Goal: Task Accomplishment & Management: Manage account settings

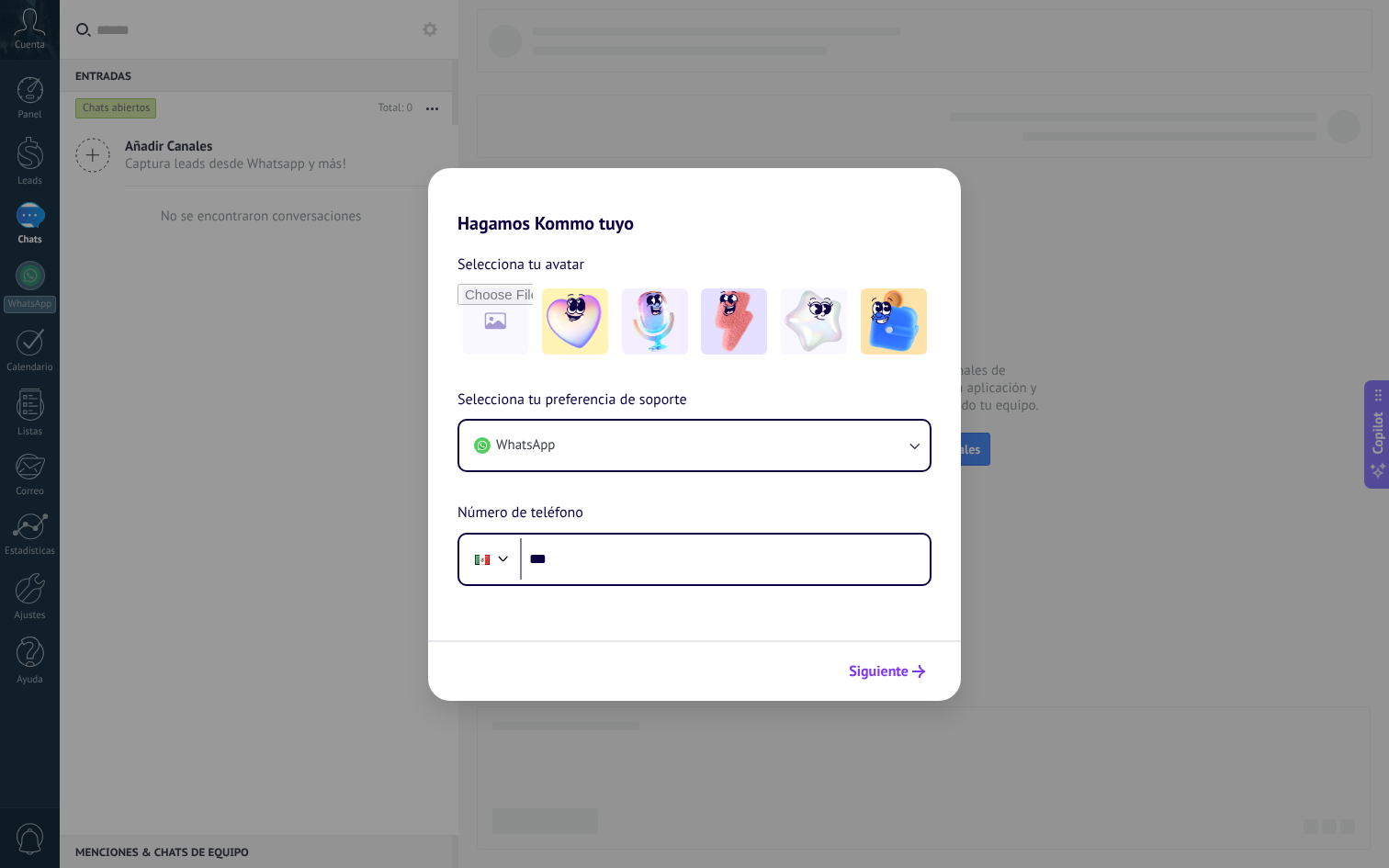
click at [877, 665] on span "Siguiente" at bounding box center [879, 671] width 59 height 12
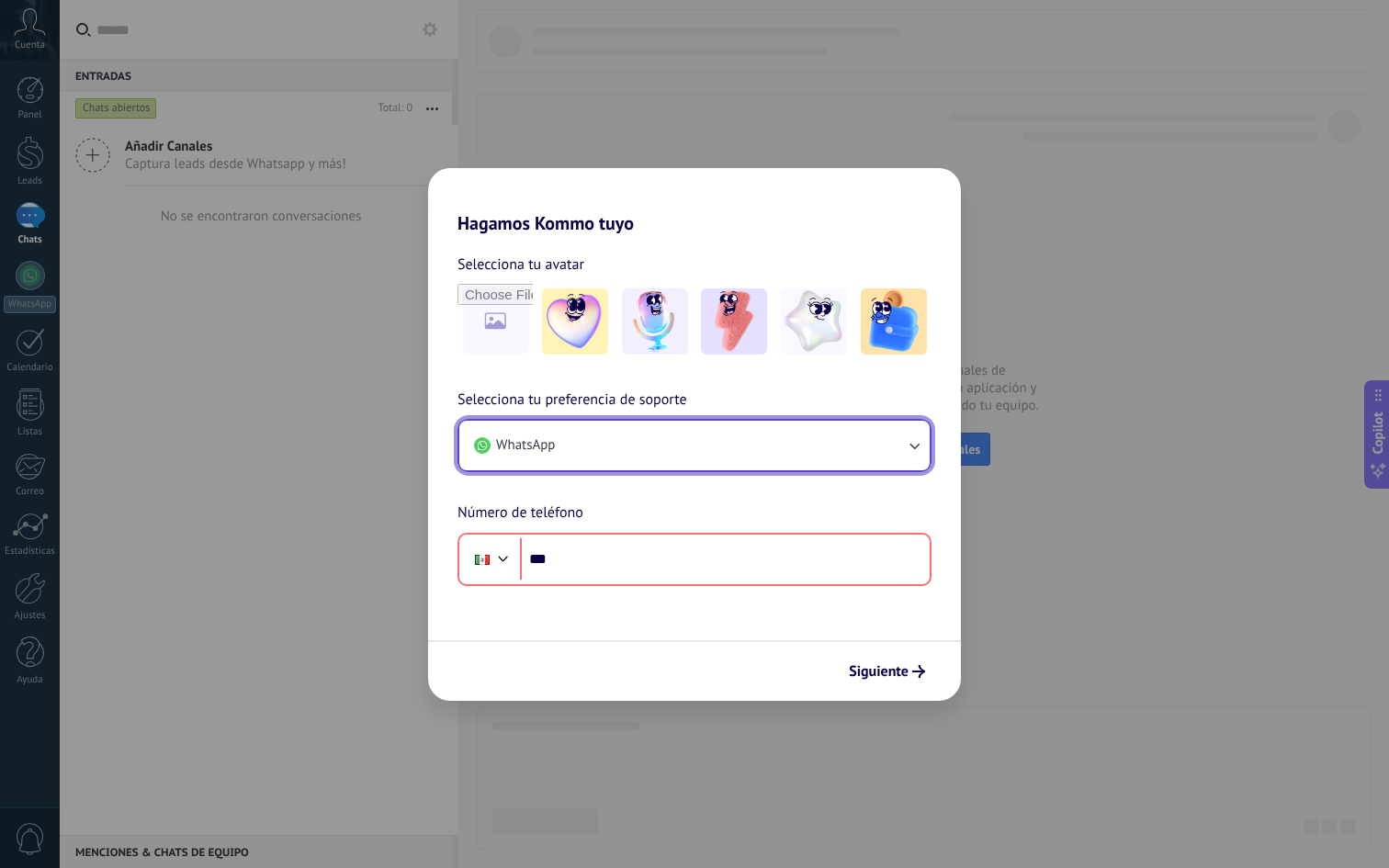
click at [581, 433] on button "WhatsApp" at bounding box center [694, 445] width 471 height 50
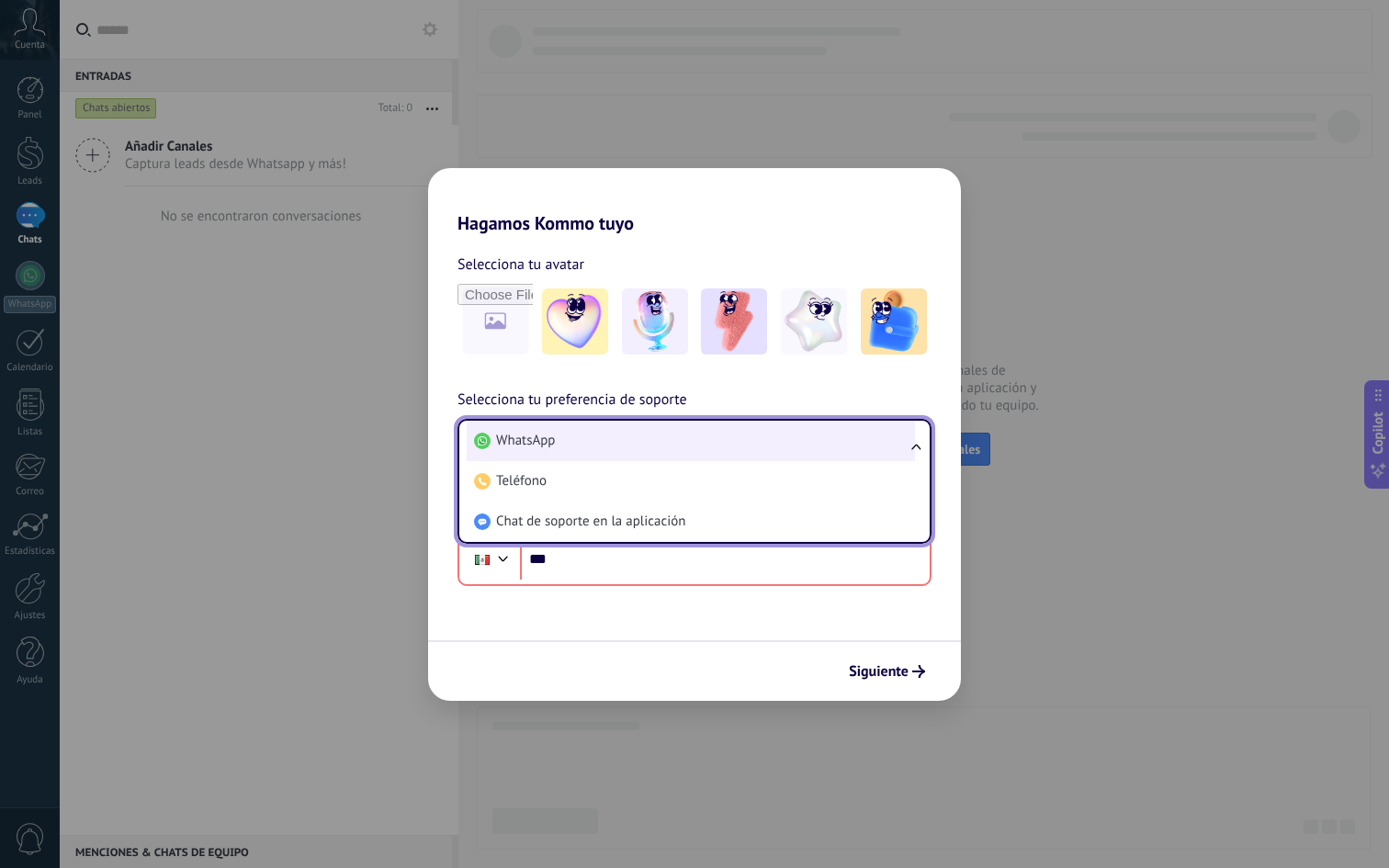
click at [580, 433] on li "WhatsApp" at bounding box center [691, 441] width 449 height 40
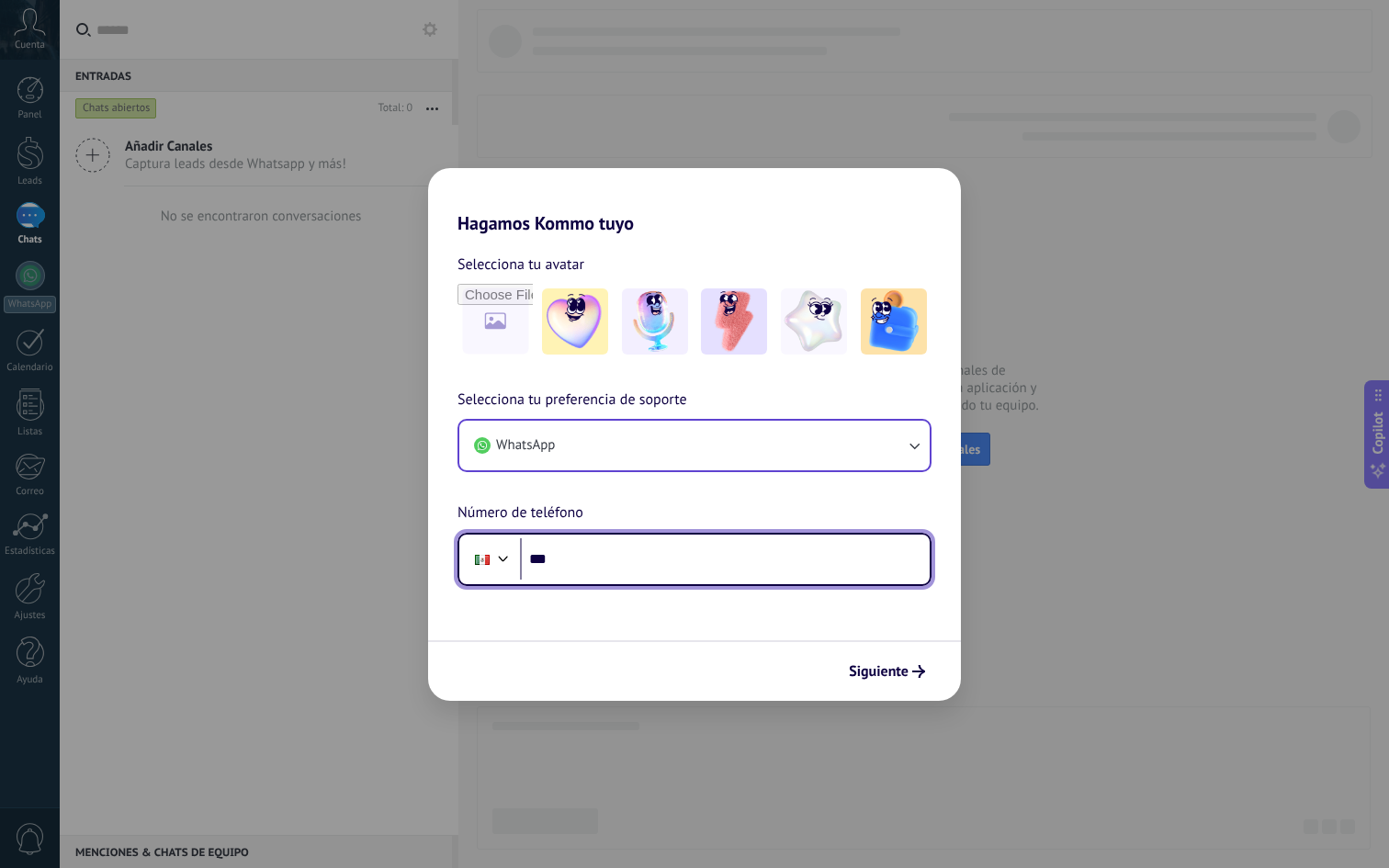
click at [569, 556] on input "***" at bounding box center [726, 560] width 410 height 42
type input "**********"
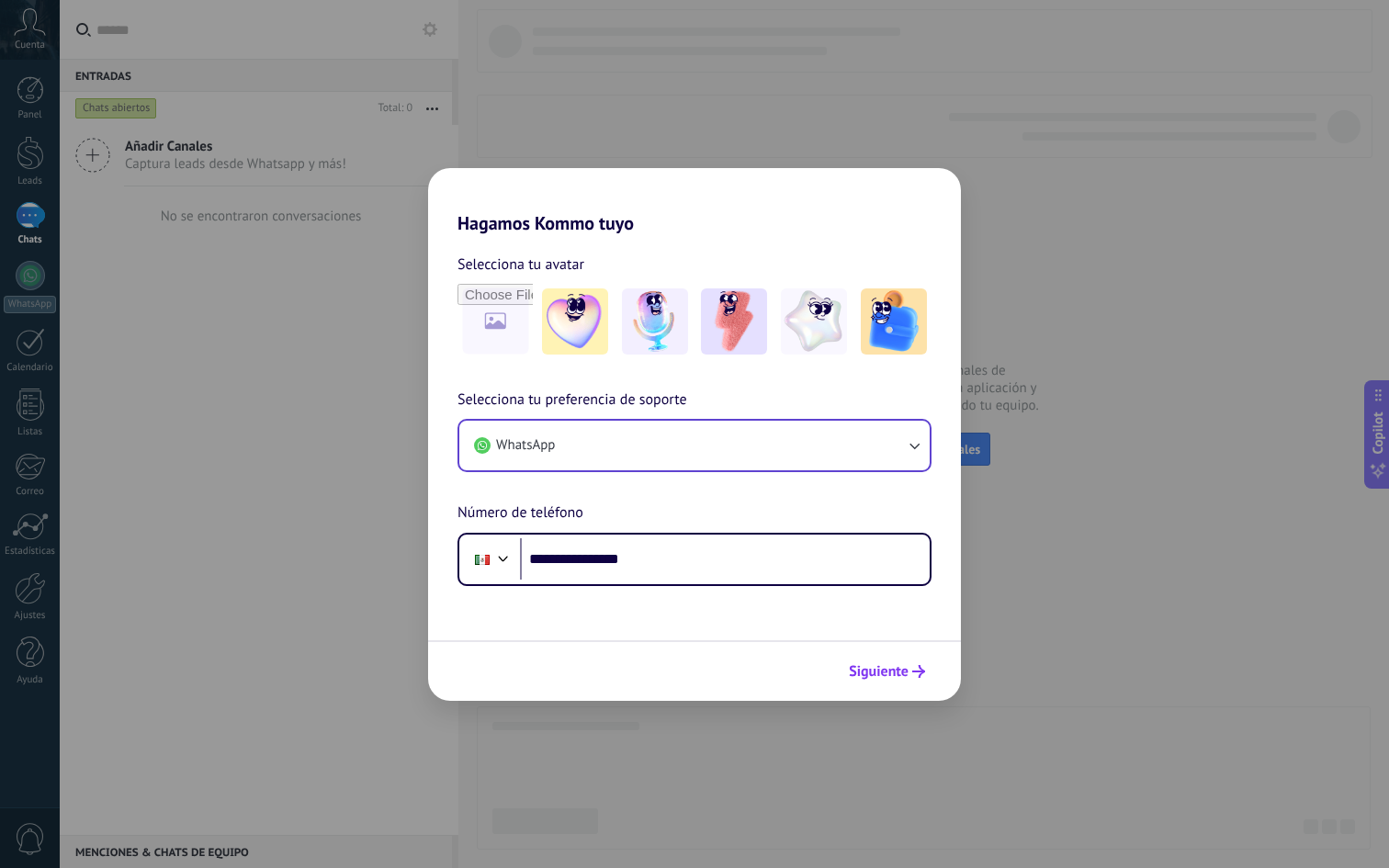
click at [878, 673] on span "Siguiente" at bounding box center [879, 671] width 59 height 12
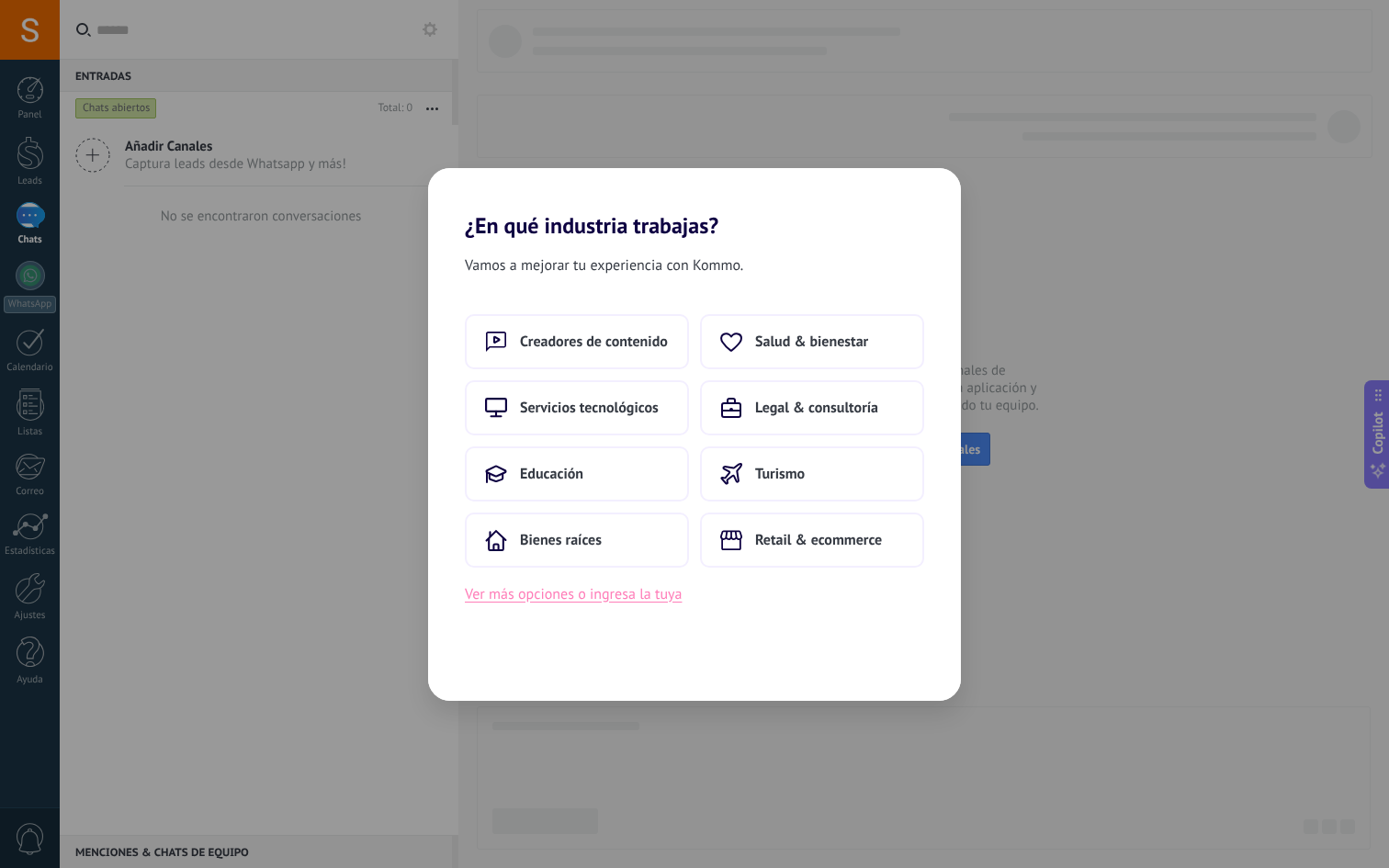
click at [603, 593] on button "Ver más opciones o ingresa la tuya" at bounding box center [573, 594] width 217 height 24
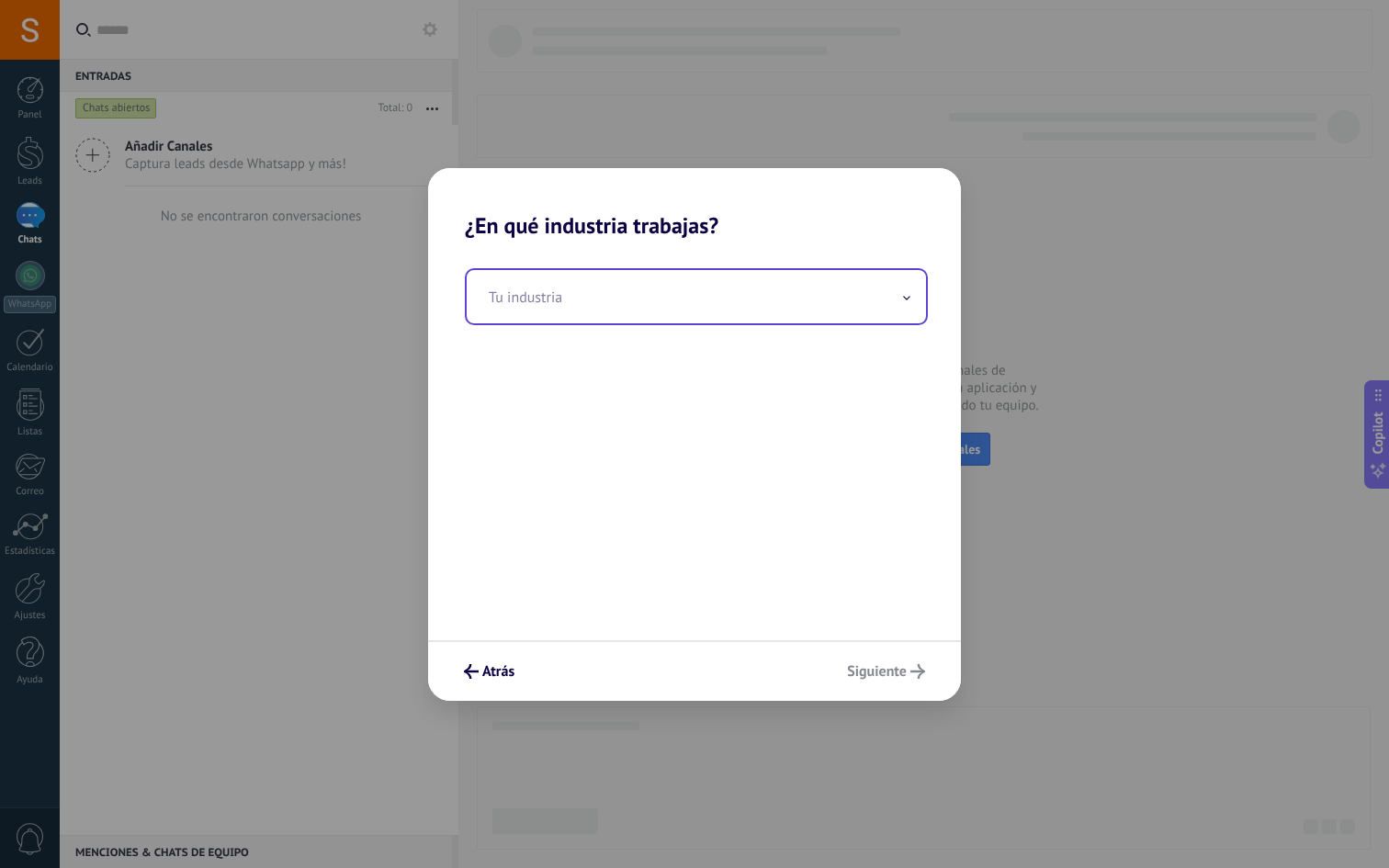
click at [788, 295] on input "text" at bounding box center [696, 297] width 459 height 54
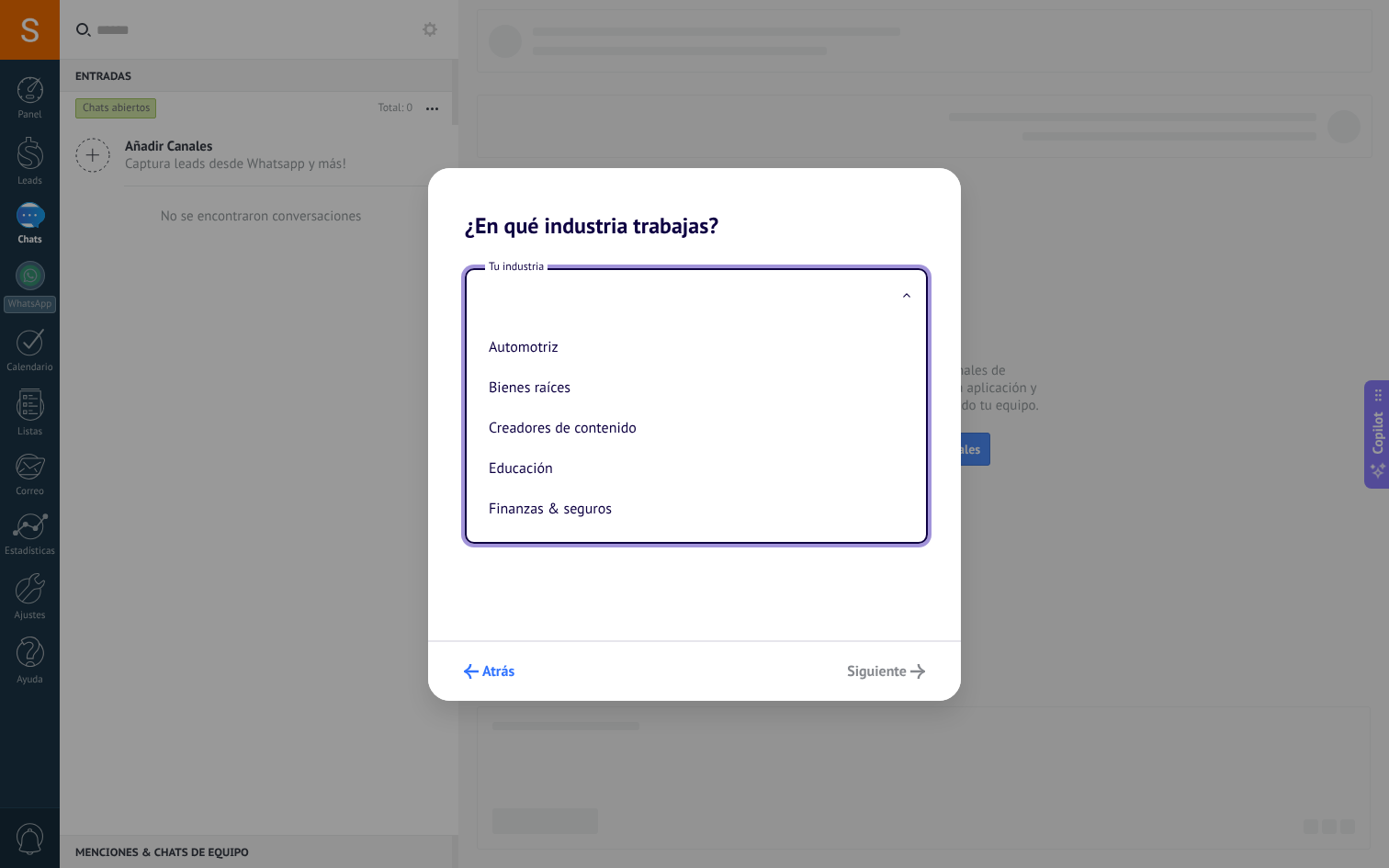
click at [493, 680] on button "Atrás" at bounding box center [489, 671] width 67 height 32
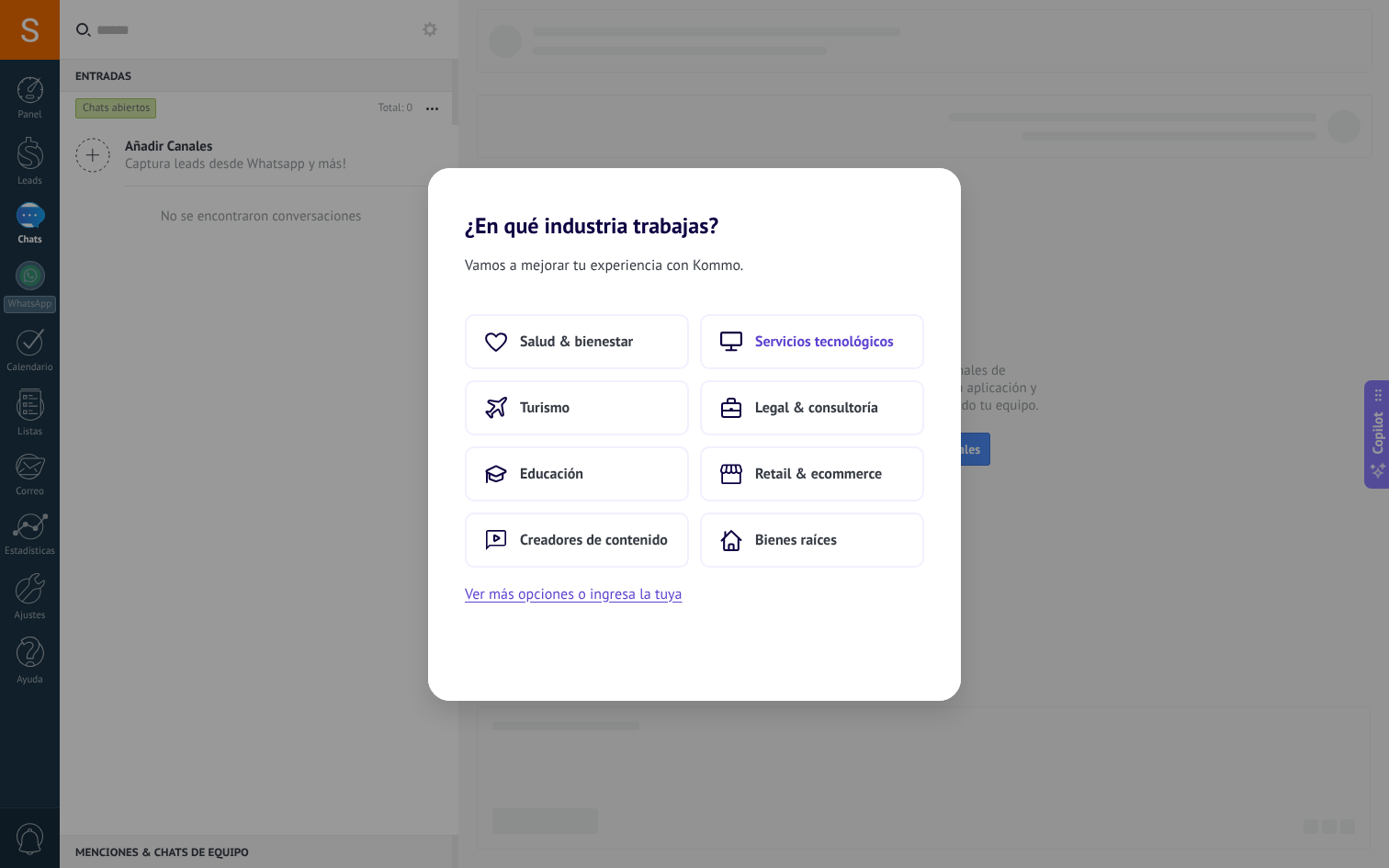
click at [821, 347] on span "Servicios tecnológicos" at bounding box center [824, 341] width 139 height 18
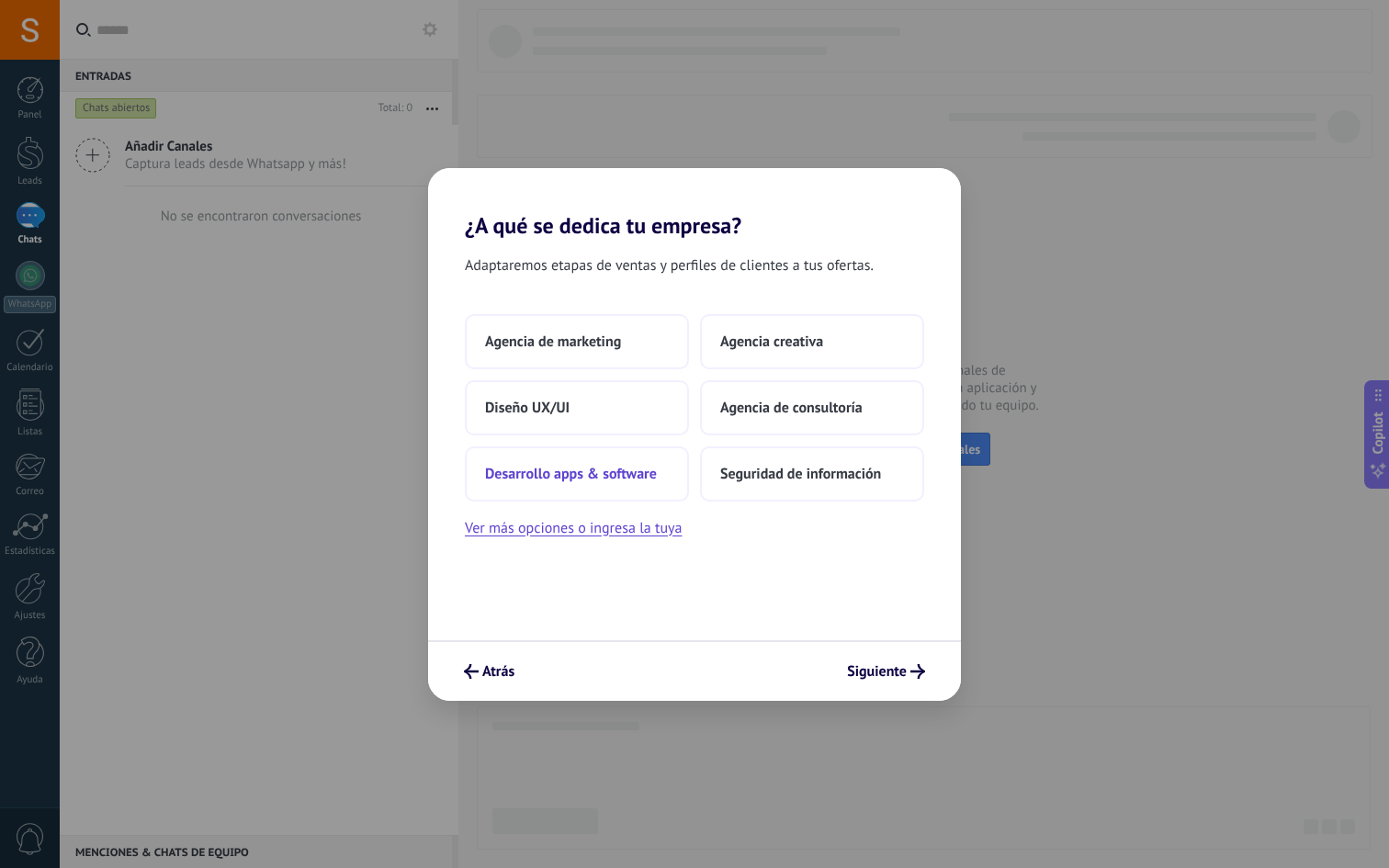
click at [577, 476] on span "Desarrollo apps & software" at bounding box center [570, 473] width 172 height 18
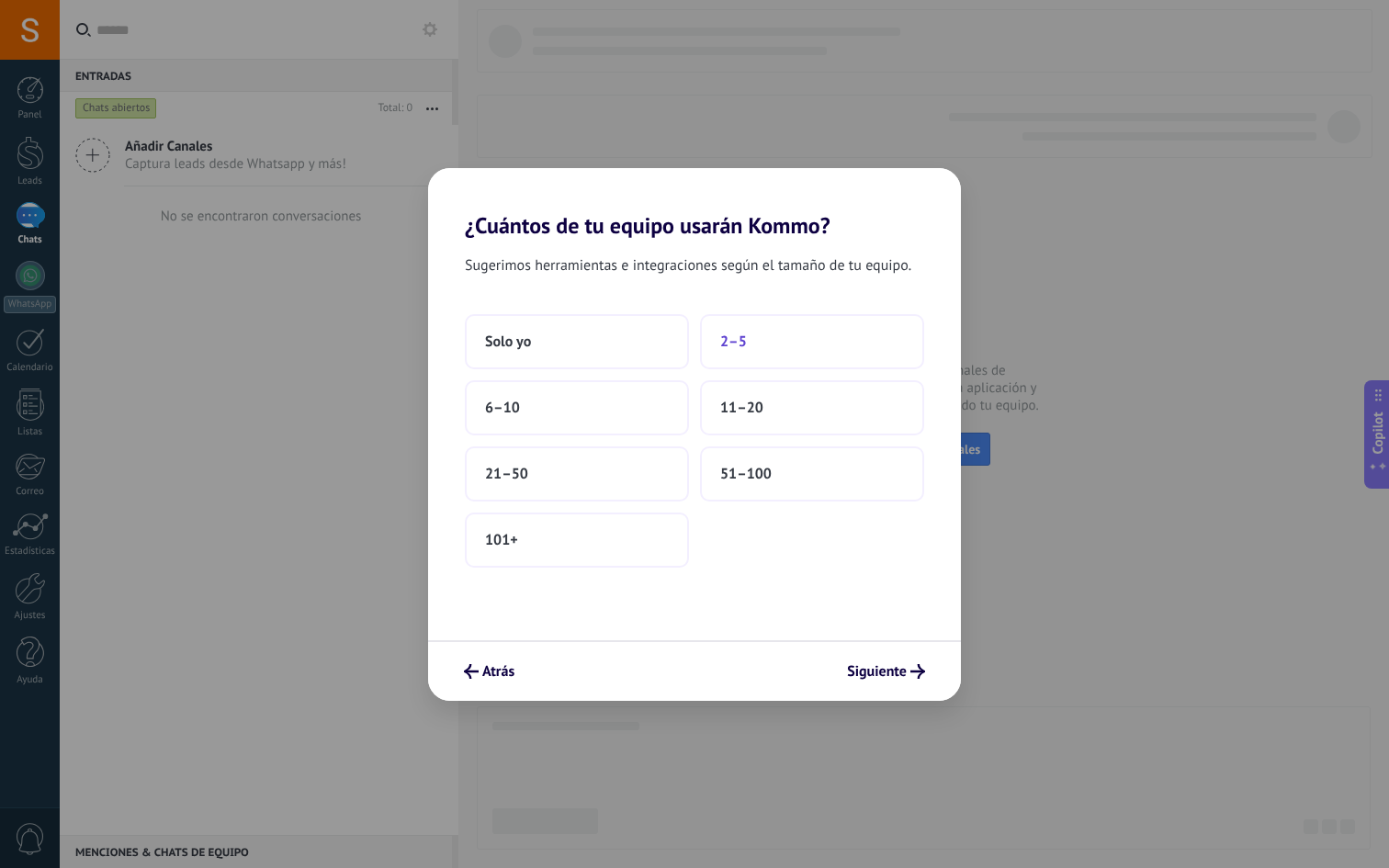
click at [779, 337] on button "2–5" at bounding box center [812, 342] width 224 height 56
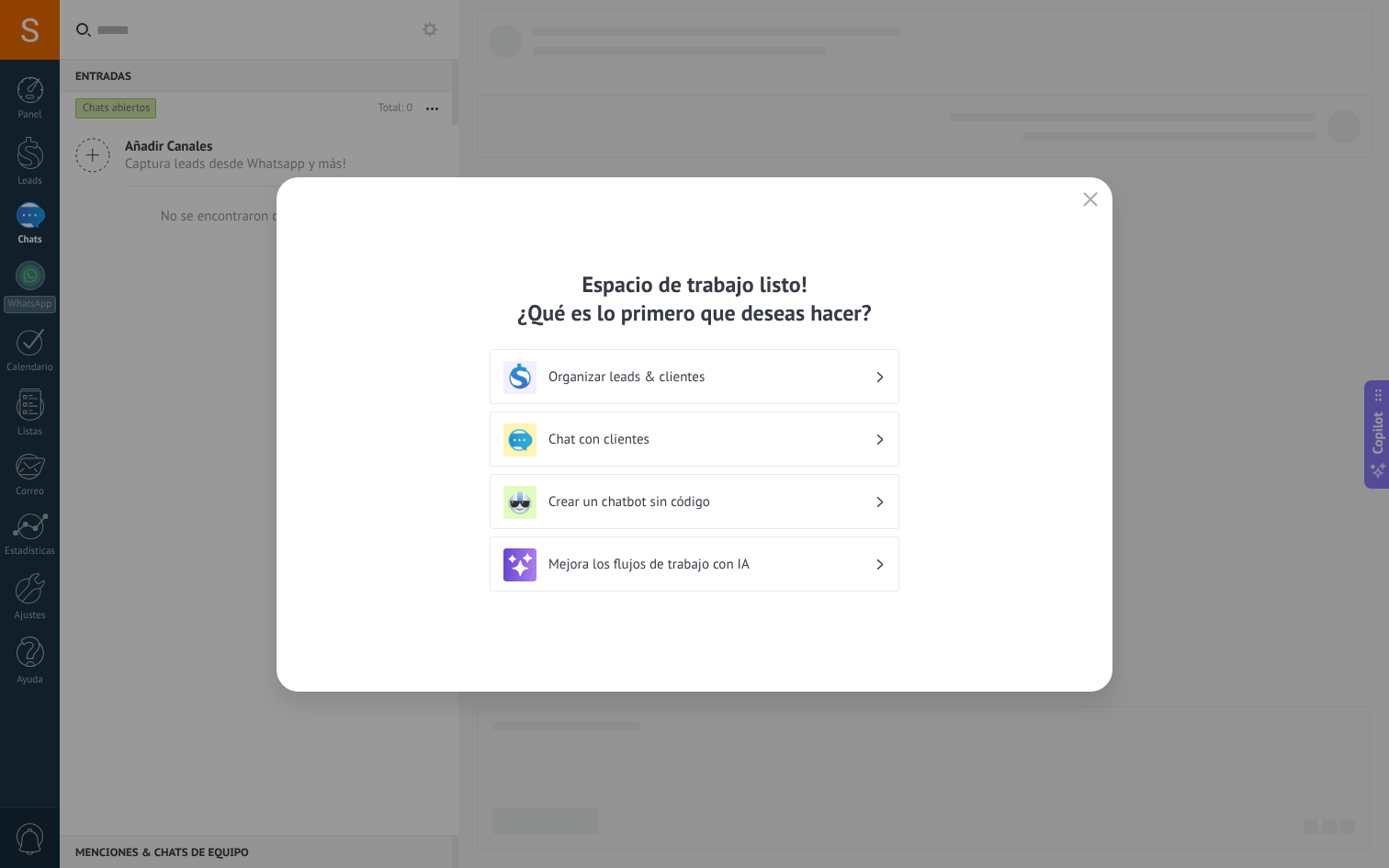
click at [705, 382] on h3 "Organizar leads & clientes" at bounding box center [711, 377] width 326 height 17
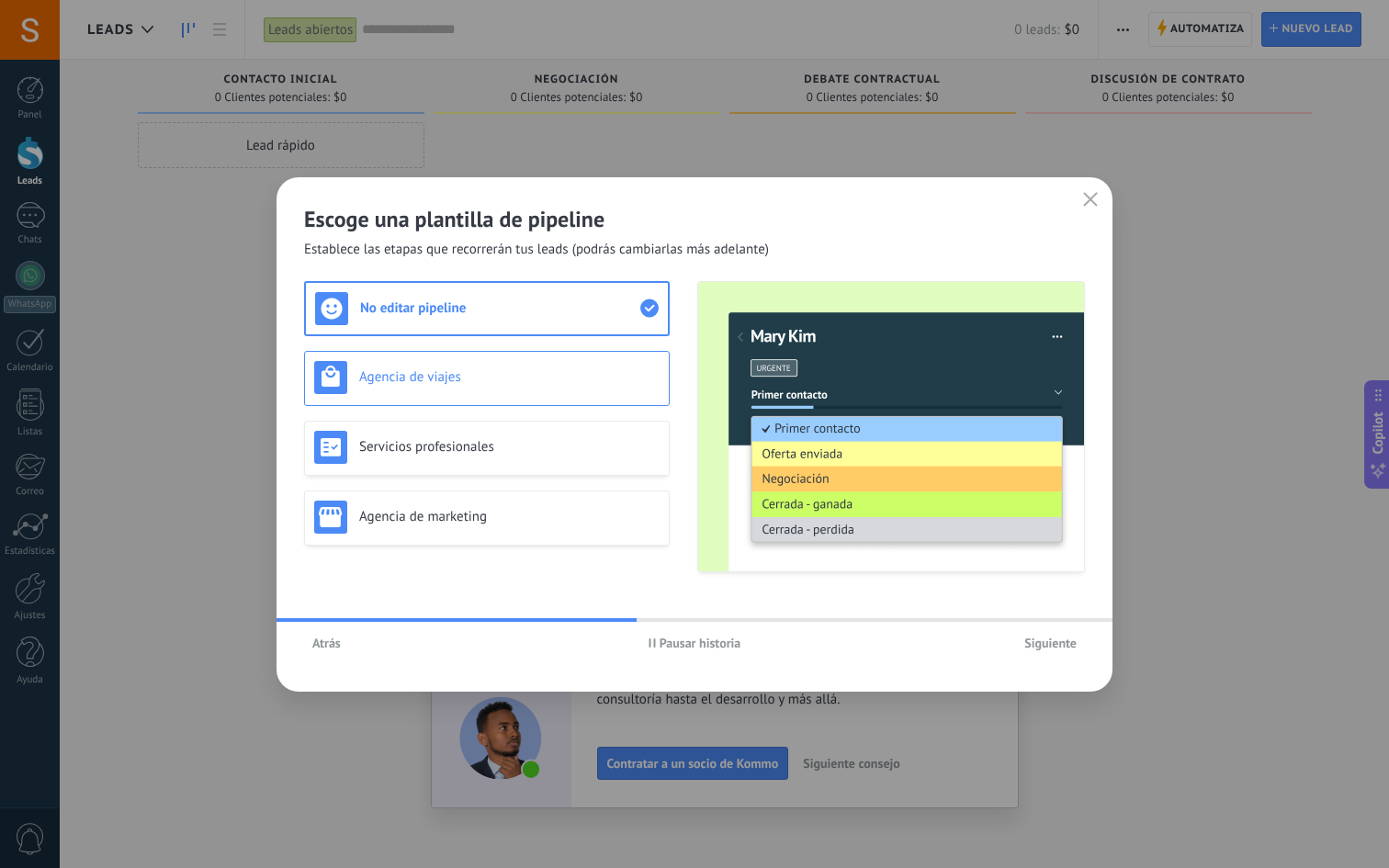
click at [532, 384] on h3 "Agencia de viajes" at bounding box center [509, 377] width 300 height 17
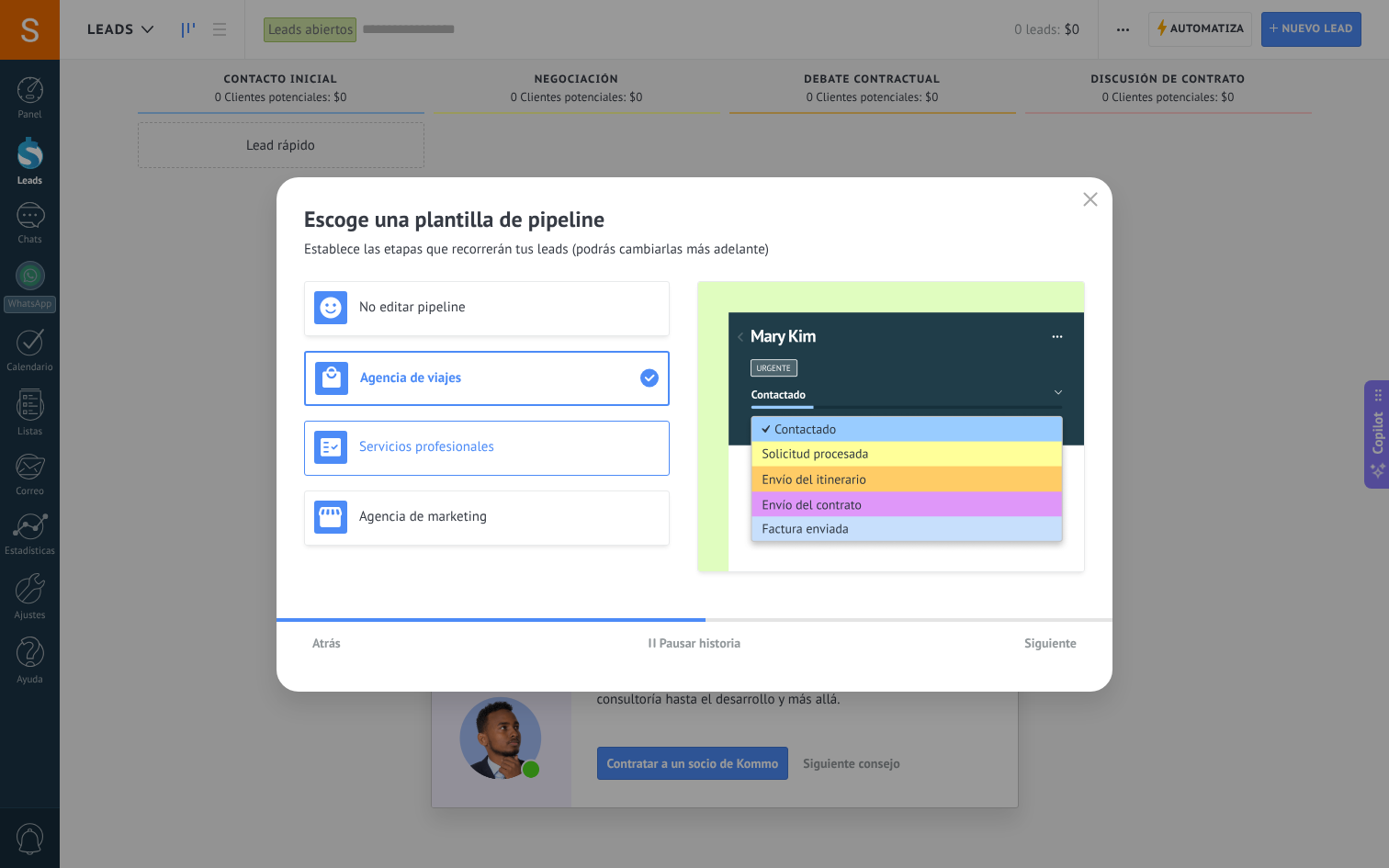
click at [530, 441] on h3 "Servicios profesionales" at bounding box center [509, 446] width 300 height 17
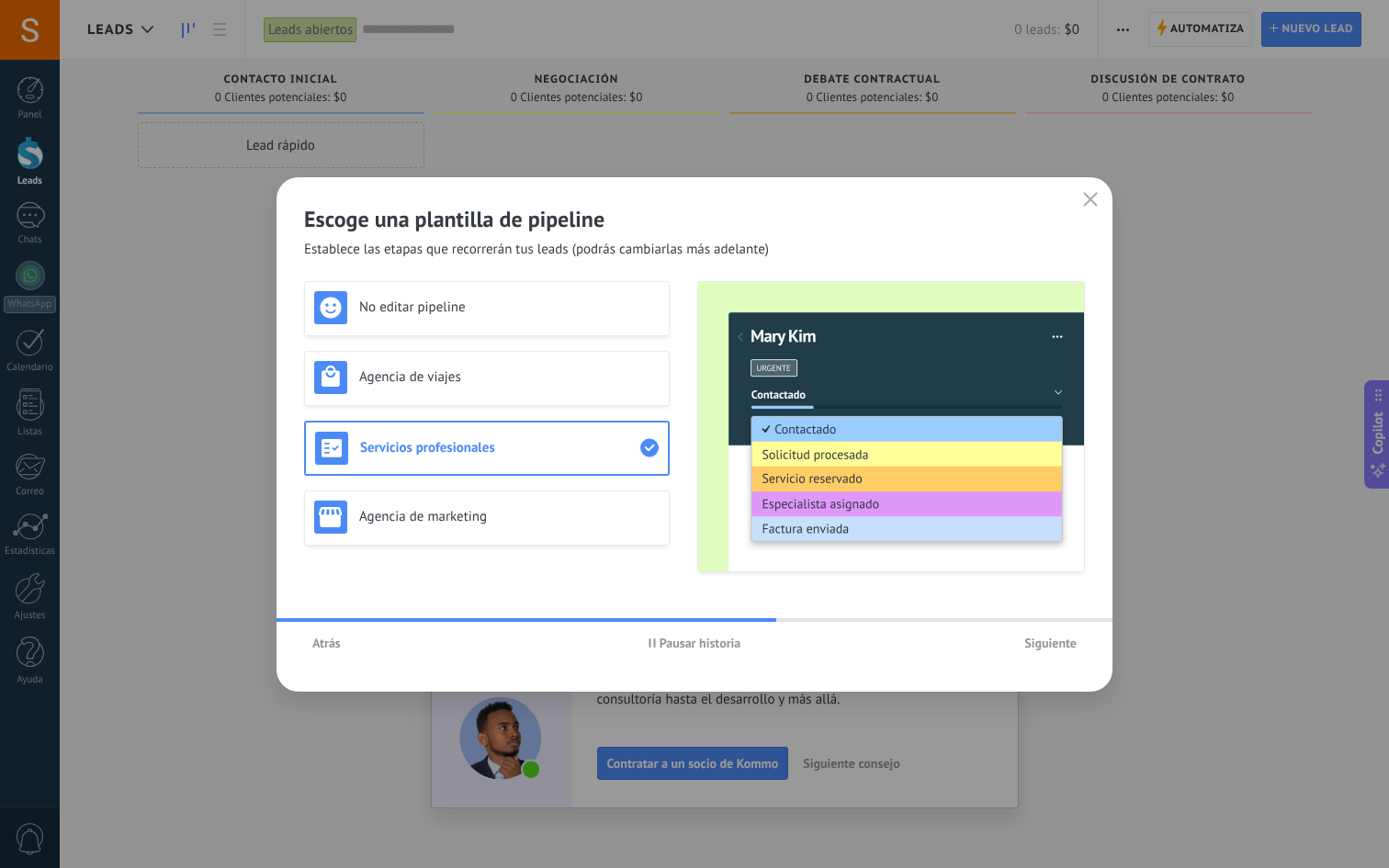
click at [515, 489] on div "No editar pipeline Agencia de viajes Servicios profesionales Agencia de marketi…" at bounding box center [487, 426] width 366 height 291
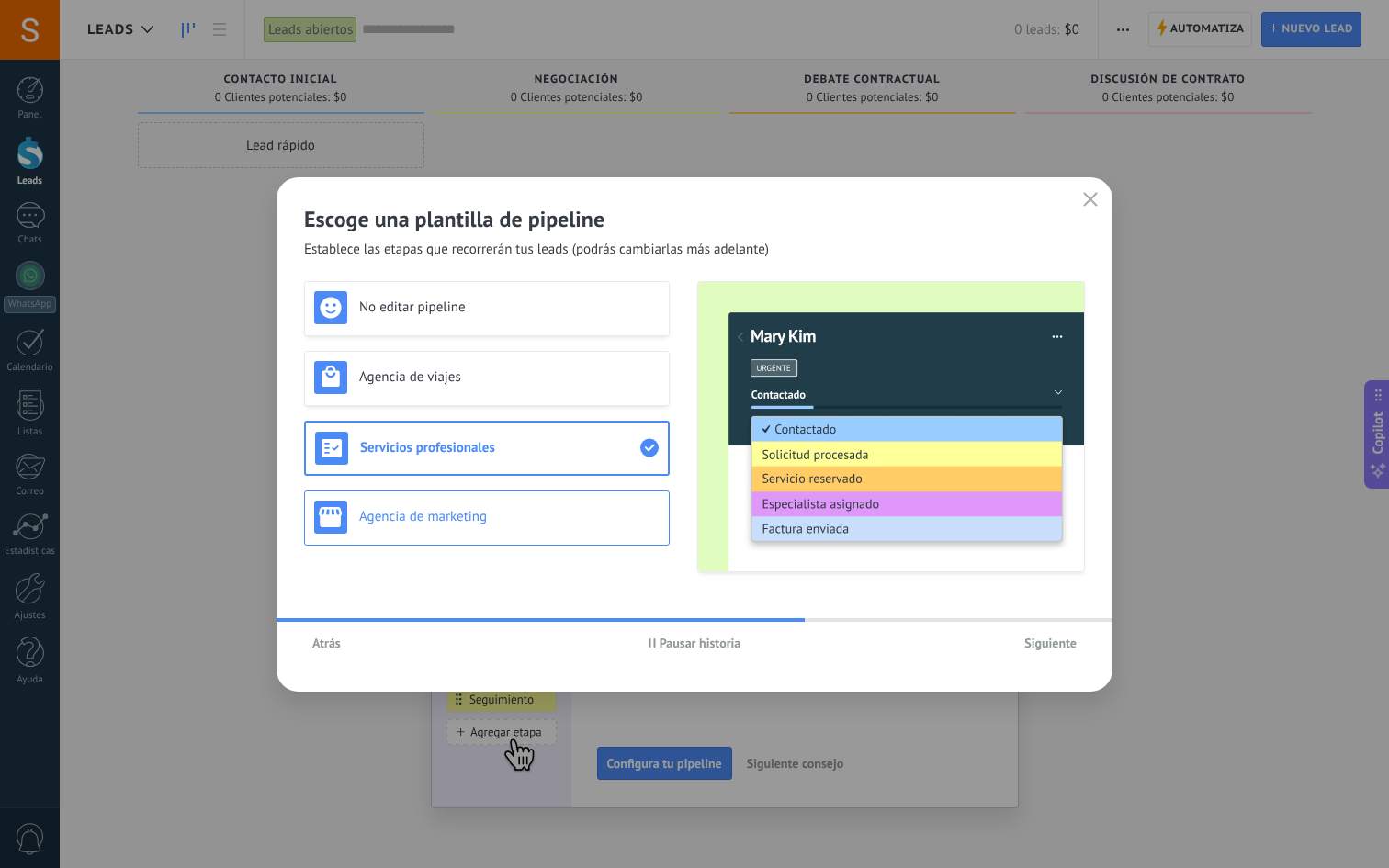
click at [517, 513] on h3 "Agencia de marketing" at bounding box center [509, 516] width 300 height 17
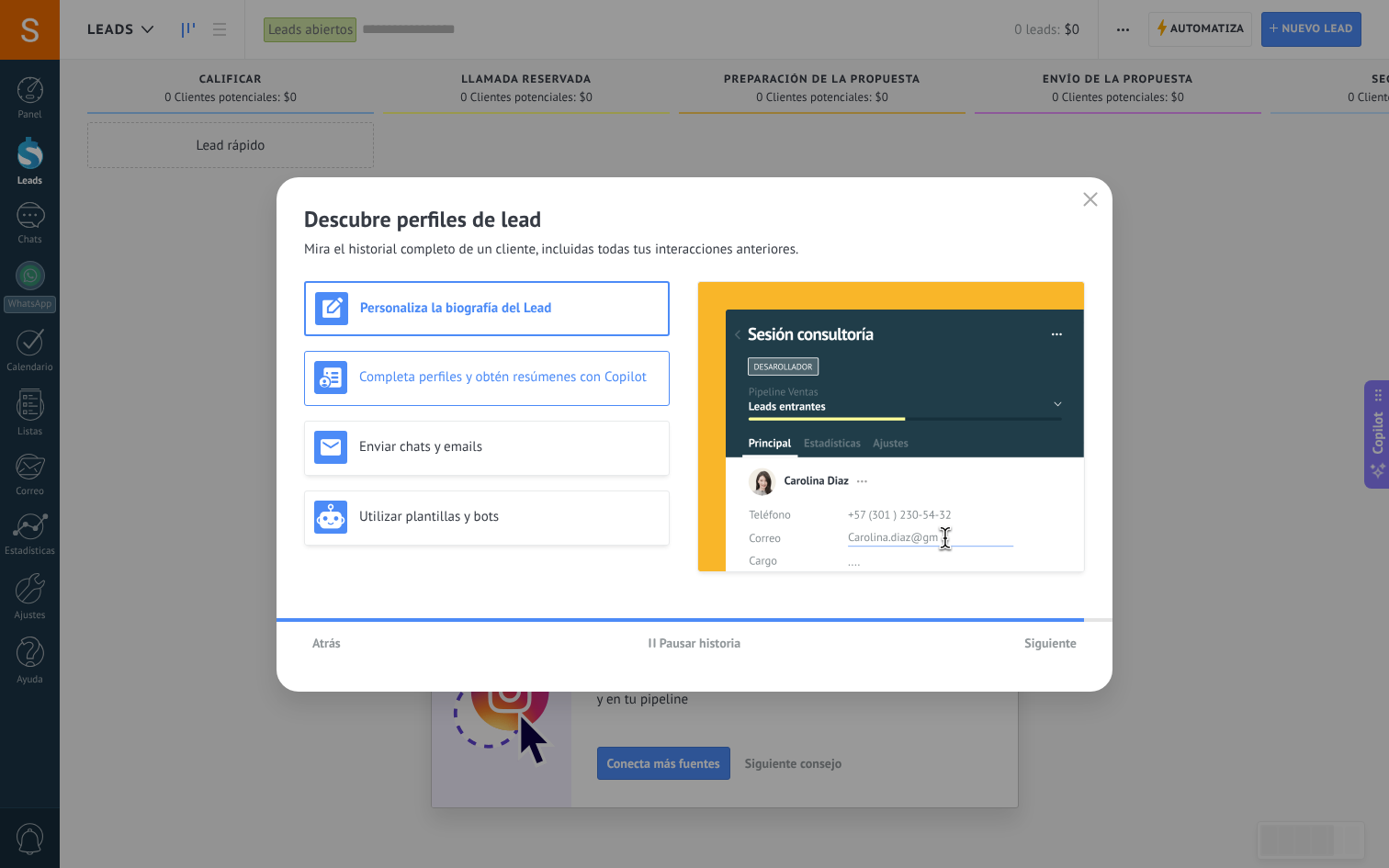
click at [453, 384] on h3 "Completa perfiles y obtén resúmenes con Copilot" at bounding box center [509, 377] width 300 height 17
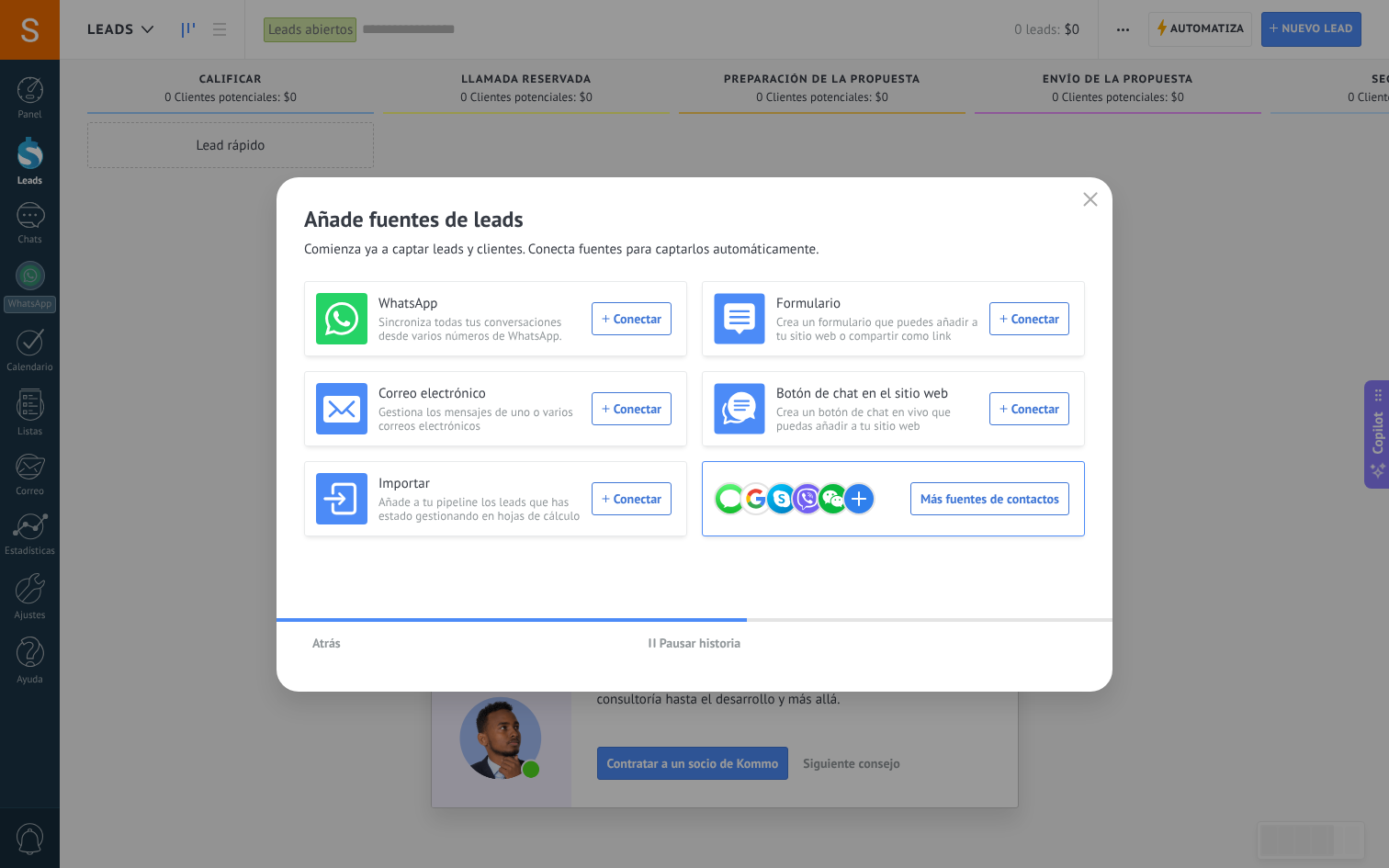
click at [756, 494] on use at bounding box center [756, 498] width 32 height 32
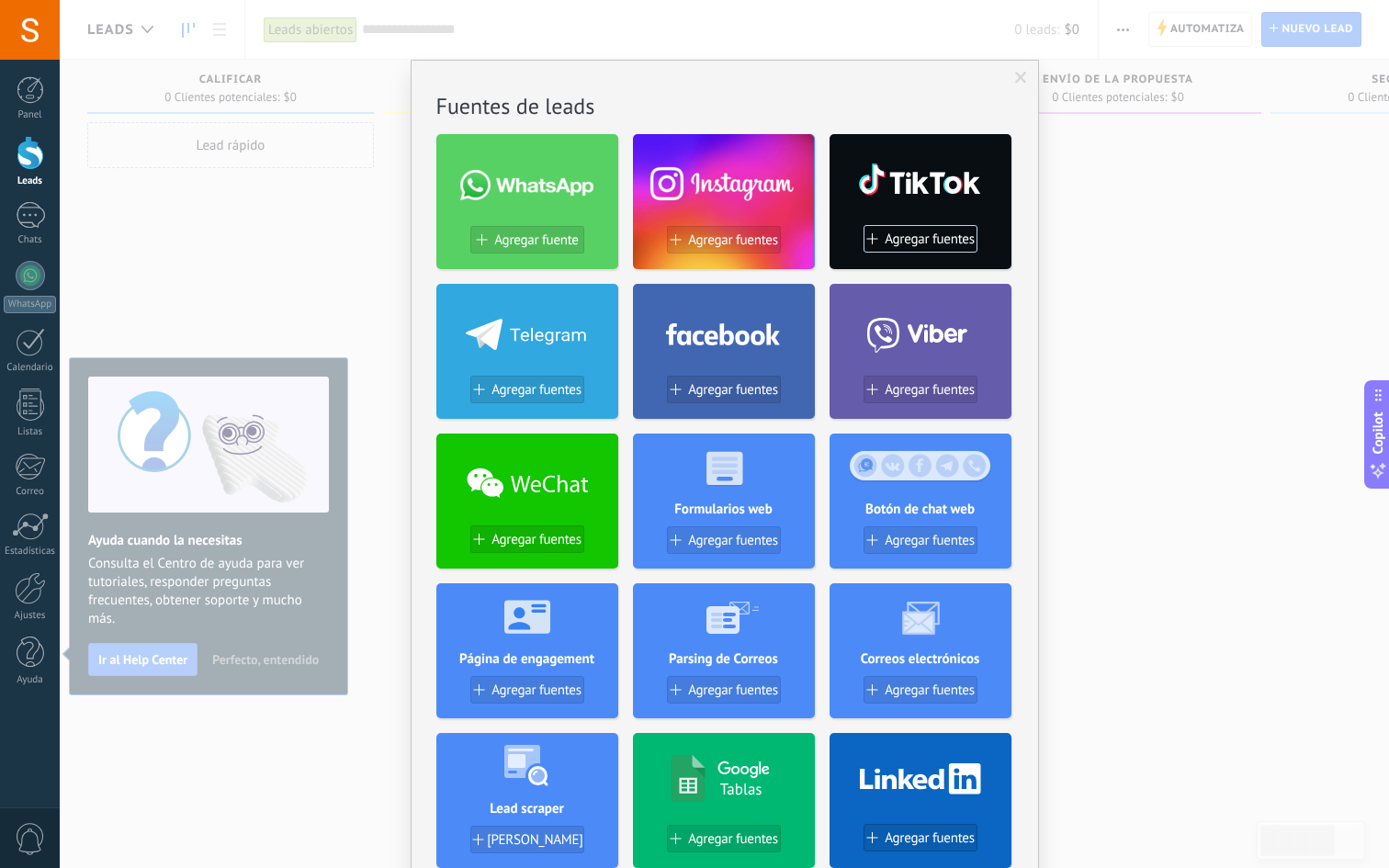
click at [1015, 78] on span at bounding box center [1021, 78] width 12 height 12
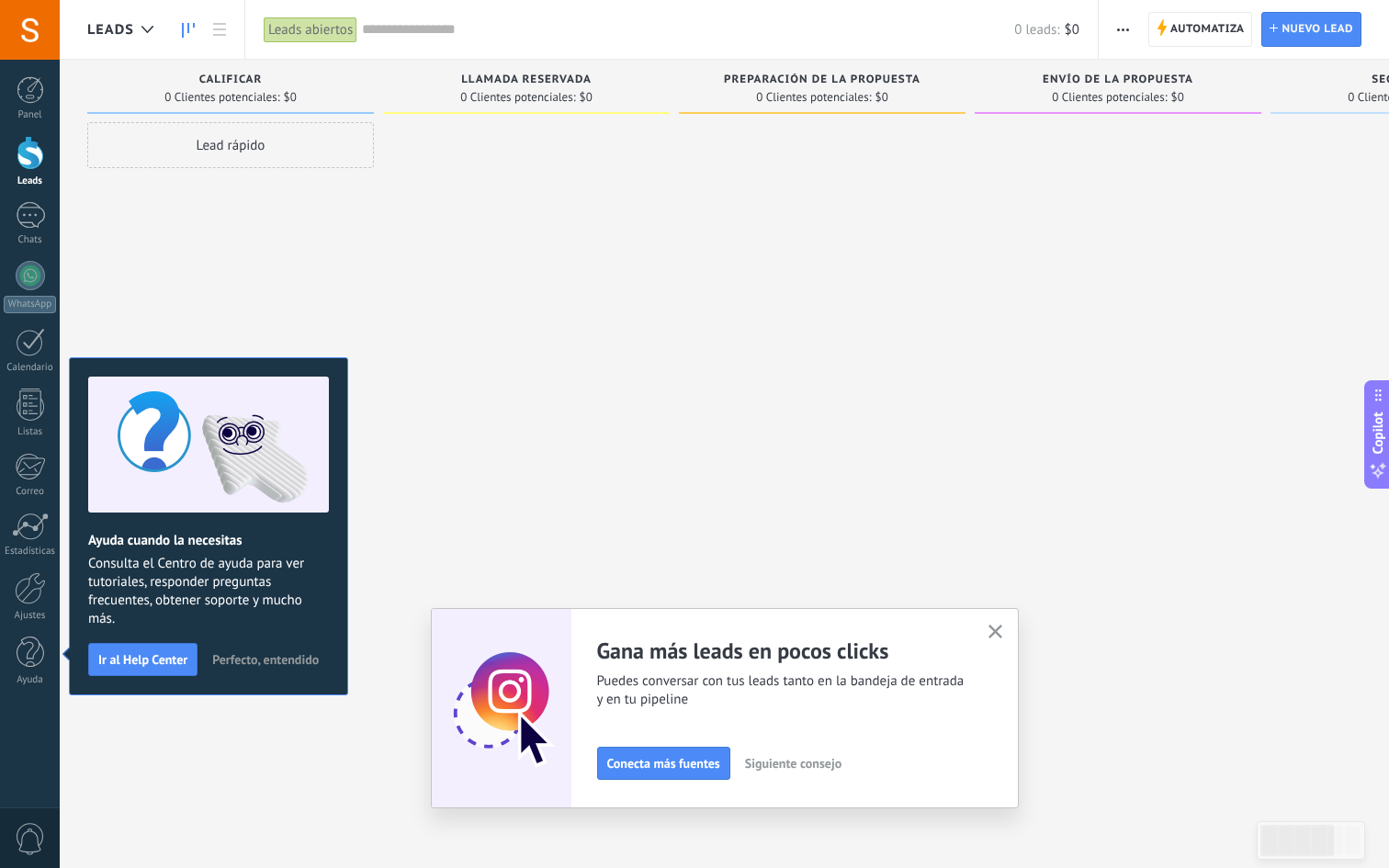
click at [991, 631] on icon "button" at bounding box center [995, 631] width 13 height 13
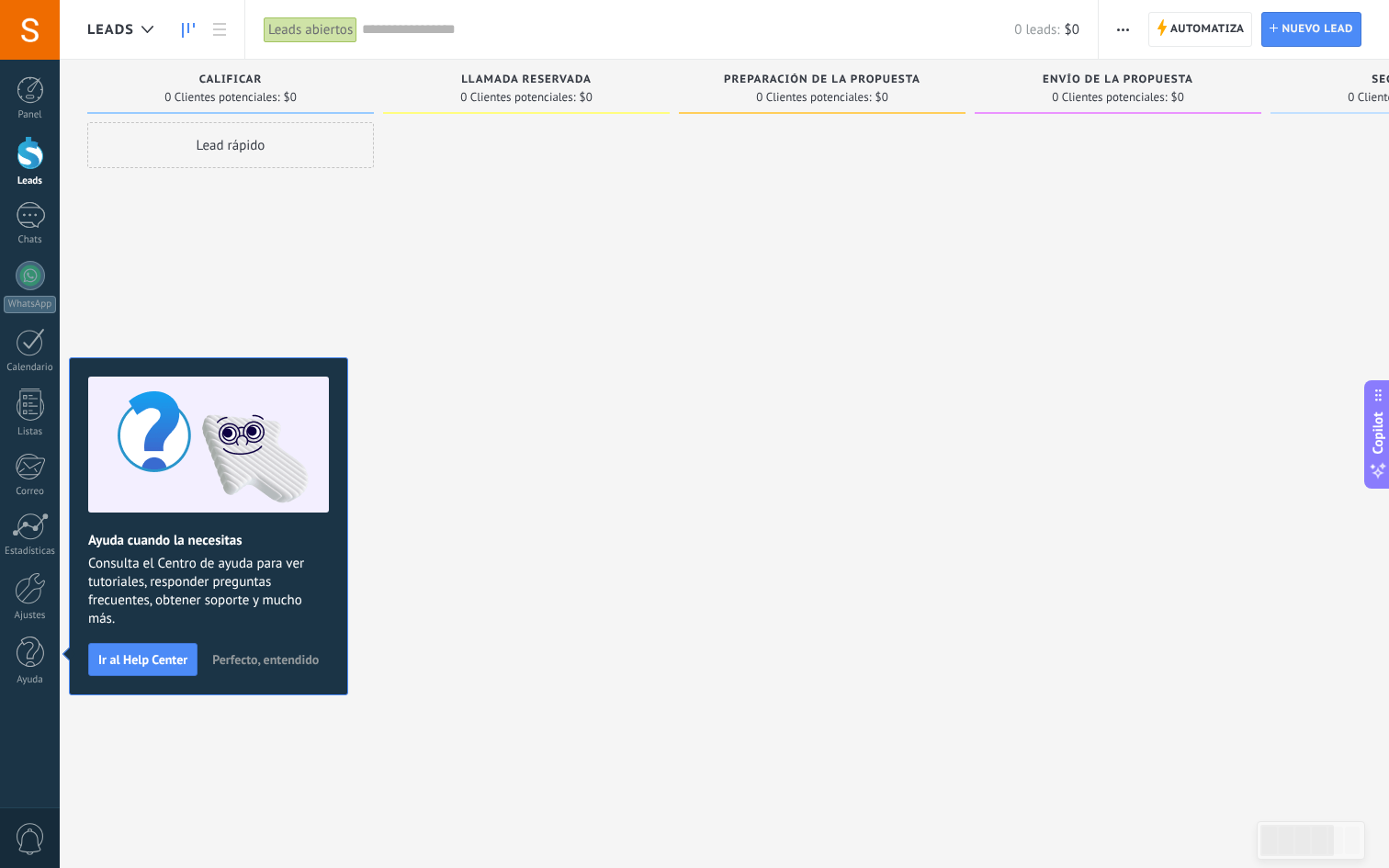
click at [291, 669] on button "Perfecto, entendido" at bounding box center [266, 659] width 123 height 28
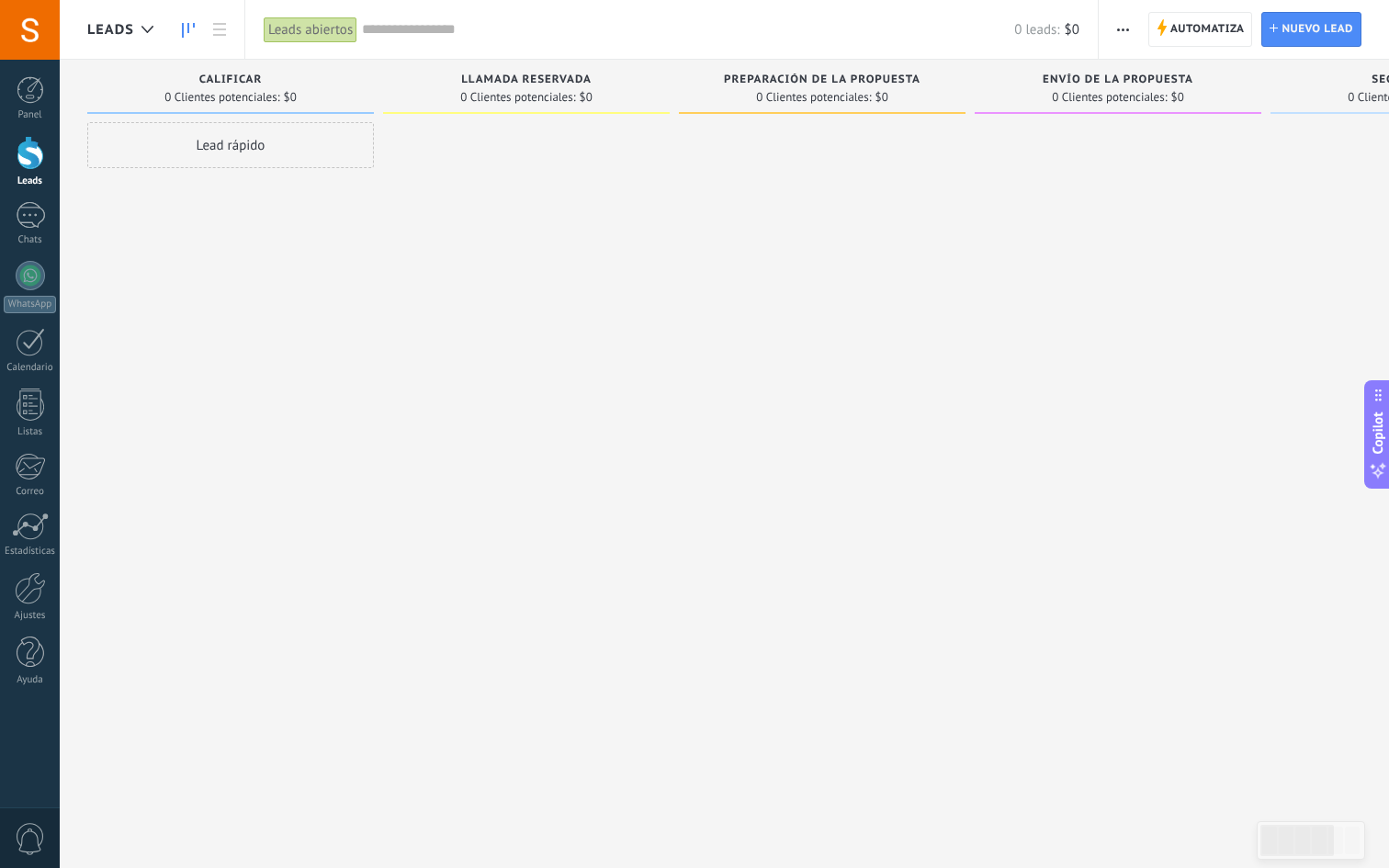
click at [1121, 29] on icon "button" at bounding box center [1123, 30] width 12 height 3
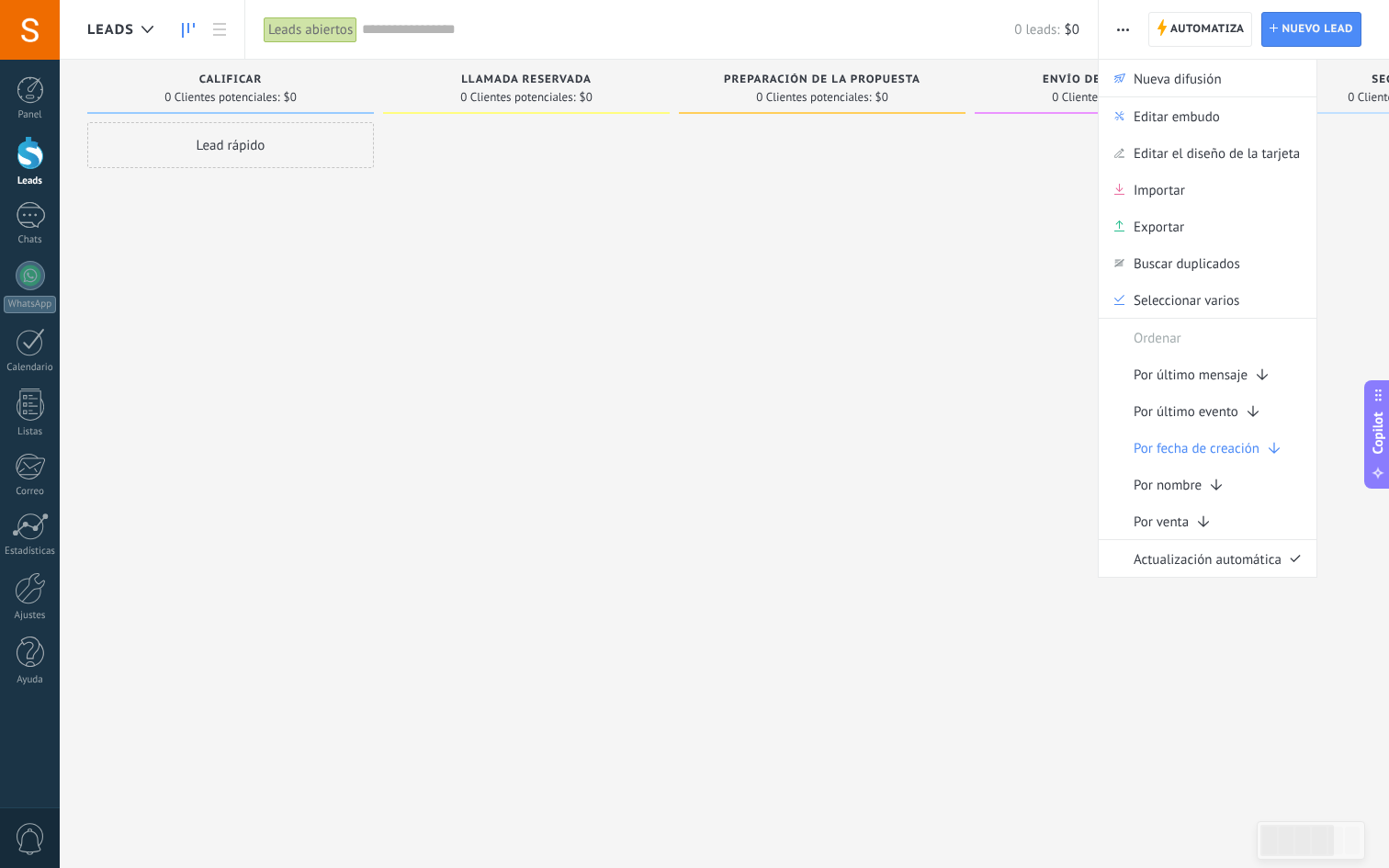
click at [1121, 30] on icon "button" at bounding box center [1123, 30] width 12 height 3
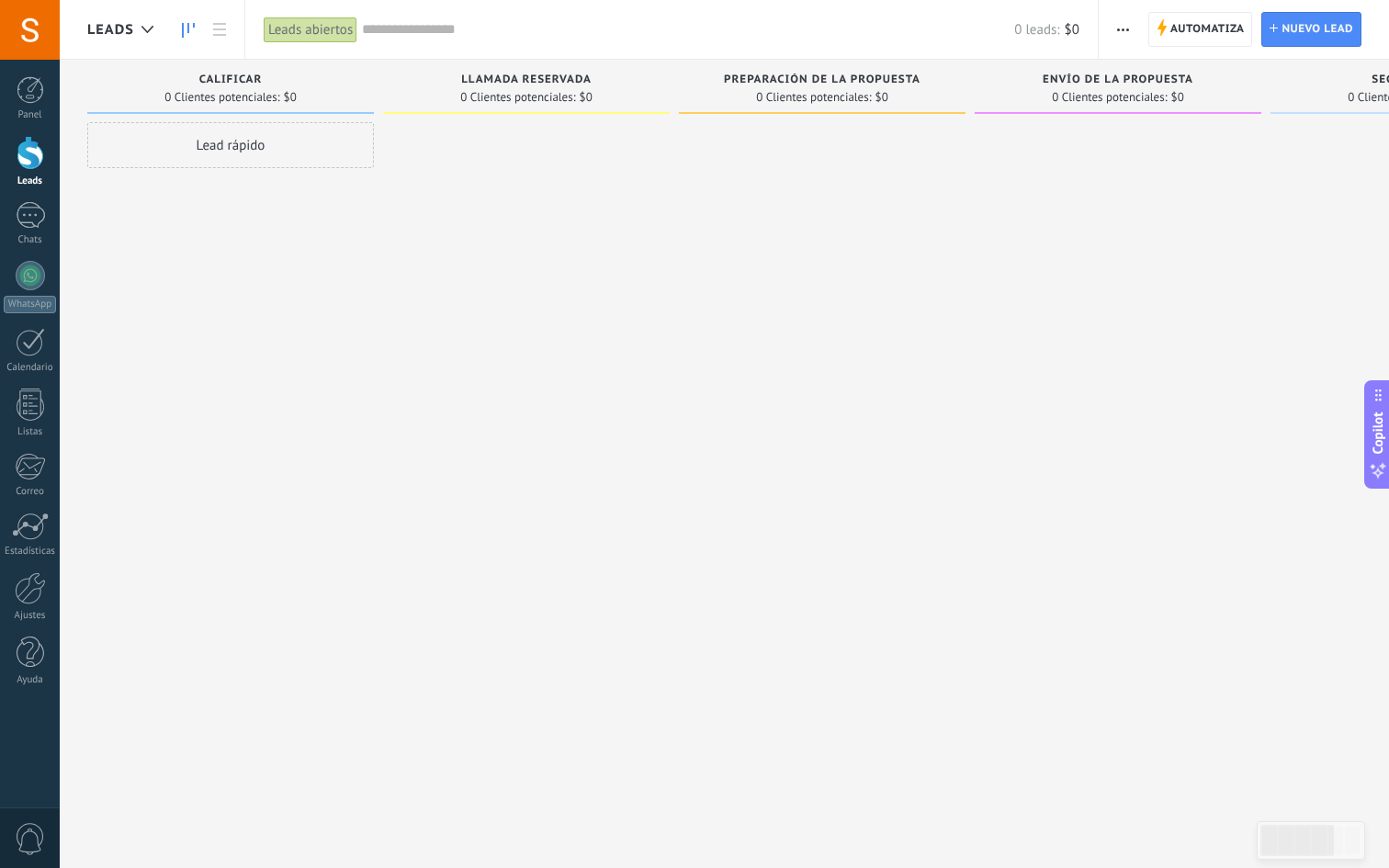
click at [268, 155] on div "Lead rápido" at bounding box center [230, 145] width 287 height 46
click at [482, 187] on div at bounding box center [526, 436] width 287 height 628
click at [188, 400] on button "Cancelar" at bounding box center [195, 391] width 61 height 28
click at [17, 103] on link "Panel" at bounding box center [30, 99] width 59 height 45
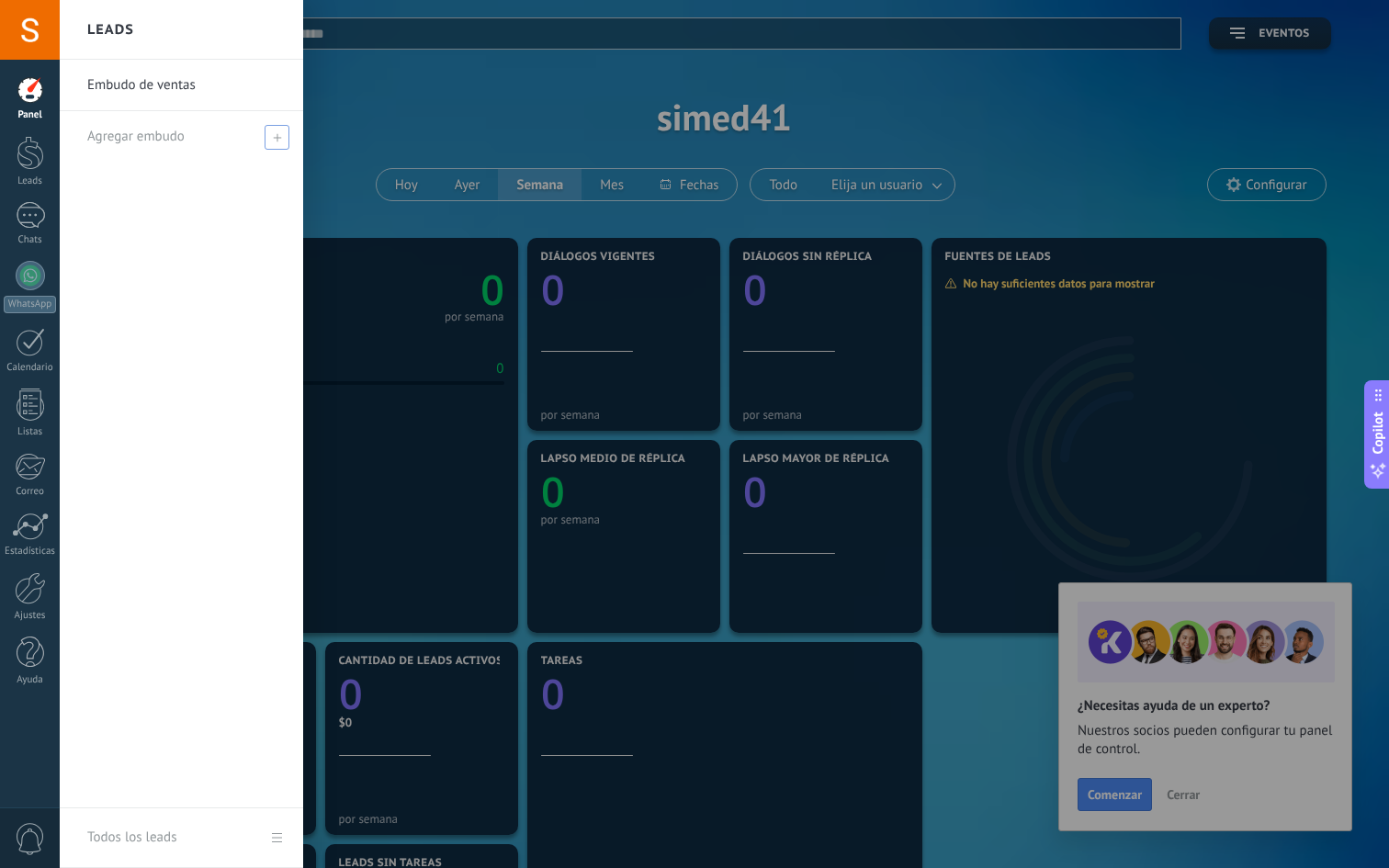
click at [278, 143] on span at bounding box center [277, 137] width 25 height 25
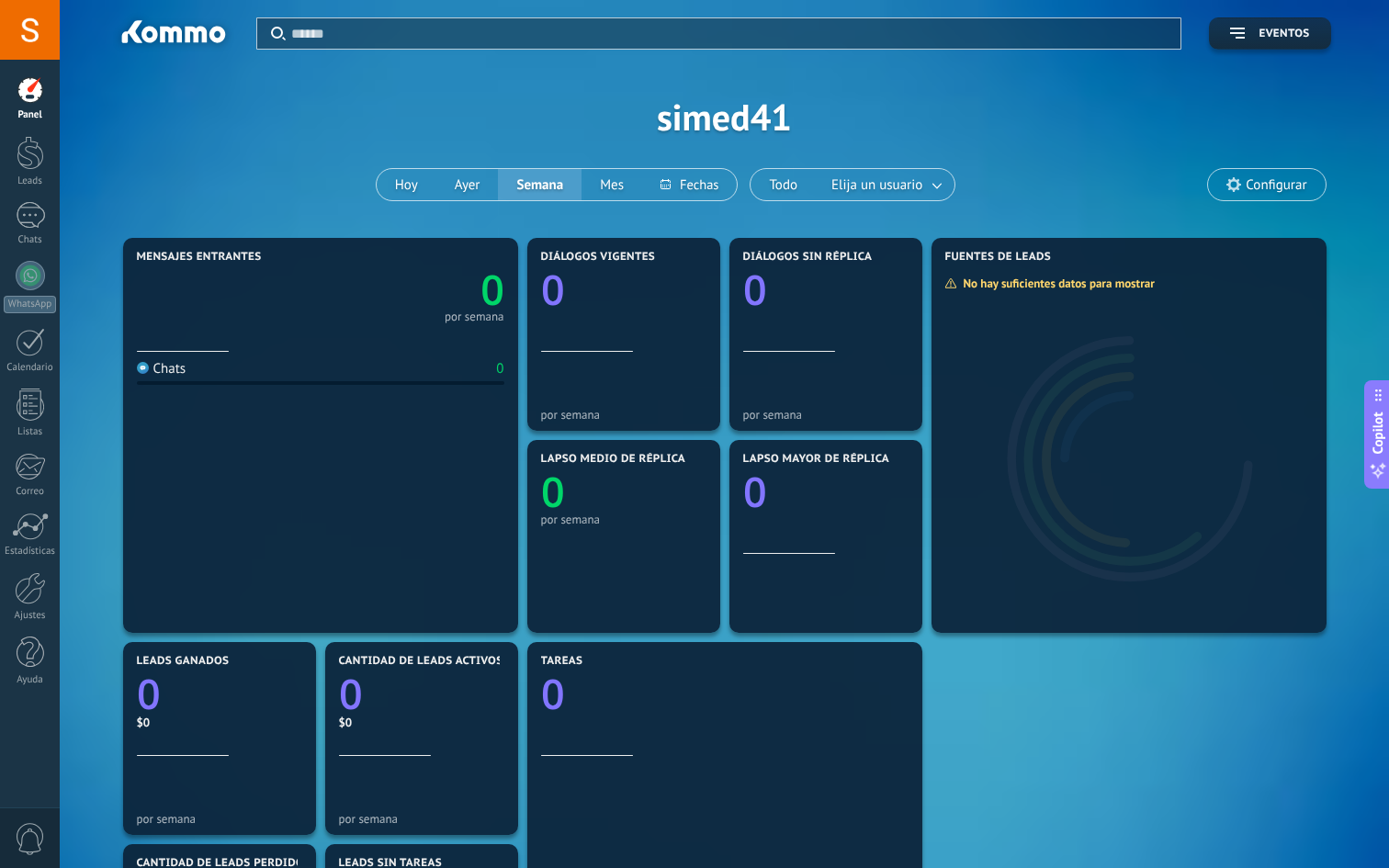
click at [432, 109] on div "Aplicar Eventos simed41 Hoy Ayer Semana Mes Todo Elija un usuario Configurar" at bounding box center [725, 116] width 1275 height 233
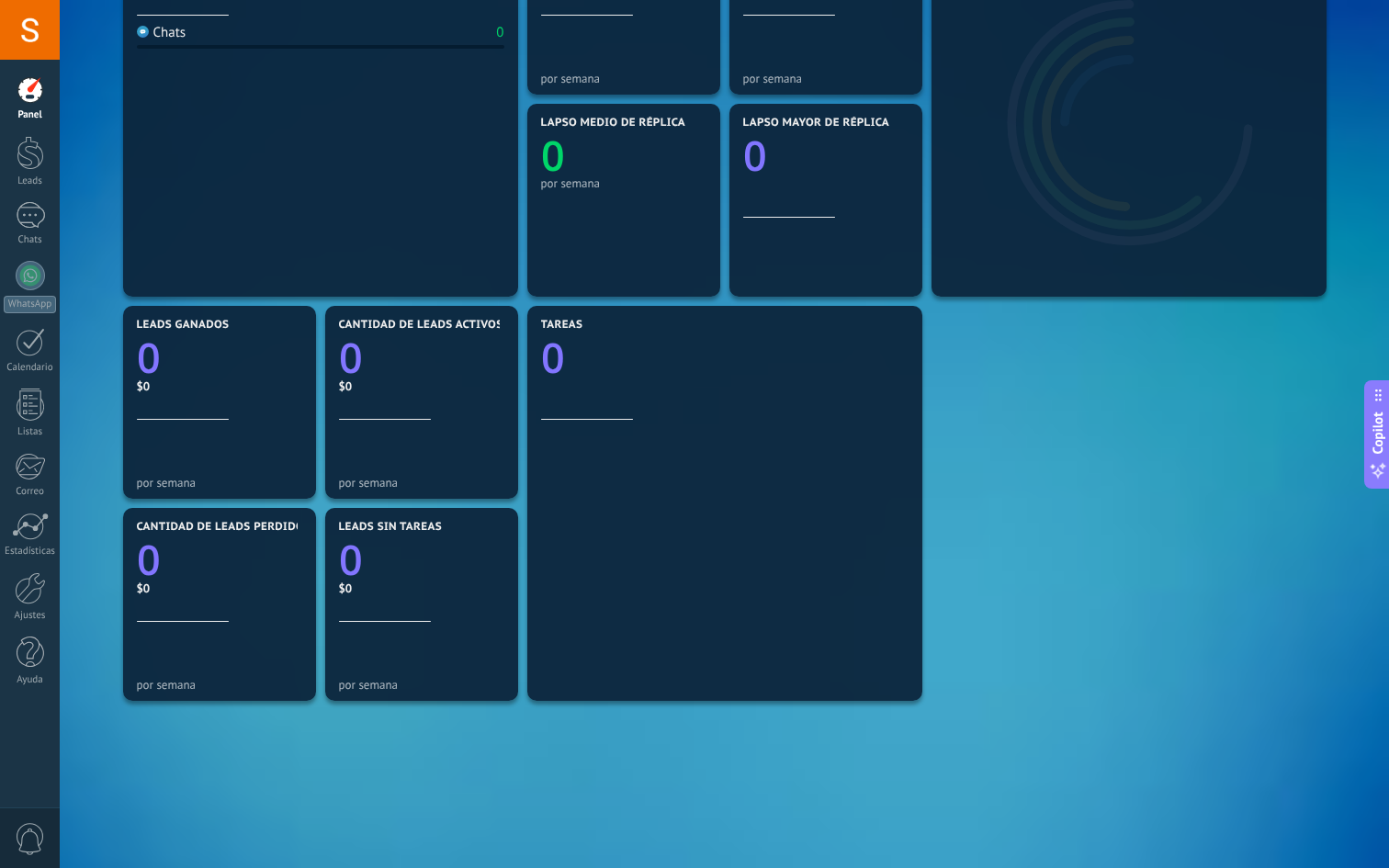
scroll to position [432, 0]
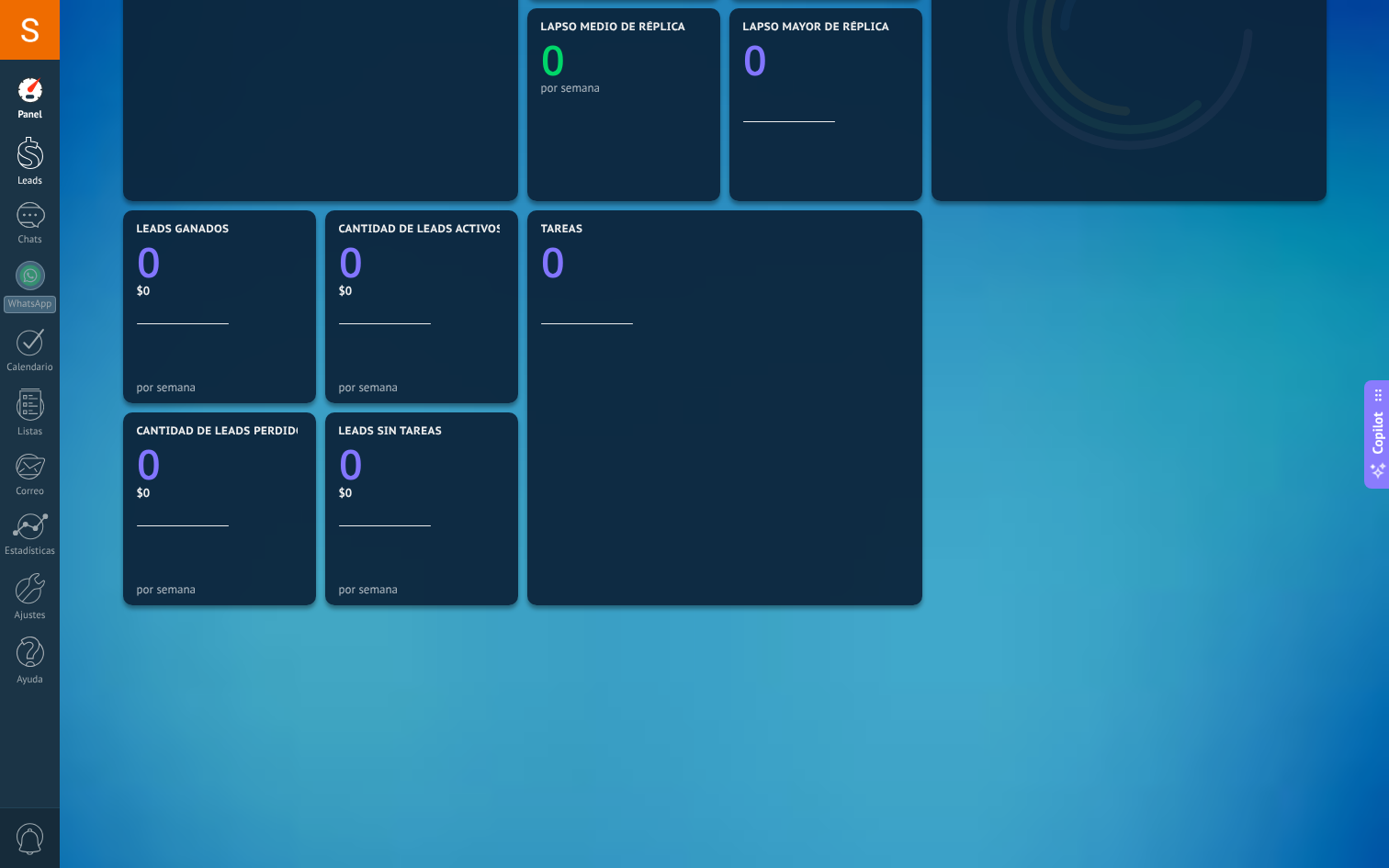
click at [23, 152] on div at bounding box center [30, 152] width 28 height 34
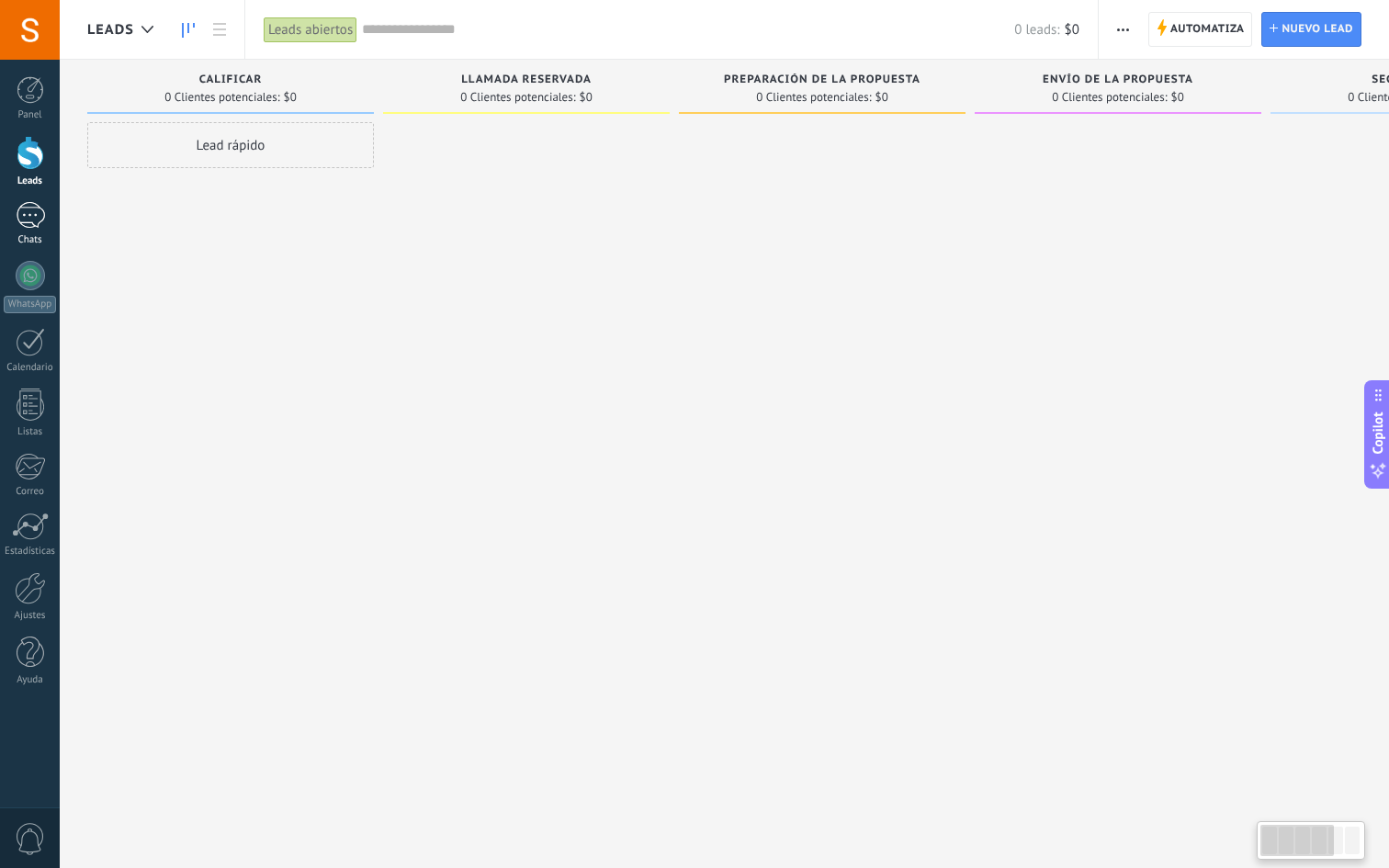
click at [33, 216] on div at bounding box center [30, 216] width 30 height 27
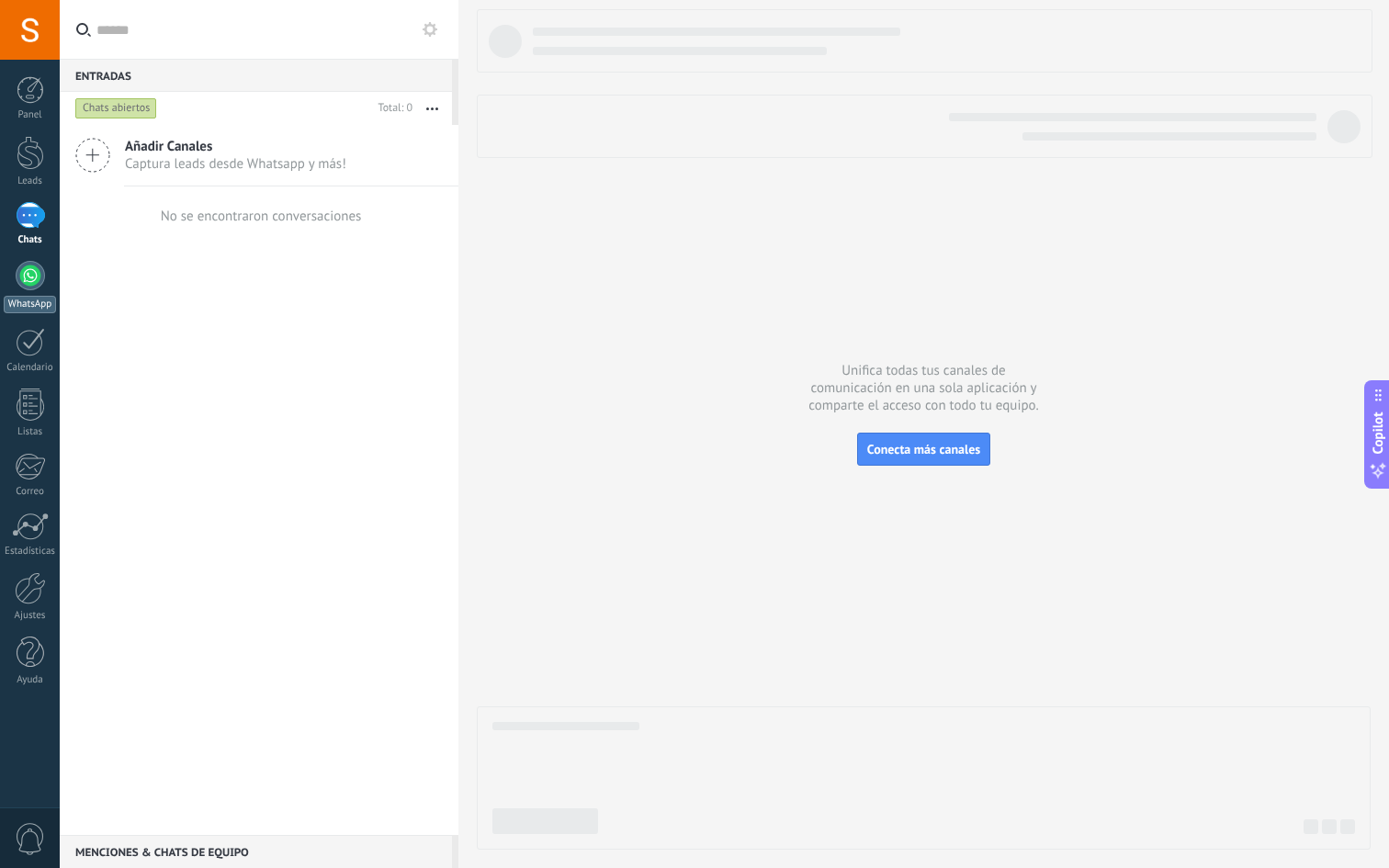
click at [25, 283] on div at bounding box center [30, 275] width 30 height 30
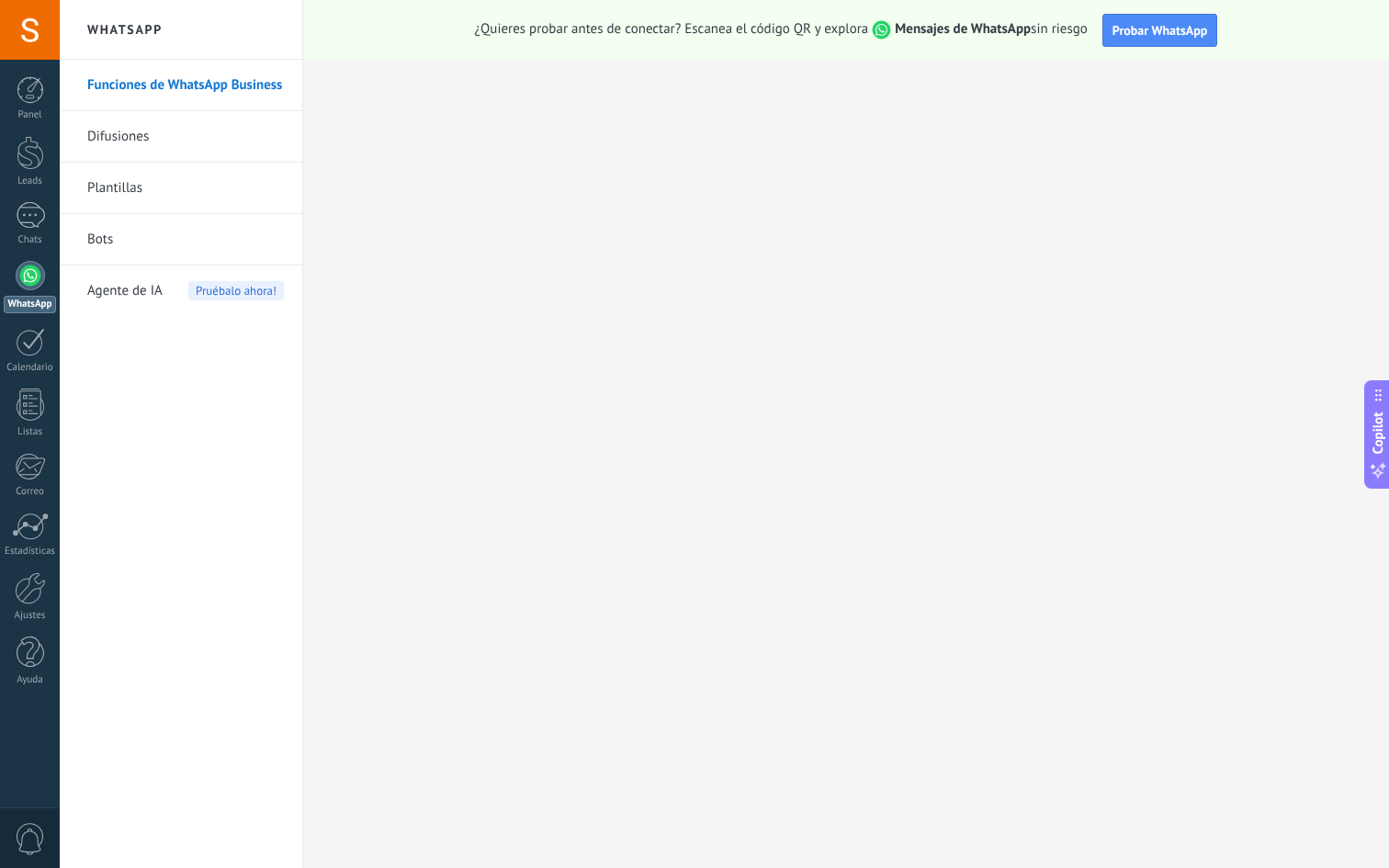
click at [202, 290] on span "Pruébalo ahora!" at bounding box center [237, 290] width 96 height 19
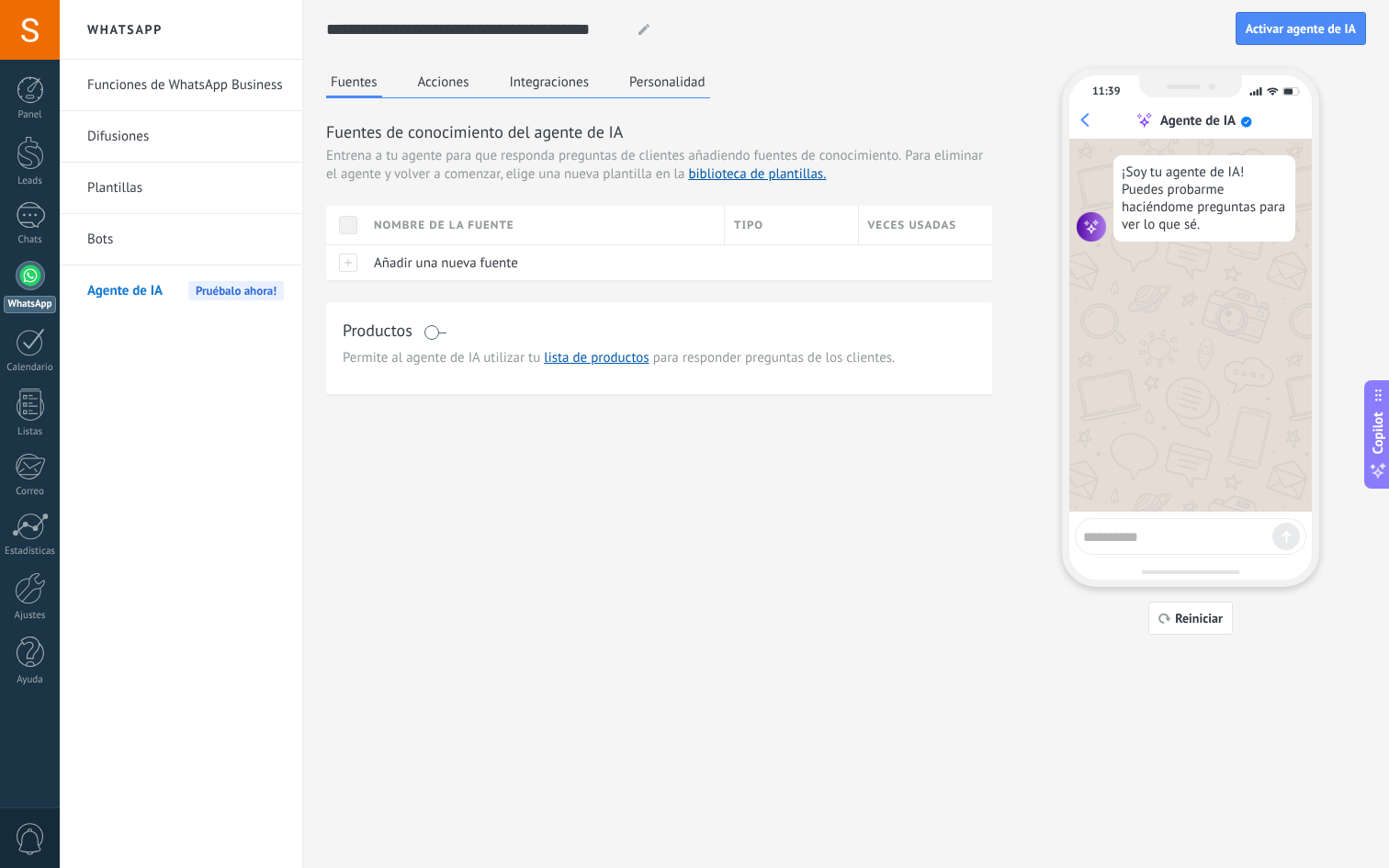
click at [121, 84] on link "Funciones de WhatsApp Business" at bounding box center [185, 85] width 197 height 52
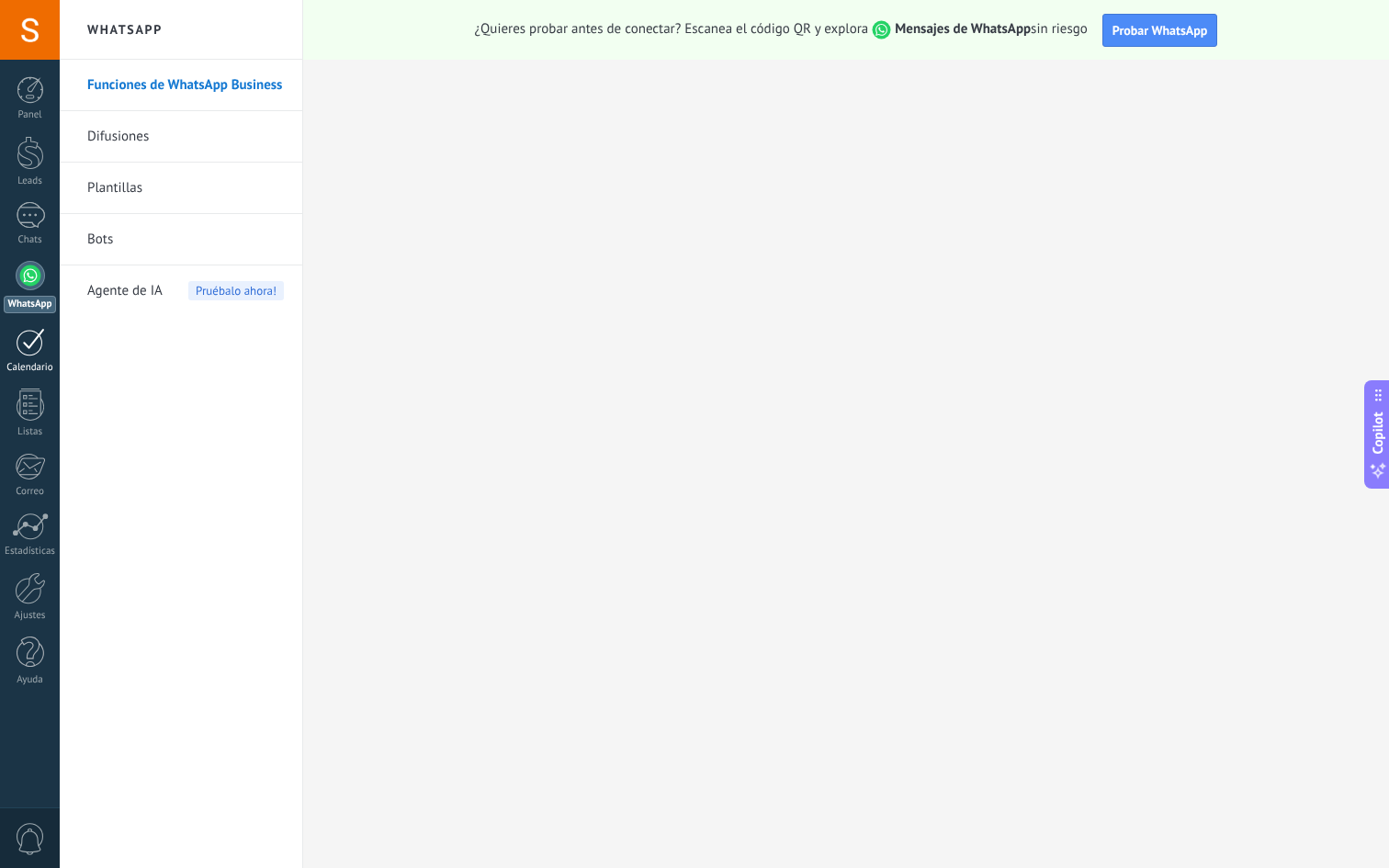
click at [34, 352] on div at bounding box center [30, 342] width 30 height 29
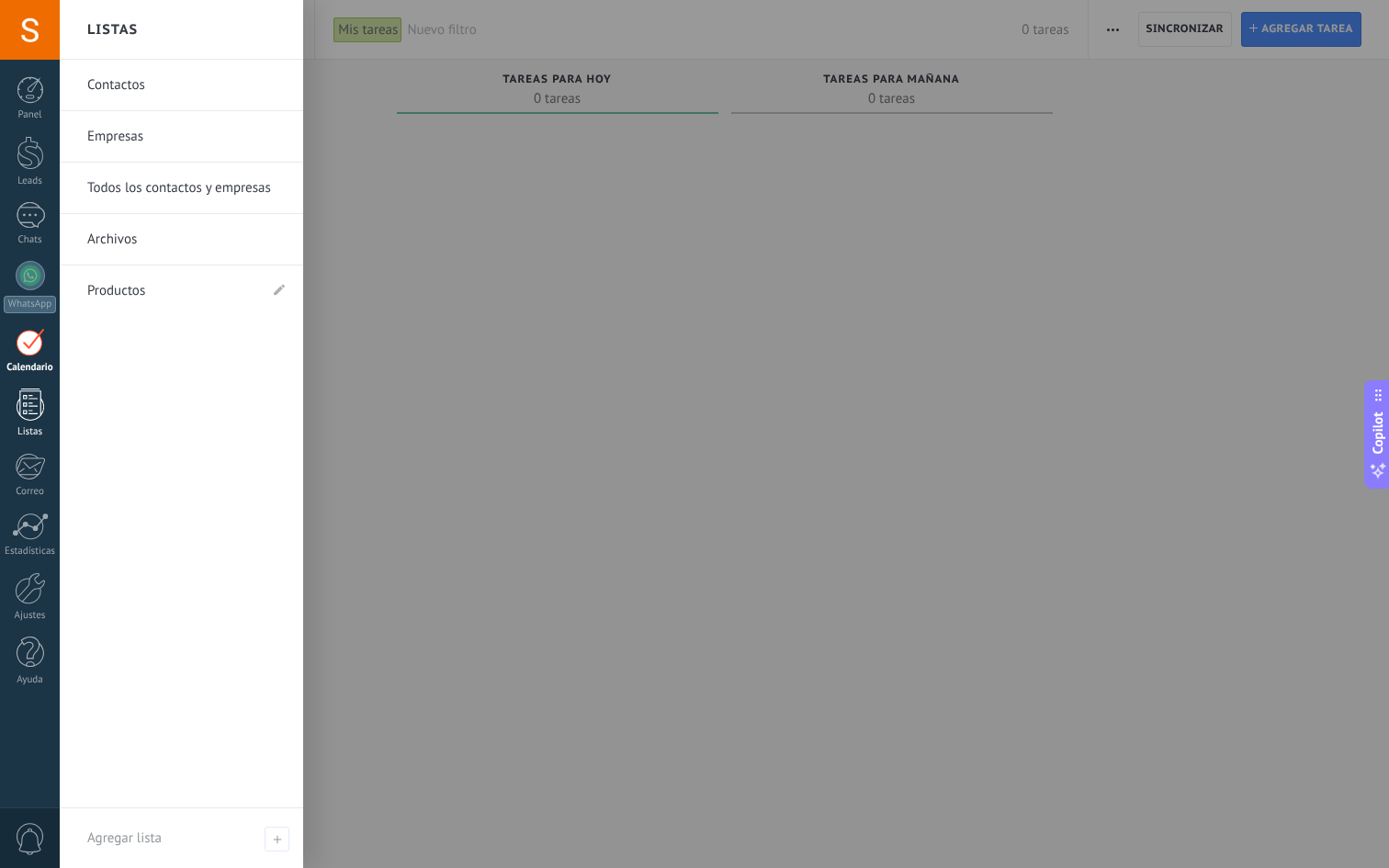
click at [10, 404] on link "Listas" at bounding box center [30, 413] width 59 height 50
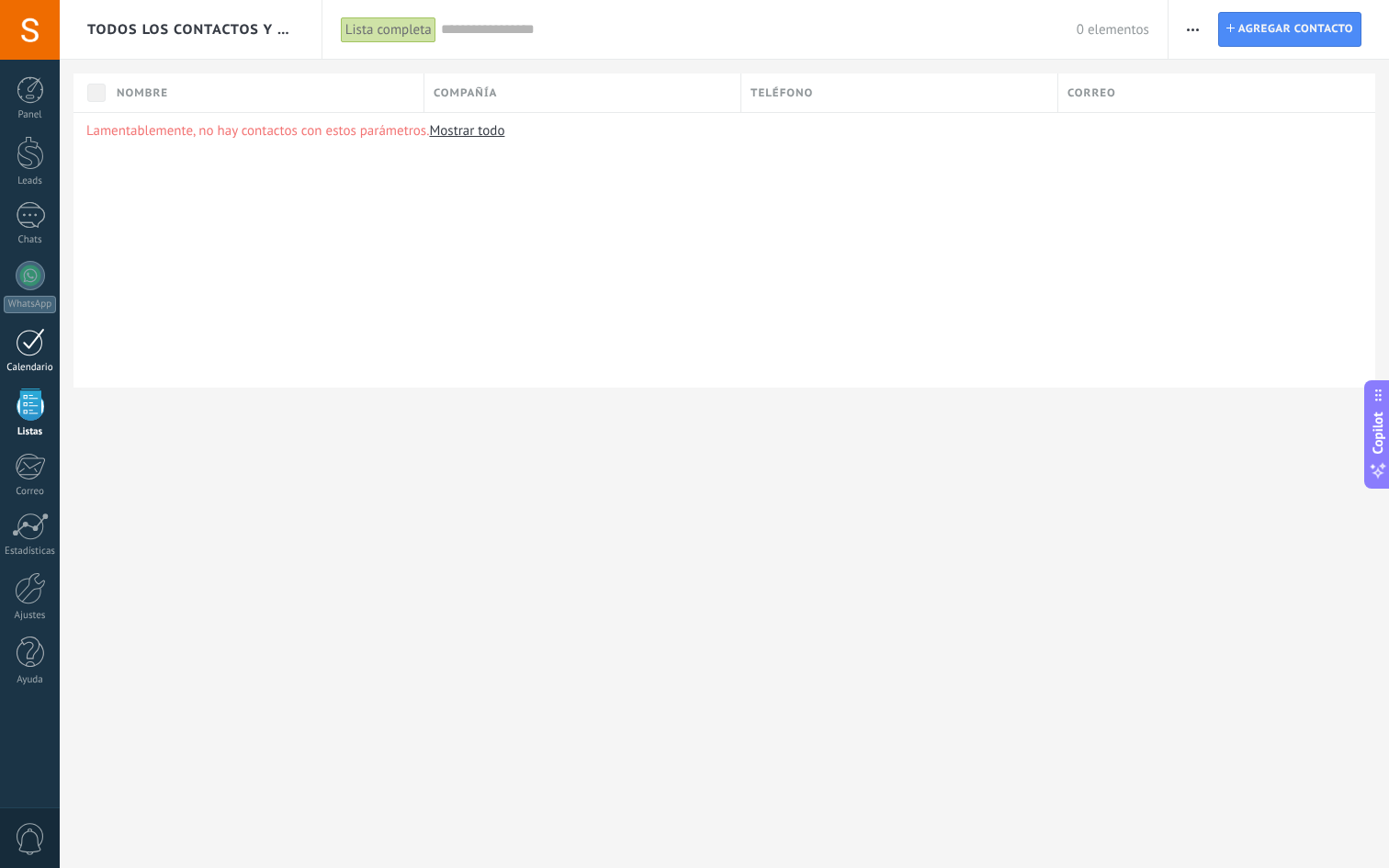
click at [30, 342] on div at bounding box center [30, 342] width 30 height 29
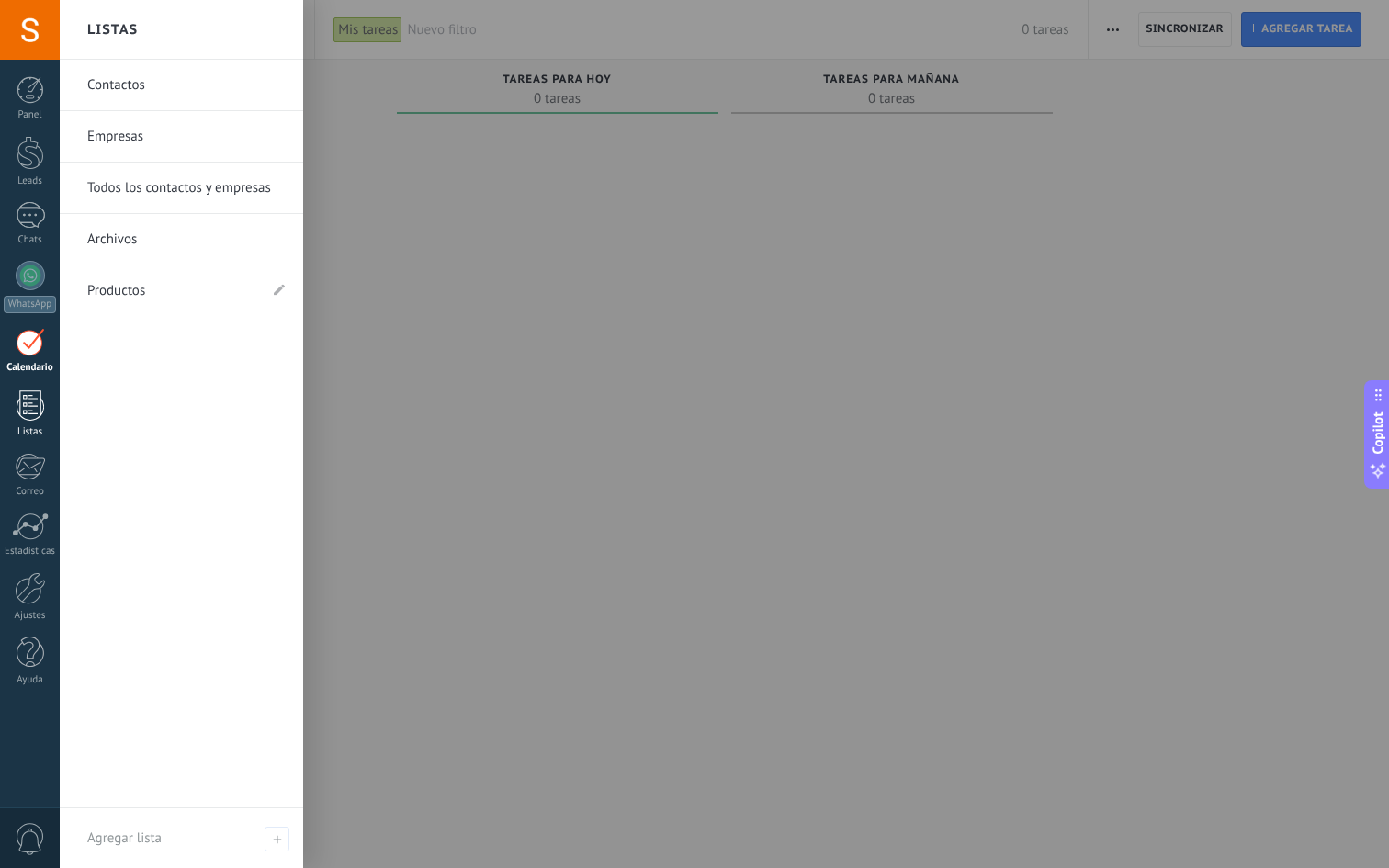
click at [34, 416] on div at bounding box center [30, 404] width 28 height 33
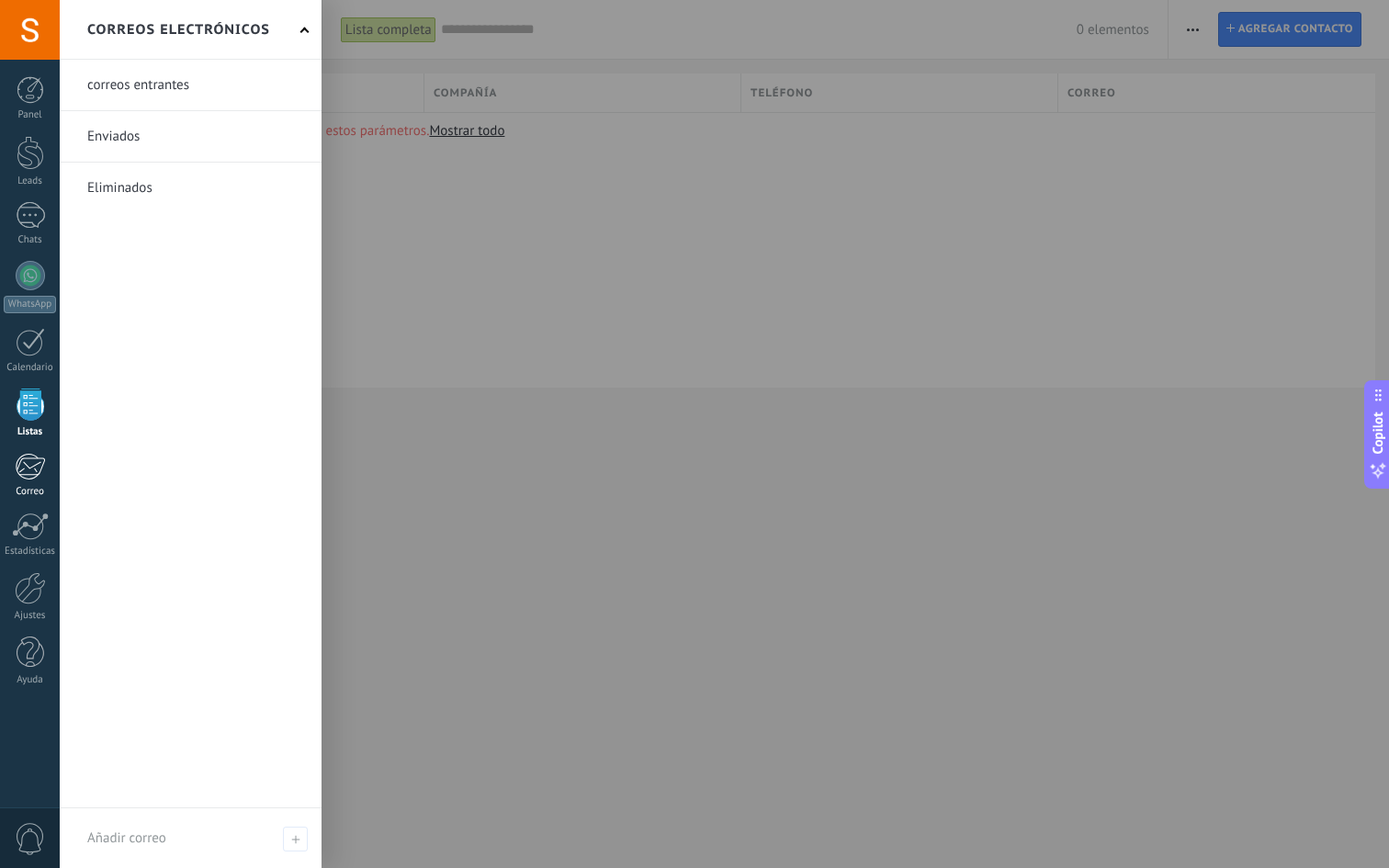
click at [26, 465] on div at bounding box center [30, 467] width 31 height 28
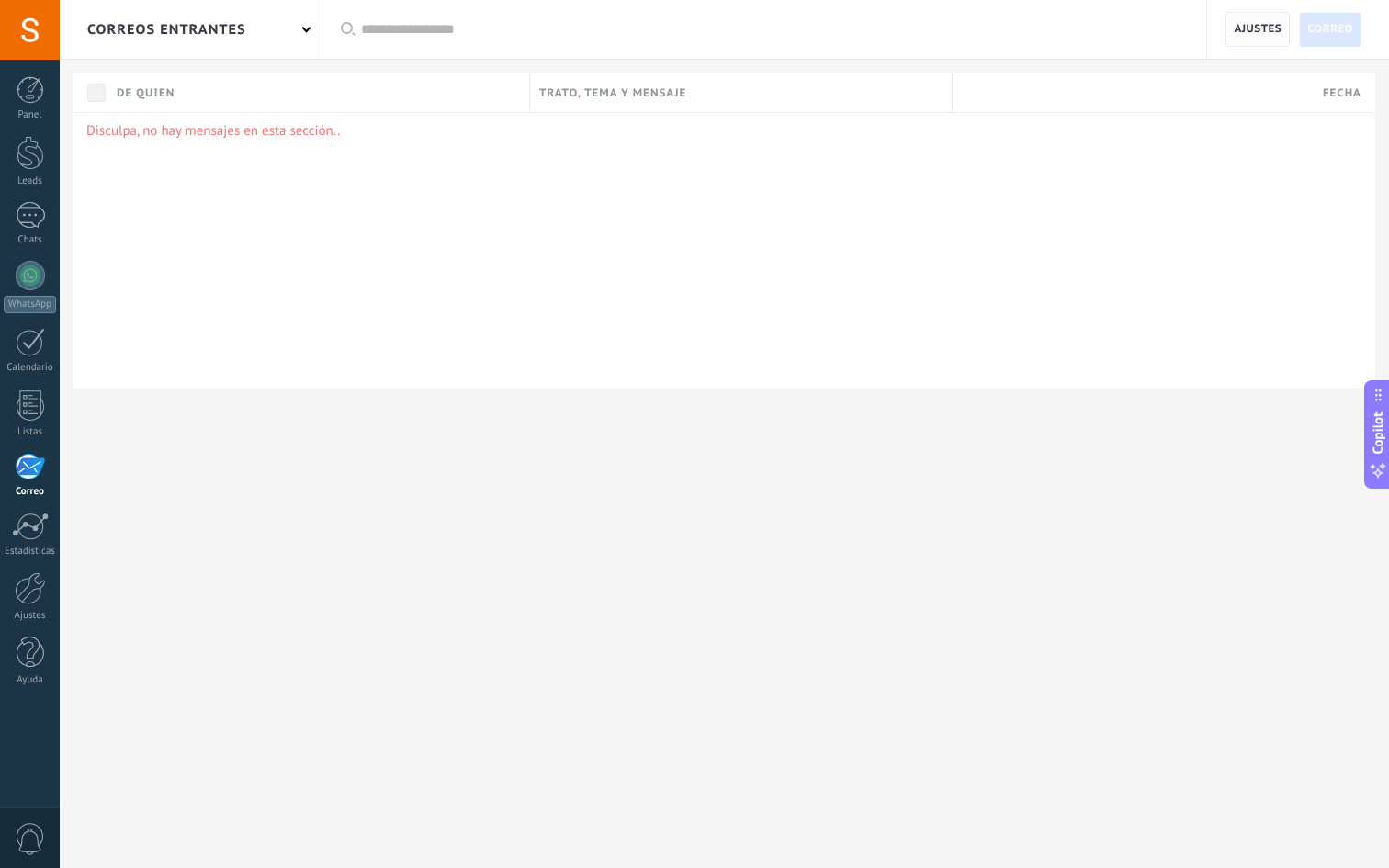
click at [1260, 37] on span "Ajustes" at bounding box center [1258, 29] width 48 height 34
click at [12, 521] on div at bounding box center [30, 526] width 36 height 28
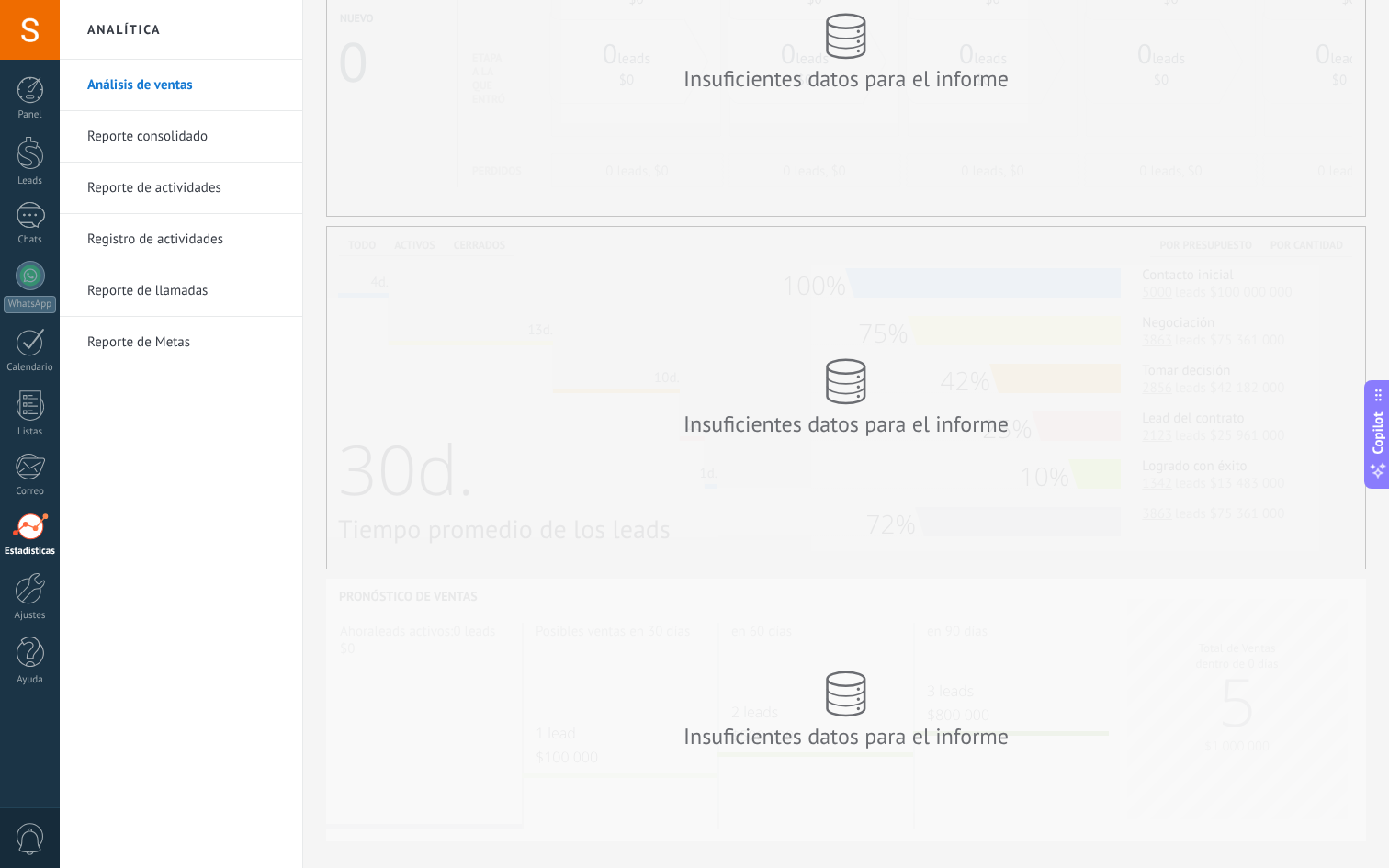
scroll to position [205, 0]
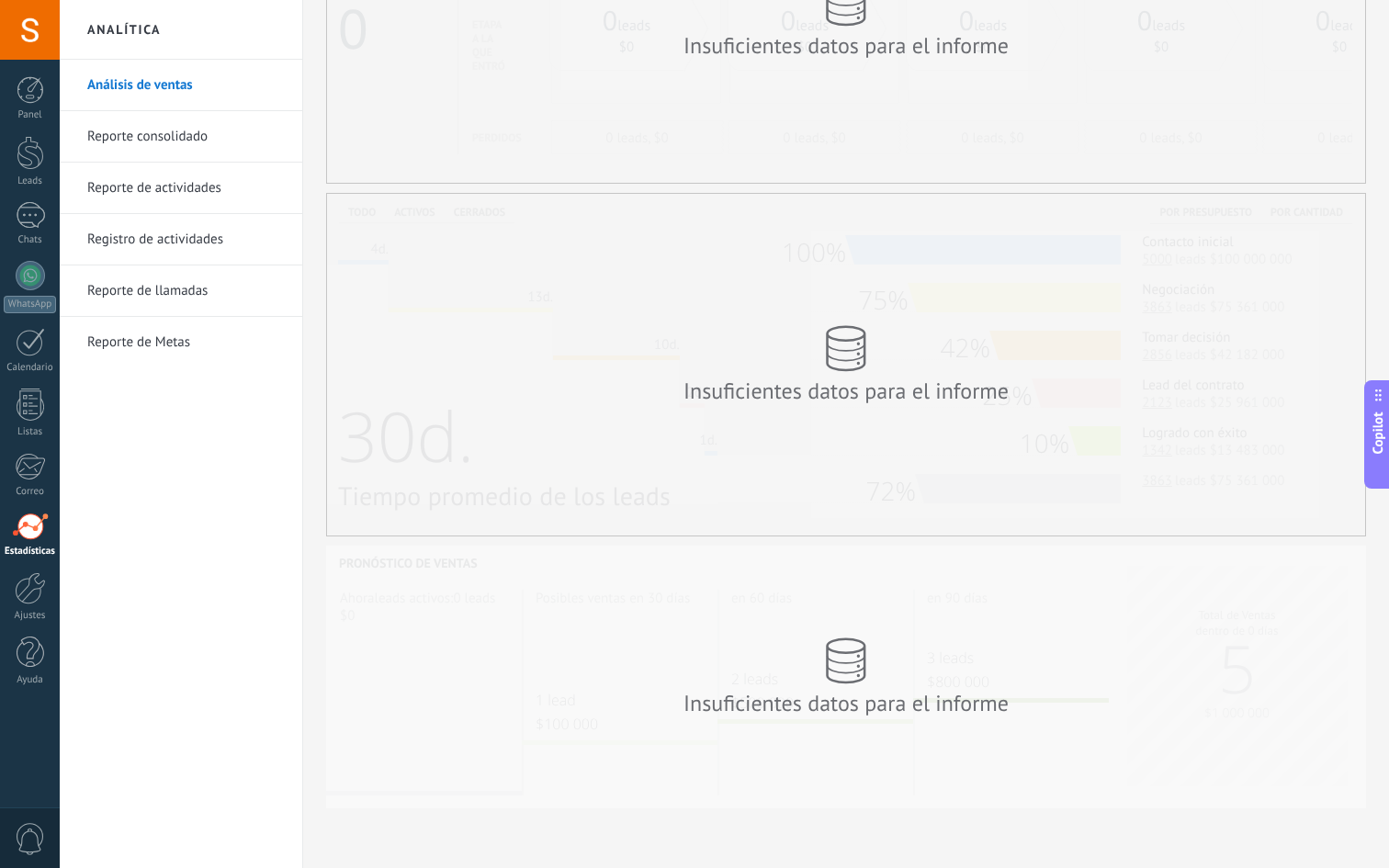
click at [1388, 434] on button "Copilot" at bounding box center [1377, 434] width 26 height 108
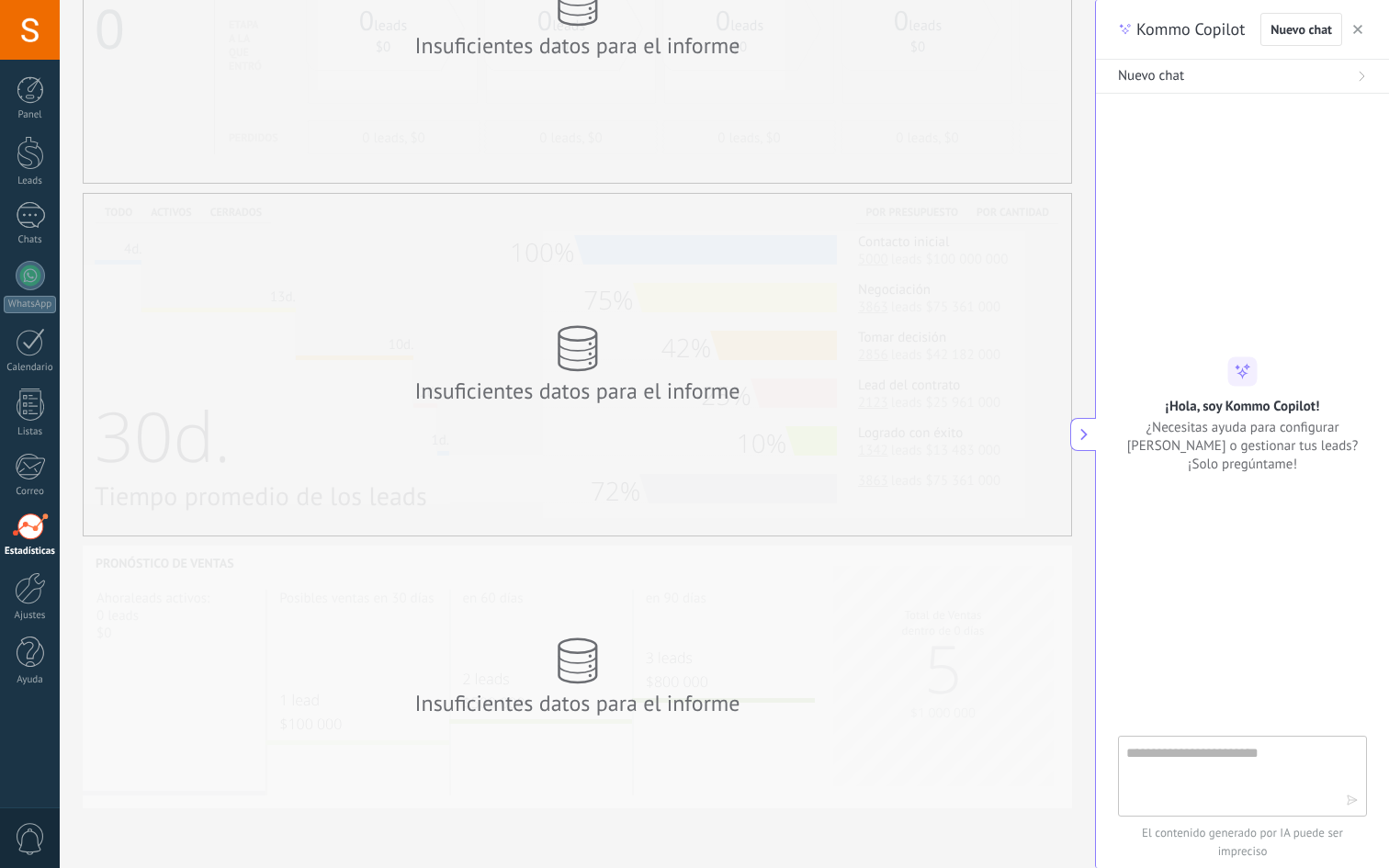
click at [1364, 22] on button "button" at bounding box center [1357, 29] width 18 height 22
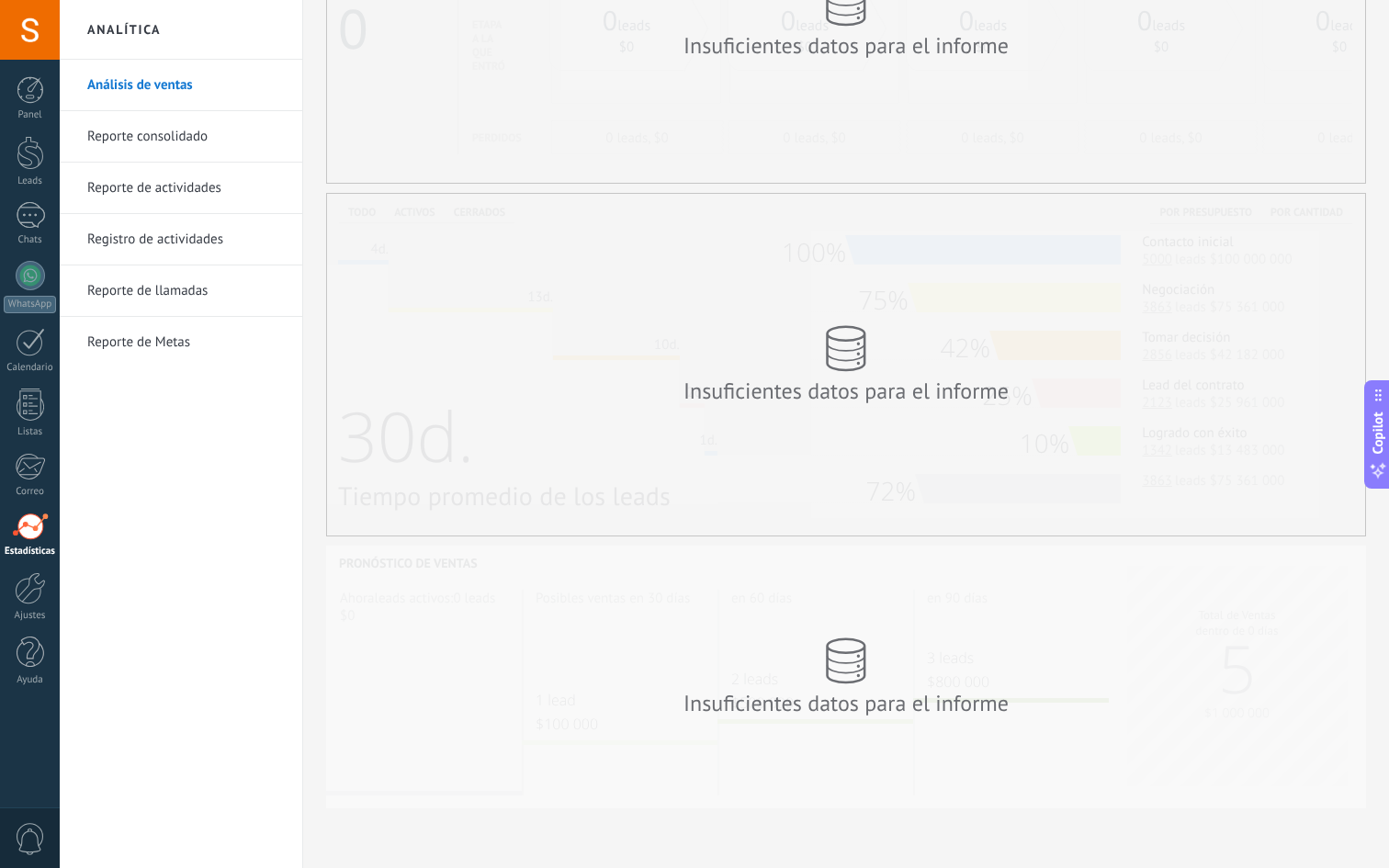
scroll to position [0, 0]
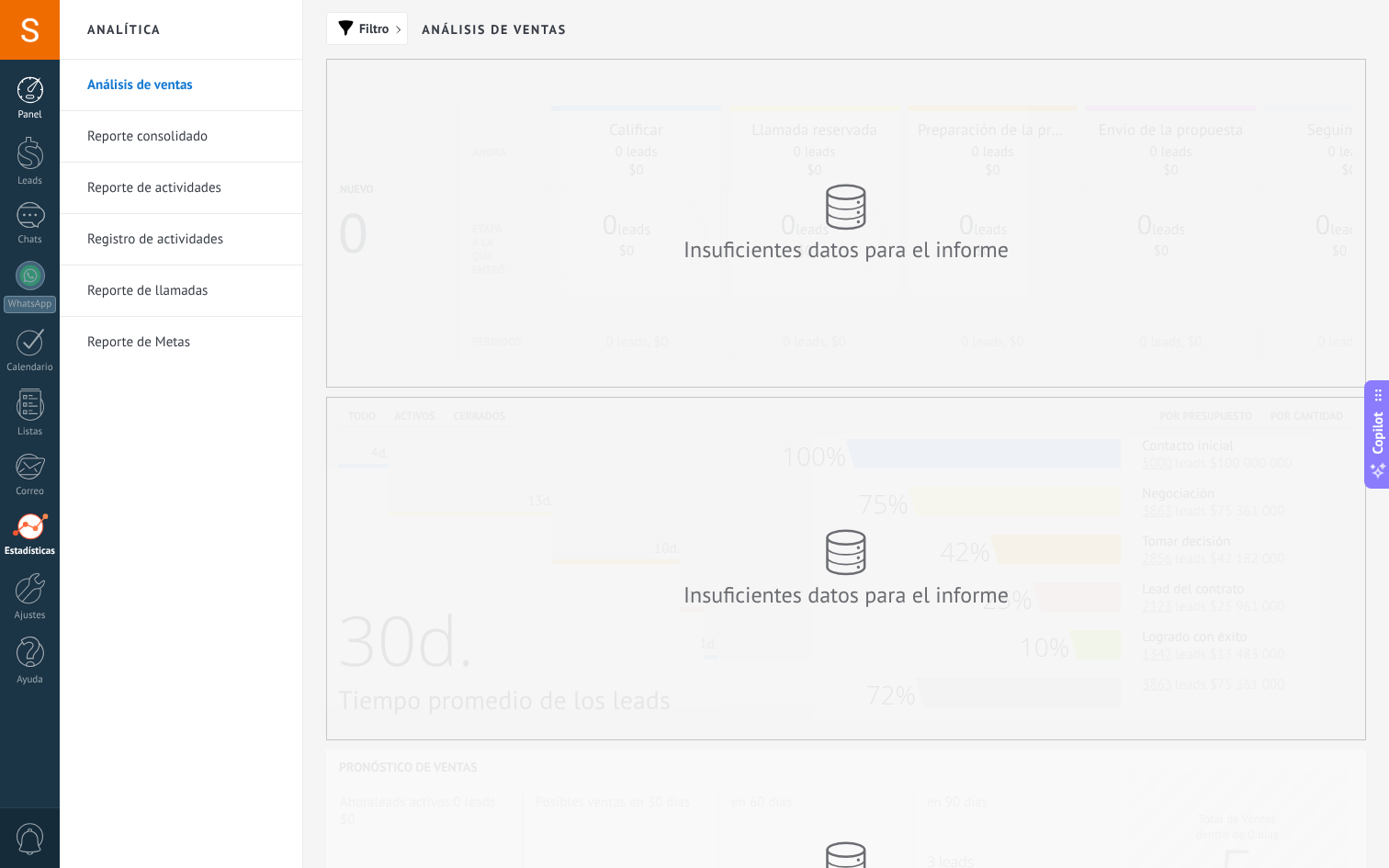
click at [35, 85] on div at bounding box center [30, 90] width 28 height 28
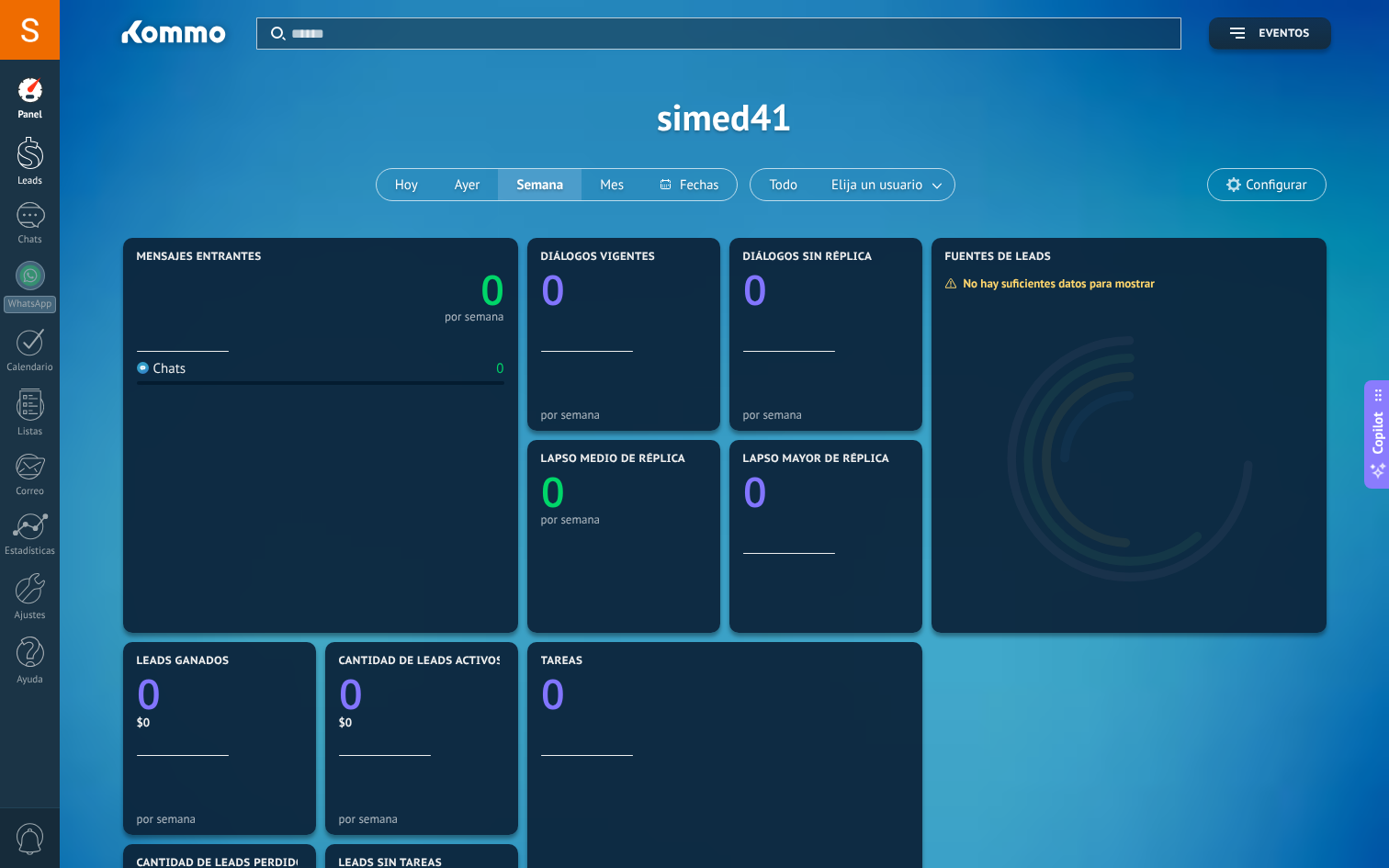
click at [24, 159] on div at bounding box center [30, 152] width 28 height 34
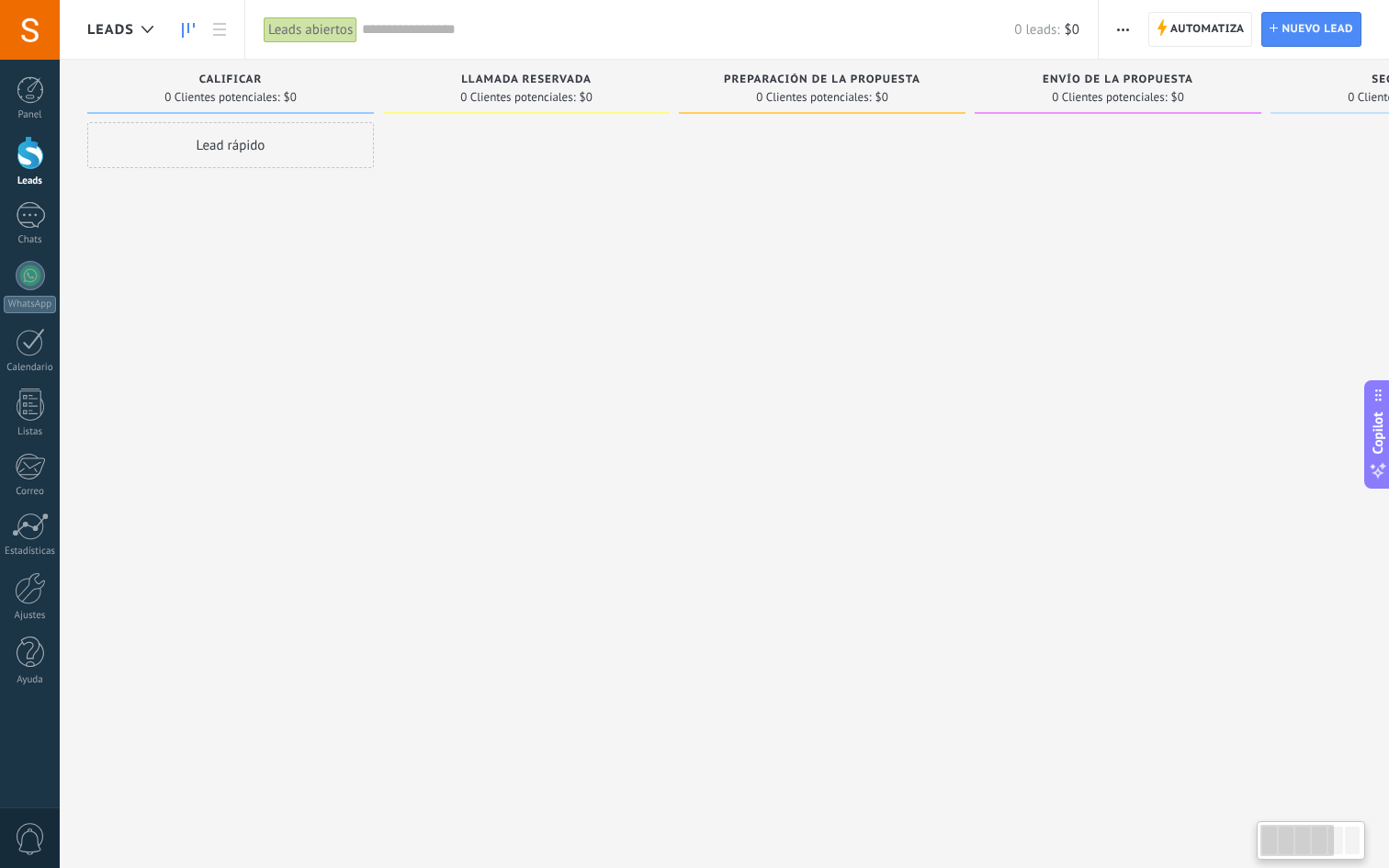
click at [214, 149] on div "Lead rápido" at bounding box center [230, 145] width 287 height 46
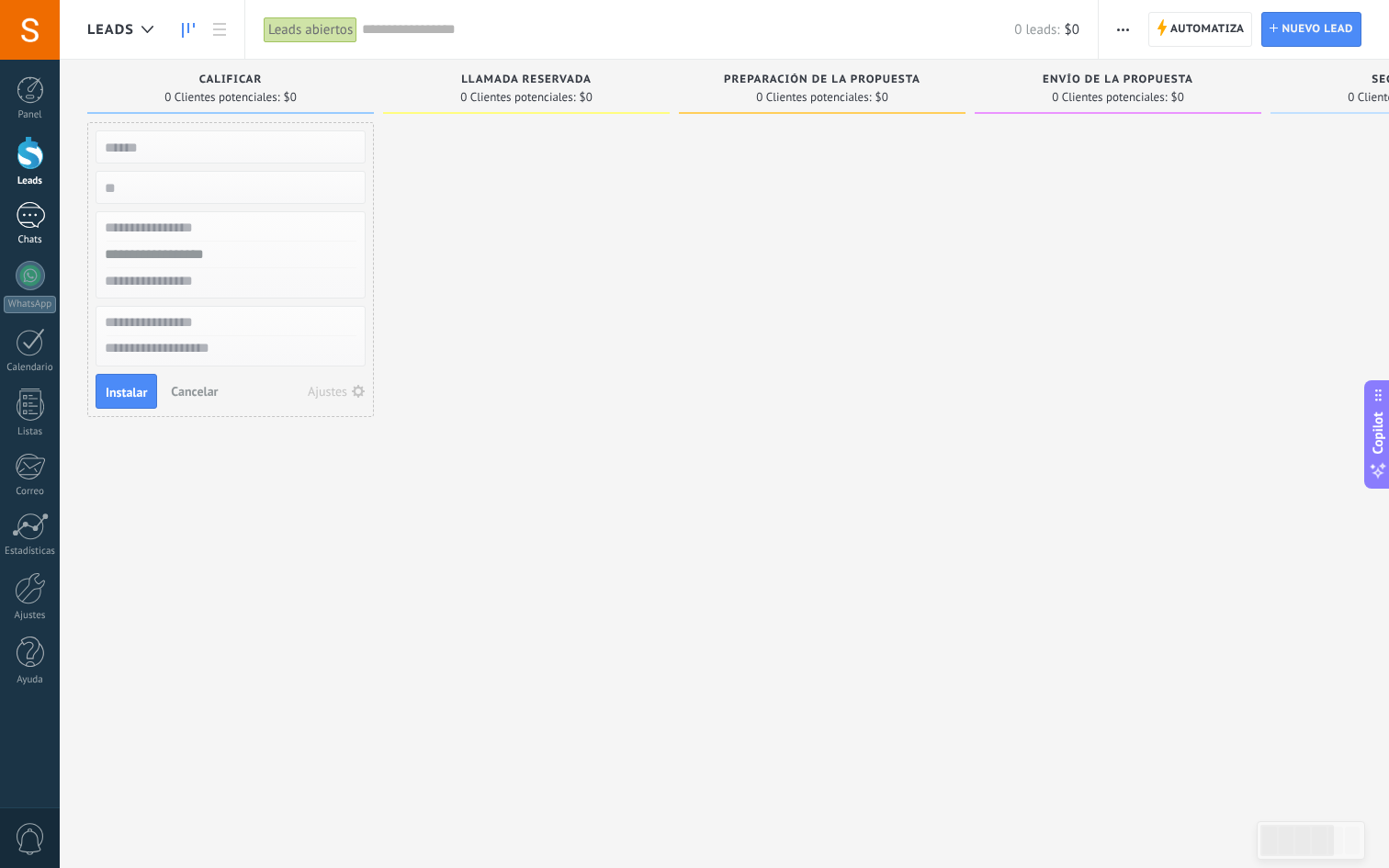
click at [32, 223] on div at bounding box center [30, 216] width 30 height 27
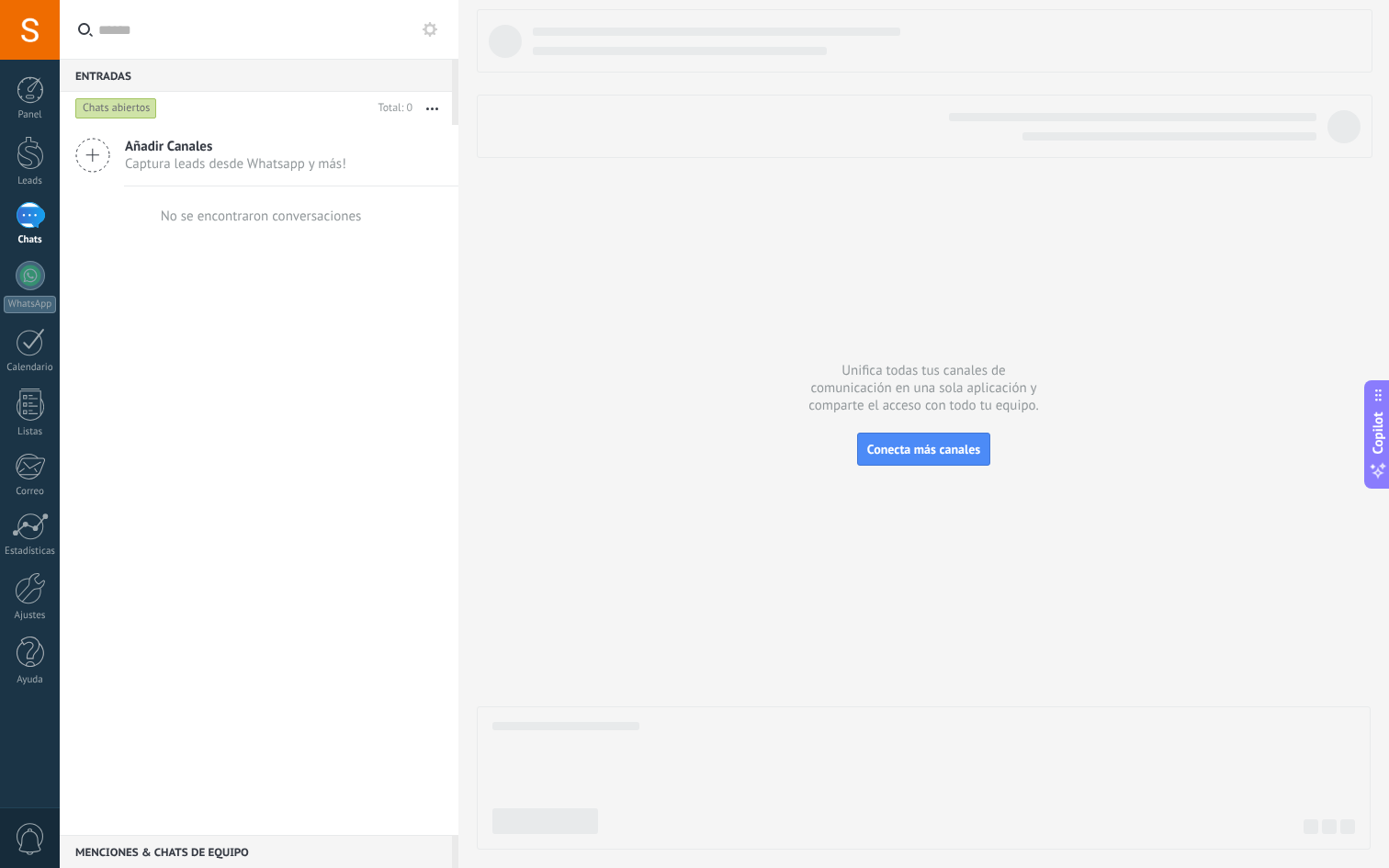
click at [160, 165] on span "Captura leads desde Whatsapp y más!" at bounding box center [235, 164] width 221 height 17
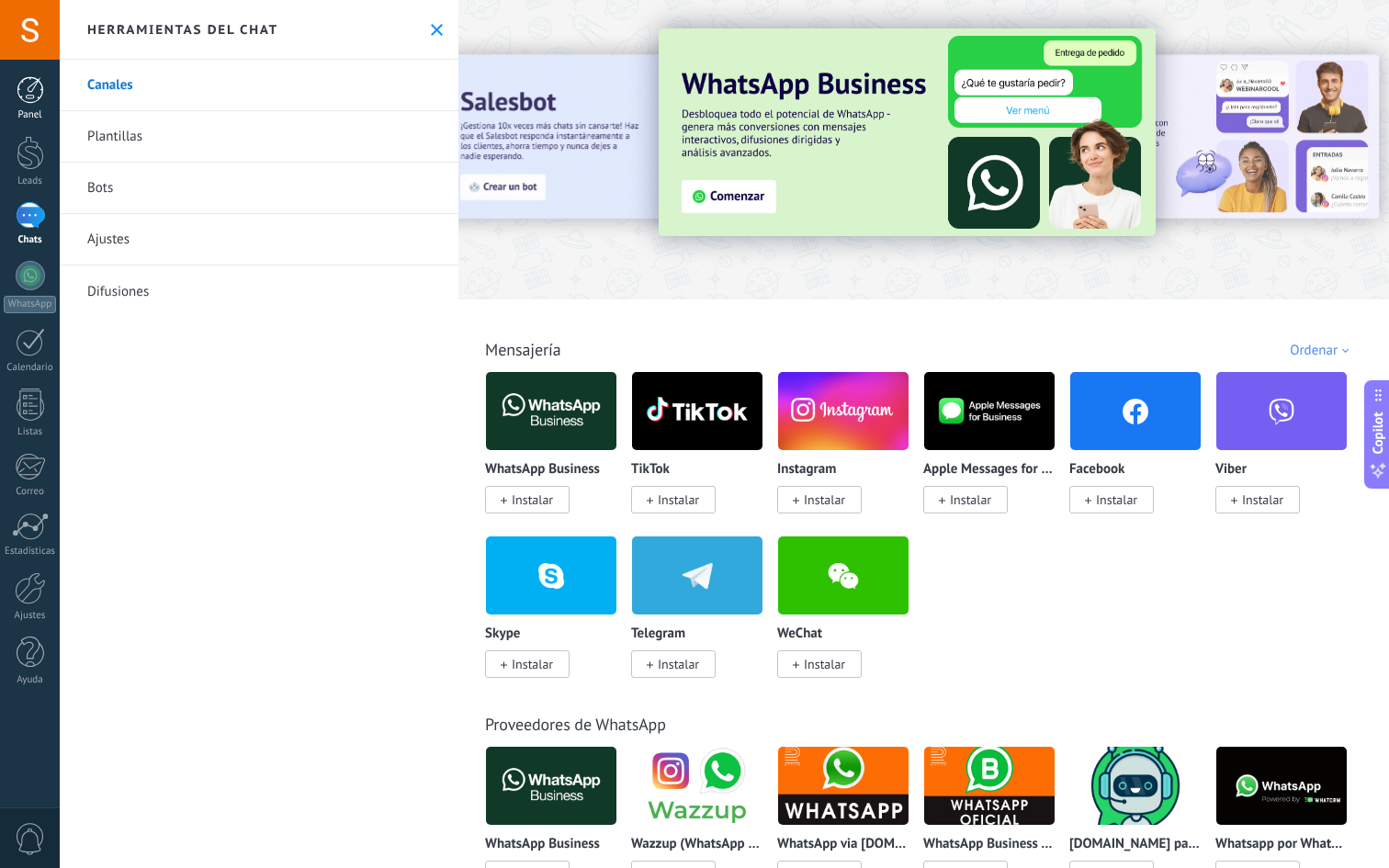
click at [20, 94] on div at bounding box center [30, 90] width 28 height 28
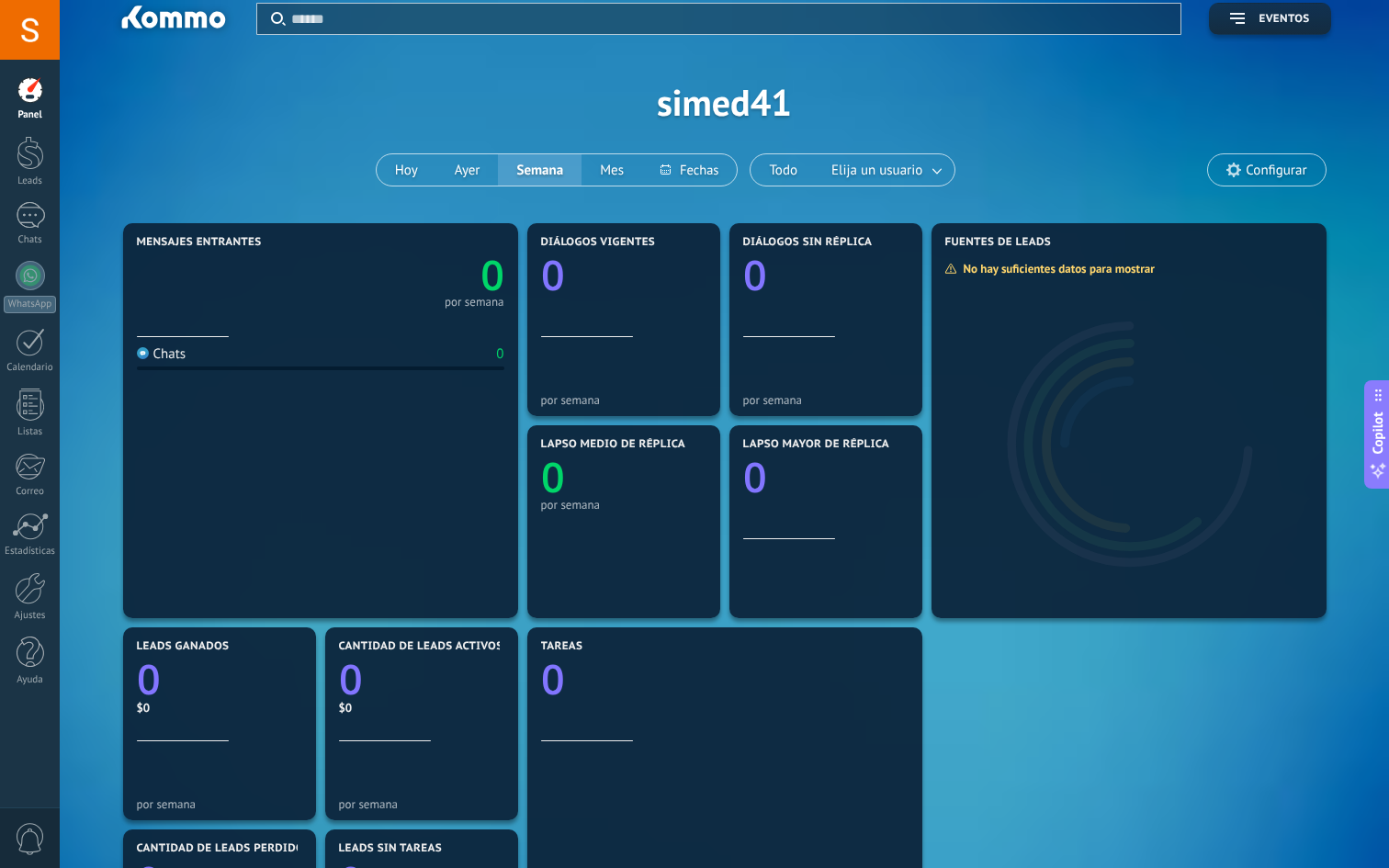
scroll to position [8, 0]
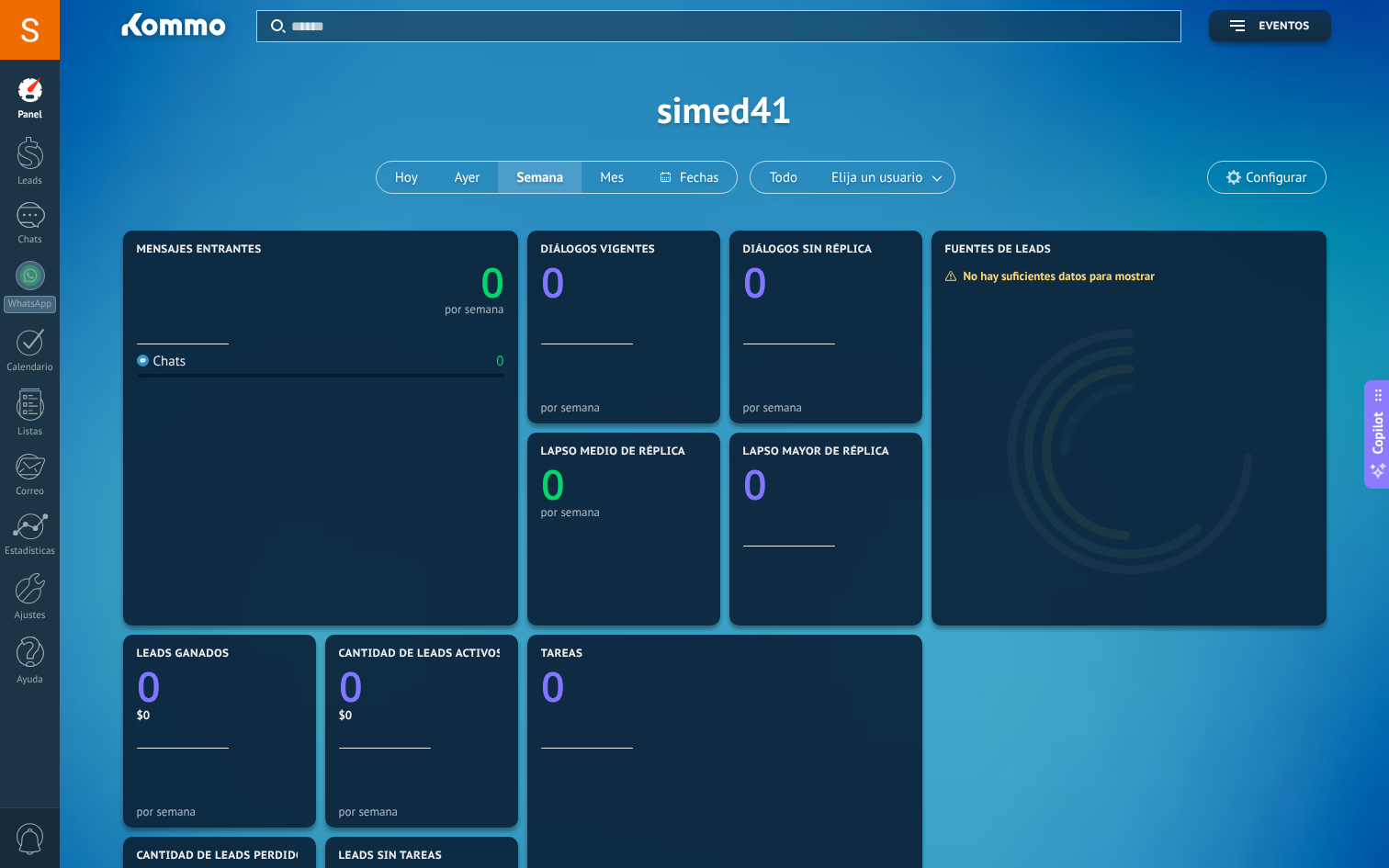
click at [38, 95] on div at bounding box center [30, 90] width 28 height 28
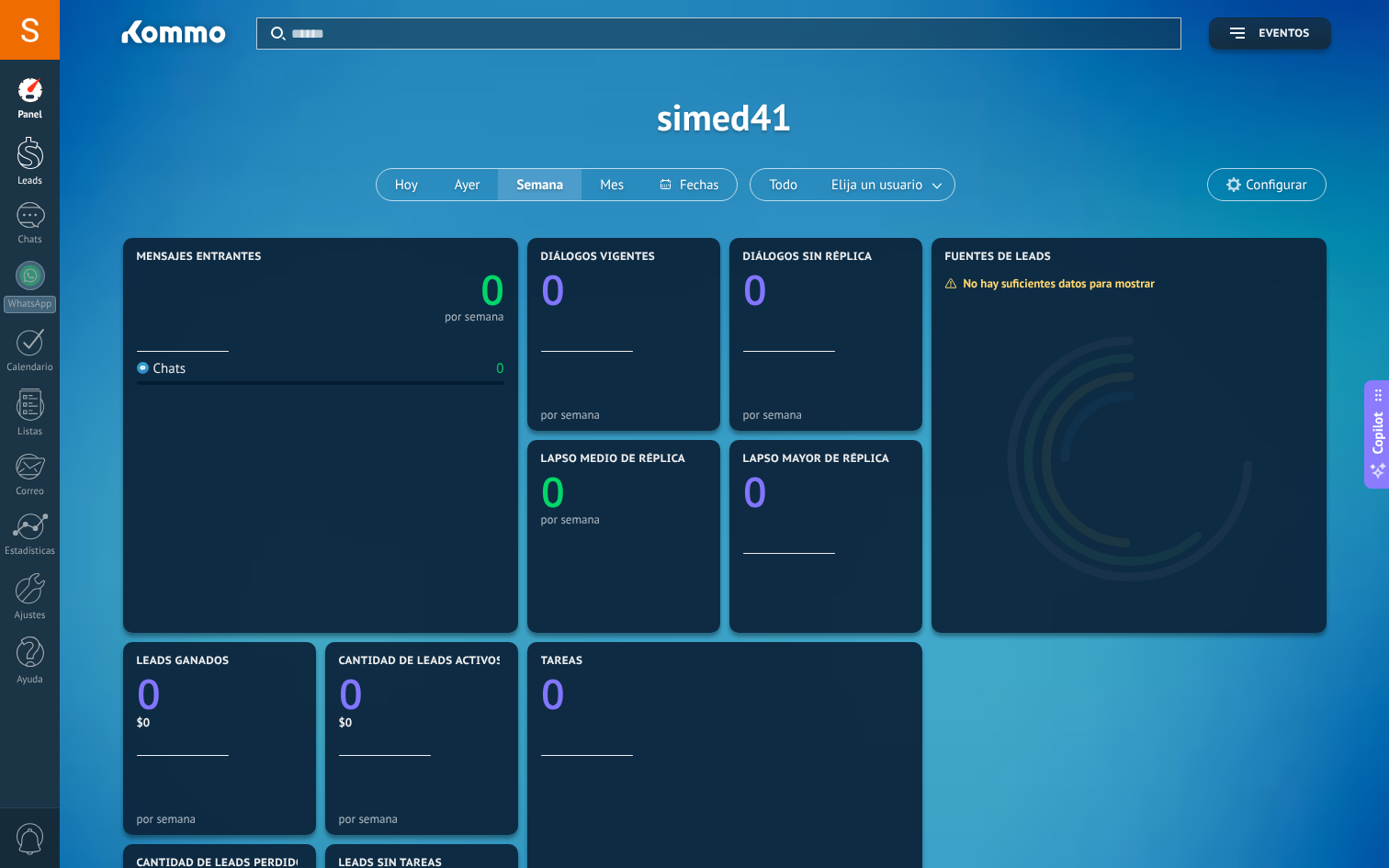
click at [17, 158] on div at bounding box center [30, 152] width 28 height 34
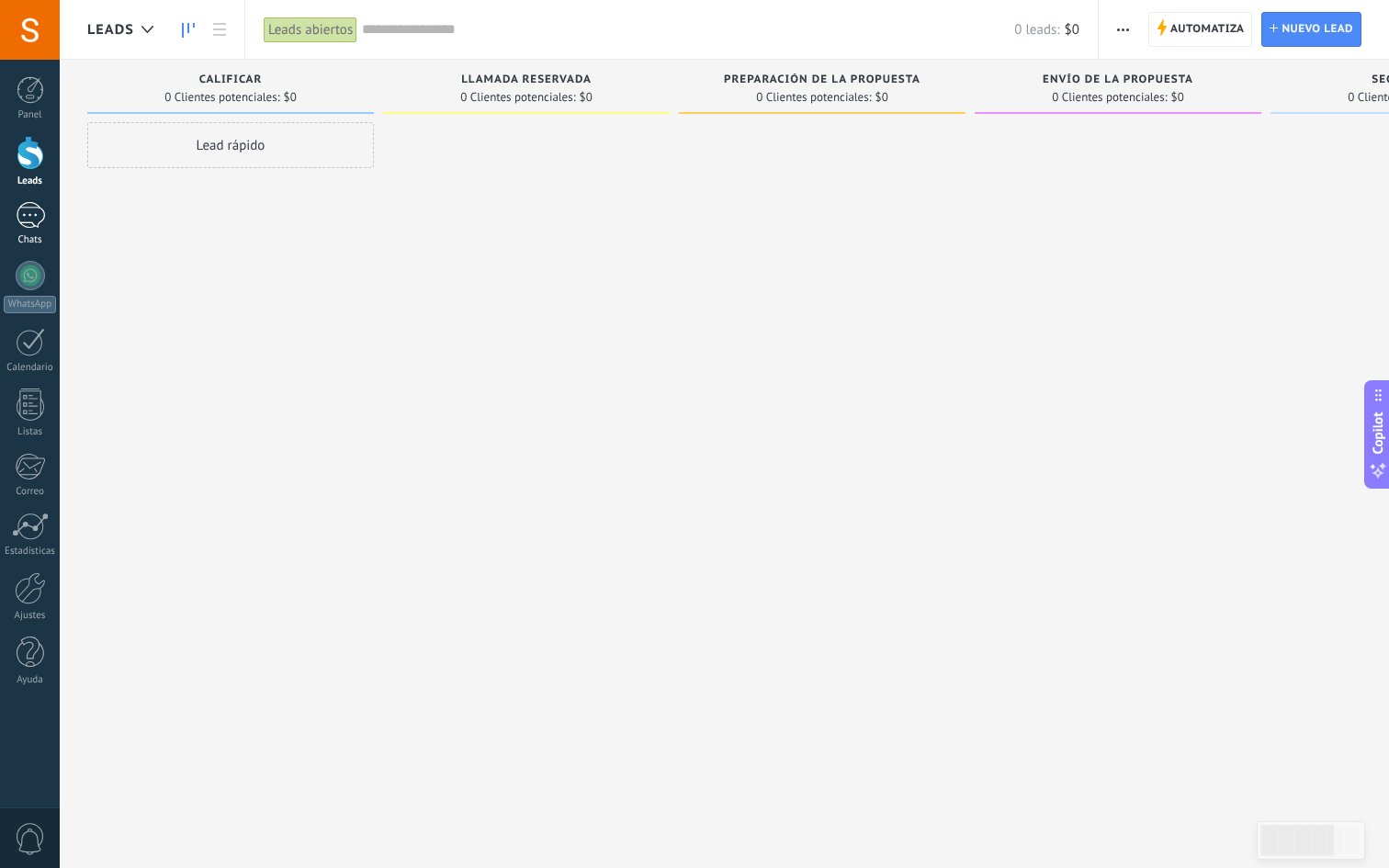
click at [27, 210] on div at bounding box center [30, 216] width 30 height 27
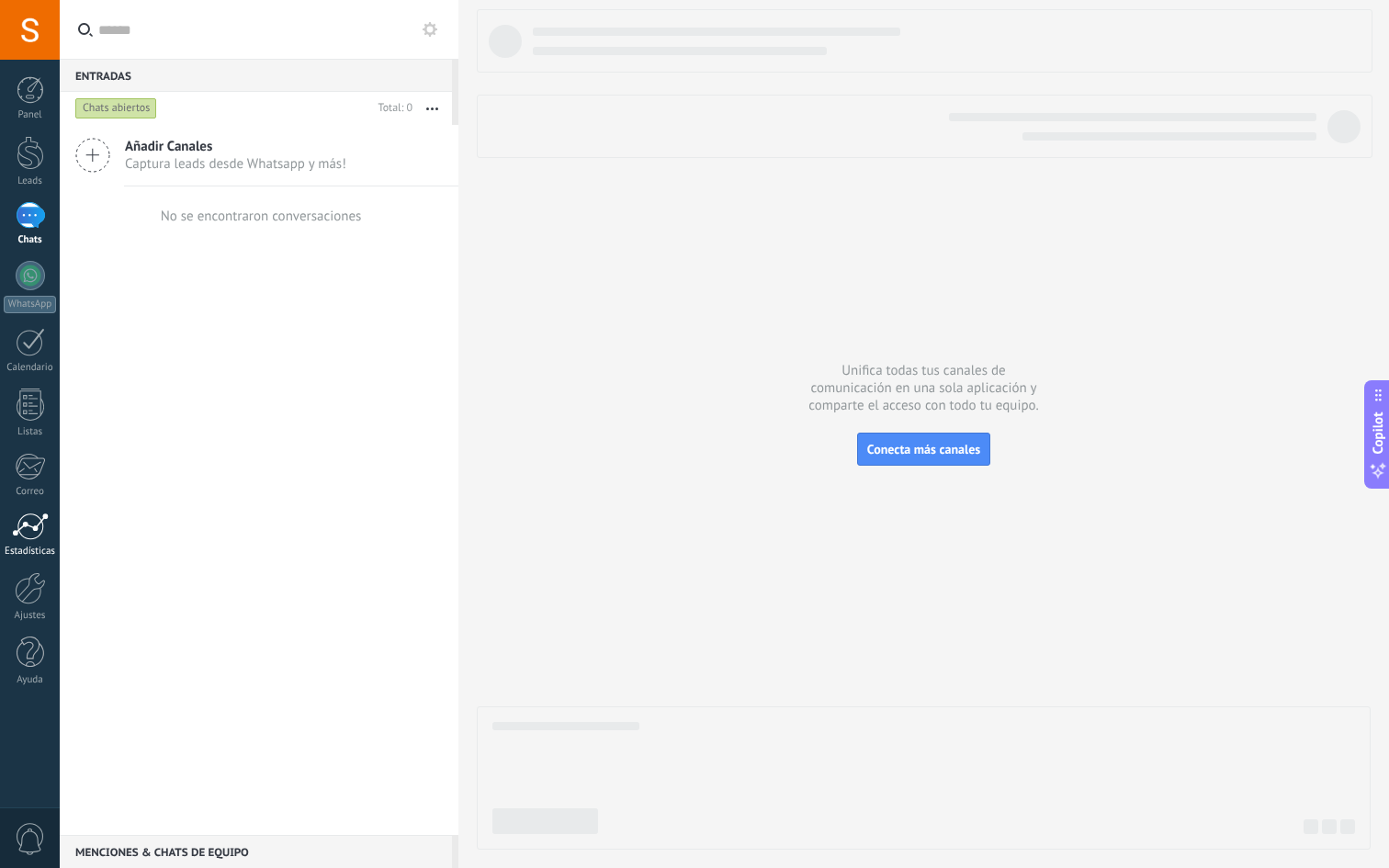
click at [14, 527] on div at bounding box center [30, 526] width 36 height 28
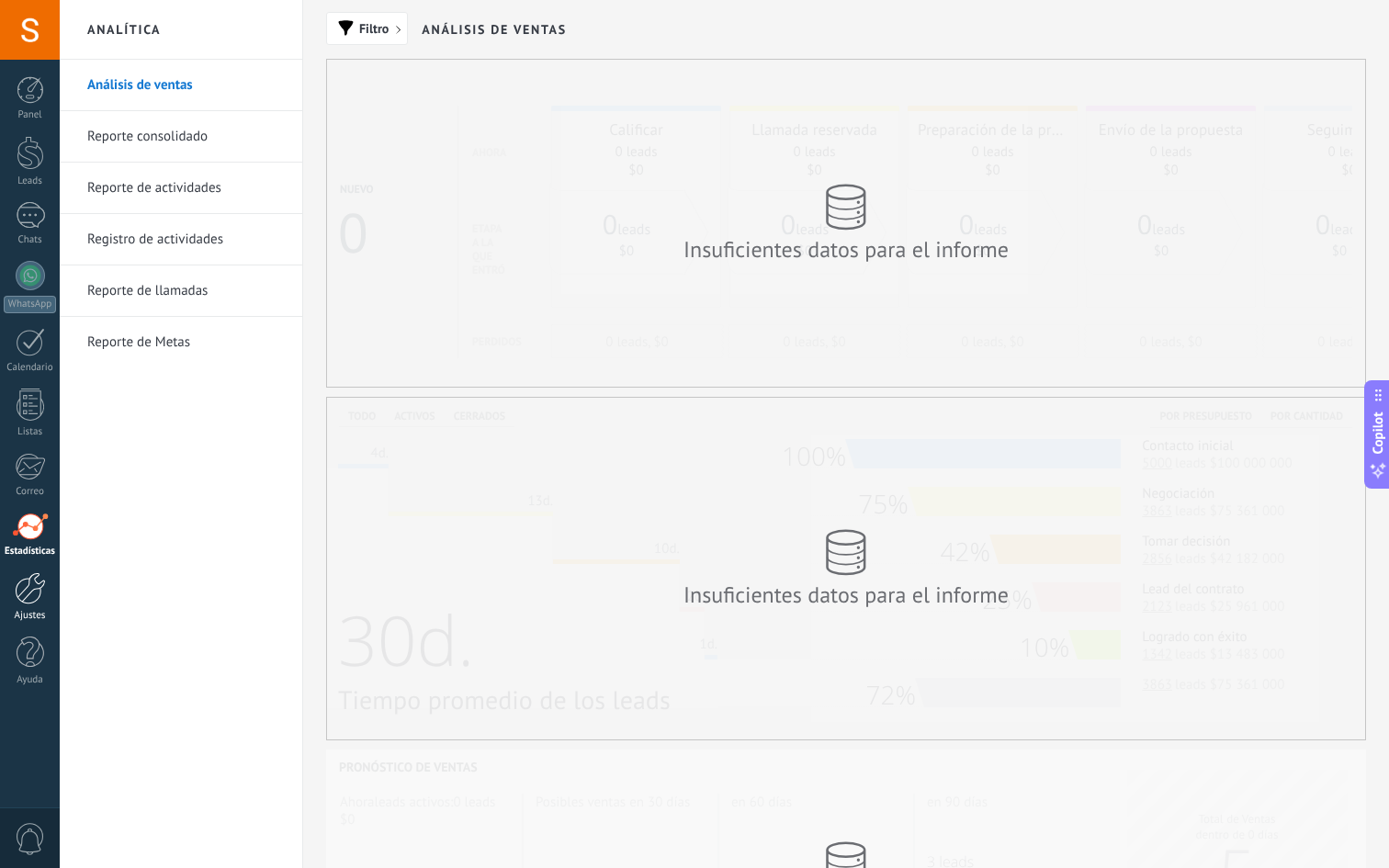
click at [32, 598] on div at bounding box center [30, 588] width 32 height 33
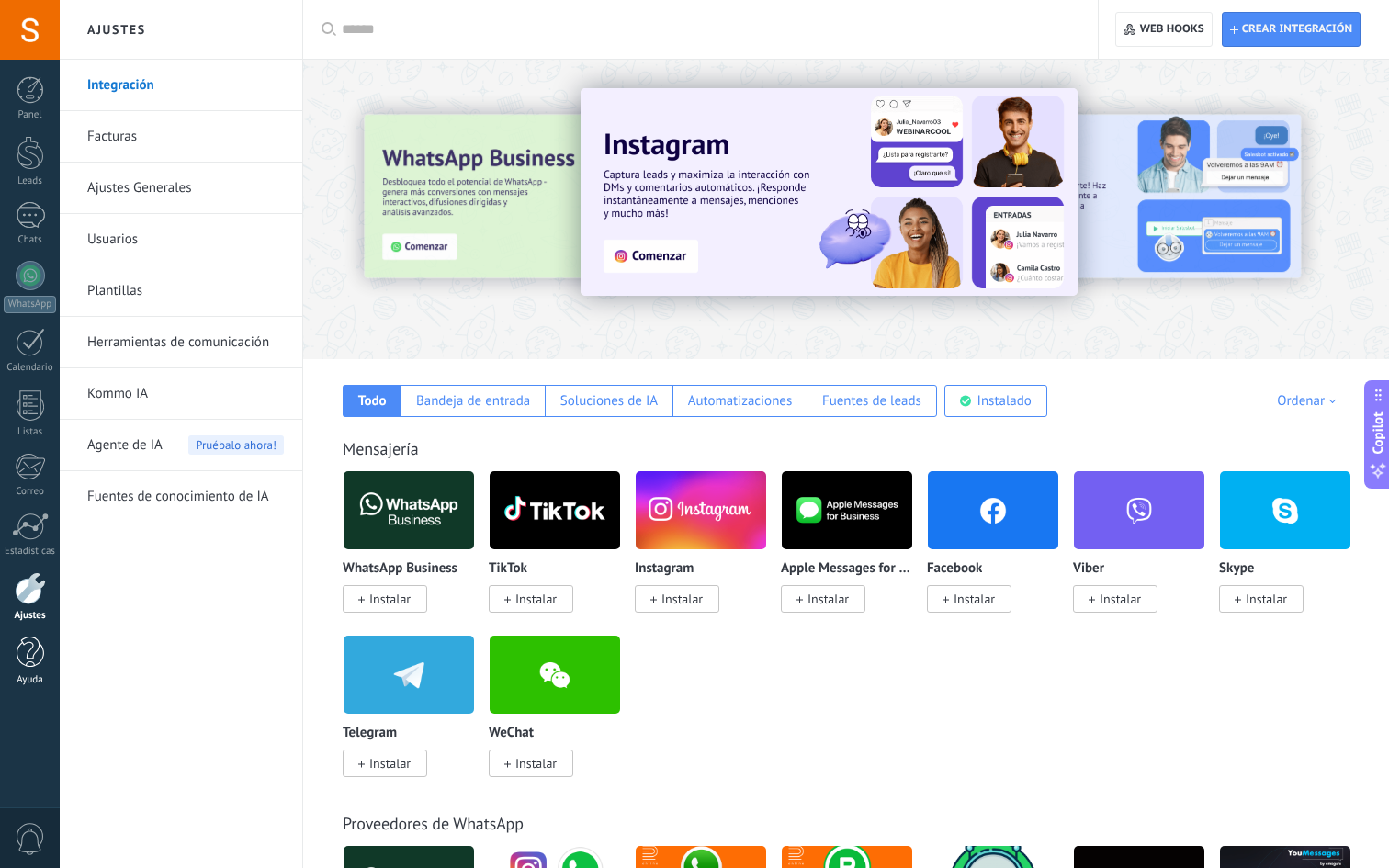
click at [29, 656] on div at bounding box center [30, 652] width 28 height 33
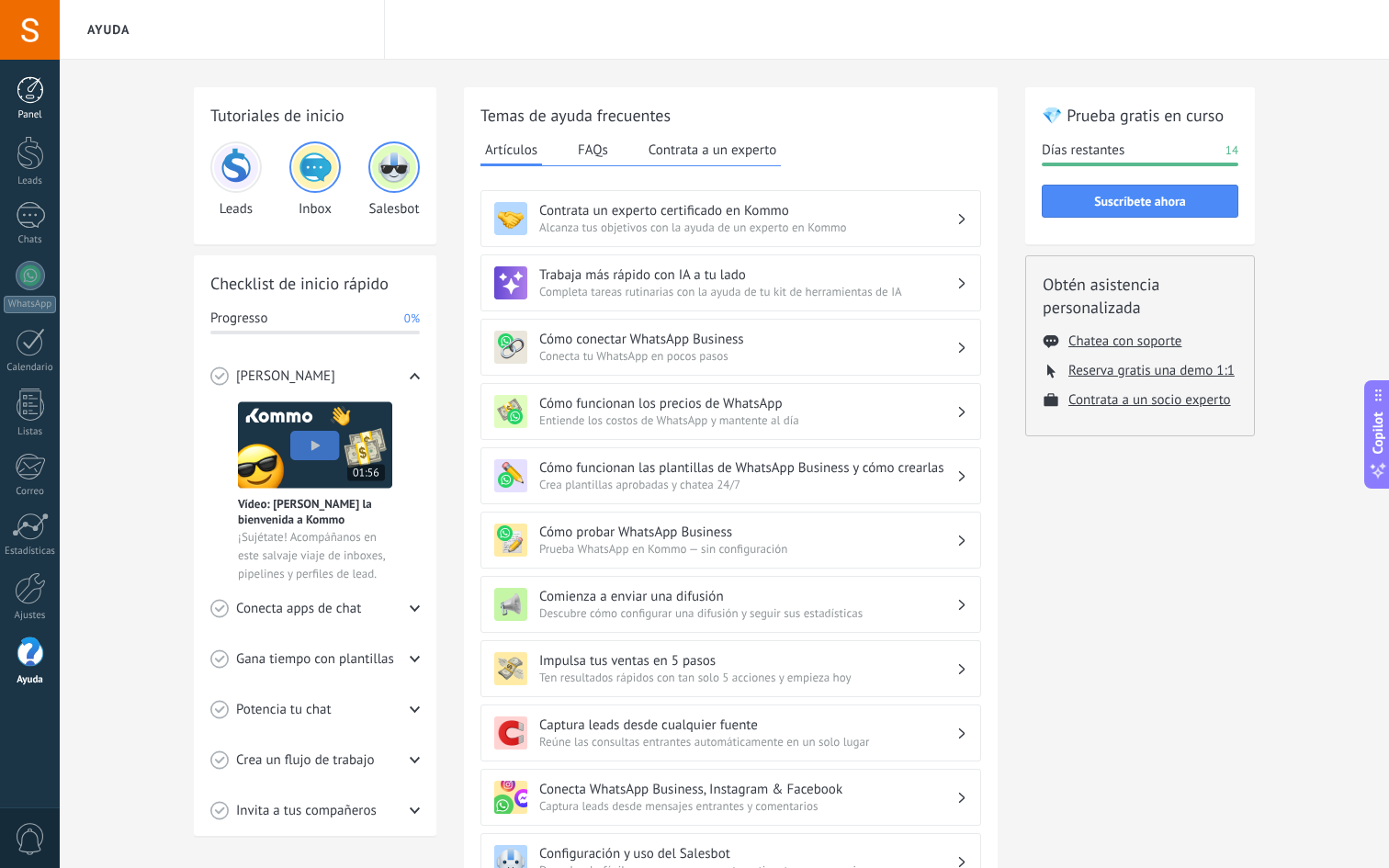
click at [26, 88] on div at bounding box center [30, 90] width 28 height 28
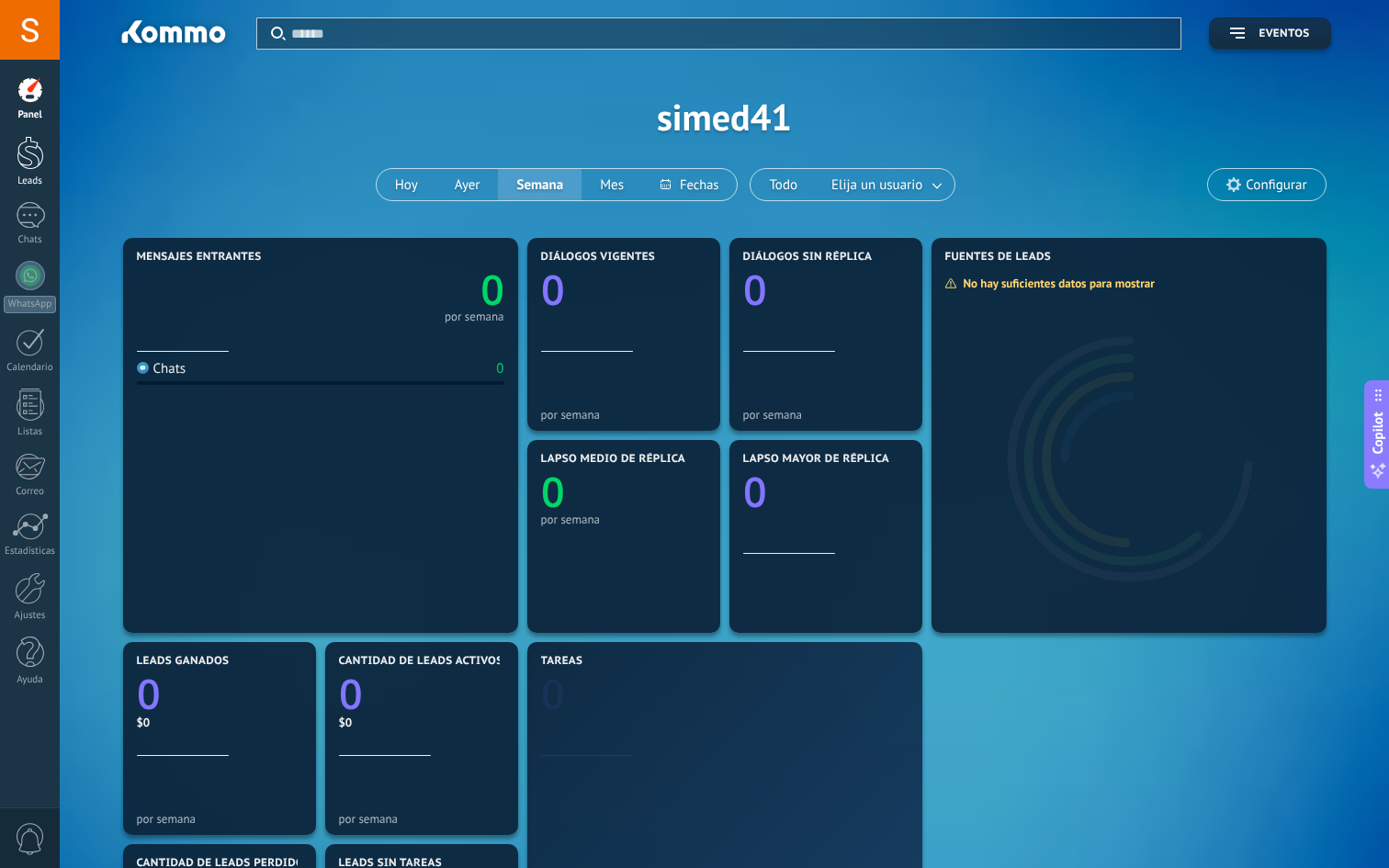
click at [25, 163] on div at bounding box center [30, 152] width 28 height 34
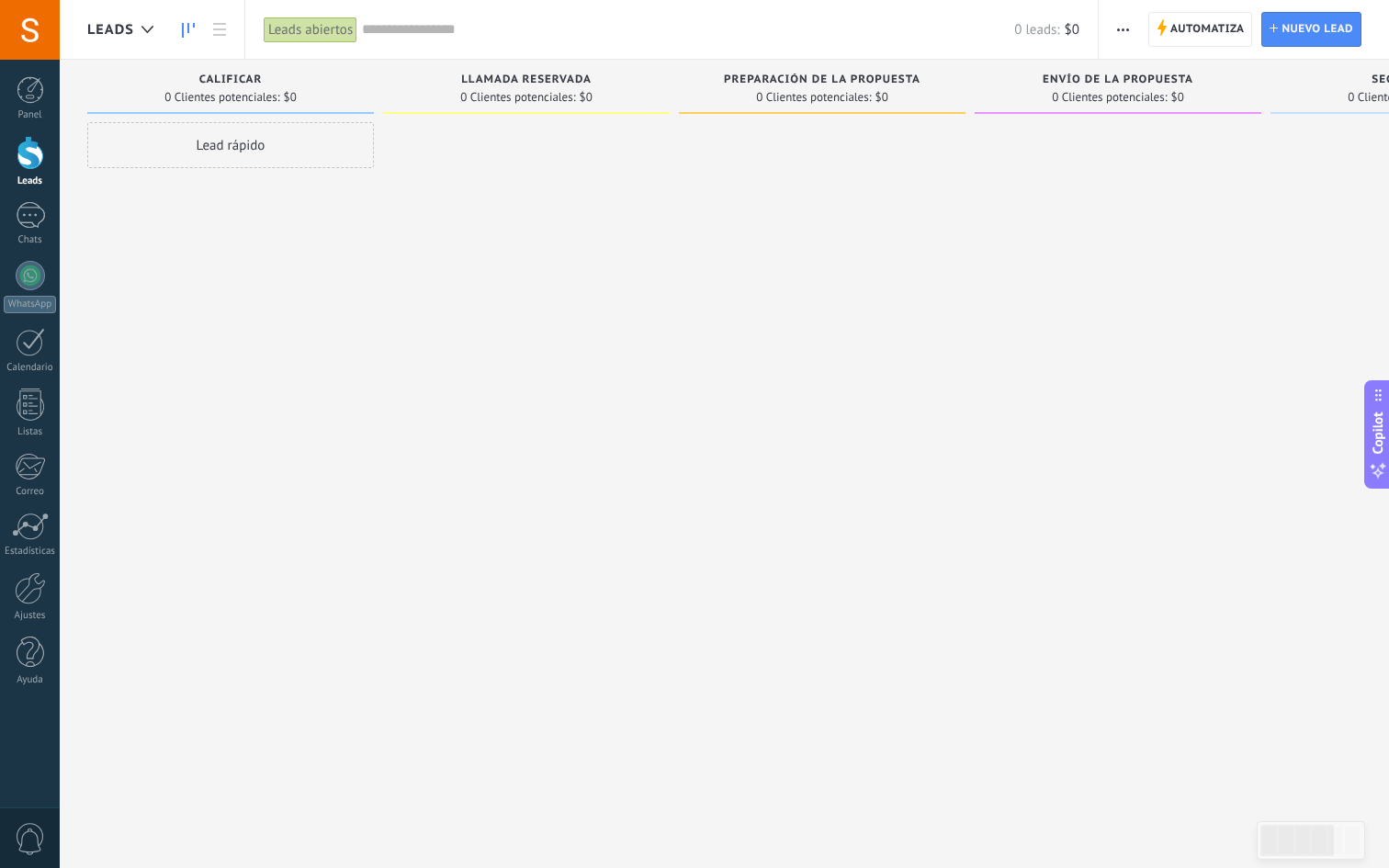
click at [250, 152] on div "Lead rápido" at bounding box center [230, 145] width 287 height 46
click at [197, 146] on input "text" at bounding box center [229, 147] width 268 height 26
click at [220, 37] on link at bounding box center [220, 29] width 32 height 35
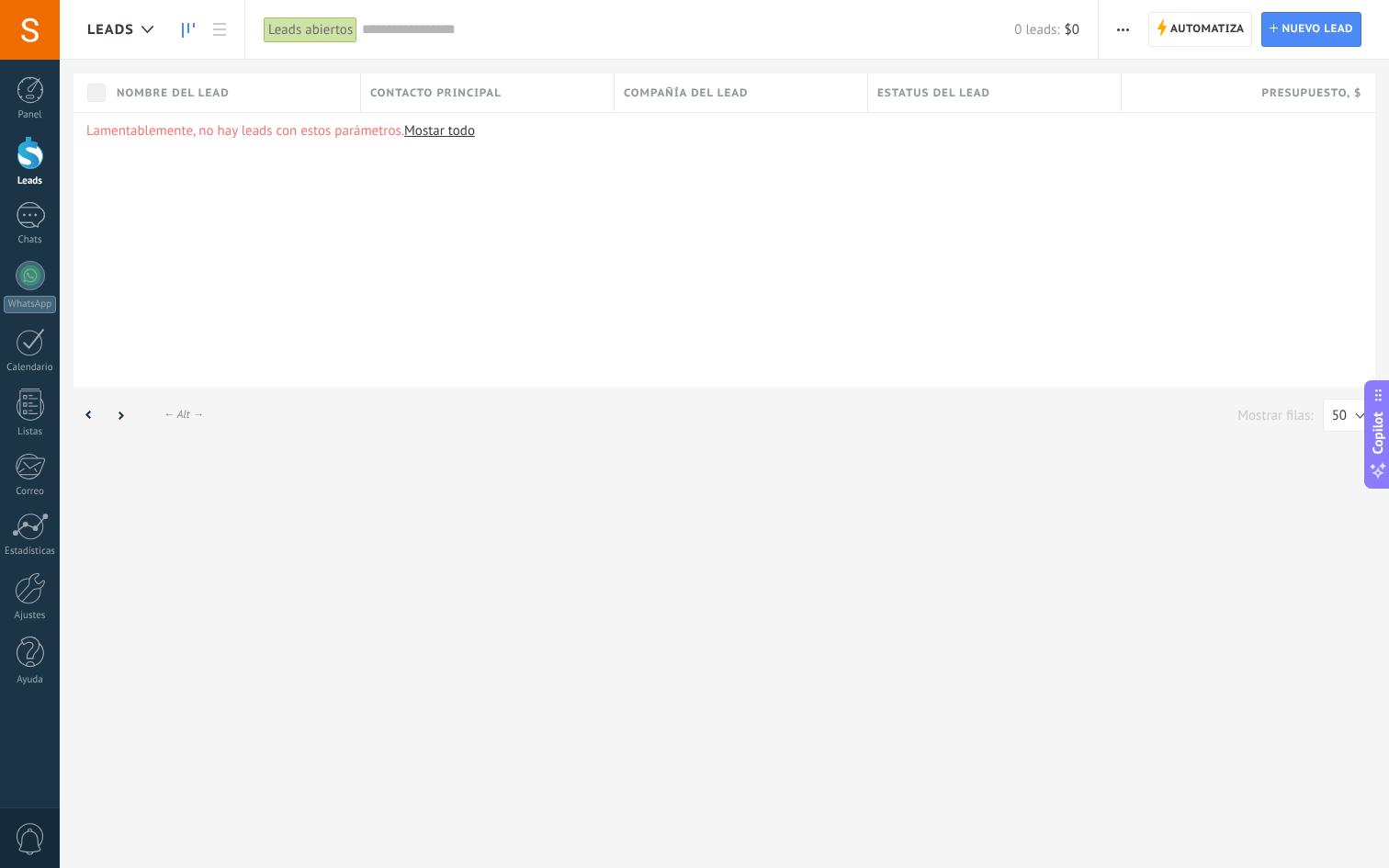
click at [187, 35] on icon at bounding box center [188, 30] width 12 height 14
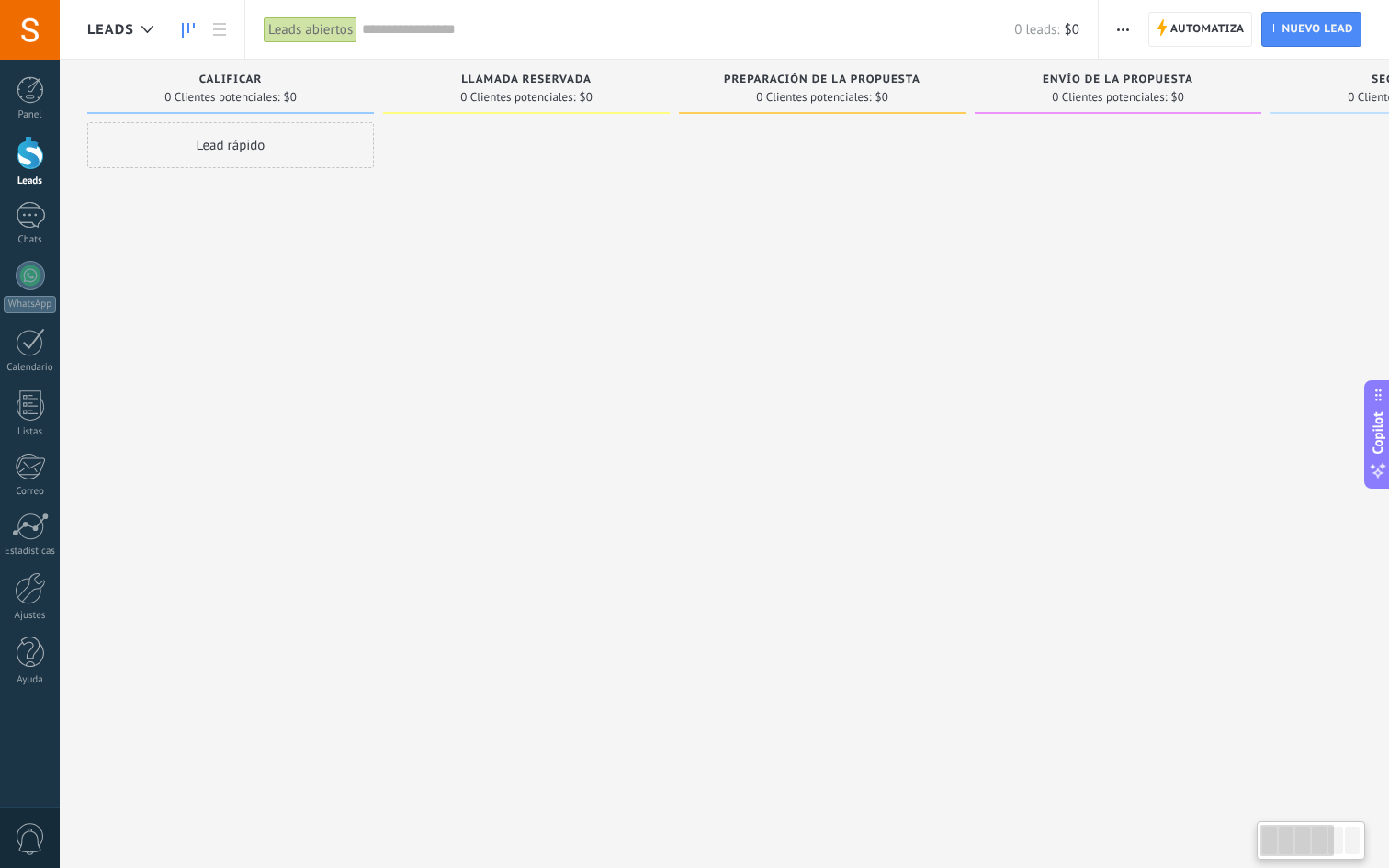
click at [192, 128] on div "Lead rápido" at bounding box center [230, 145] width 287 height 46
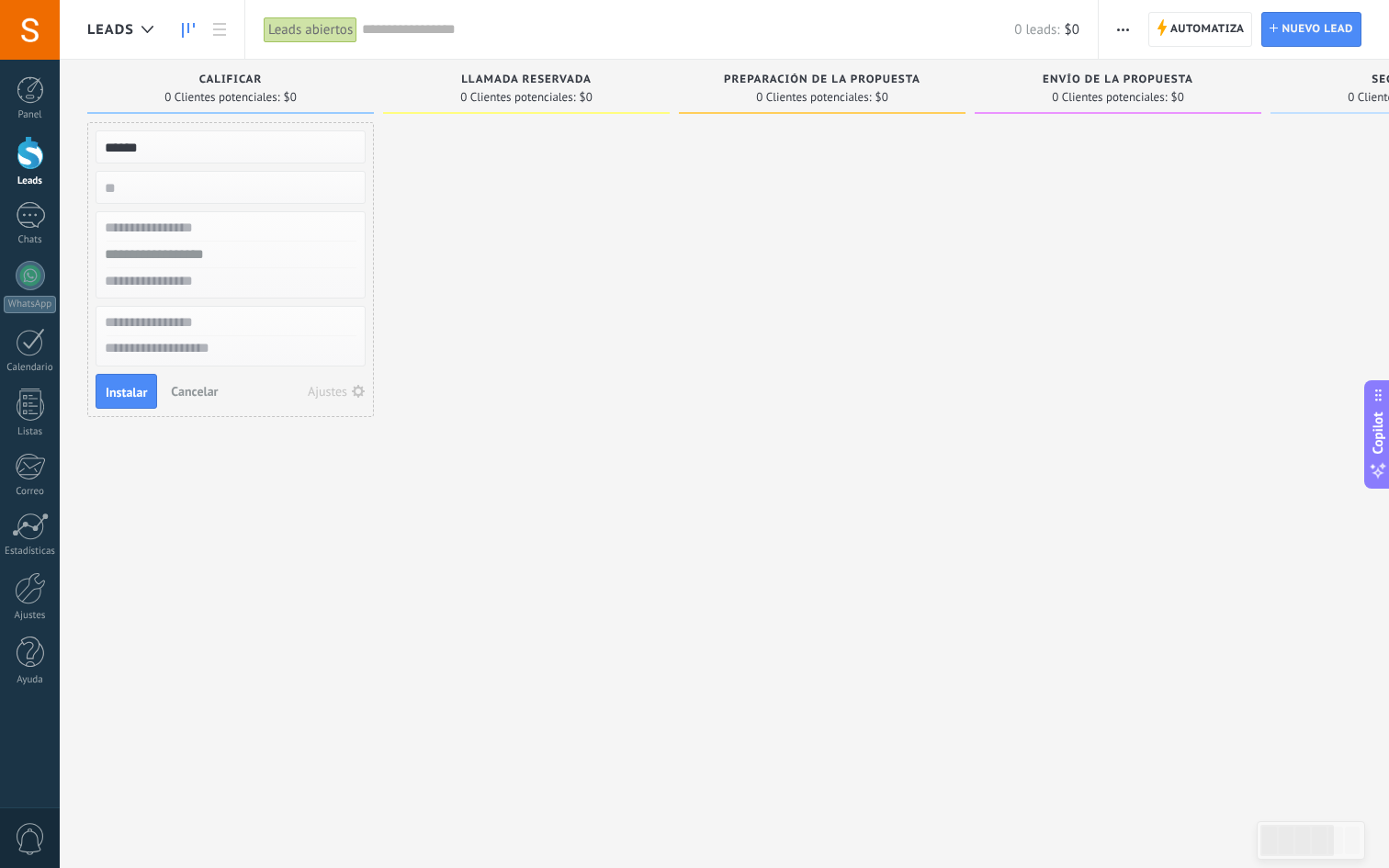
type input "******"
click at [159, 186] on input "numeric" at bounding box center [229, 187] width 268 height 26
type input "*****"
click at [190, 222] on input "text" at bounding box center [229, 228] width 268 height 27
type input "**********"
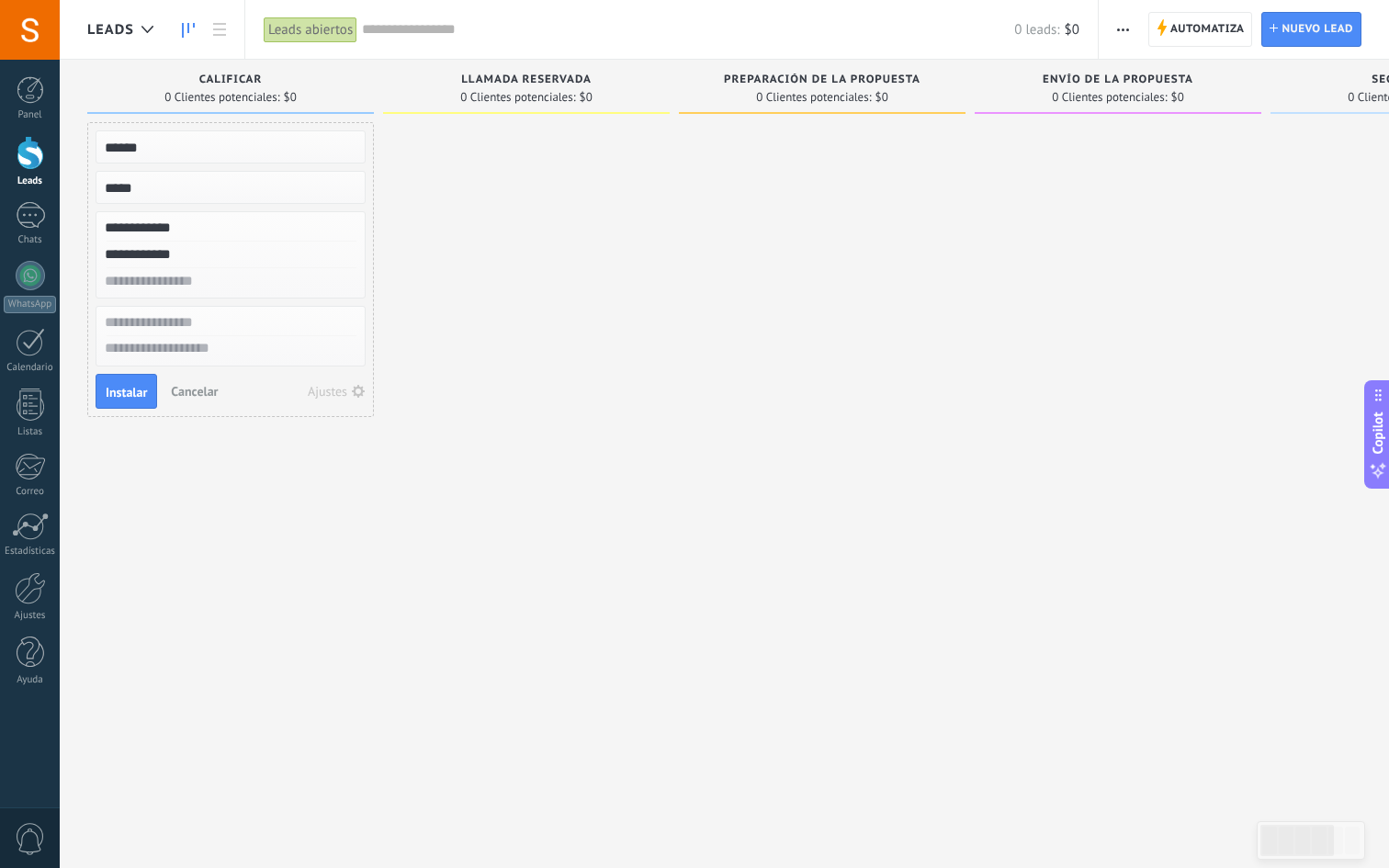
type input "**********"
click at [169, 290] on input "text" at bounding box center [229, 282] width 268 height 27
type input "**********"
click at [158, 331] on input "text" at bounding box center [229, 323] width 268 height 27
type input "******"
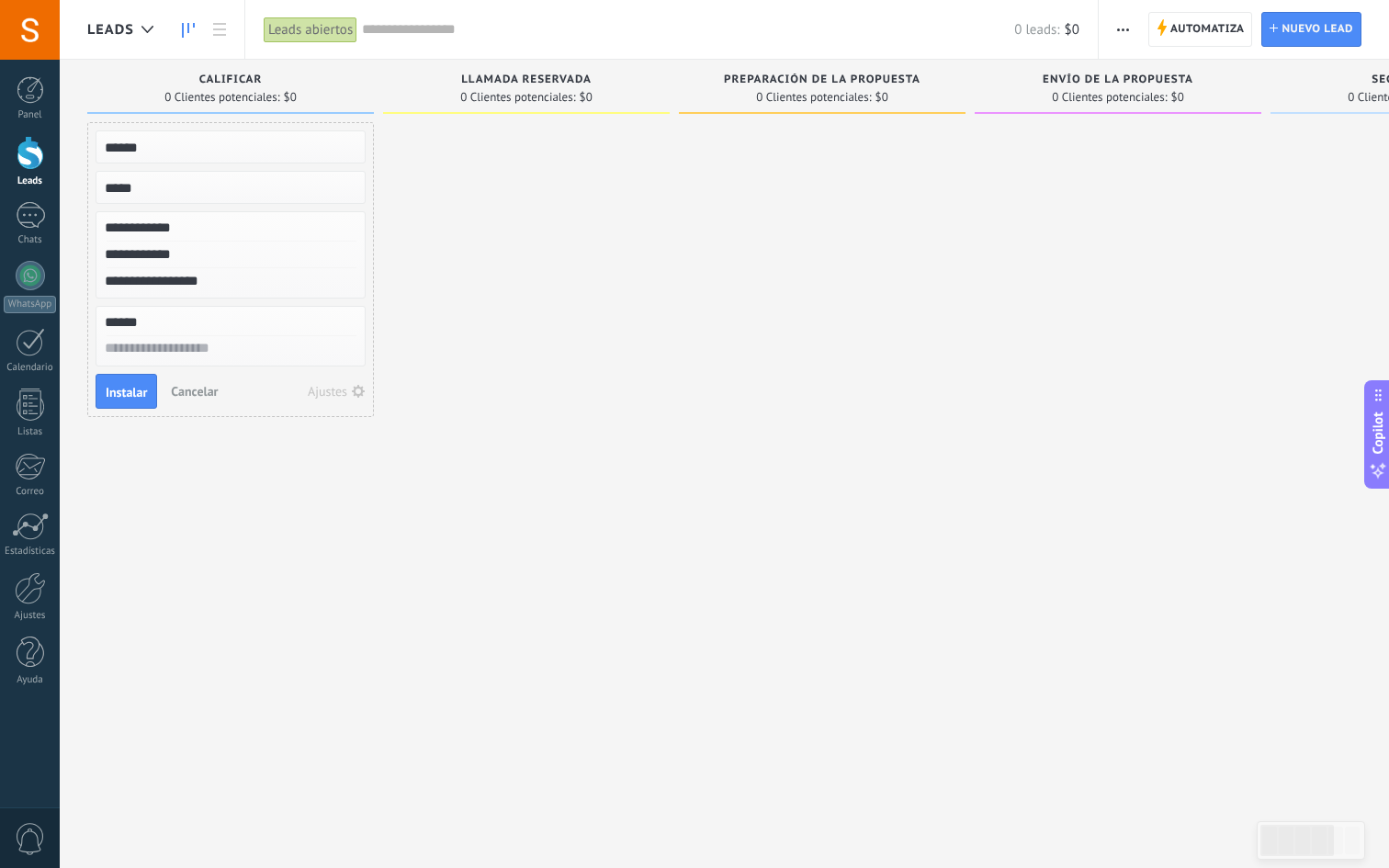
click at [229, 344] on textarea at bounding box center [231, 350] width 268 height 27
type textarea "***"
type textarea "****"
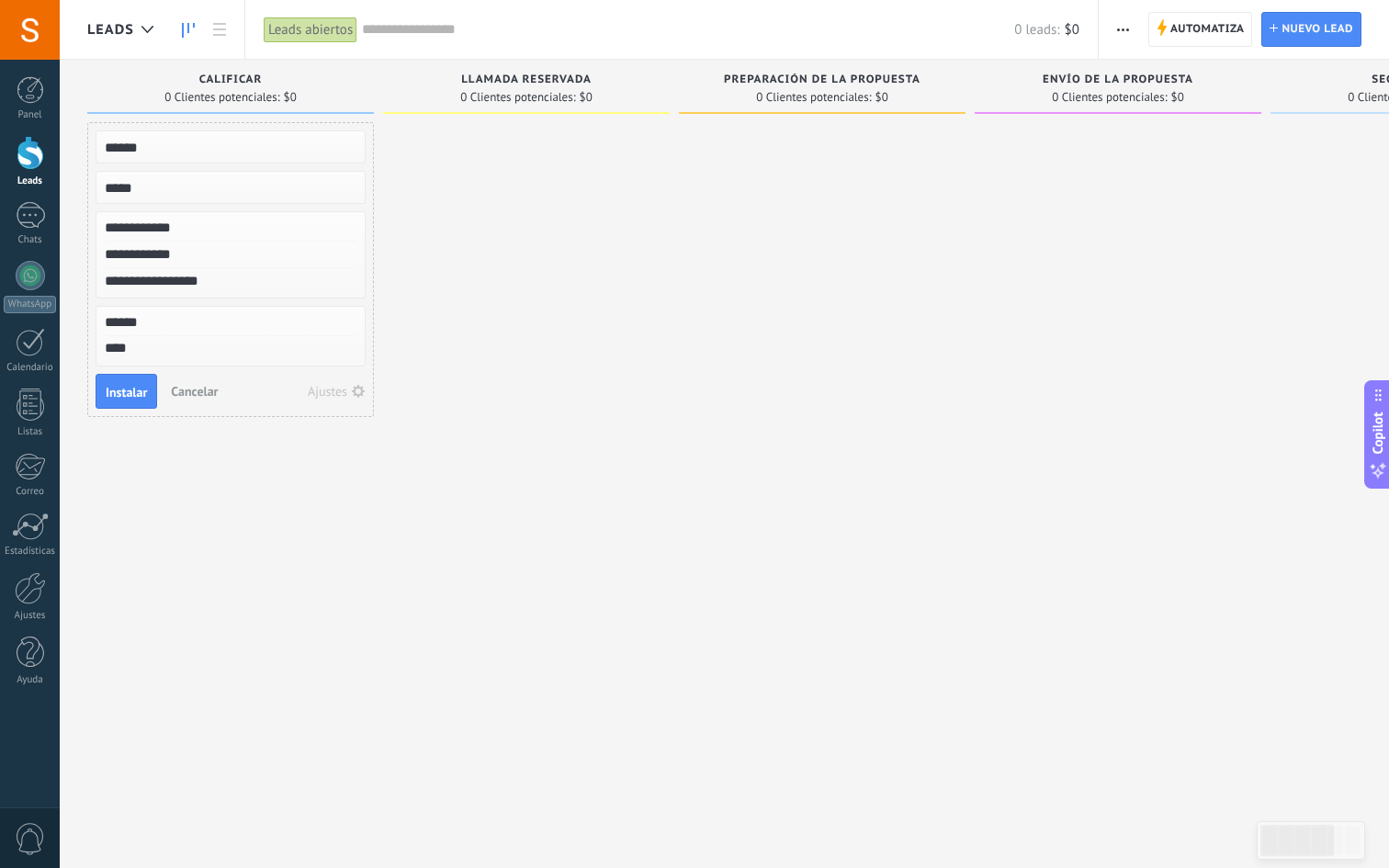
type textarea "*****"
type textarea "*******"
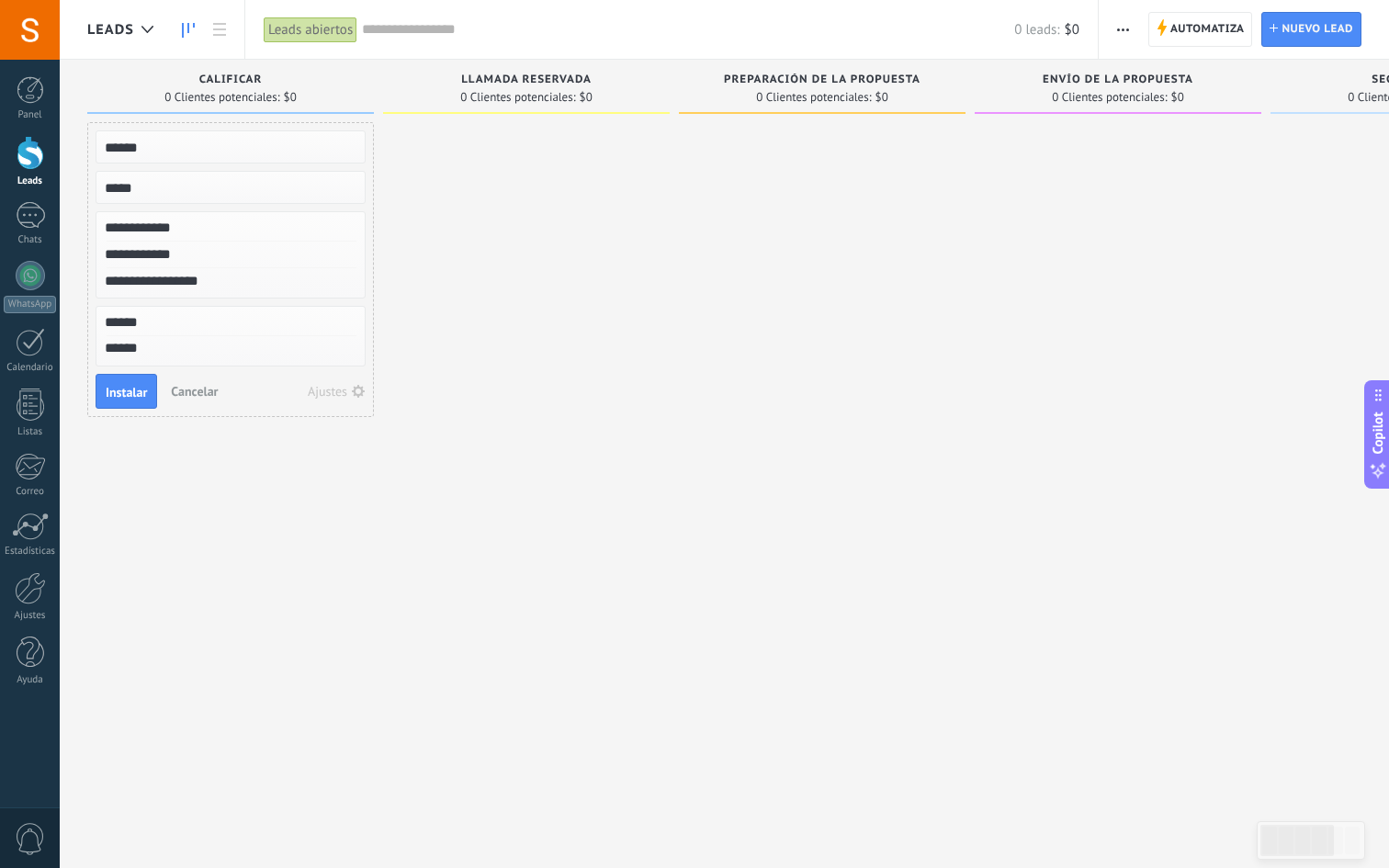
type textarea "*******"
type textarea "********"
type textarea "*********"
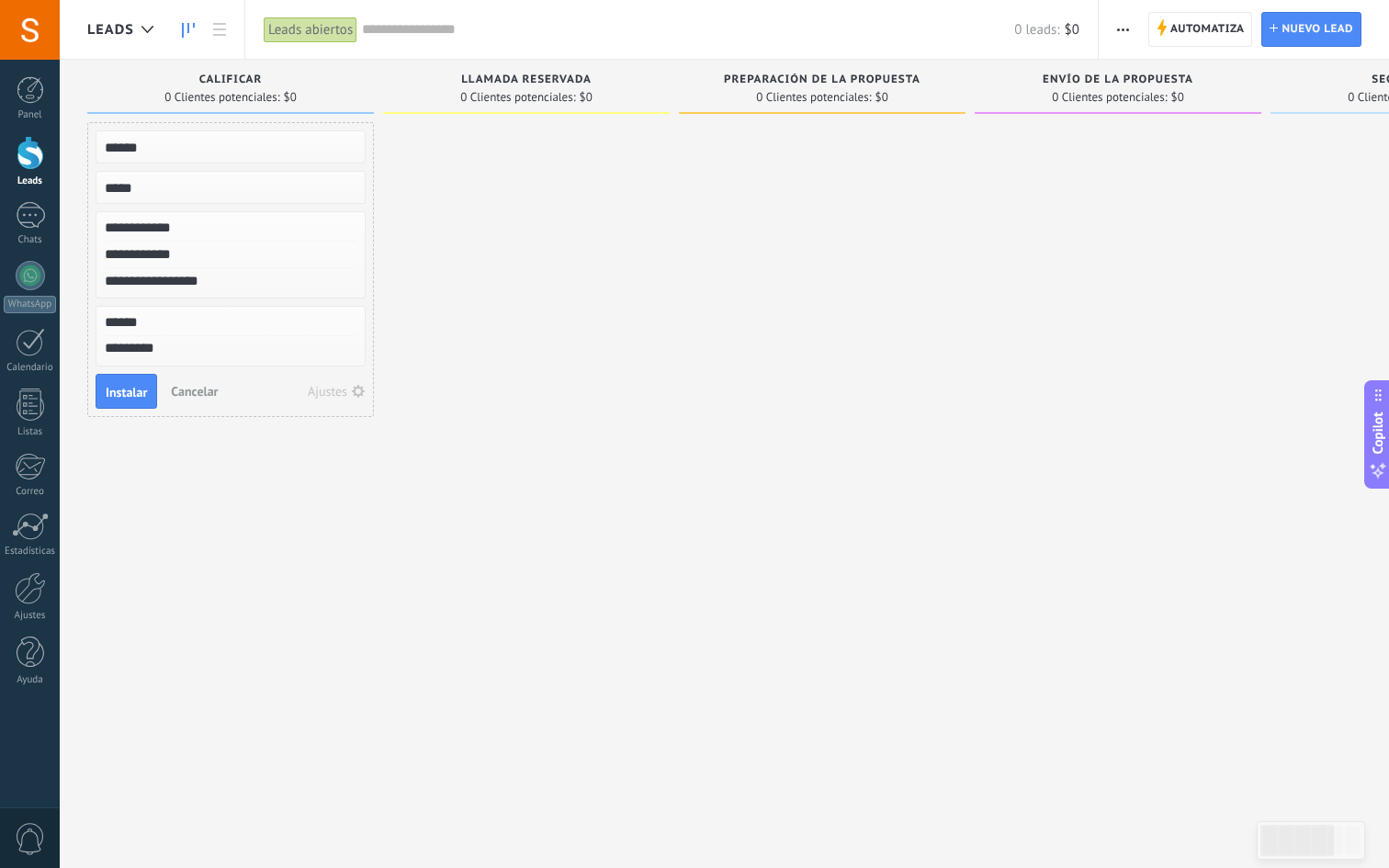
type textarea "**********"
click at [113, 394] on span "Instalar" at bounding box center [126, 392] width 41 height 12
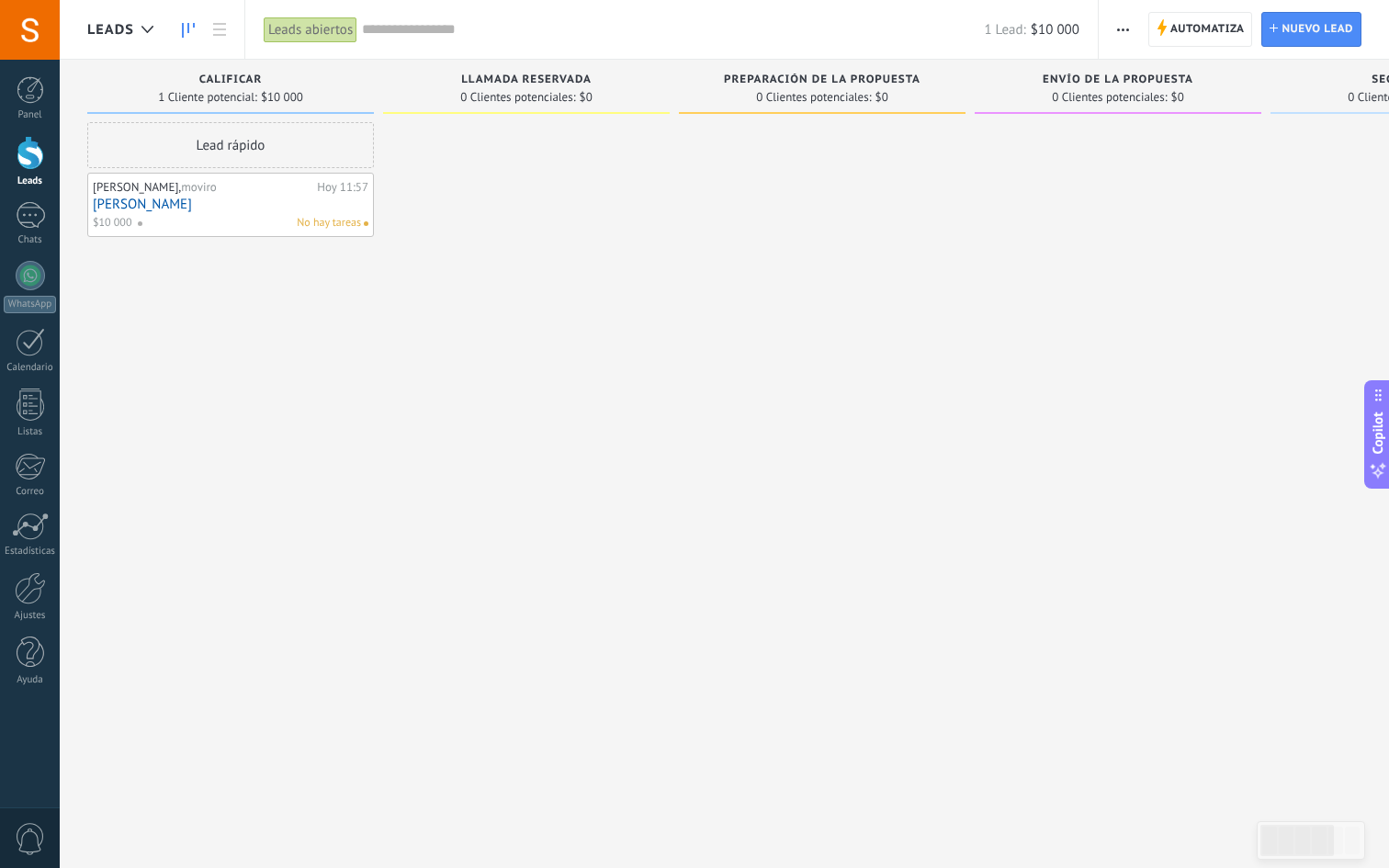
click at [271, 190] on div "Adrian Simei, moviro" at bounding box center [202, 187] width 220 height 14
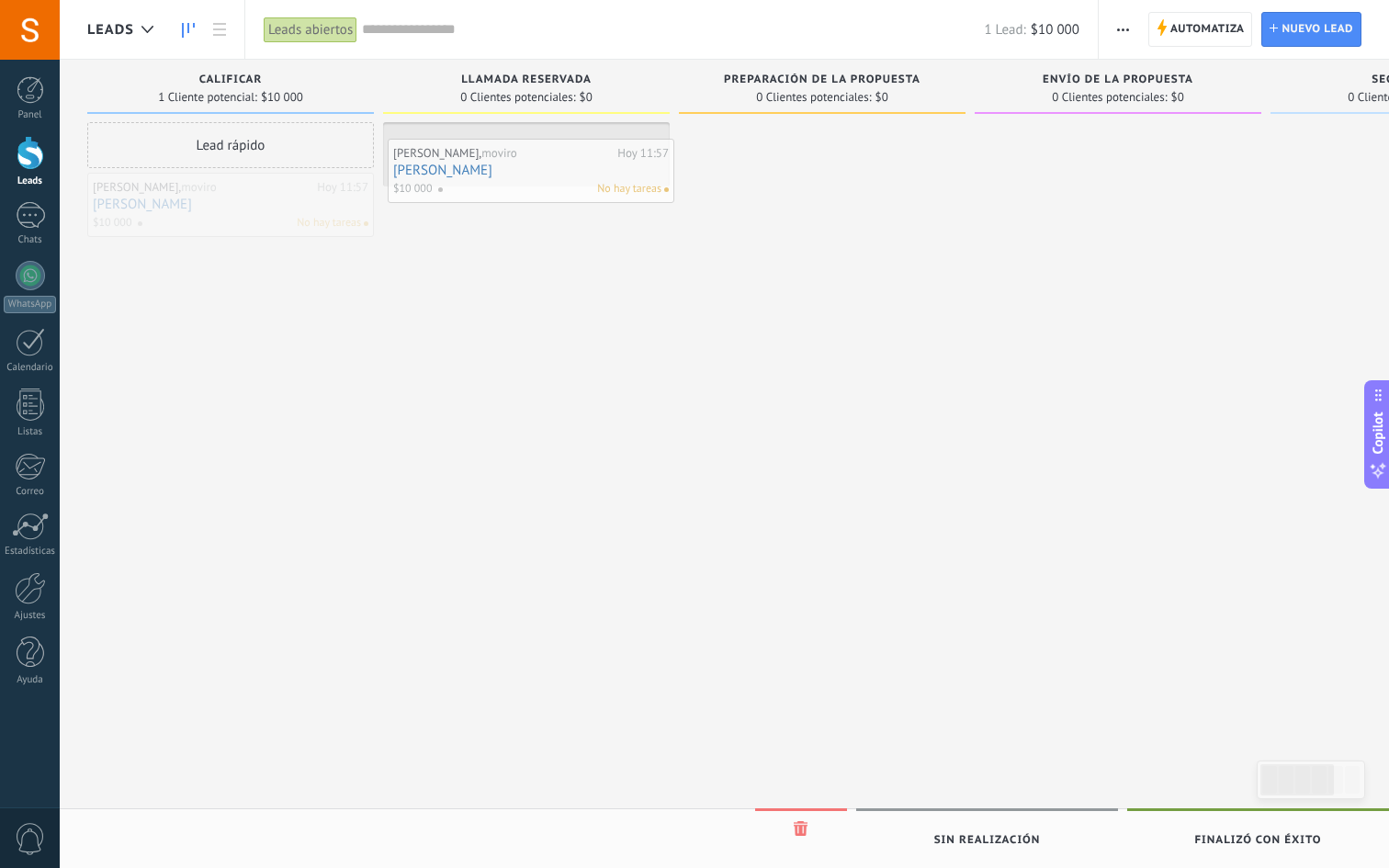
drag, startPoint x: 271, startPoint y: 190, endPoint x: 568, endPoint y: 153, distance: 299.3
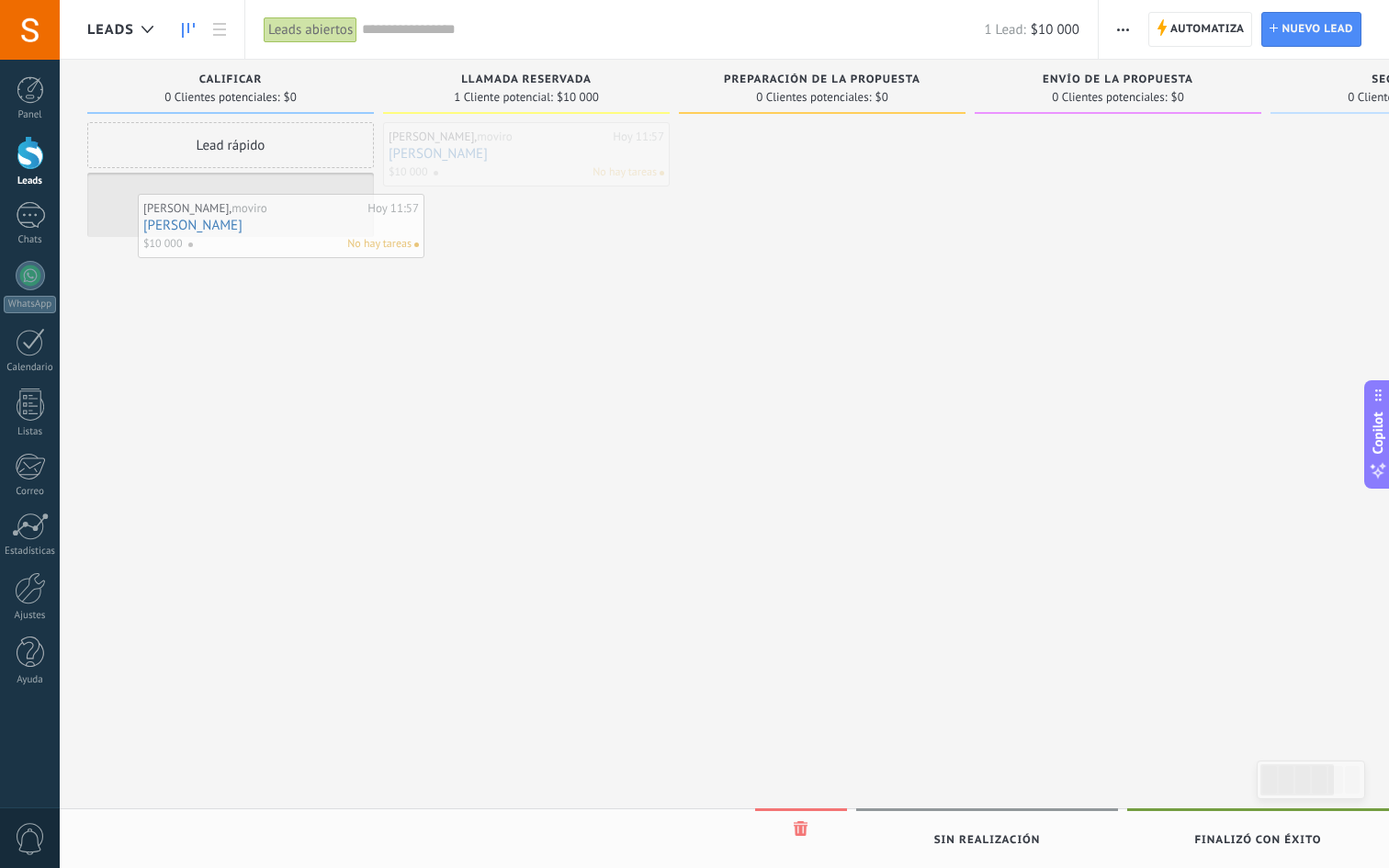
drag, startPoint x: 568, startPoint y: 153, endPoint x: 323, endPoint y: 225, distance: 255.4
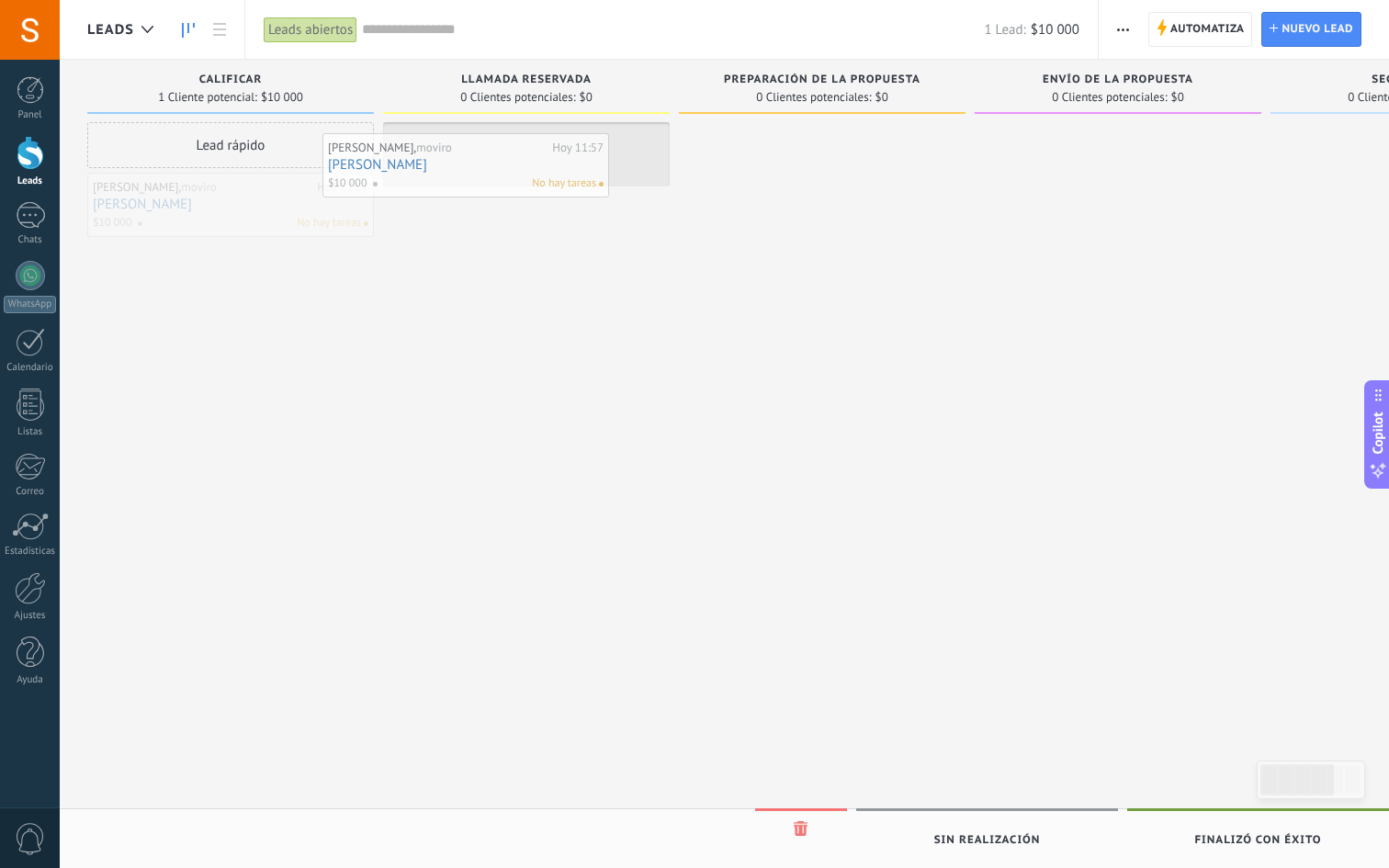
drag, startPoint x: 265, startPoint y: 215, endPoint x: 500, endPoint y: 176, distance: 238.2
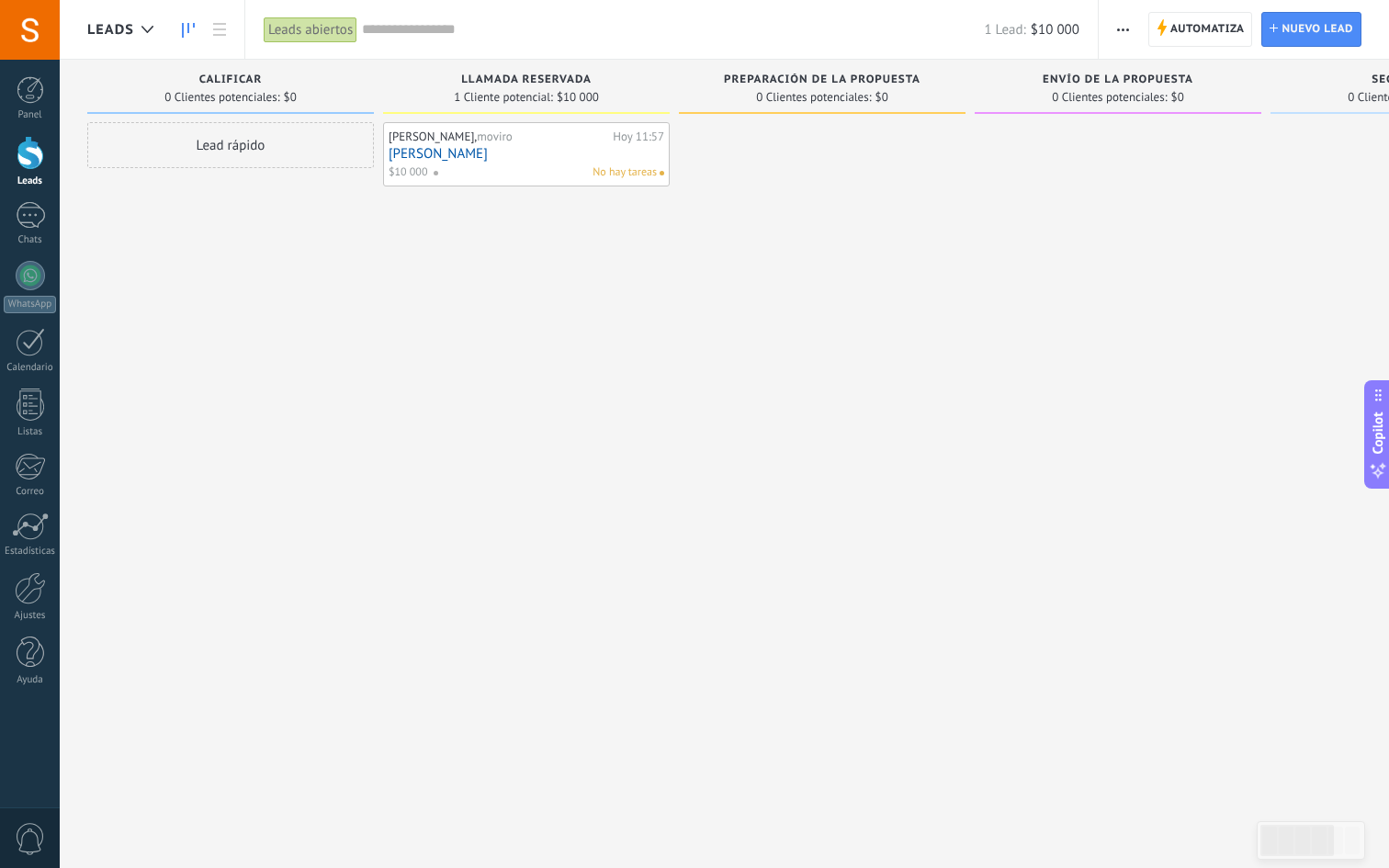
click at [590, 170] on div "No hay tareas" at bounding box center [545, 172] width 224 height 16
click at [631, 170] on span "No hay tareas" at bounding box center [624, 172] width 64 height 16
click at [477, 138] on span "moviro" at bounding box center [495, 136] width 35 height 15
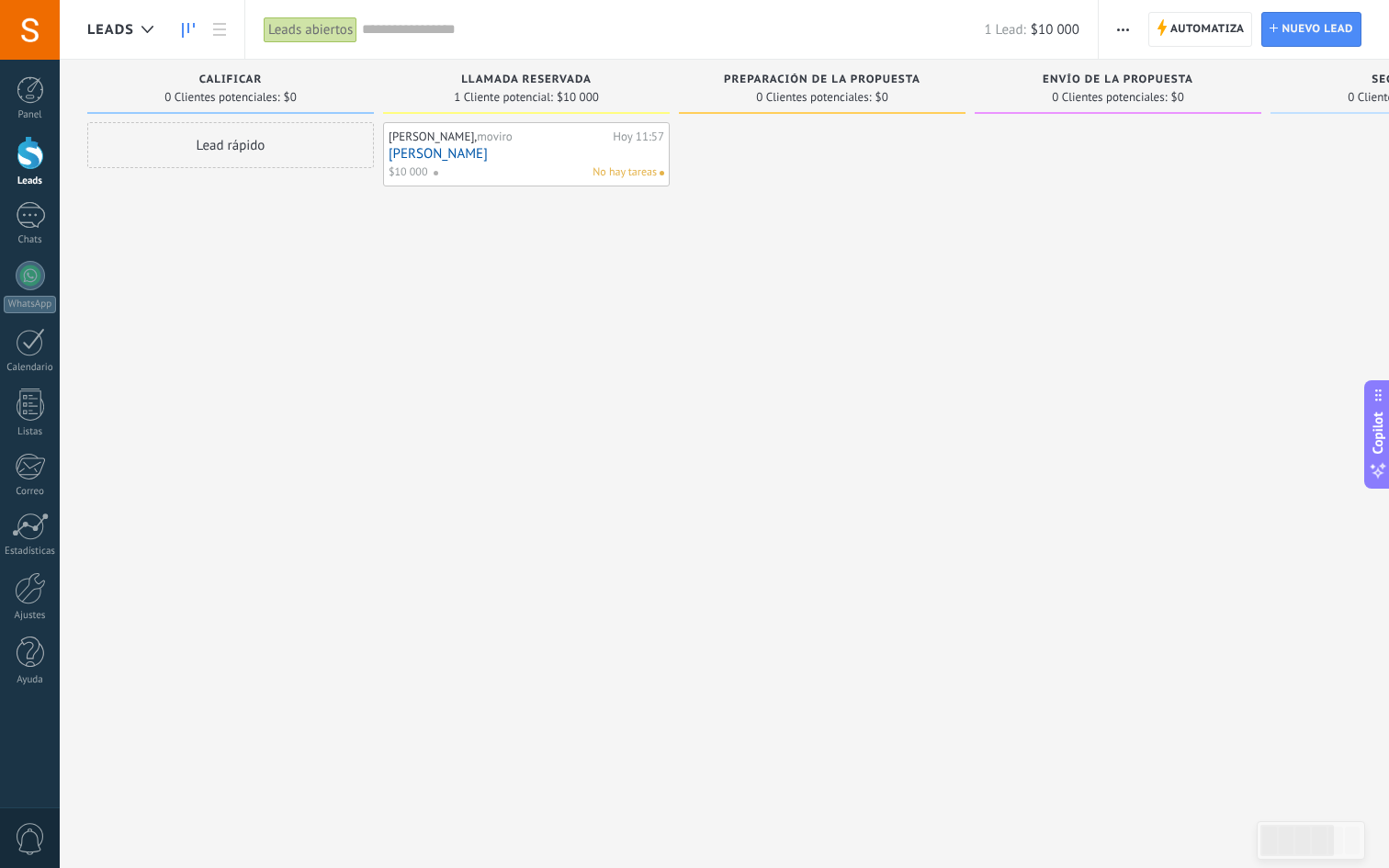
click at [477, 138] on span "moviro" at bounding box center [495, 136] width 35 height 15
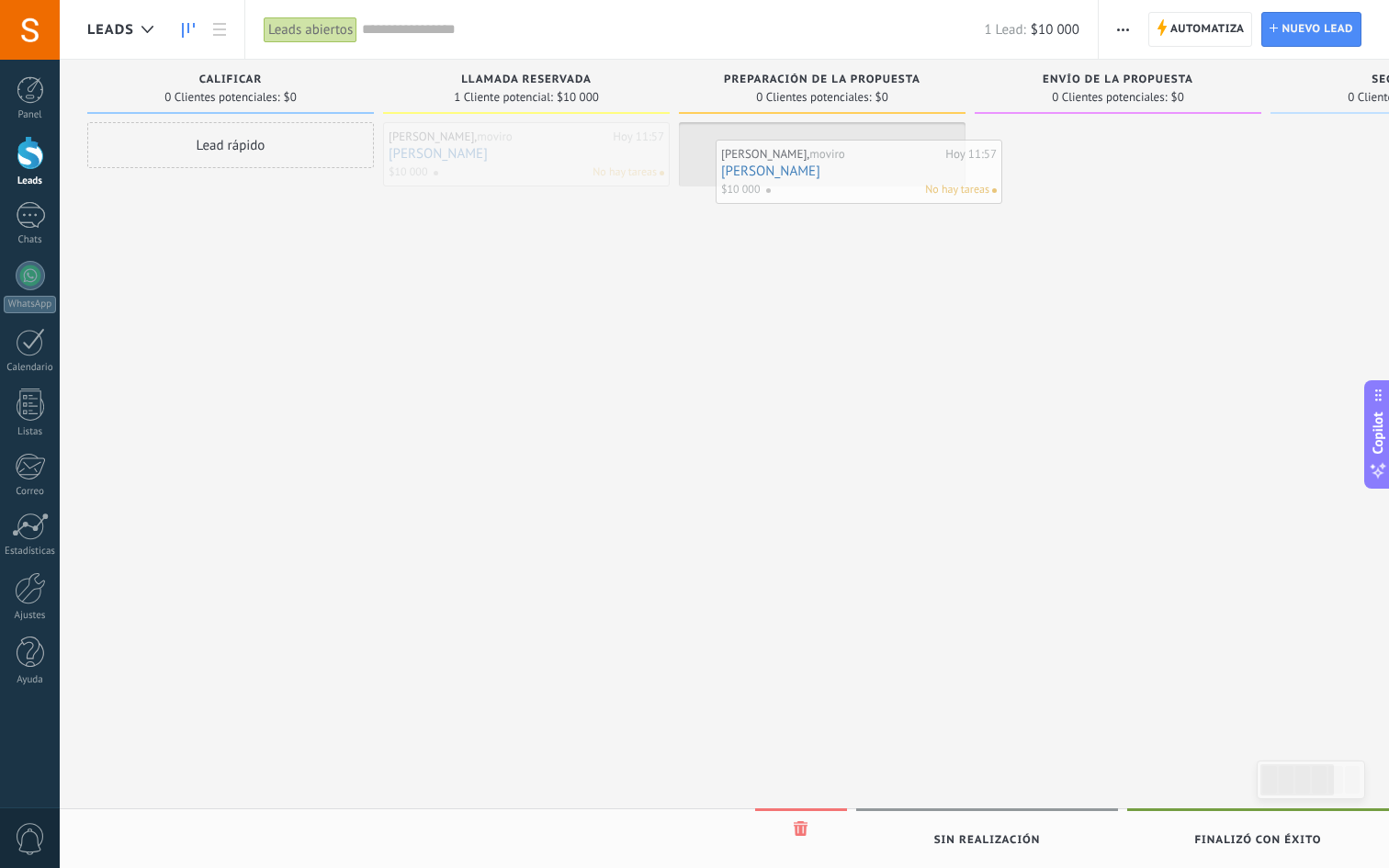
drag, startPoint x: 470, startPoint y: 138, endPoint x: 791, endPoint y: 154, distance: 321.4
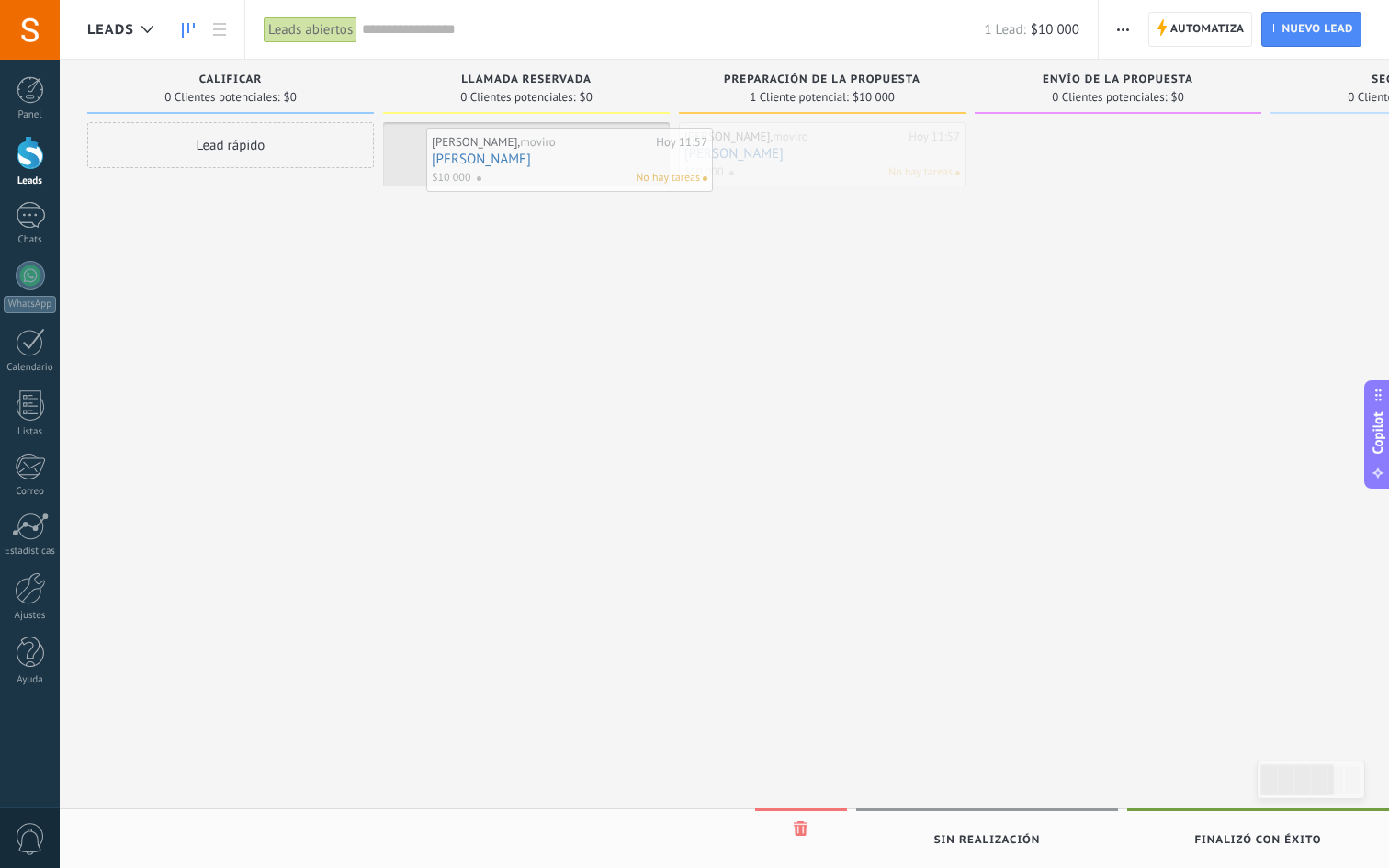
drag, startPoint x: 805, startPoint y: 153, endPoint x: 547, endPoint y: 157, distance: 258.0
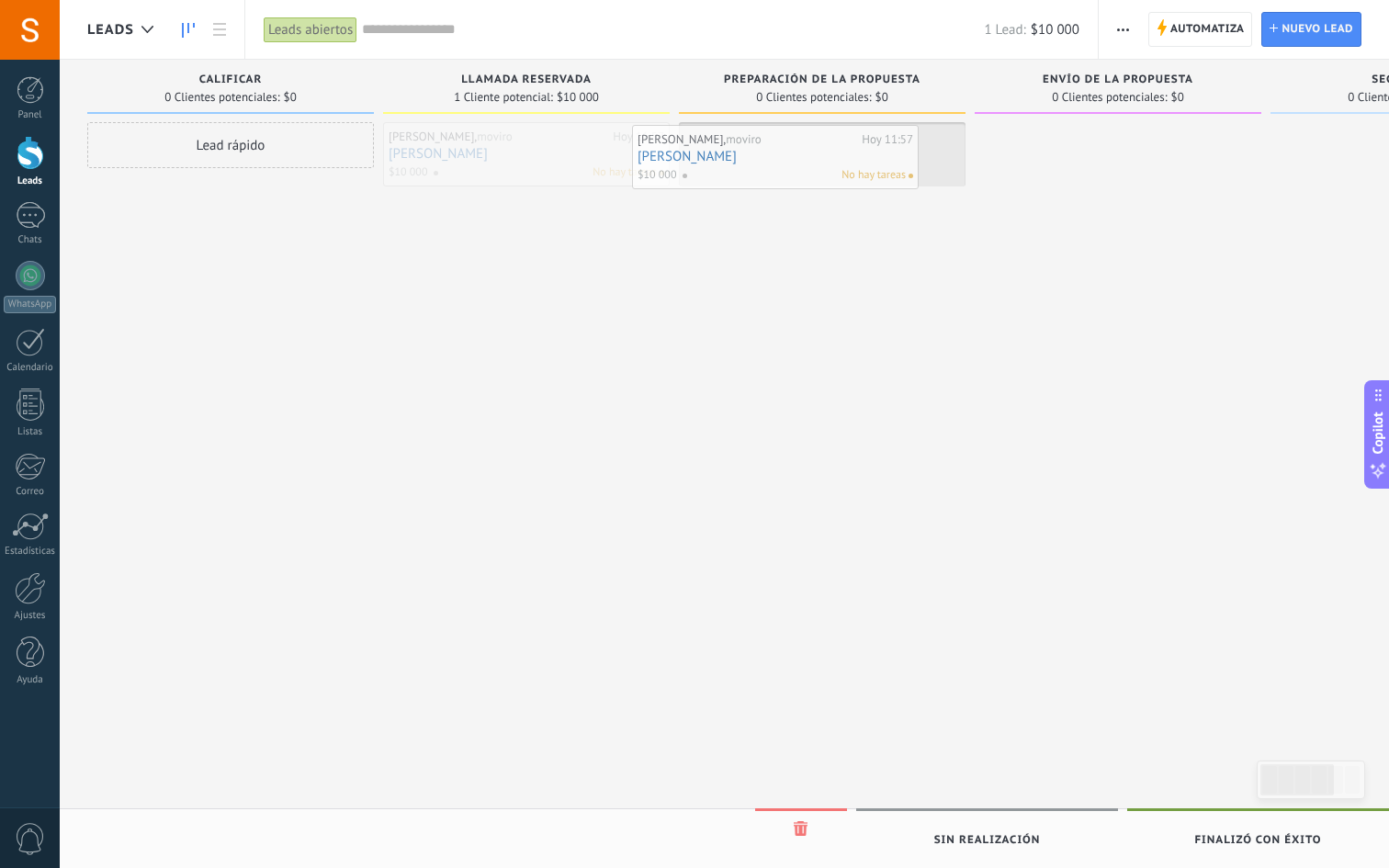
drag, startPoint x: 564, startPoint y: 148, endPoint x: 888, endPoint y: 162, distance: 324.3
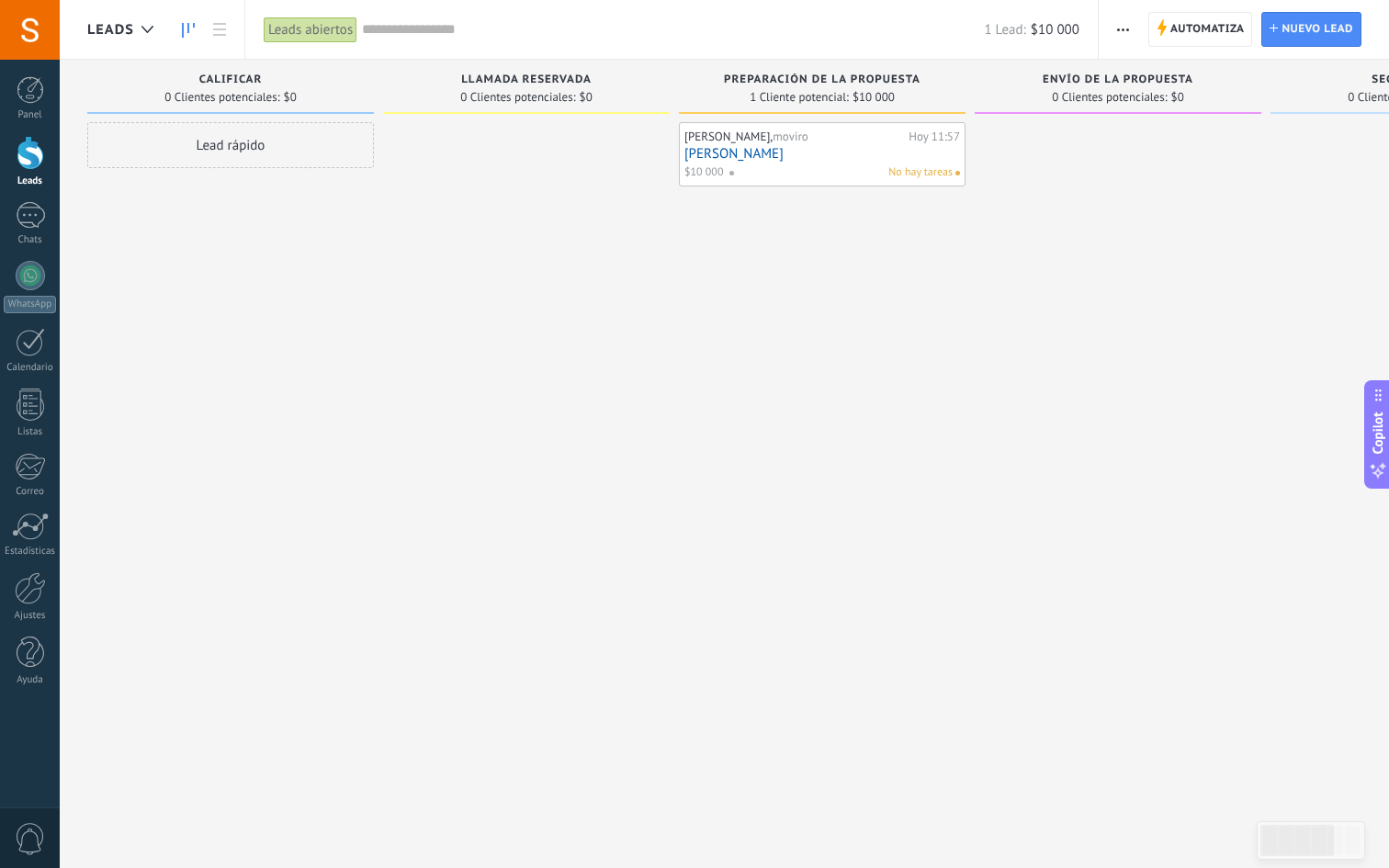
click at [861, 161] on link "Adrian" at bounding box center [822, 153] width 276 height 15
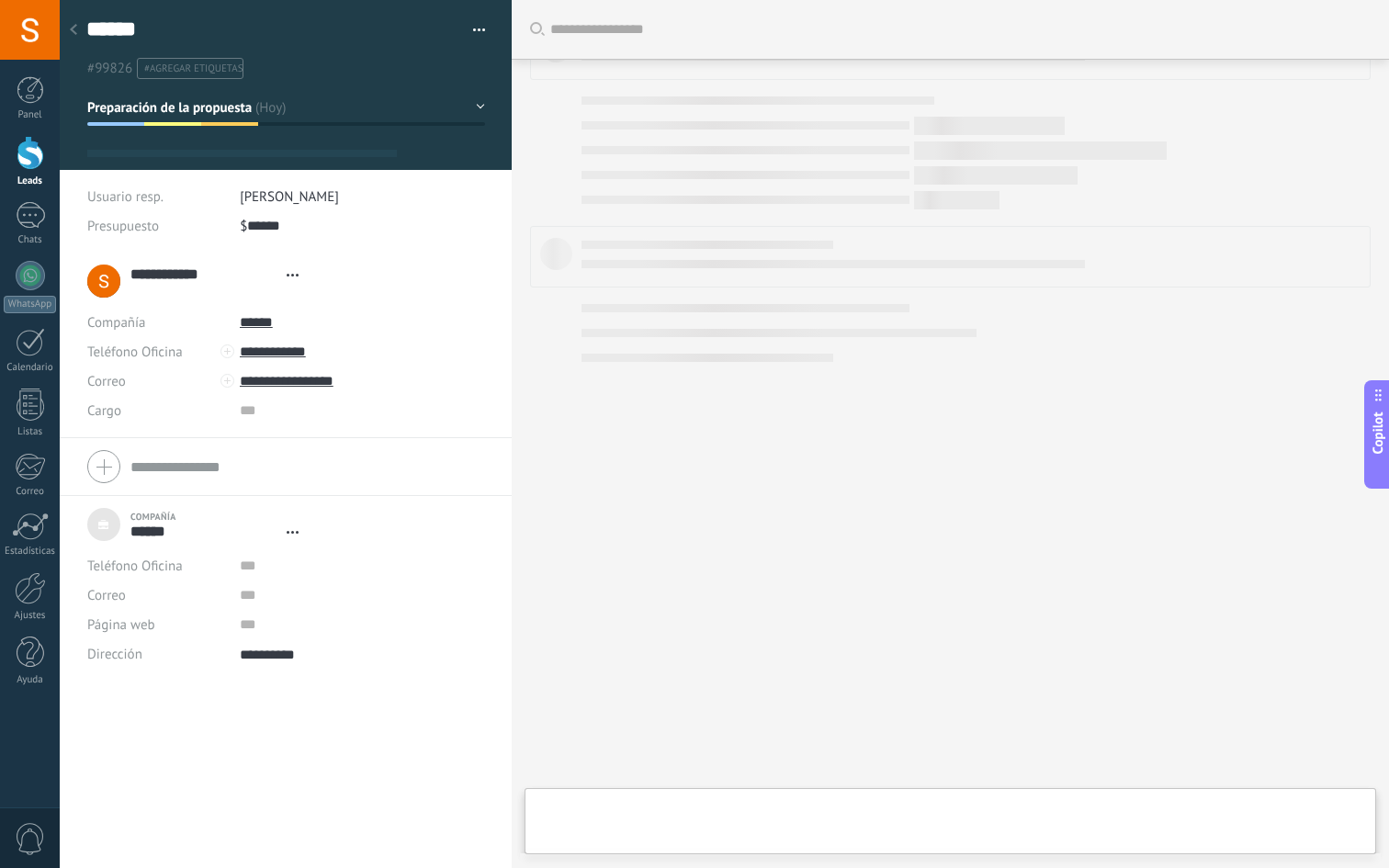
scroll to position [18, 0]
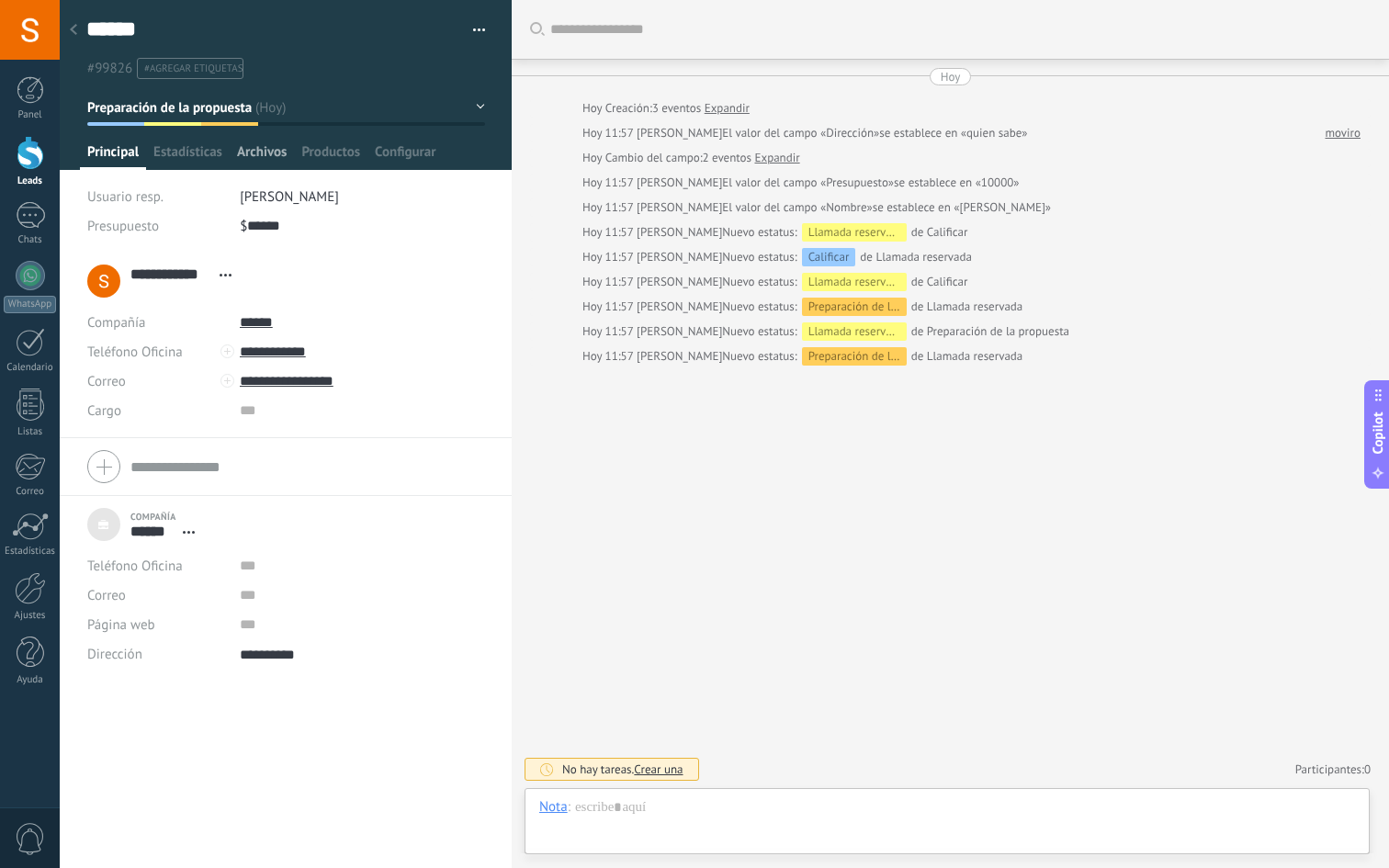
click at [260, 155] on span "Archivos" at bounding box center [262, 157] width 50 height 27
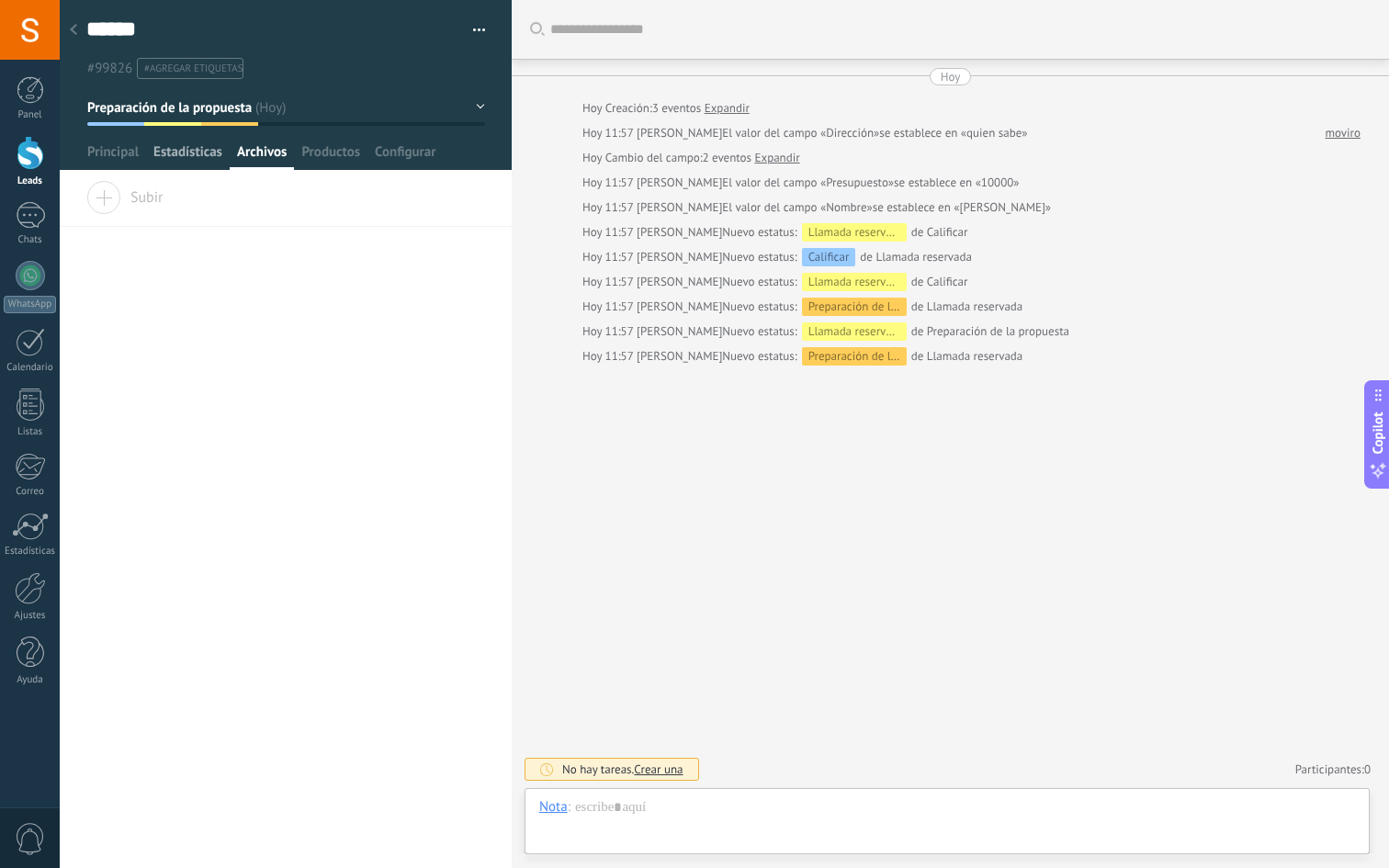
click at [210, 148] on span "Estadísticas" at bounding box center [188, 157] width 69 height 27
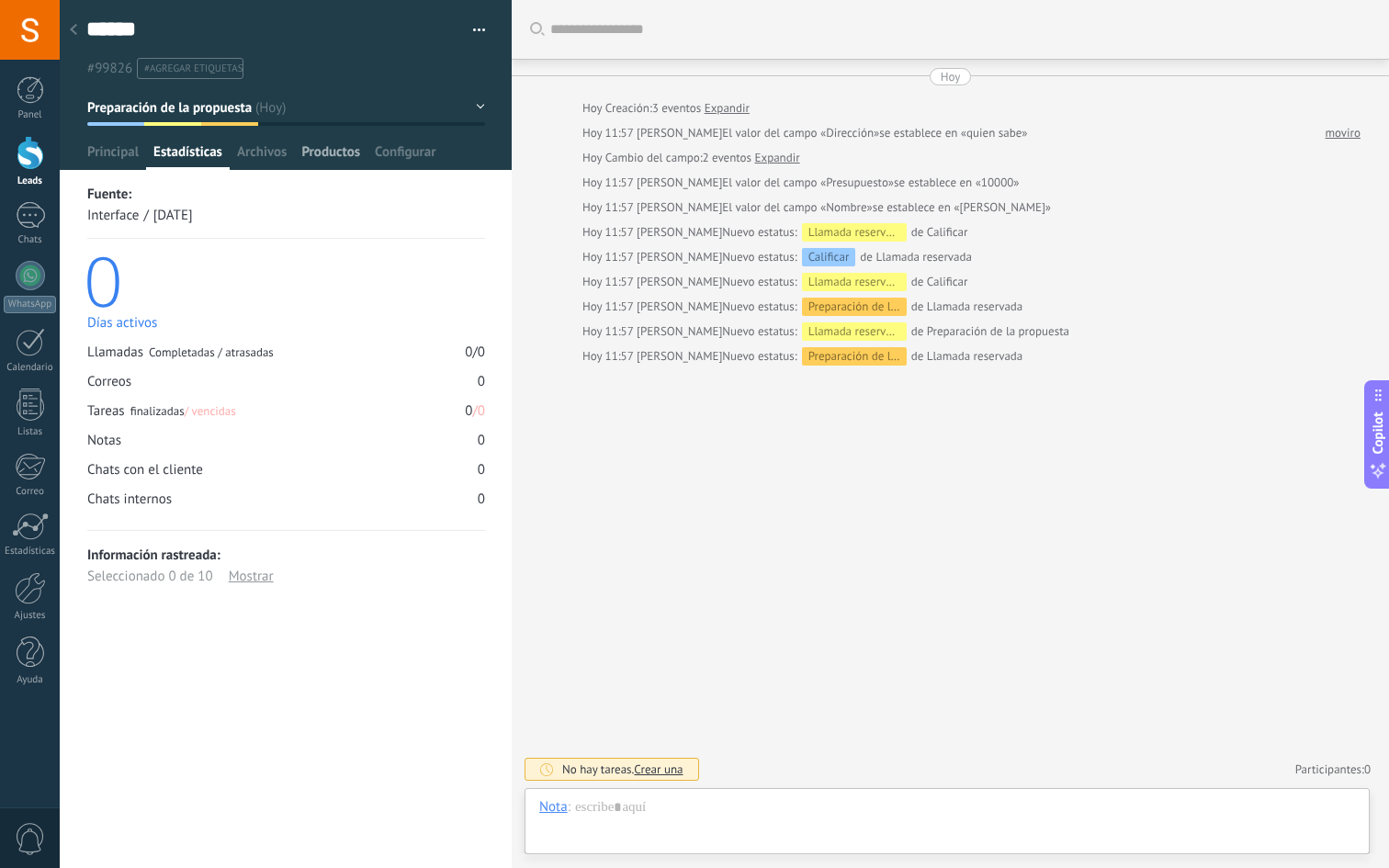
click at [323, 154] on span "Productos" at bounding box center [330, 157] width 58 height 27
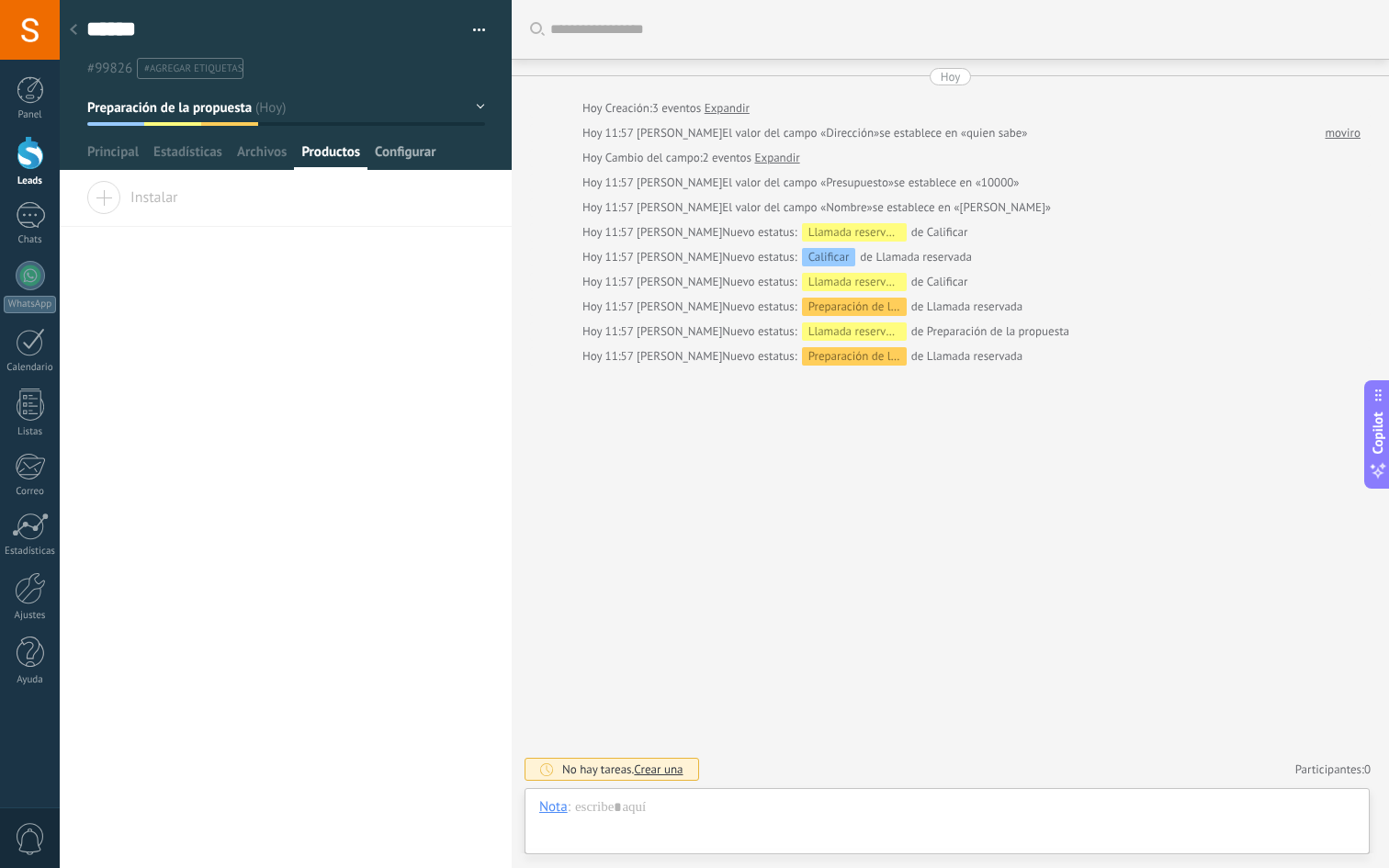
click at [405, 158] on span "Configurar" at bounding box center [405, 157] width 60 height 27
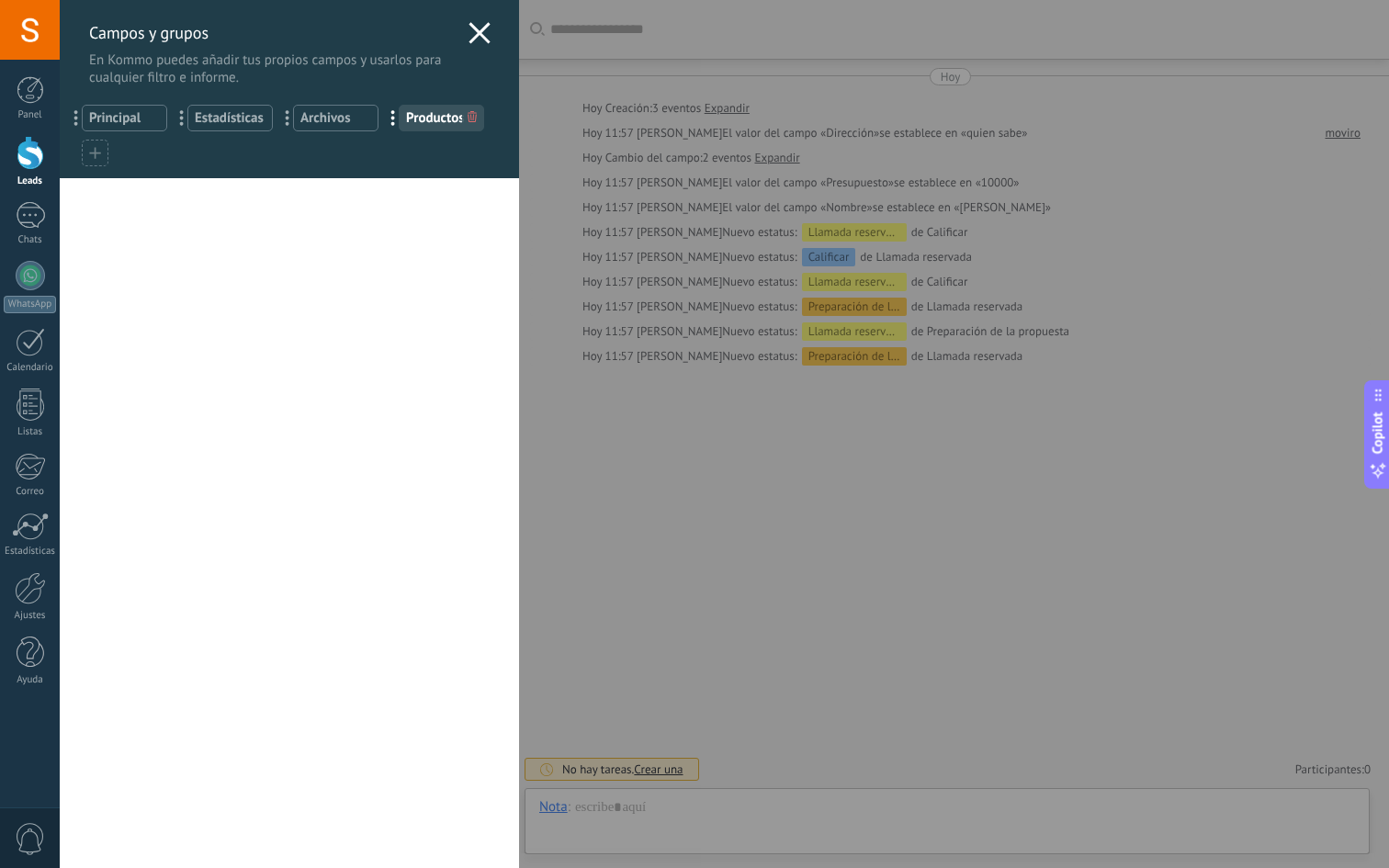
click at [469, 31] on use at bounding box center [479, 33] width 21 height 21
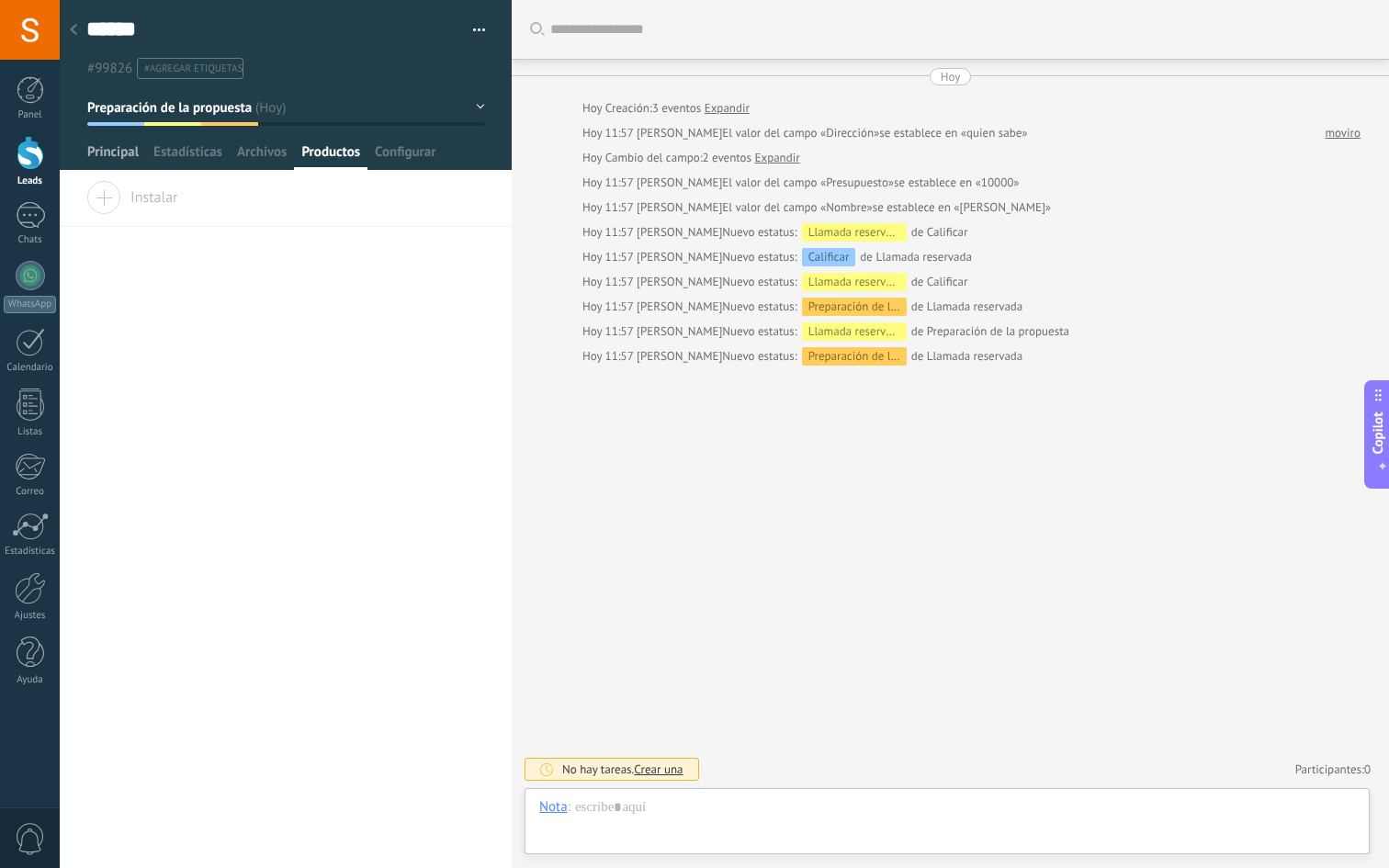
click at [105, 148] on span "Principal" at bounding box center [113, 157] width 52 height 27
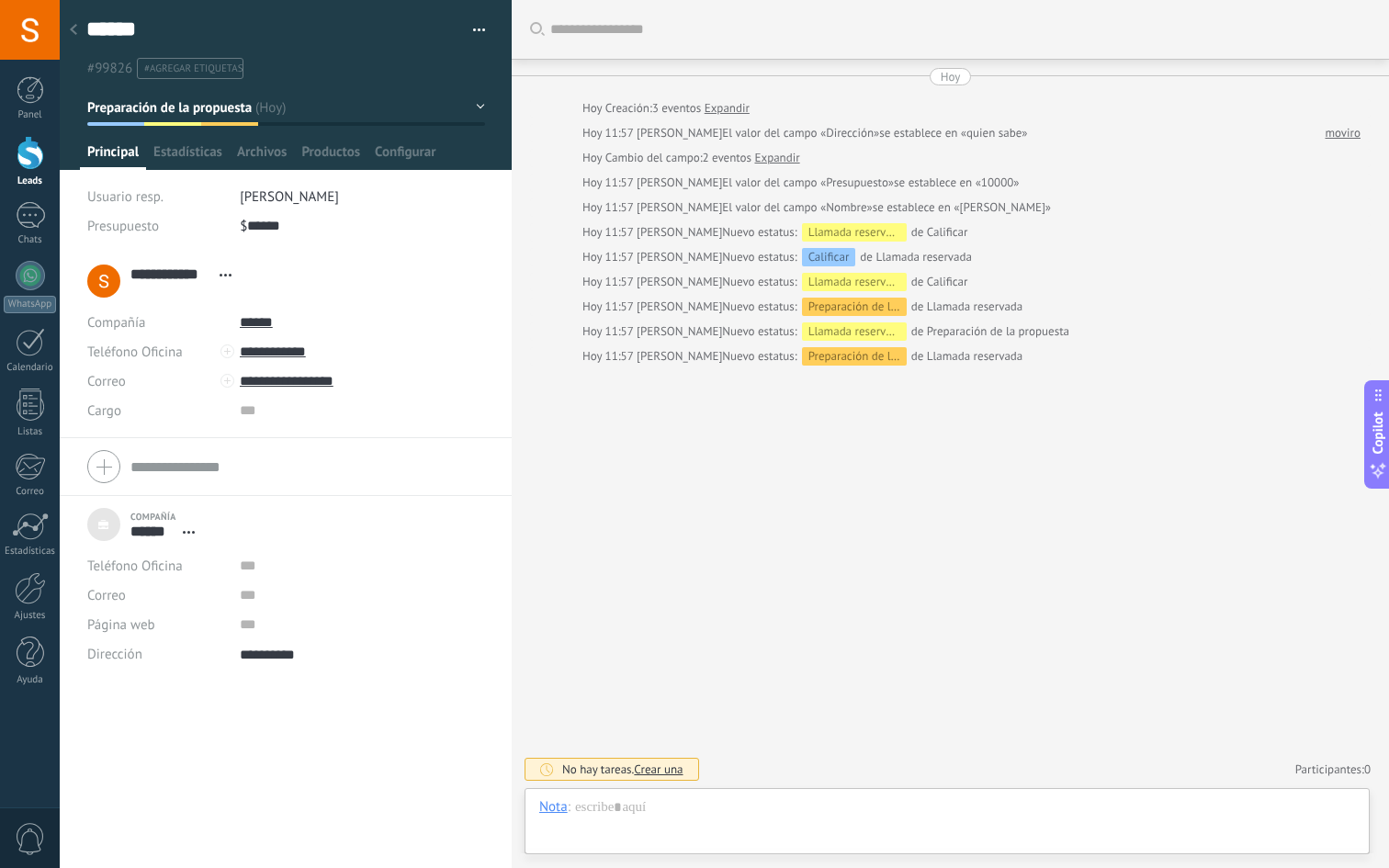
click at [75, 36] on div at bounding box center [73, 30] width 26 height 35
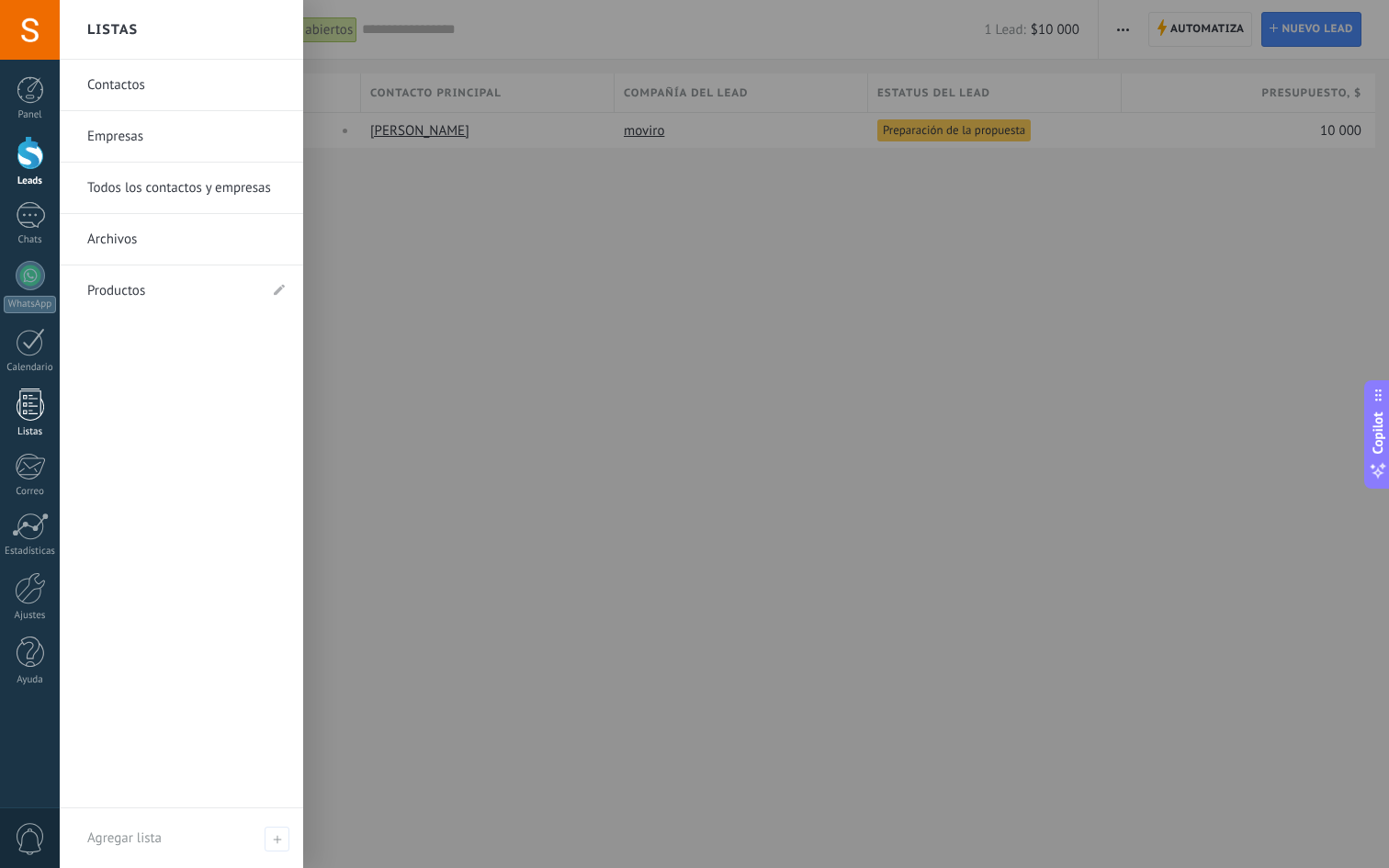
click at [20, 398] on div at bounding box center [30, 404] width 28 height 33
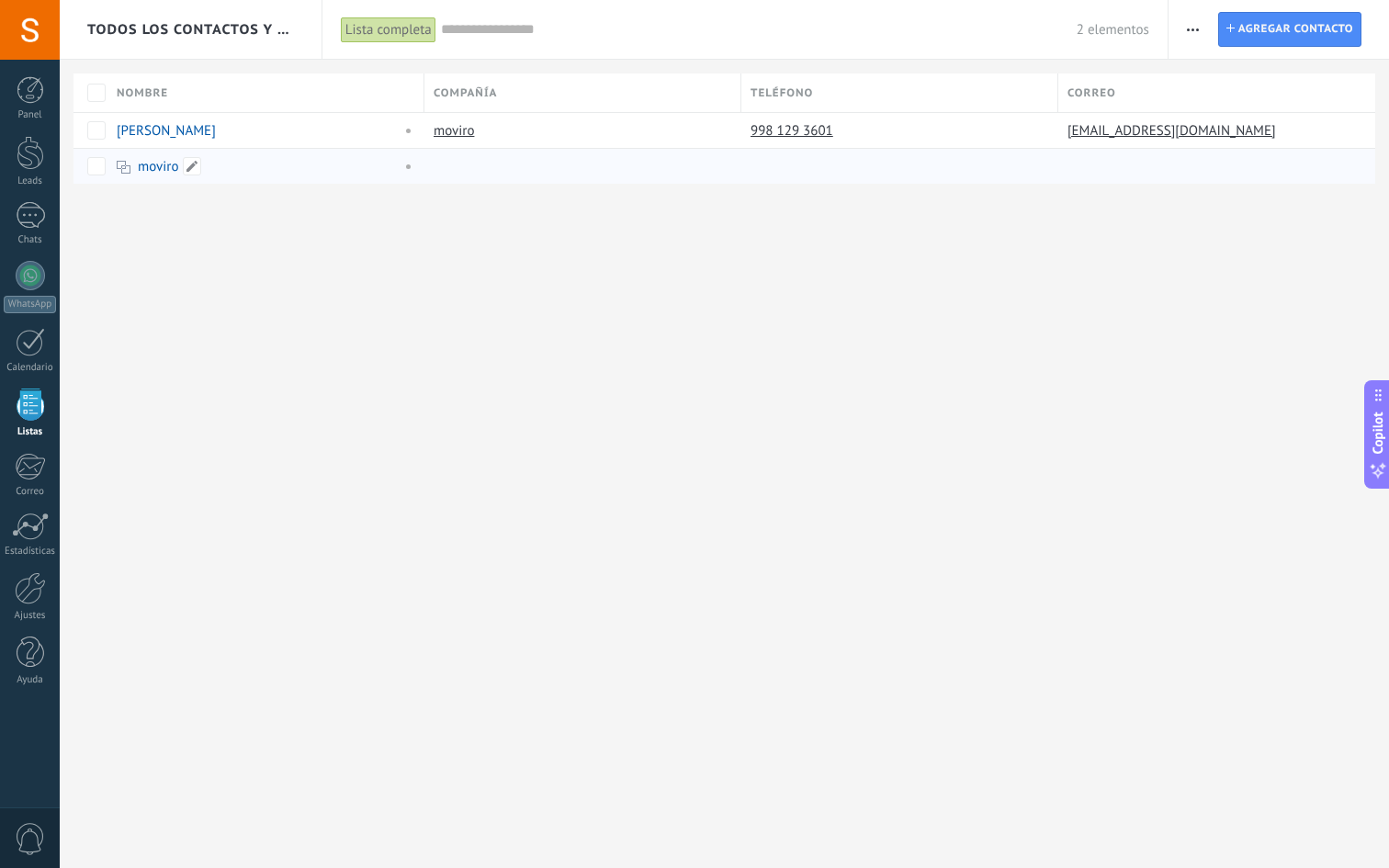
click at [317, 172] on div "moviro" at bounding box center [255, 166] width 276 height 16
click at [155, 172] on link "moviro" at bounding box center [158, 167] width 40 height 17
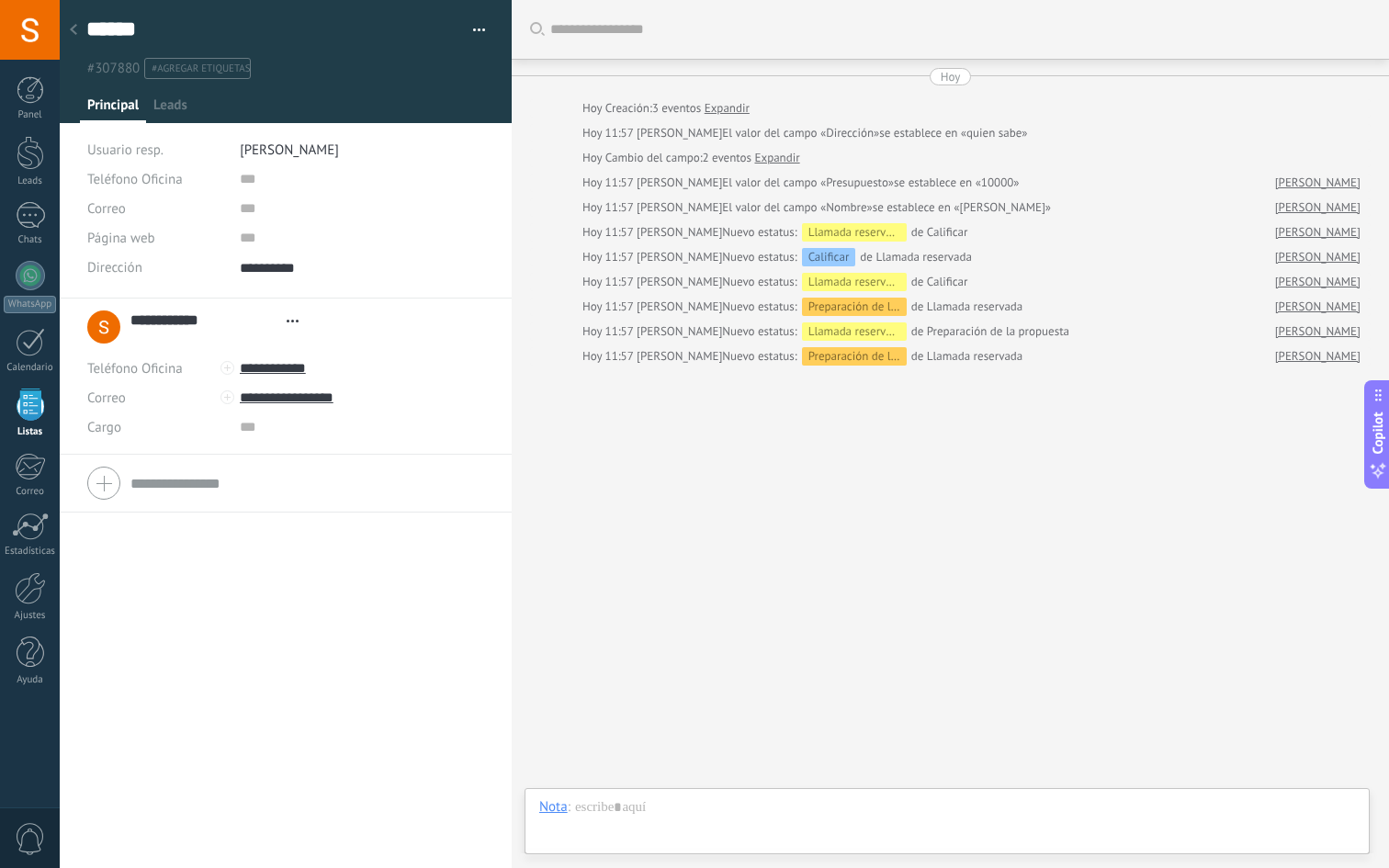
scroll to position [18, 0]
click at [79, 28] on div at bounding box center [73, 30] width 26 height 35
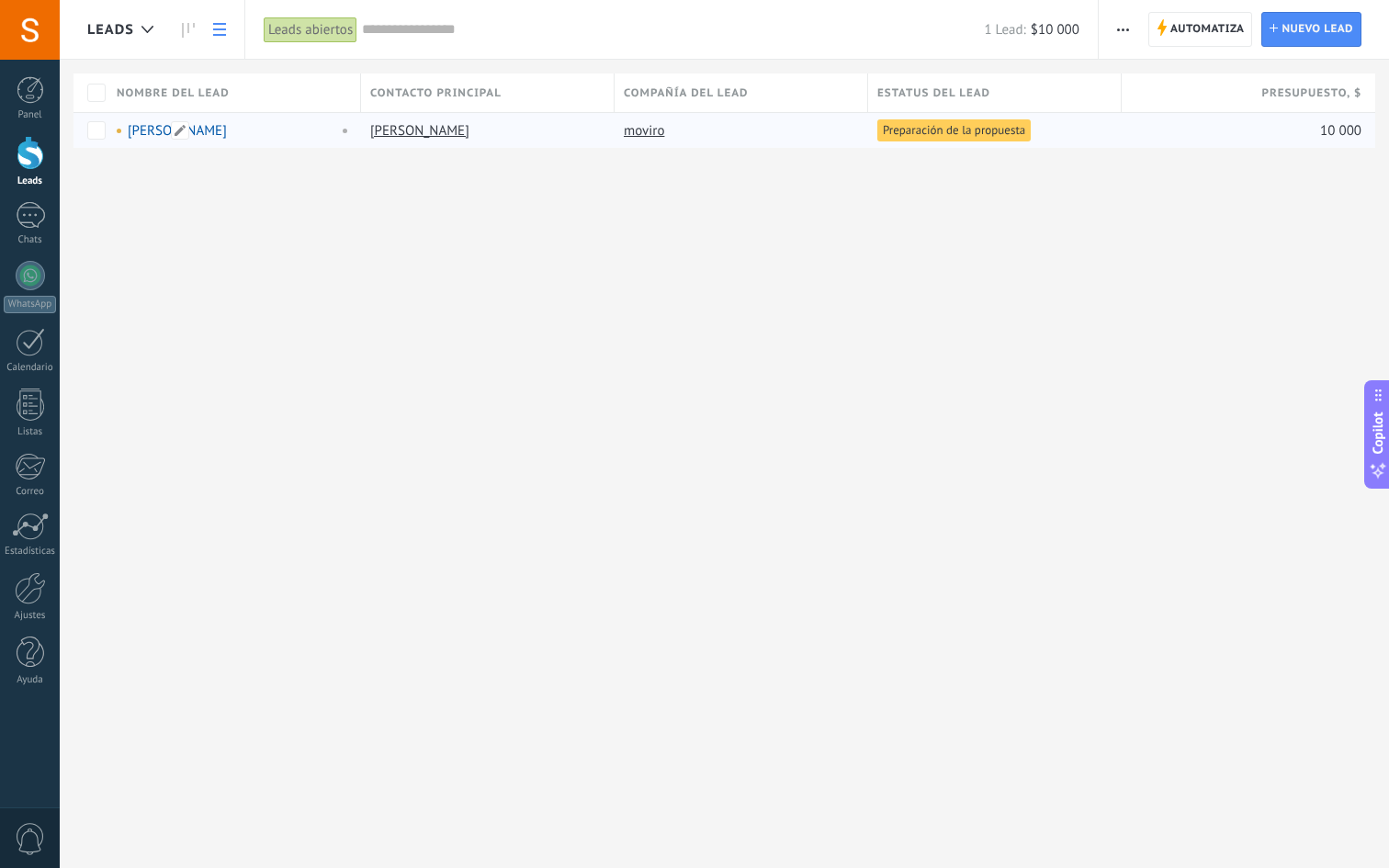
click at [143, 129] on link "Adrian" at bounding box center [177, 130] width 100 height 17
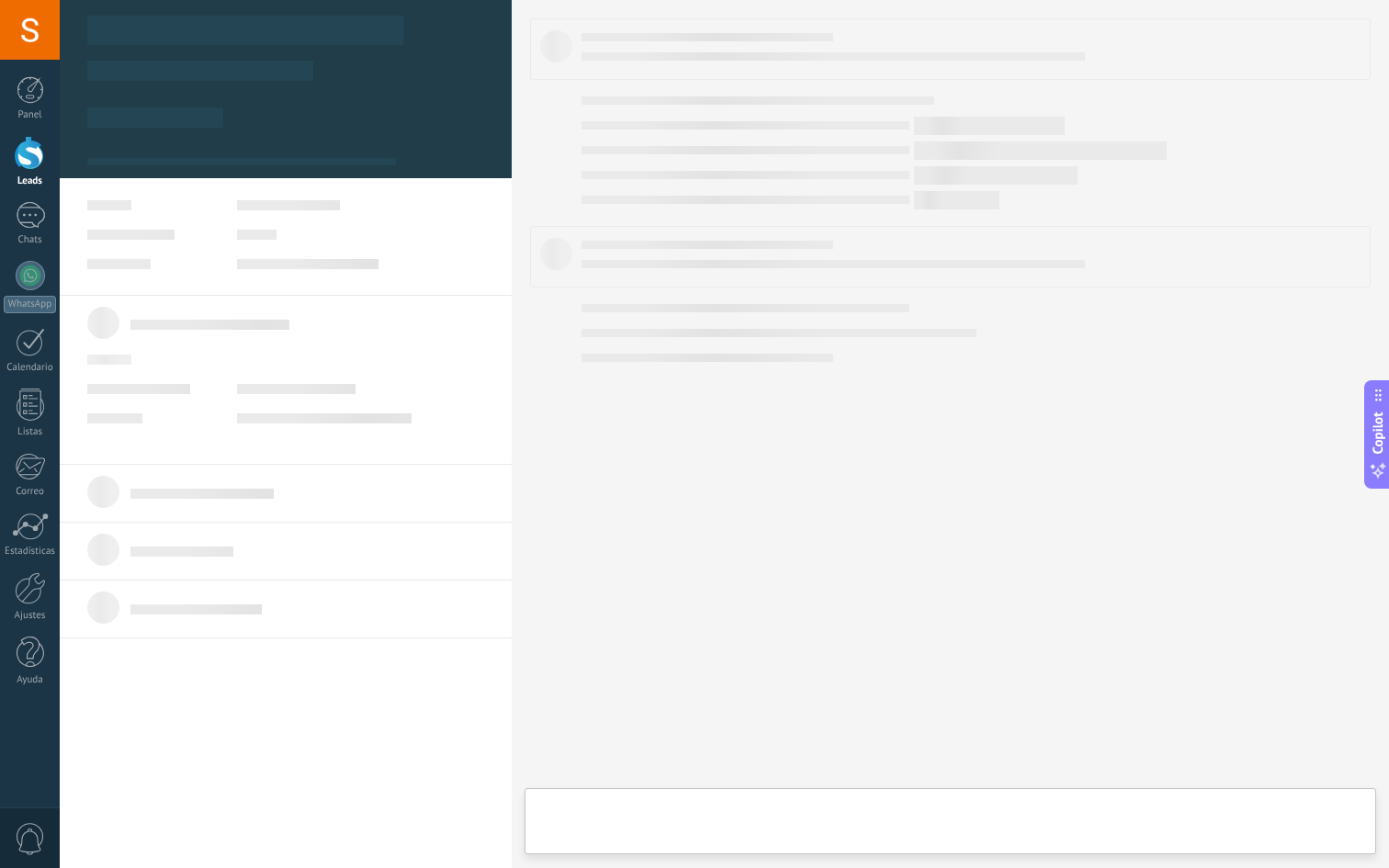
scroll to position [18, 0]
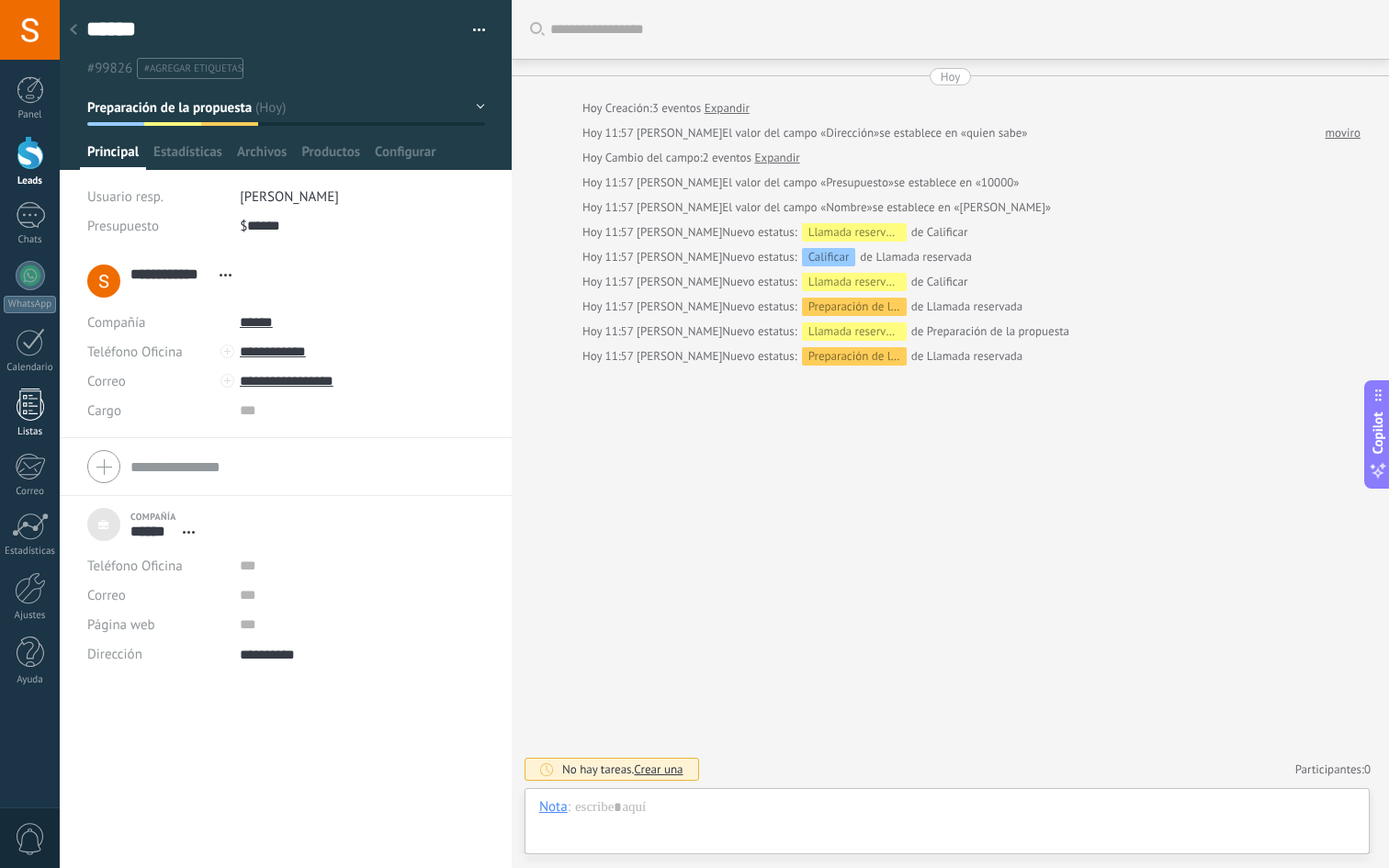
click at [29, 392] on div at bounding box center [30, 404] width 28 height 33
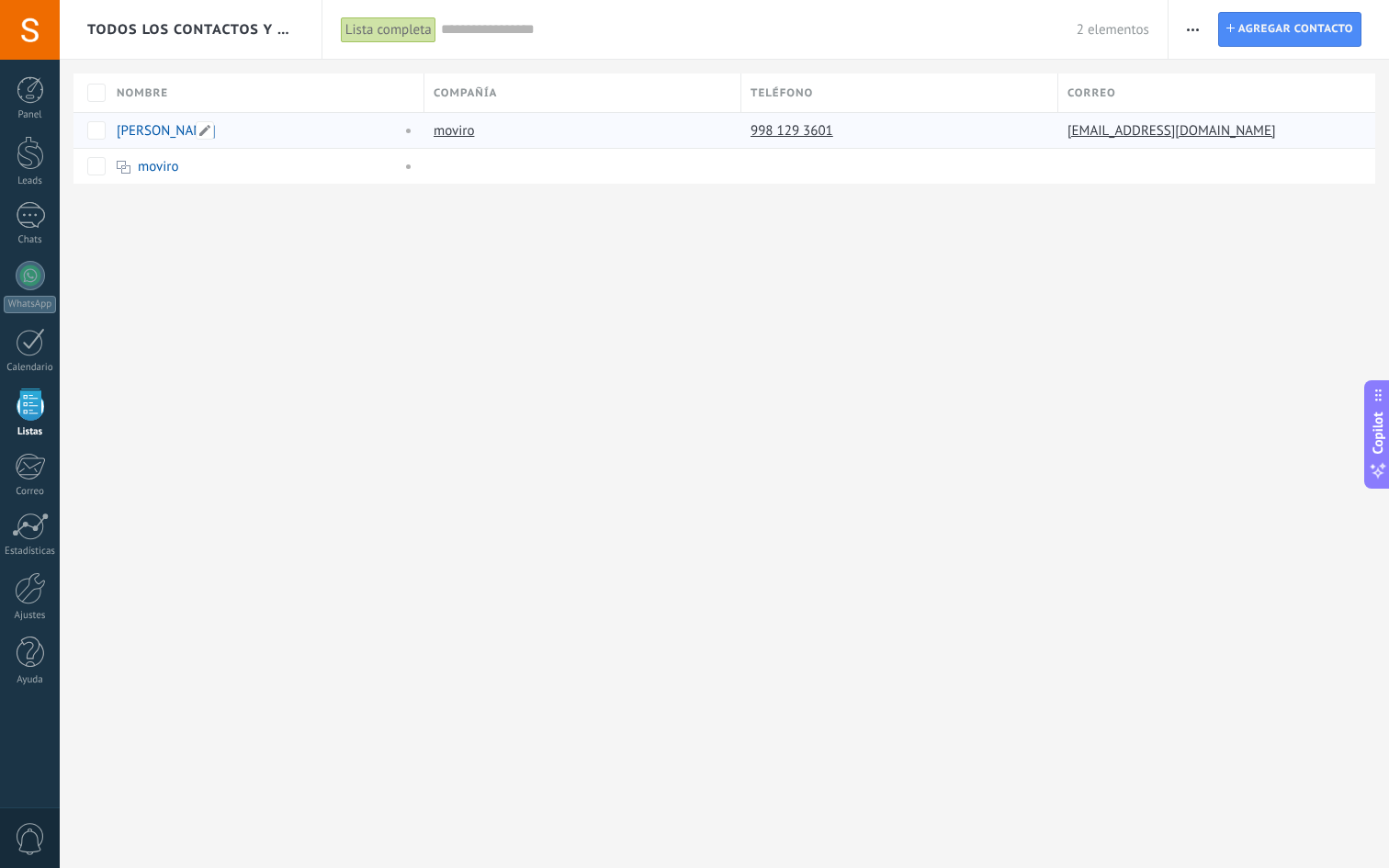
click at [150, 133] on link "Adrian Simei" at bounding box center [167, 130] width 100 height 17
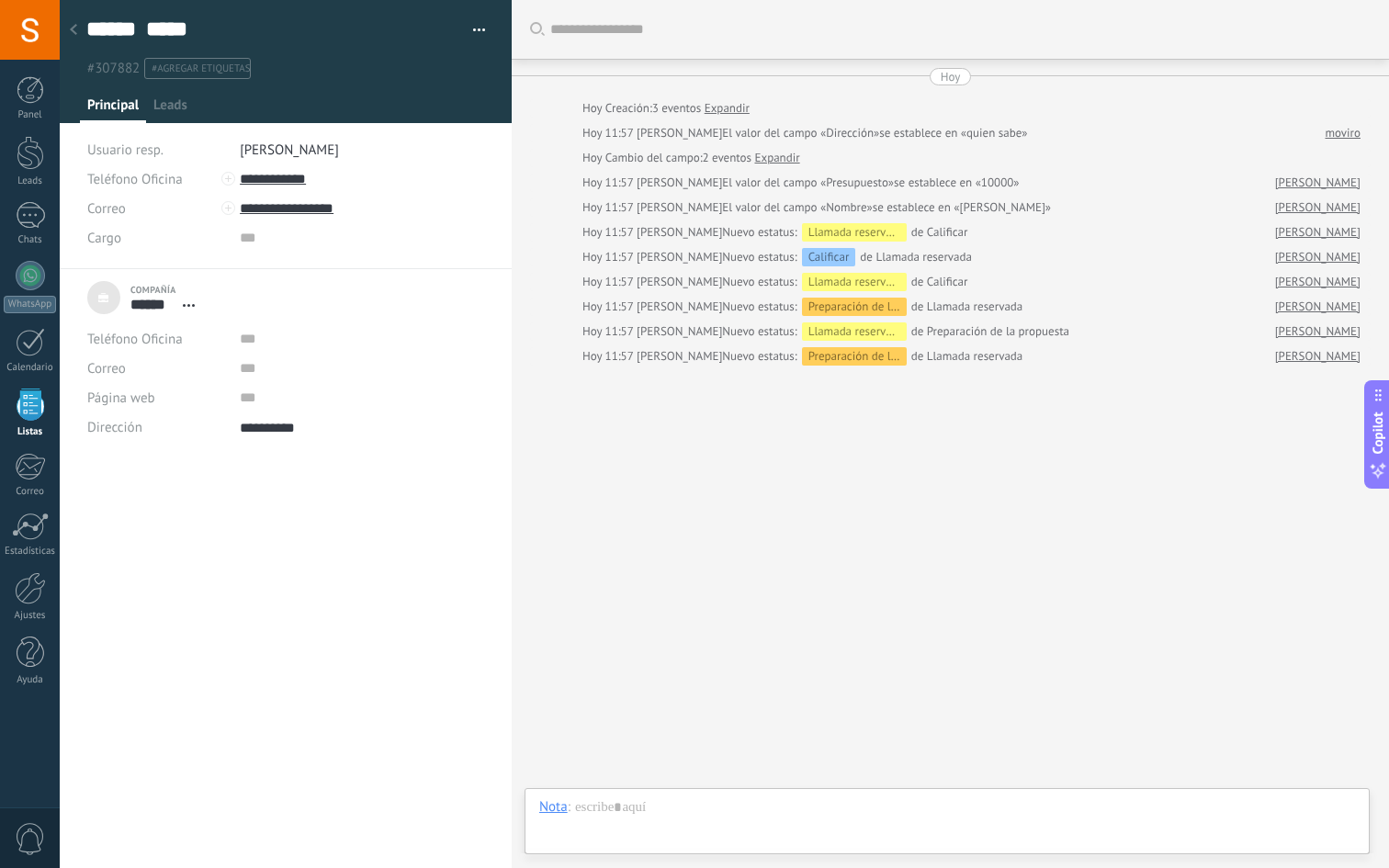
scroll to position [18, 0]
click at [161, 105] on span "Leads" at bounding box center [170, 110] width 34 height 27
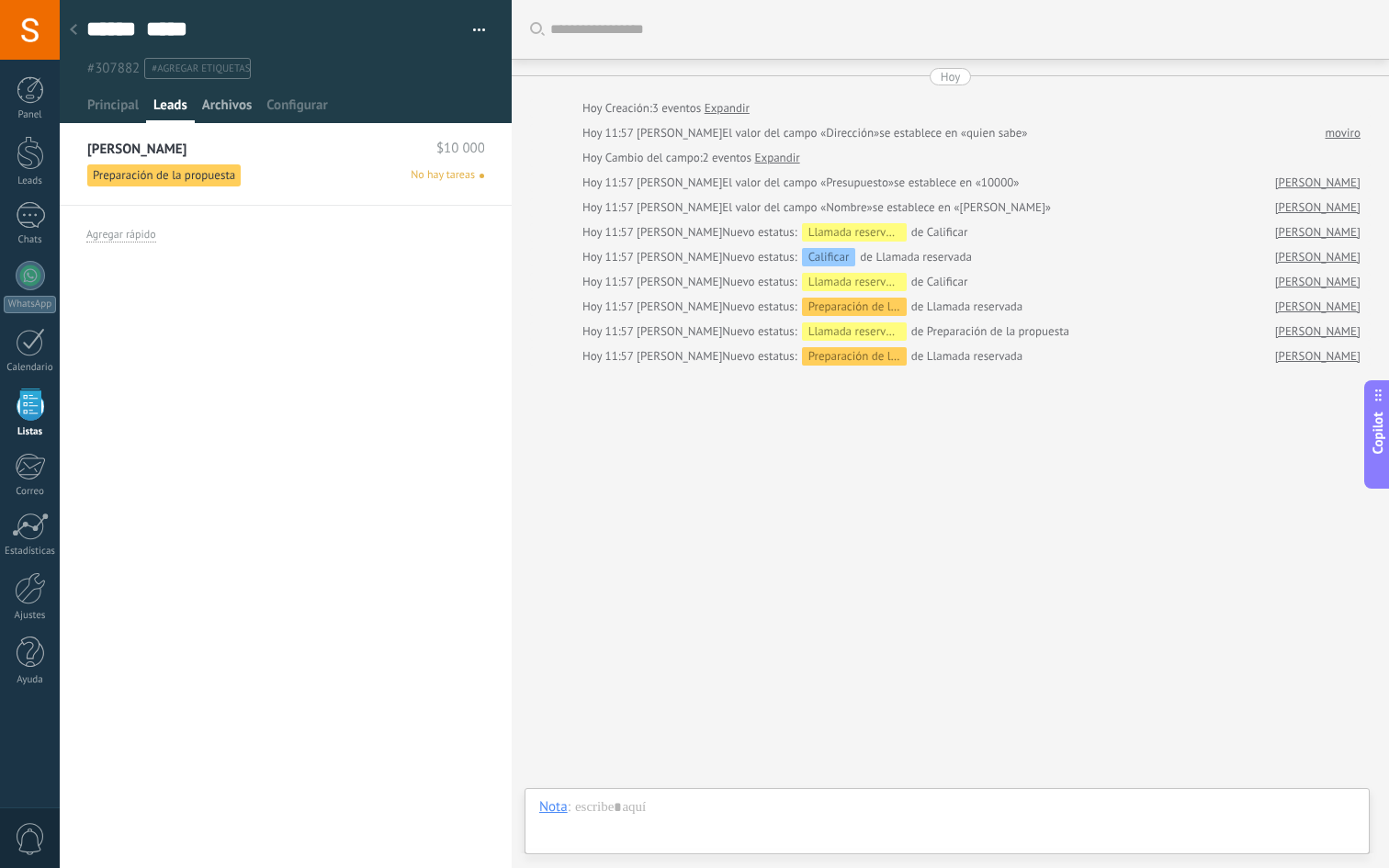
click at [226, 104] on span "Archivos" at bounding box center [227, 110] width 50 height 27
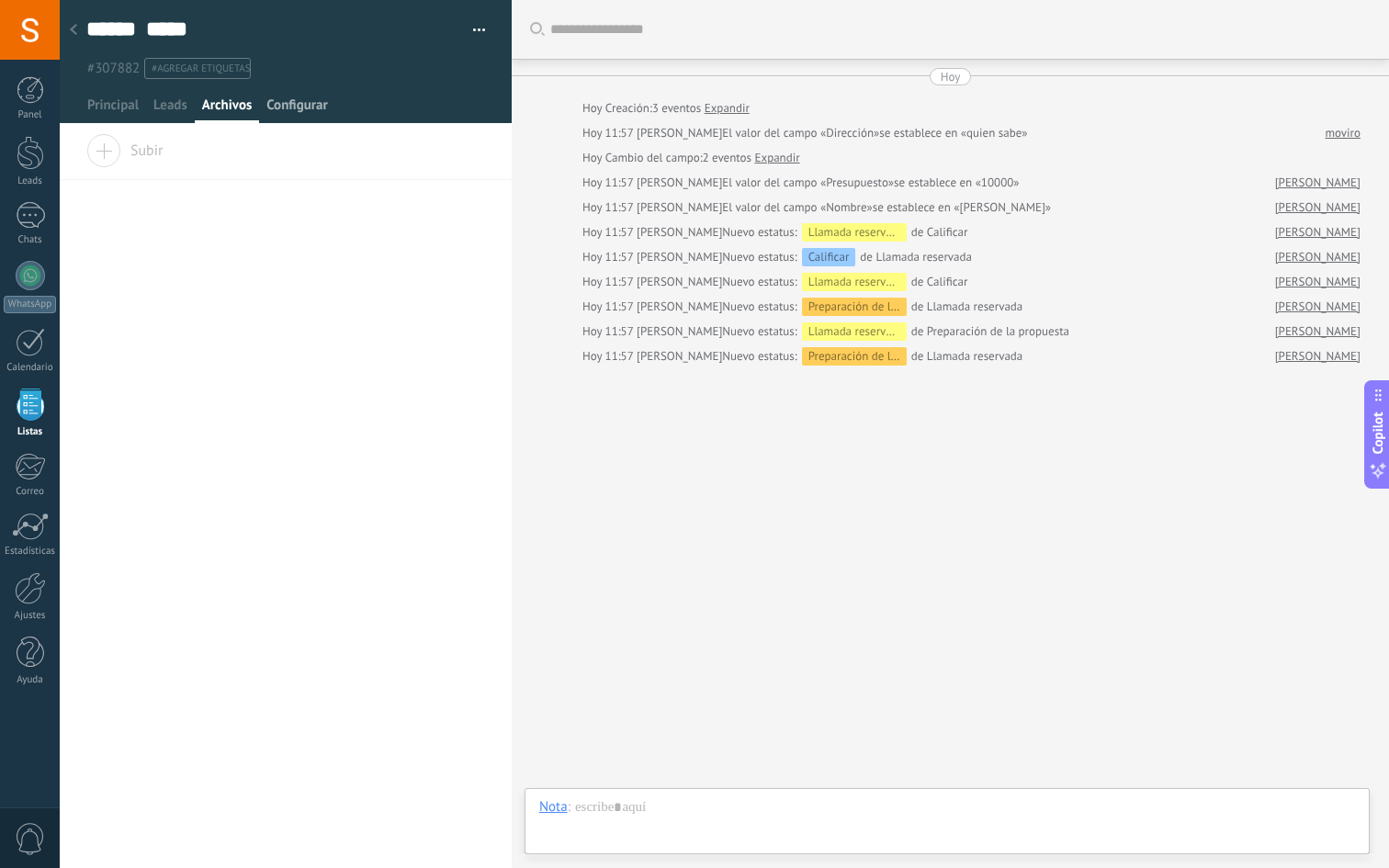
click at [284, 114] on span "Configurar" at bounding box center [296, 110] width 60 height 27
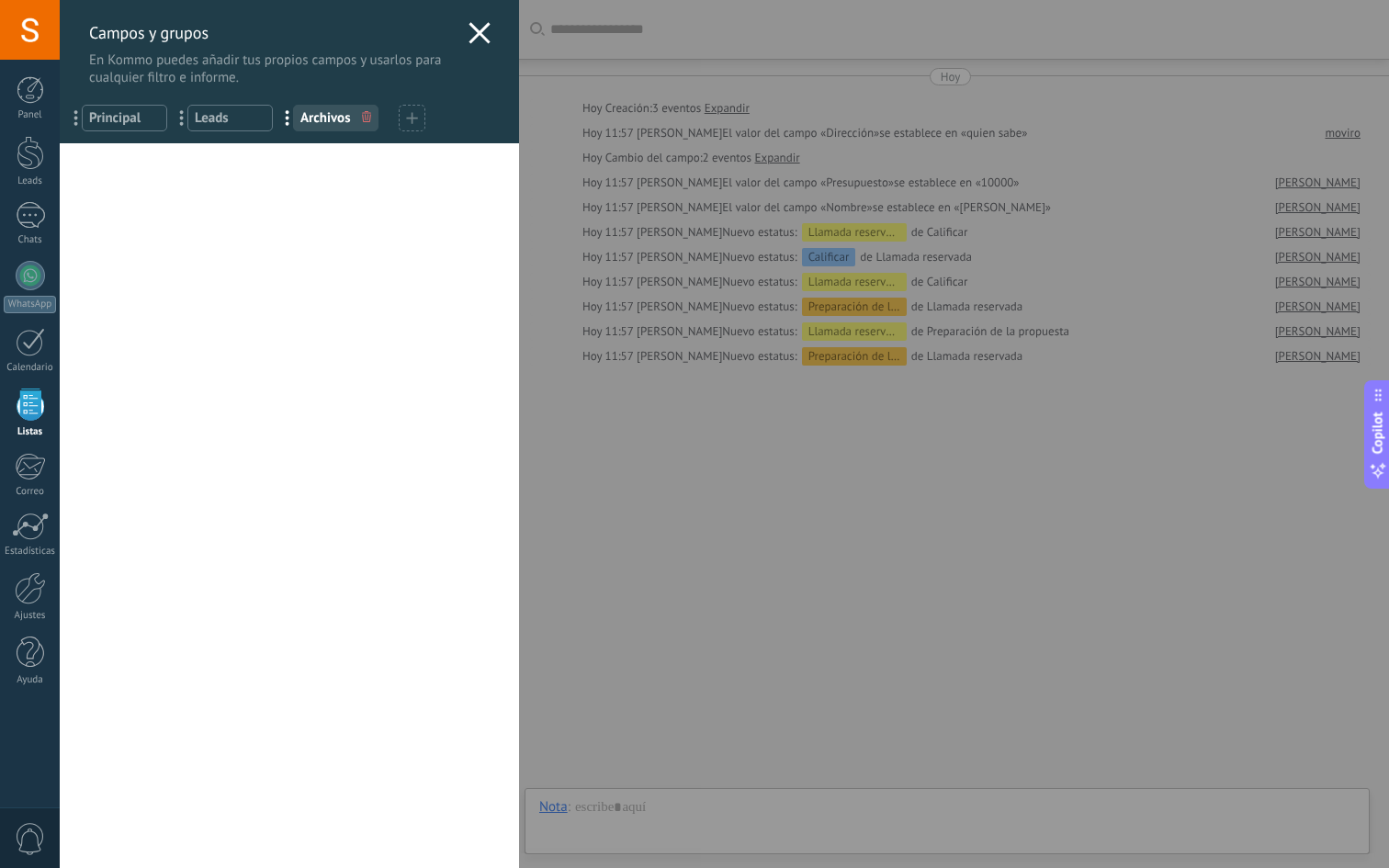
click at [482, 37] on icon at bounding box center [479, 33] width 22 height 22
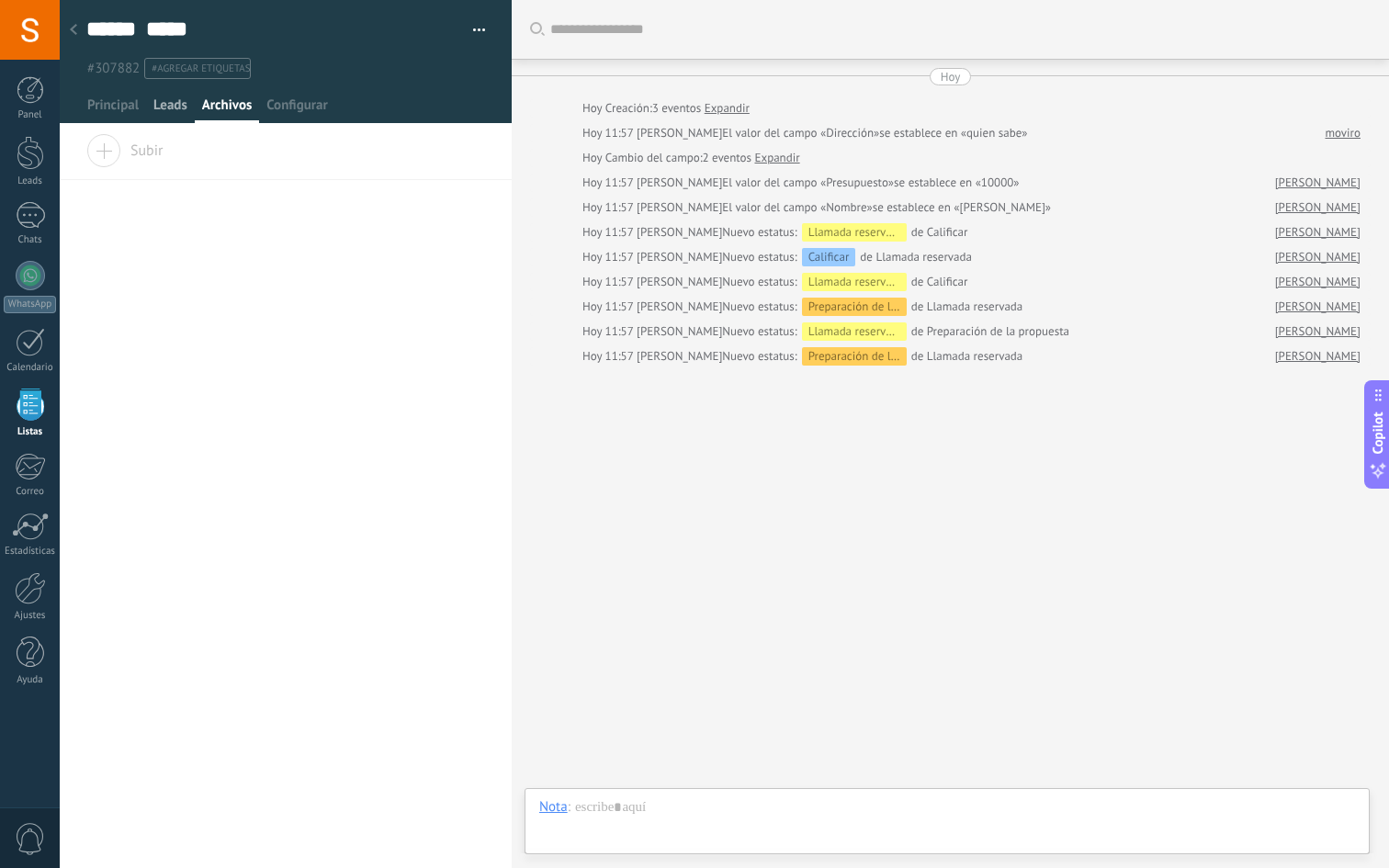
click at [183, 103] on span "Leads" at bounding box center [170, 110] width 34 height 27
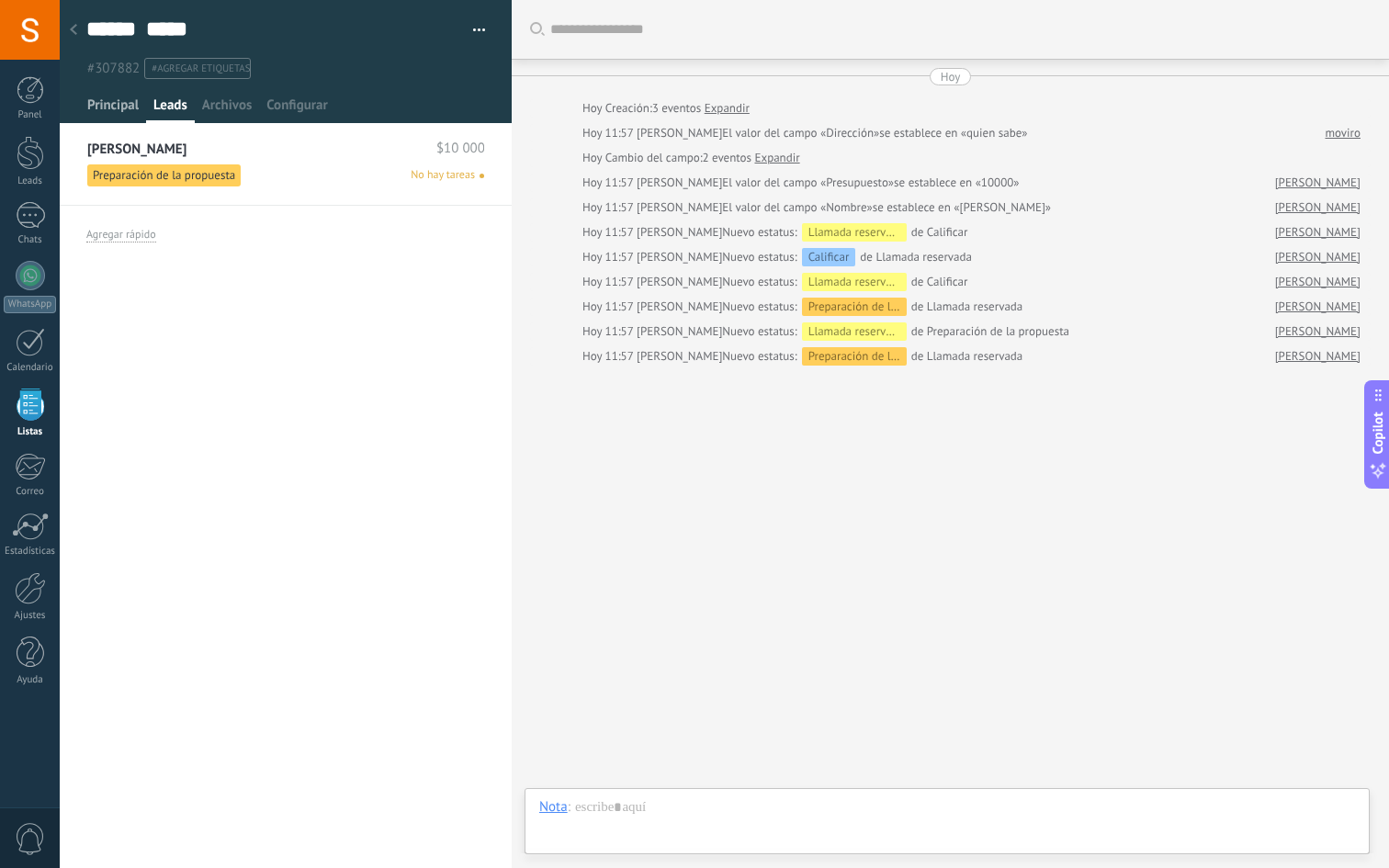
click at [121, 99] on span "Principal" at bounding box center [113, 110] width 52 height 27
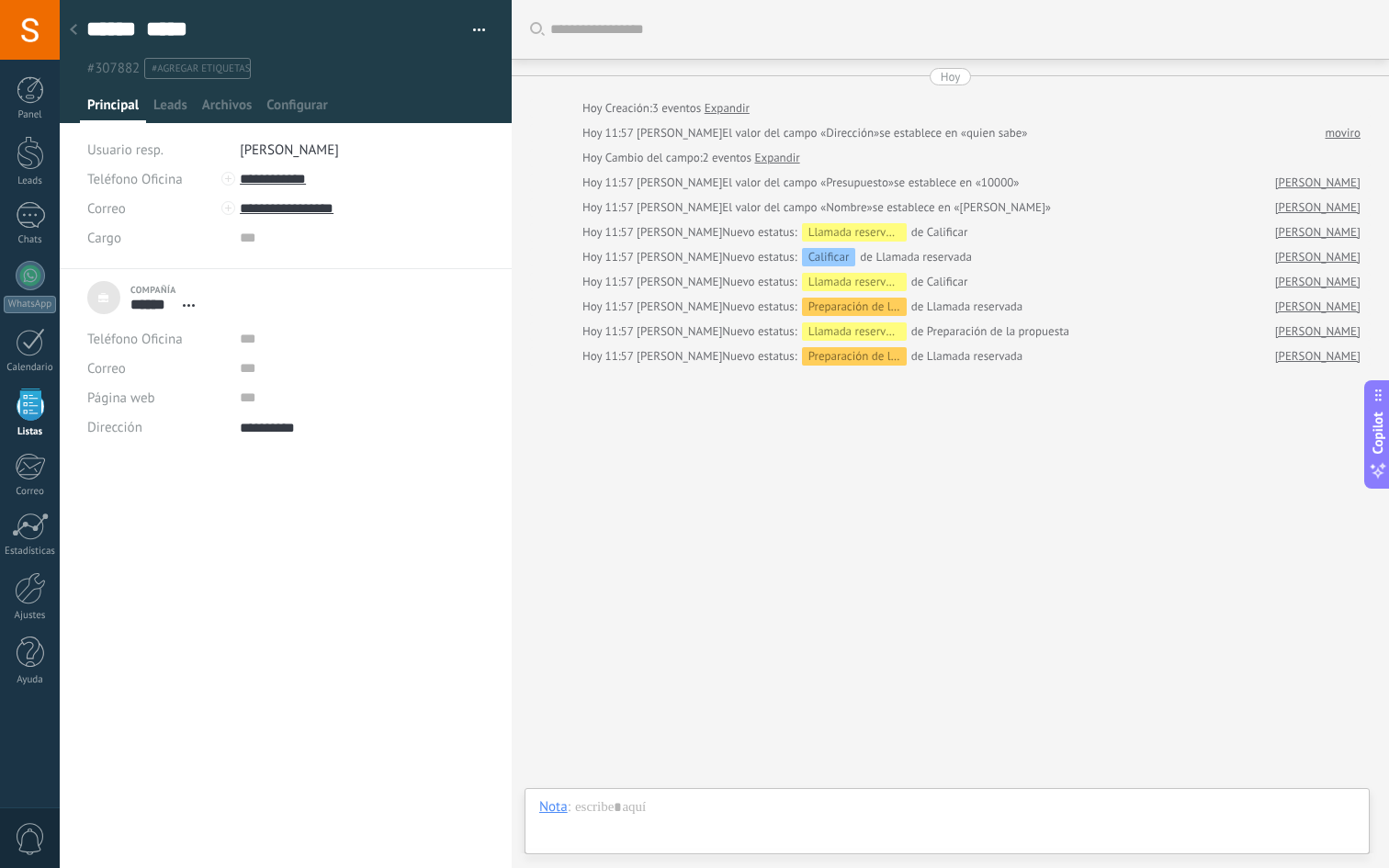
click at [76, 27] on use at bounding box center [74, 30] width 8 height 11
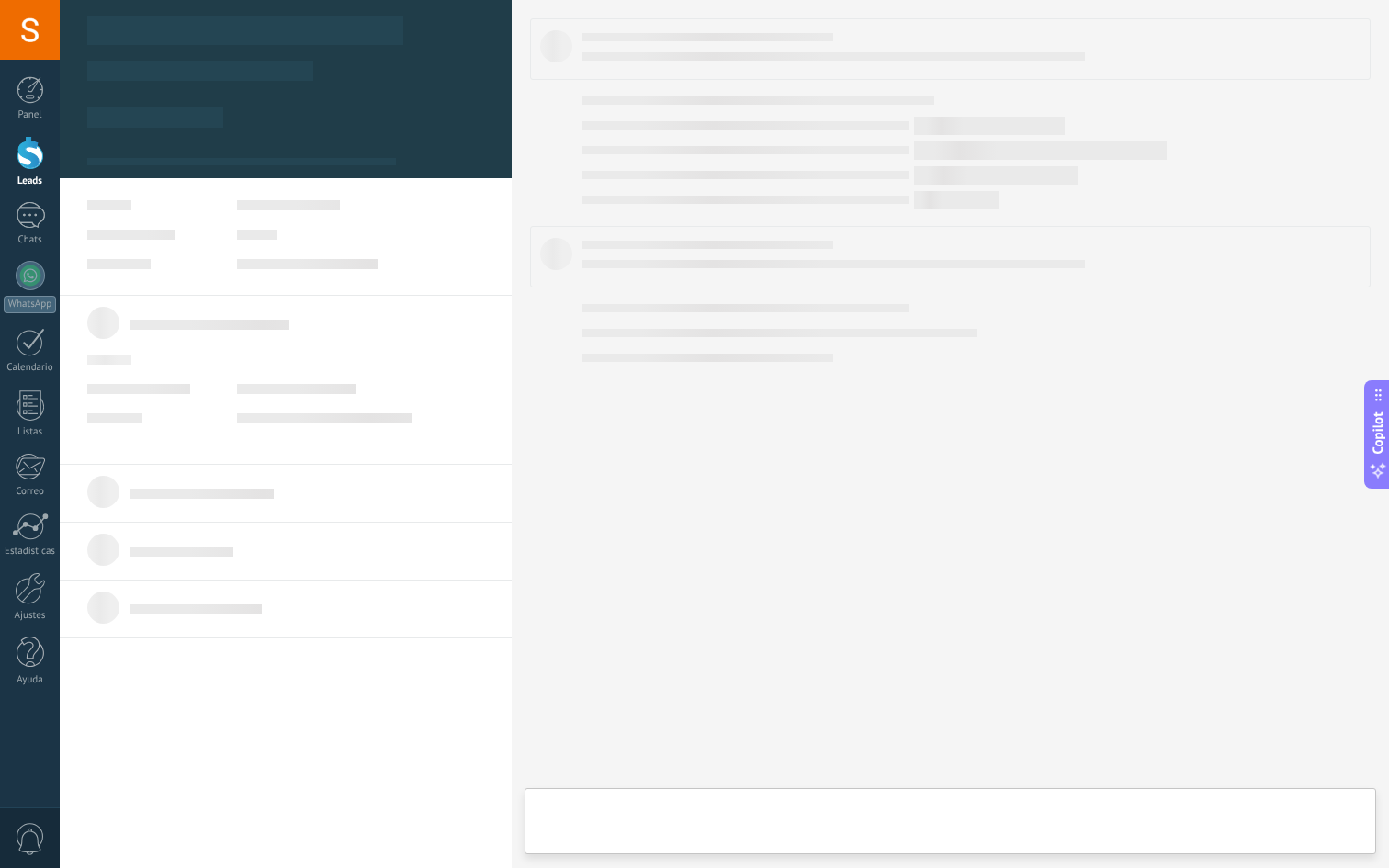
type textarea "**********"
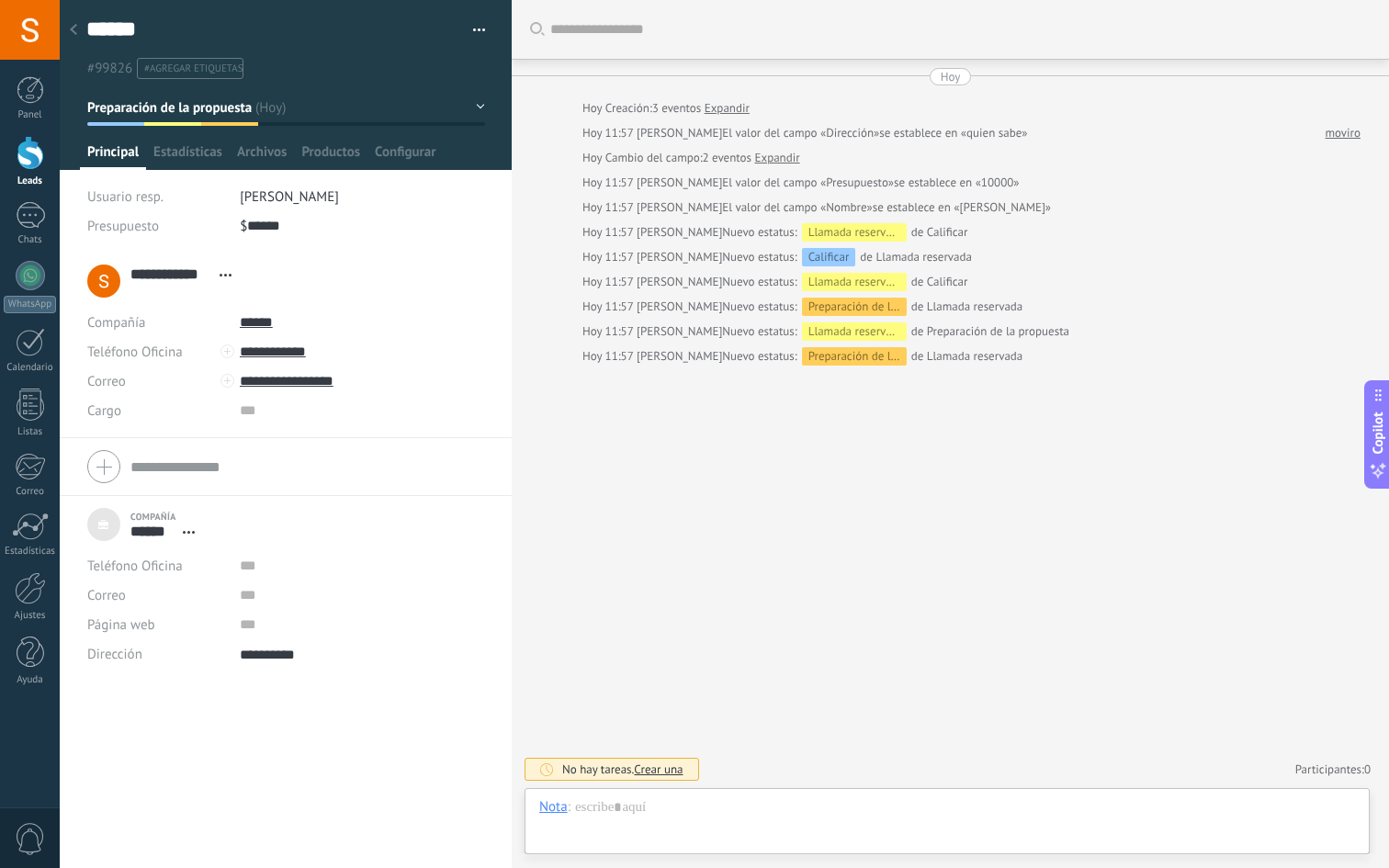
scroll to position [18, 0]
click at [28, 99] on div at bounding box center [30, 90] width 28 height 28
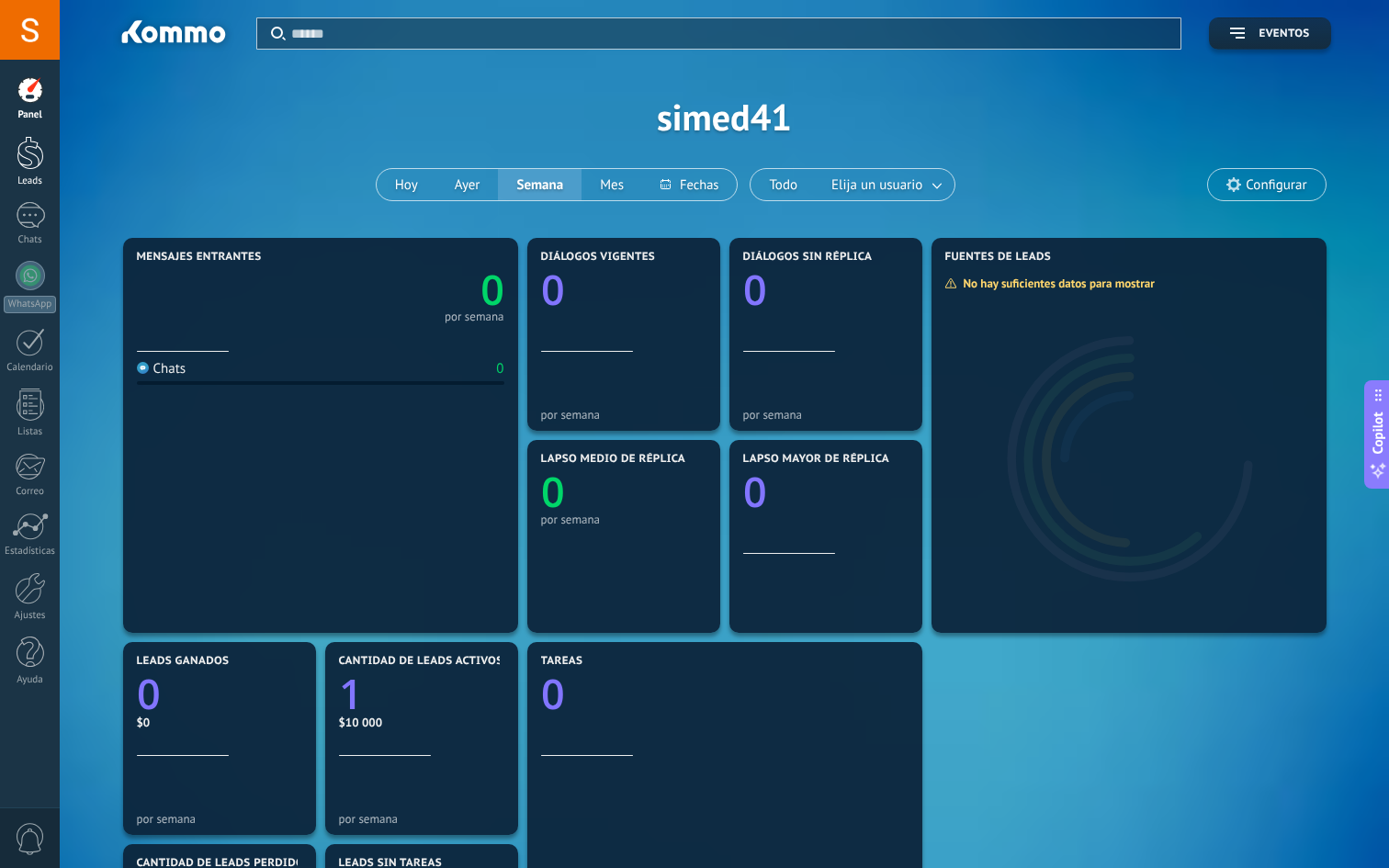
click at [33, 167] on div at bounding box center [30, 152] width 28 height 34
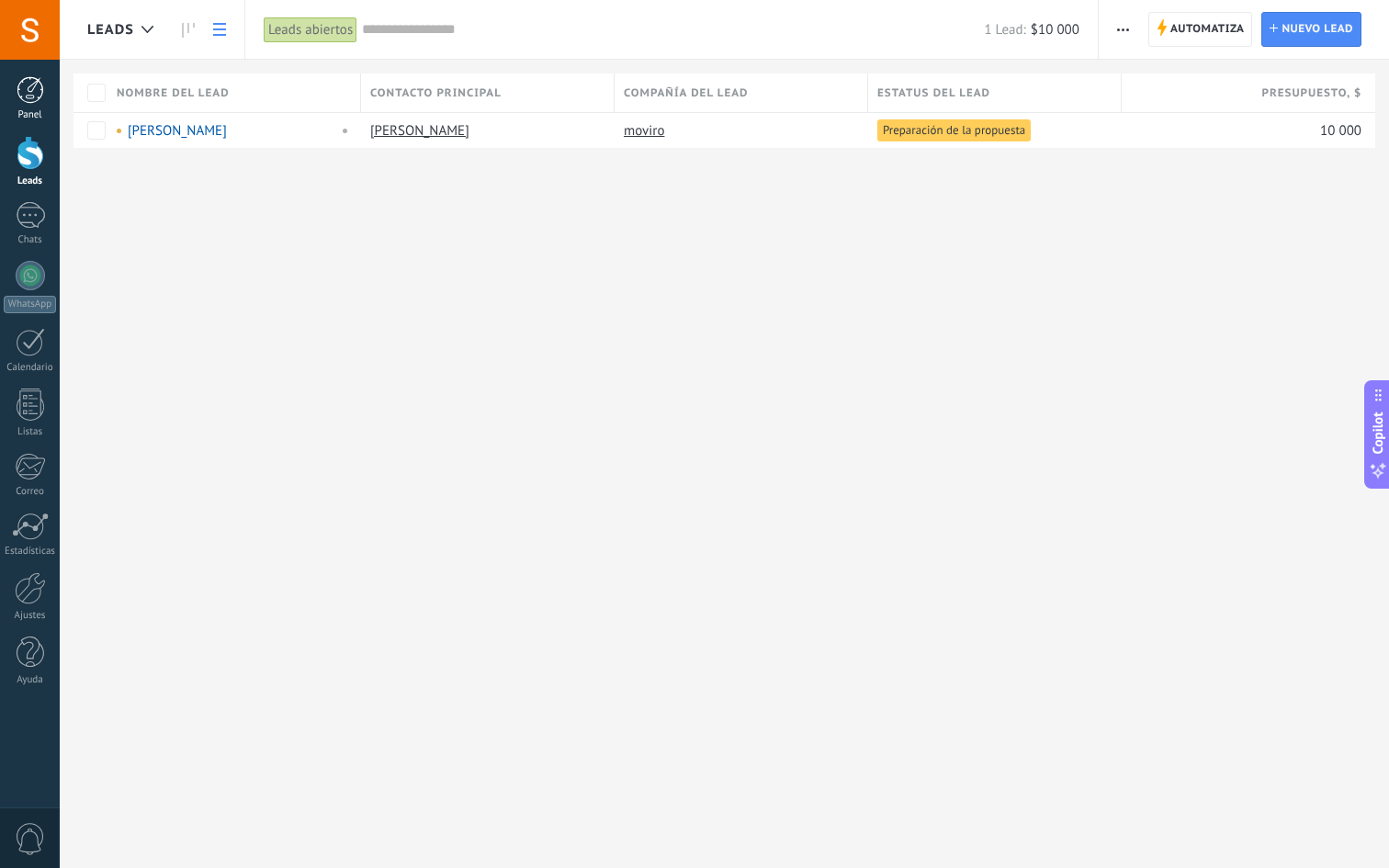
click at [34, 90] on div at bounding box center [30, 90] width 28 height 28
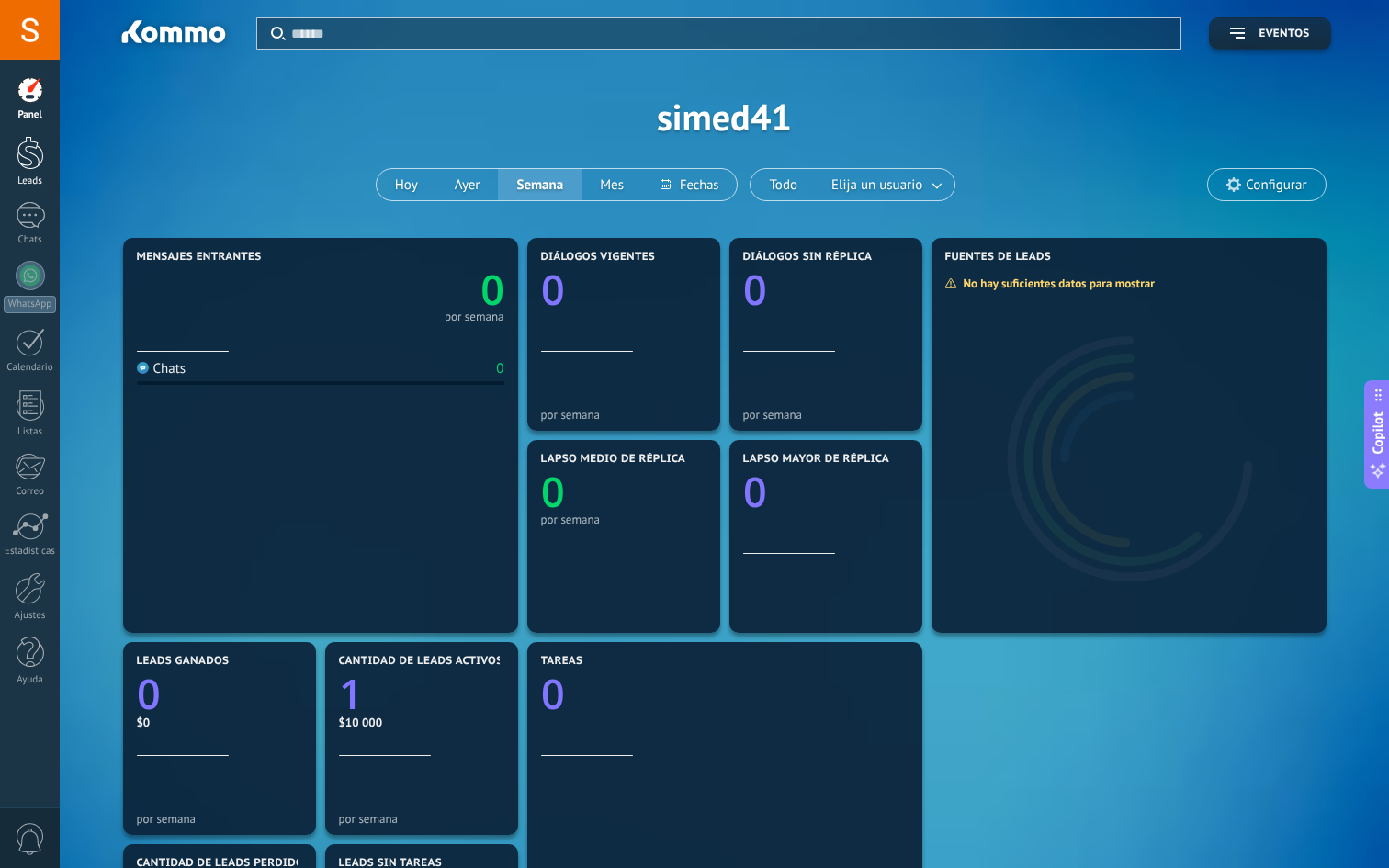
click at [22, 139] on div at bounding box center [30, 152] width 28 height 34
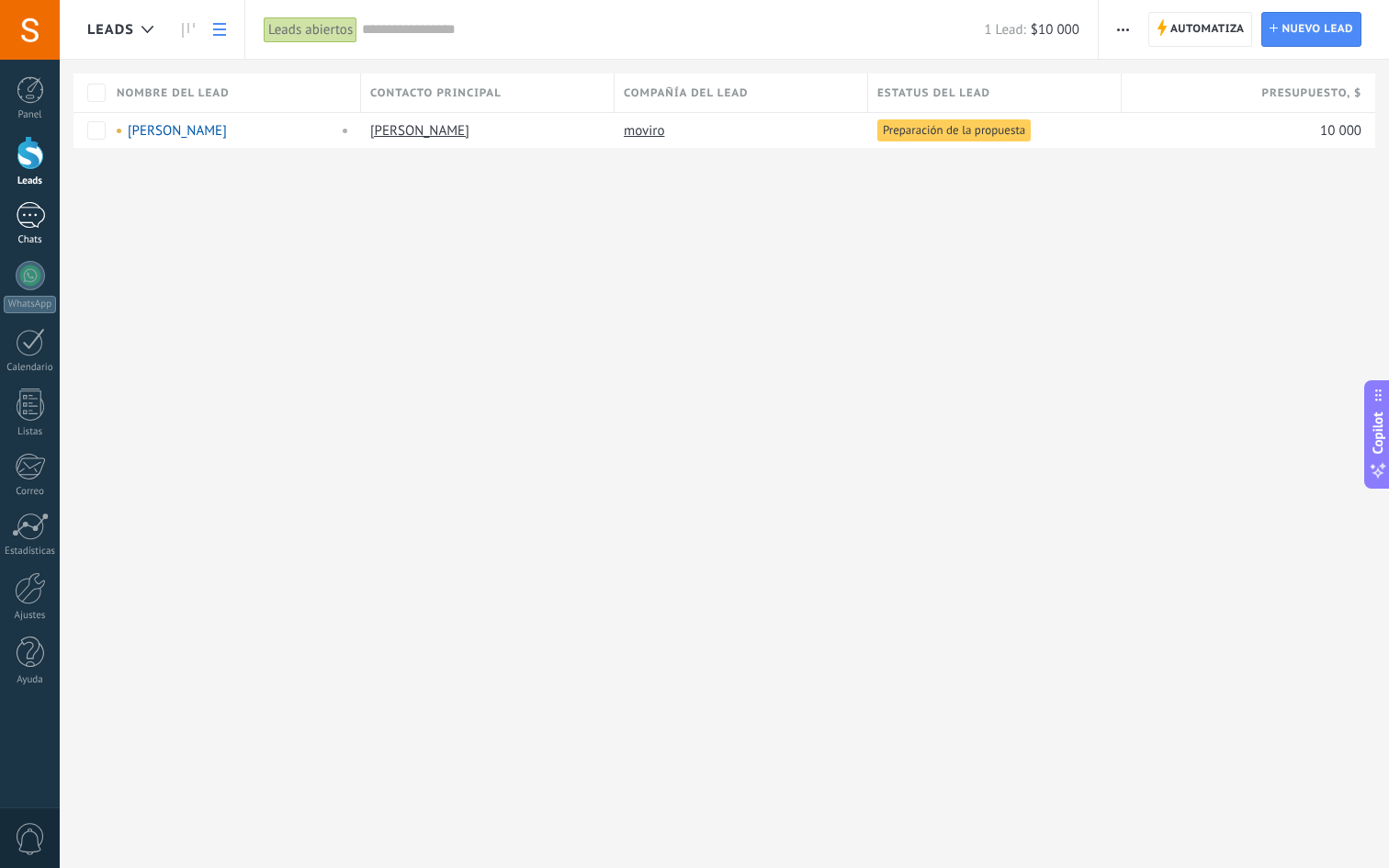
click at [32, 205] on div at bounding box center [30, 216] width 30 height 27
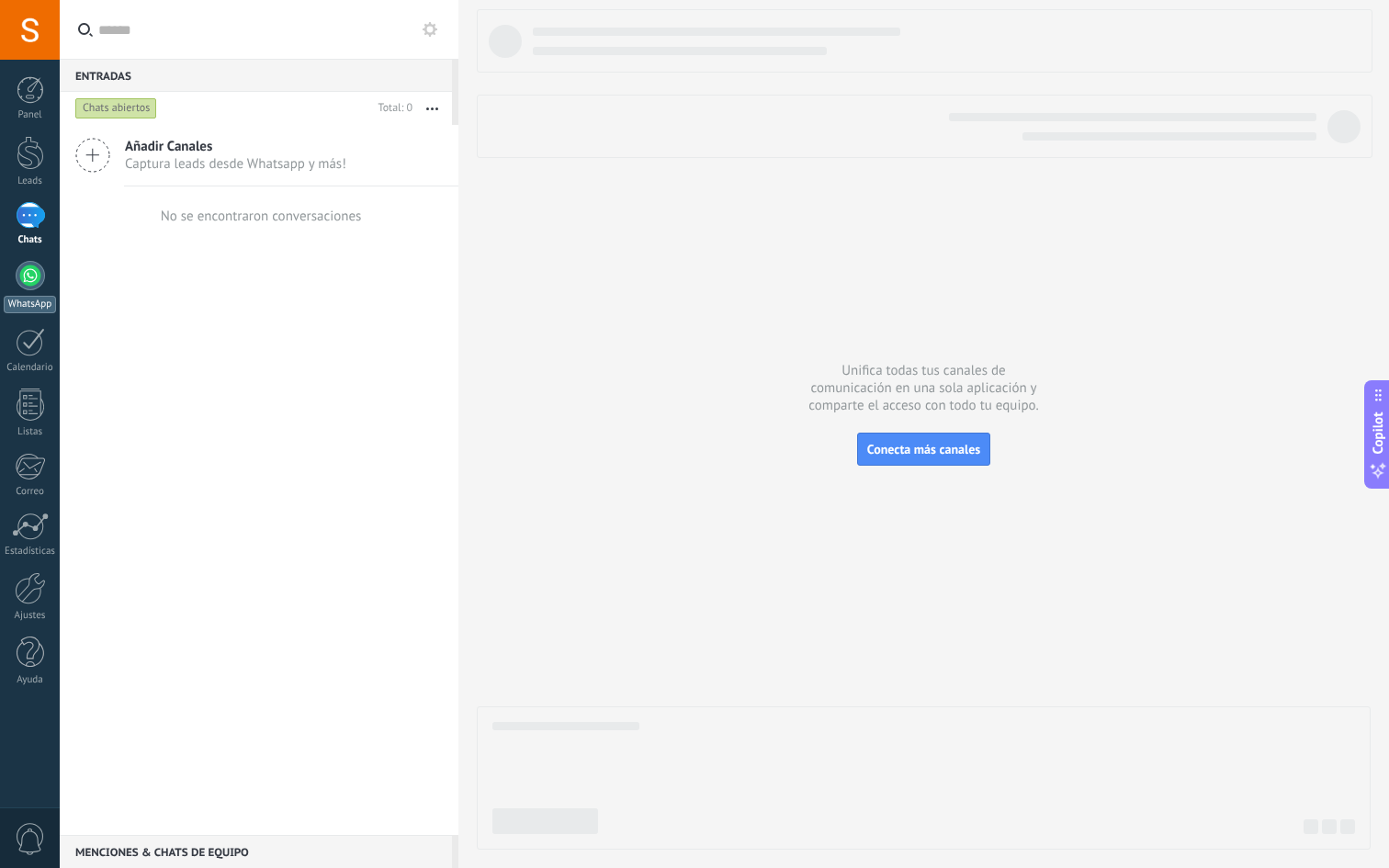
click at [26, 274] on div at bounding box center [30, 275] width 30 height 30
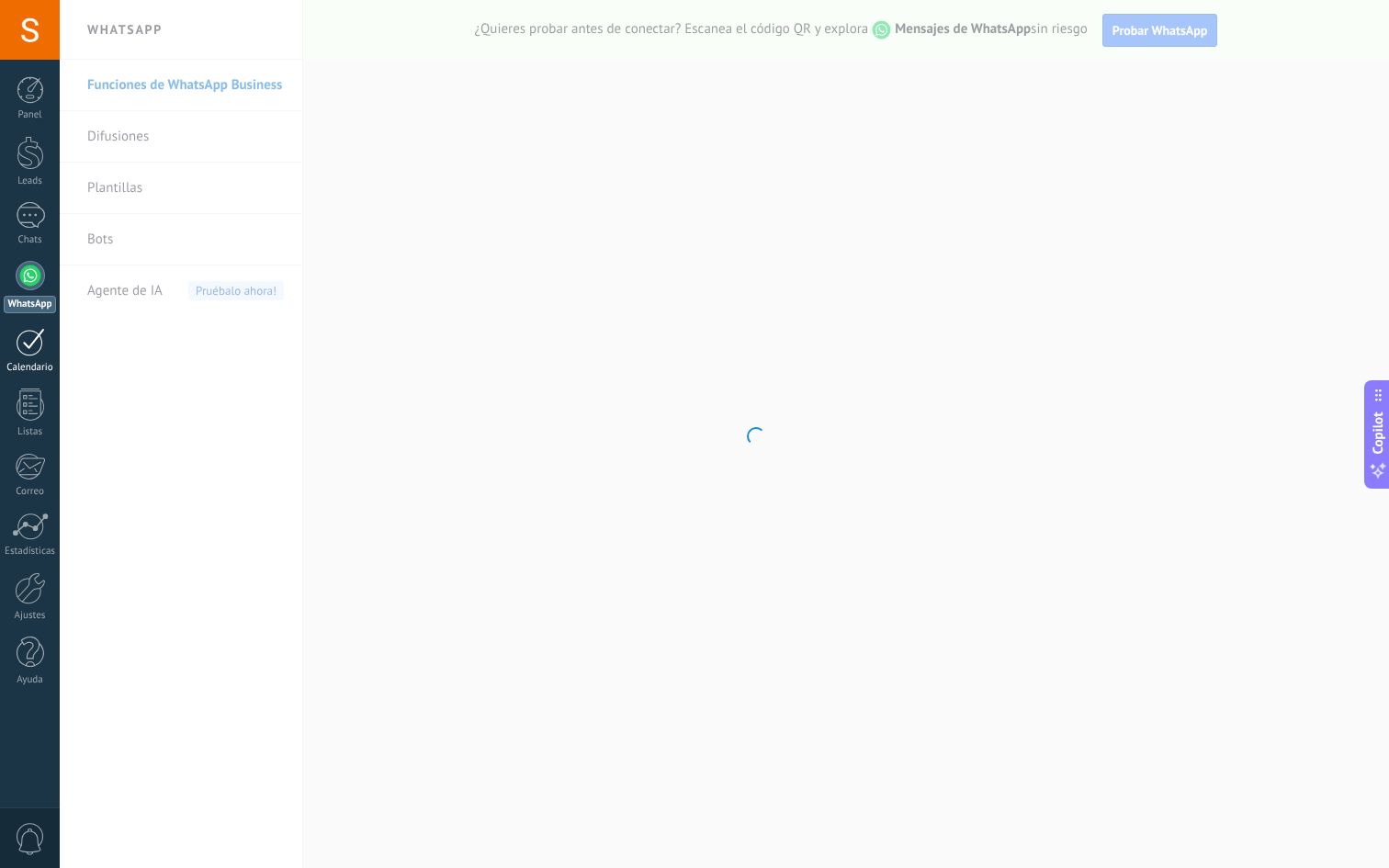
click at [27, 330] on div at bounding box center [30, 342] width 30 height 29
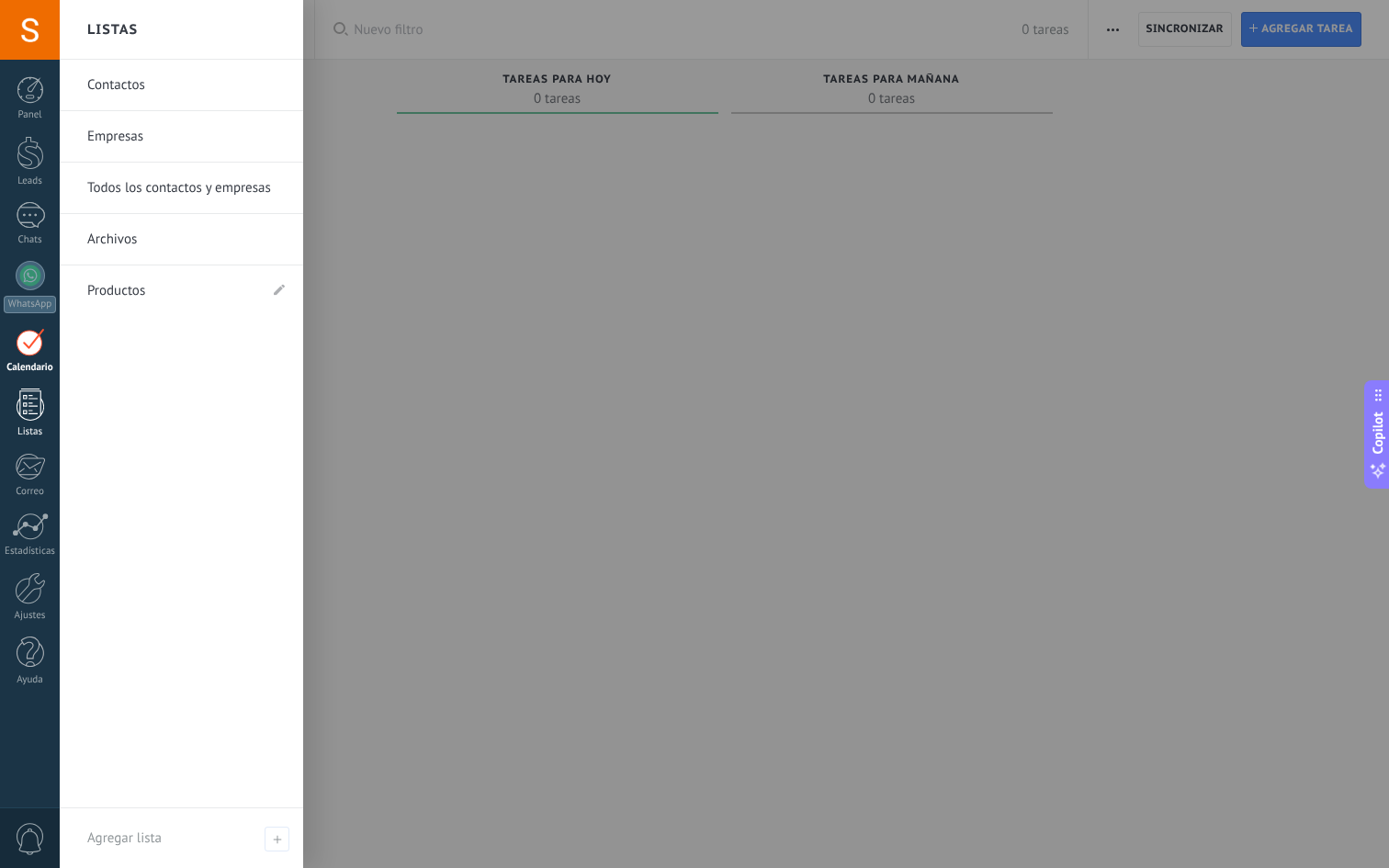
click at [30, 398] on div at bounding box center [30, 404] width 28 height 33
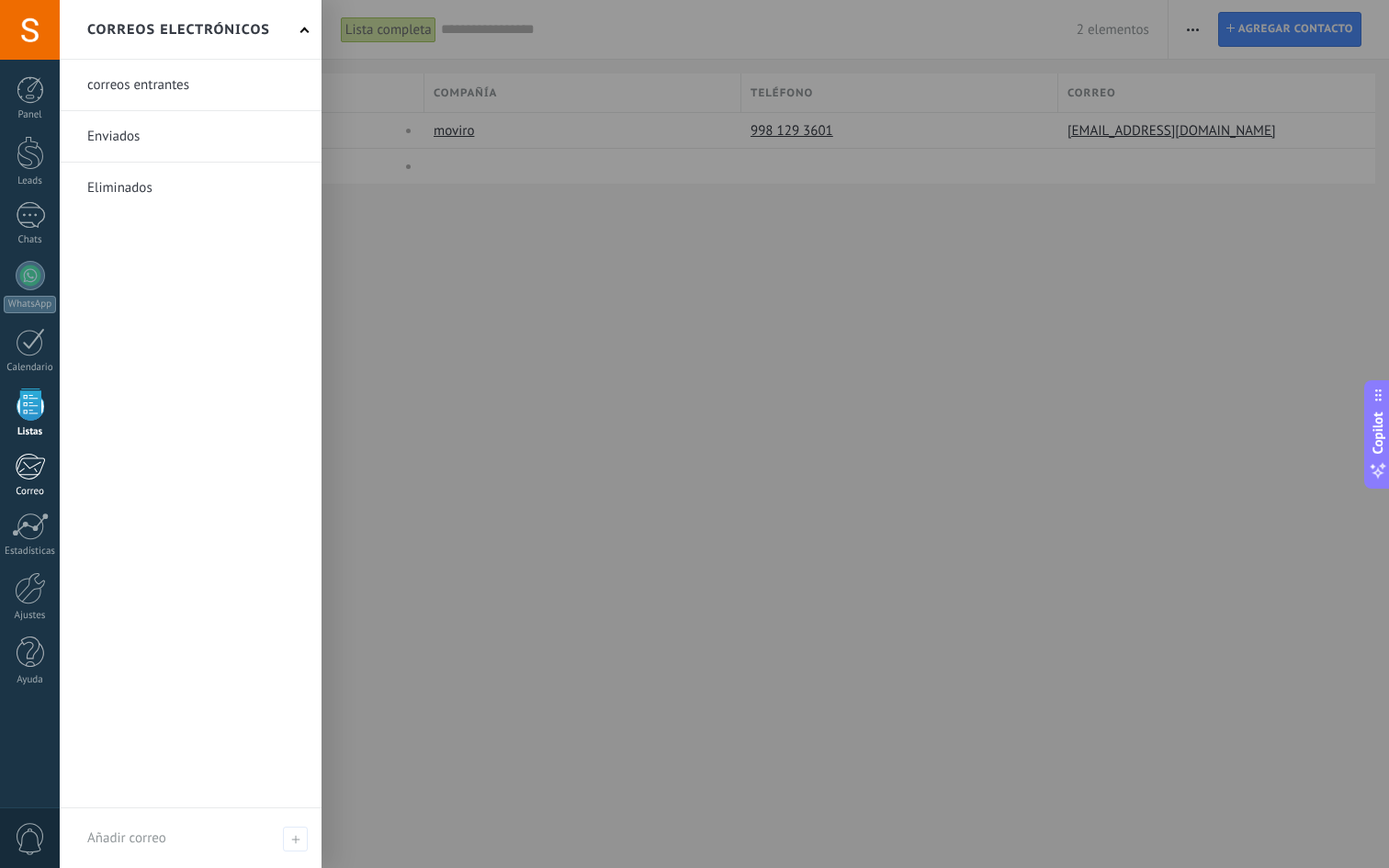
click at [25, 478] on div at bounding box center [30, 467] width 31 height 28
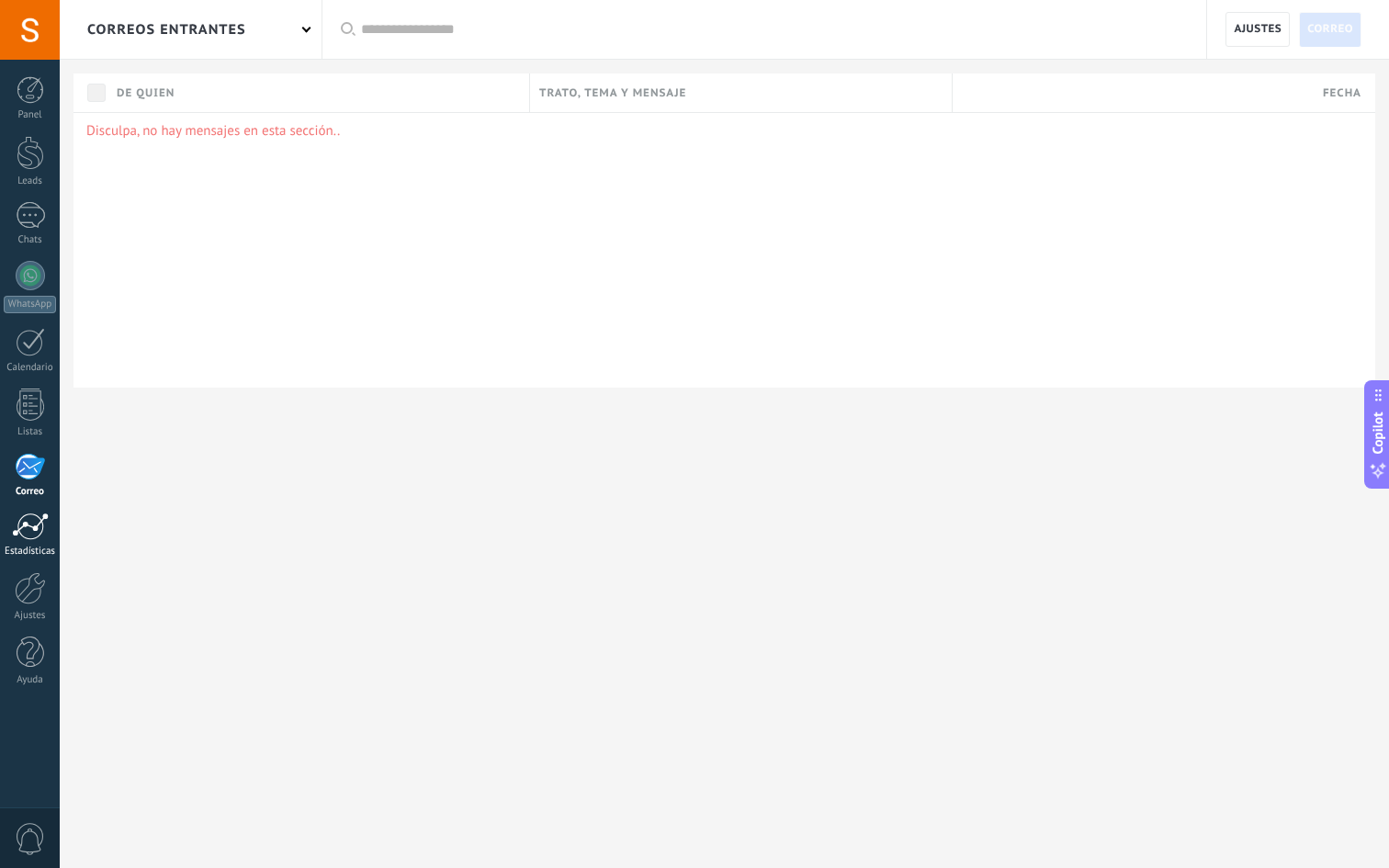
click at [25, 517] on div at bounding box center [30, 526] width 36 height 28
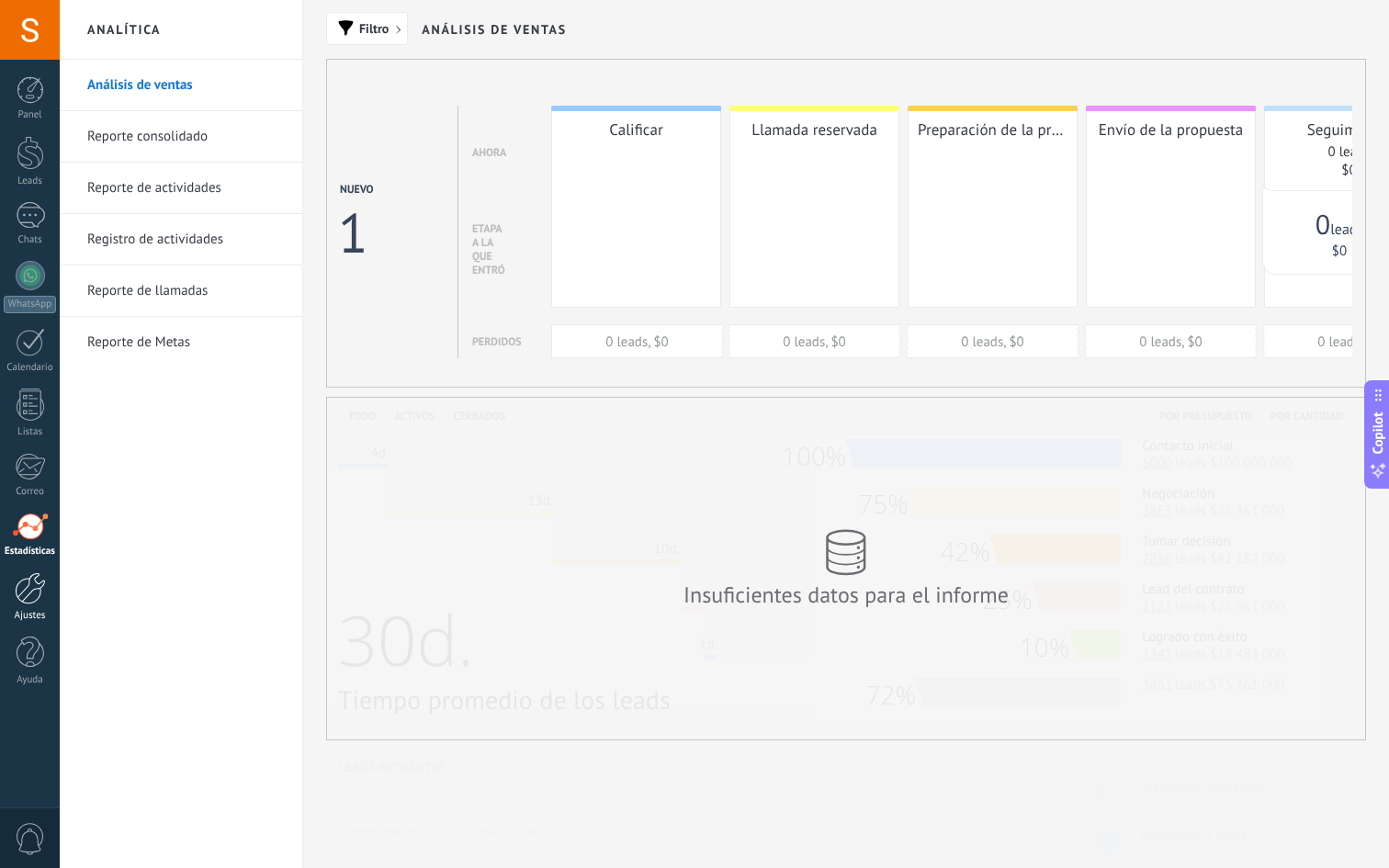
click at [25, 584] on div at bounding box center [30, 588] width 32 height 33
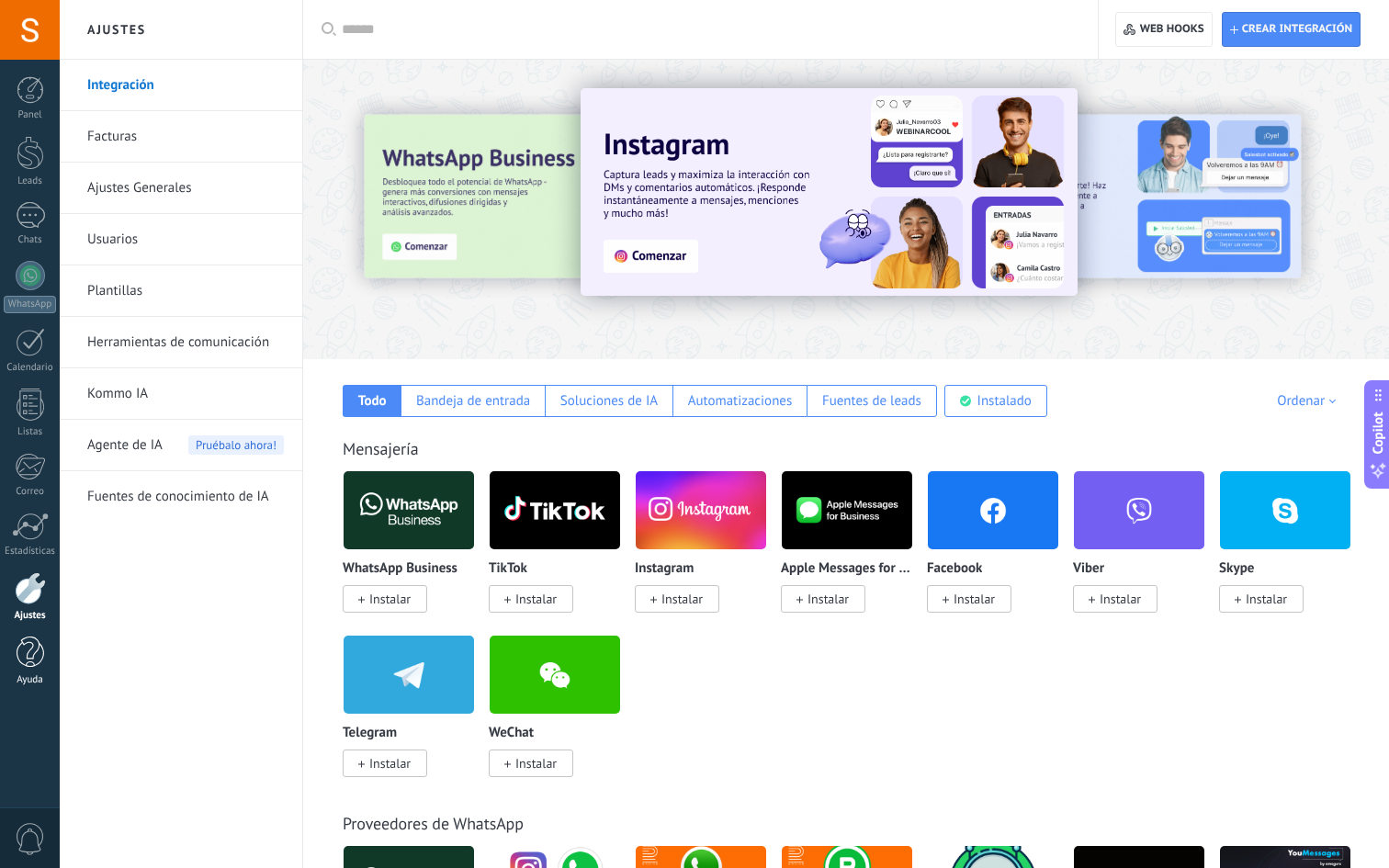
click at [27, 649] on div at bounding box center [30, 652] width 28 height 33
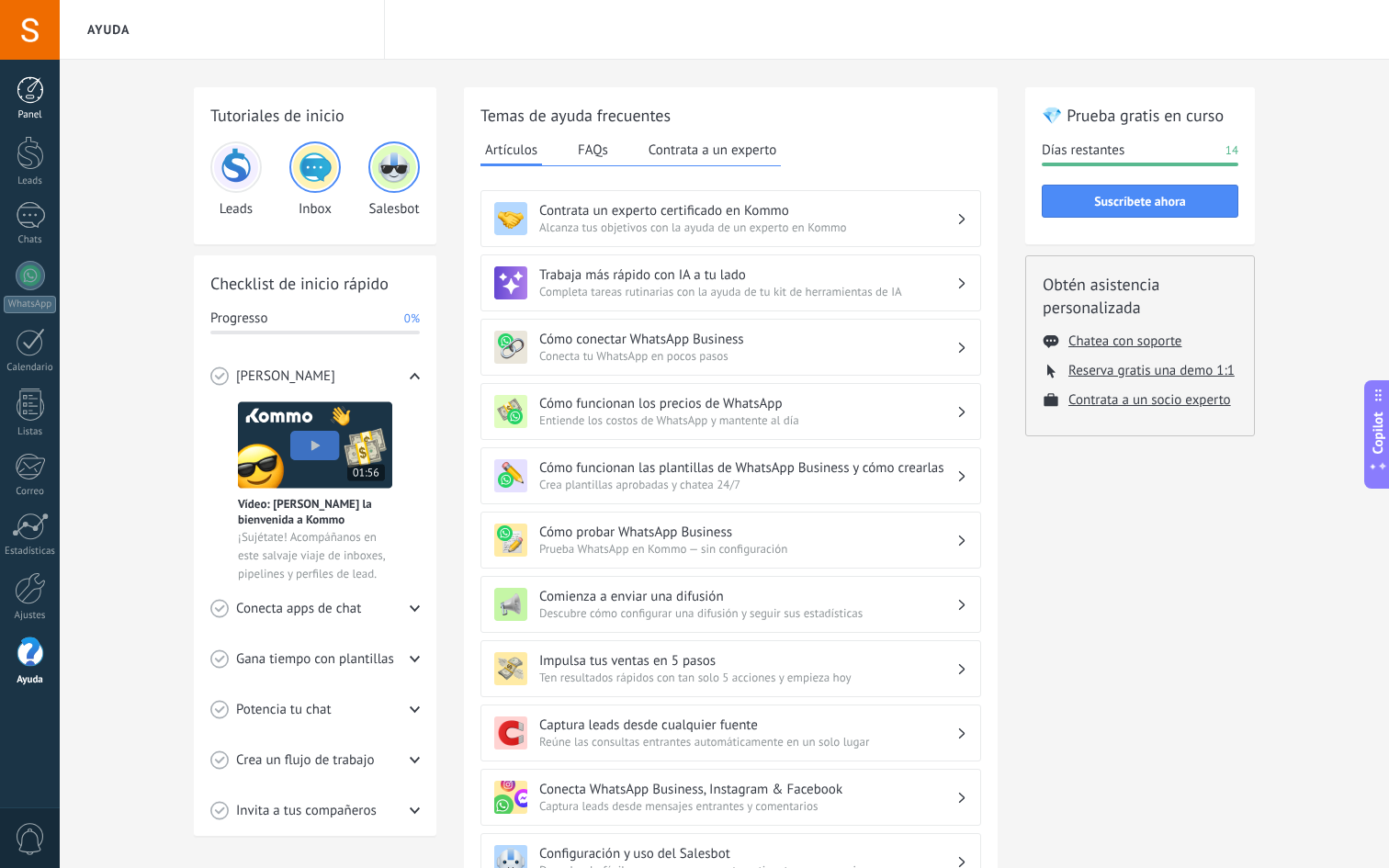
click at [37, 77] on div at bounding box center [30, 90] width 28 height 28
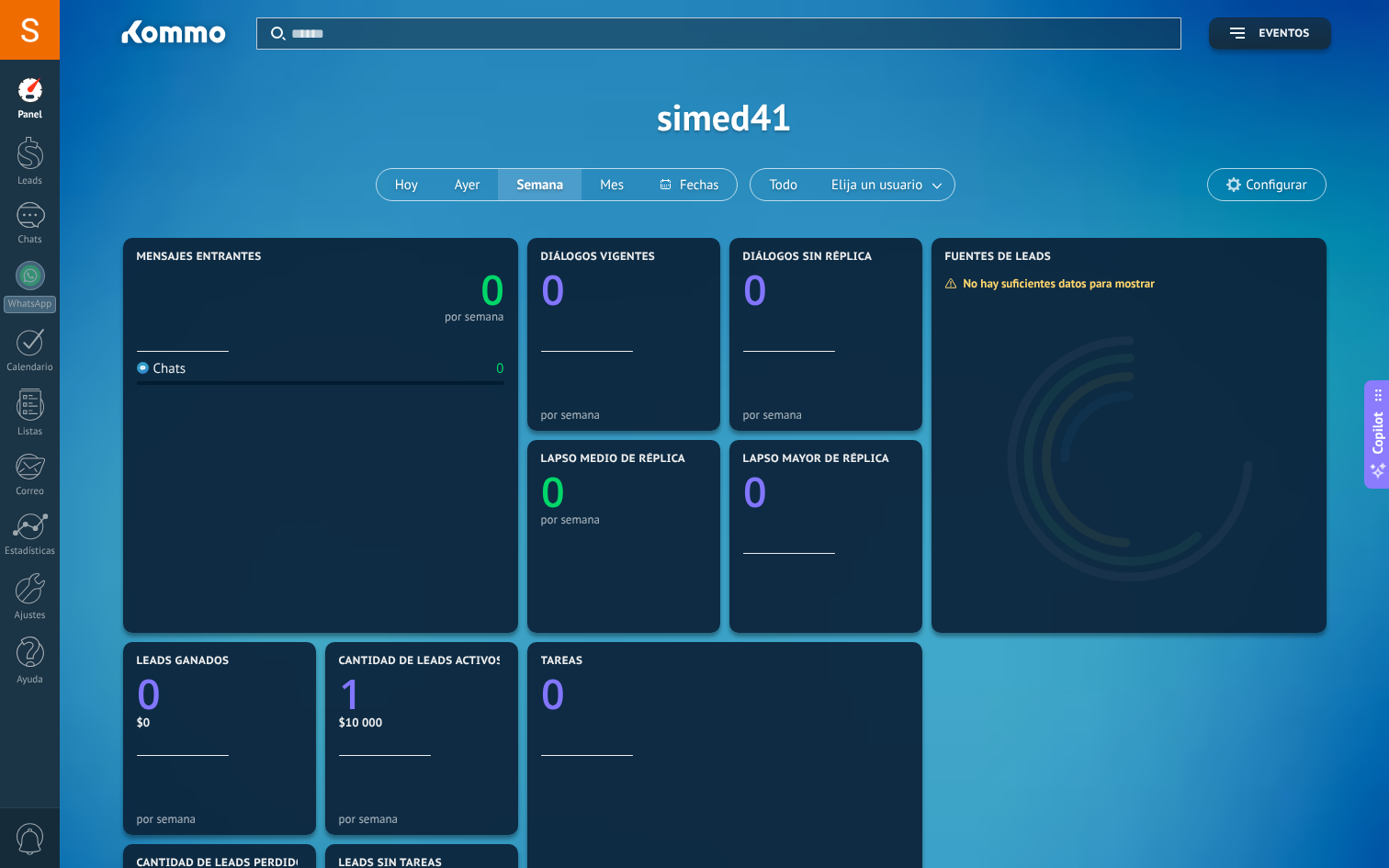
click at [30, 109] on div "Panel" at bounding box center [31, 115] width 54 height 11
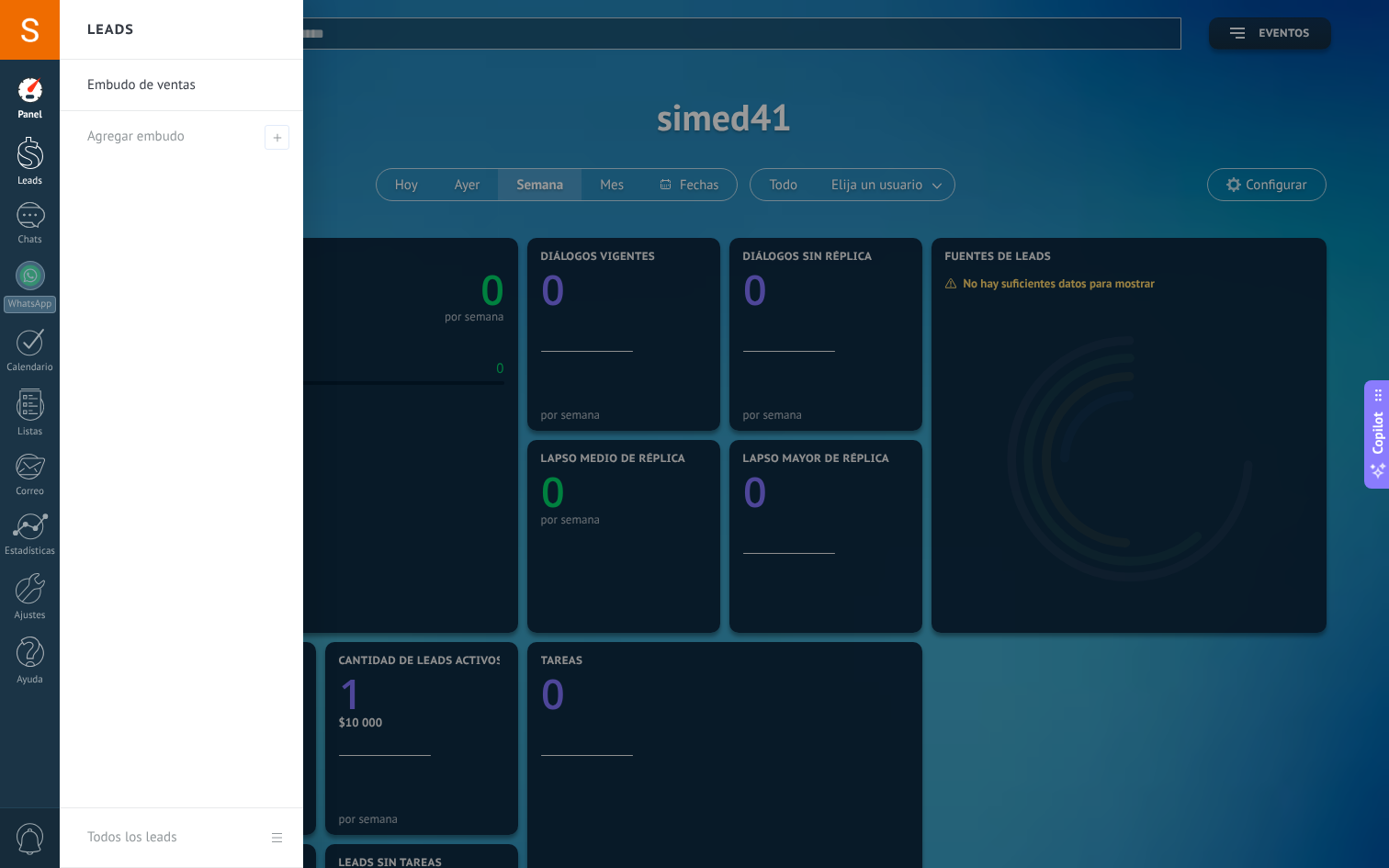
click at [30, 161] on div at bounding box center [30, 152] width 28 height 34
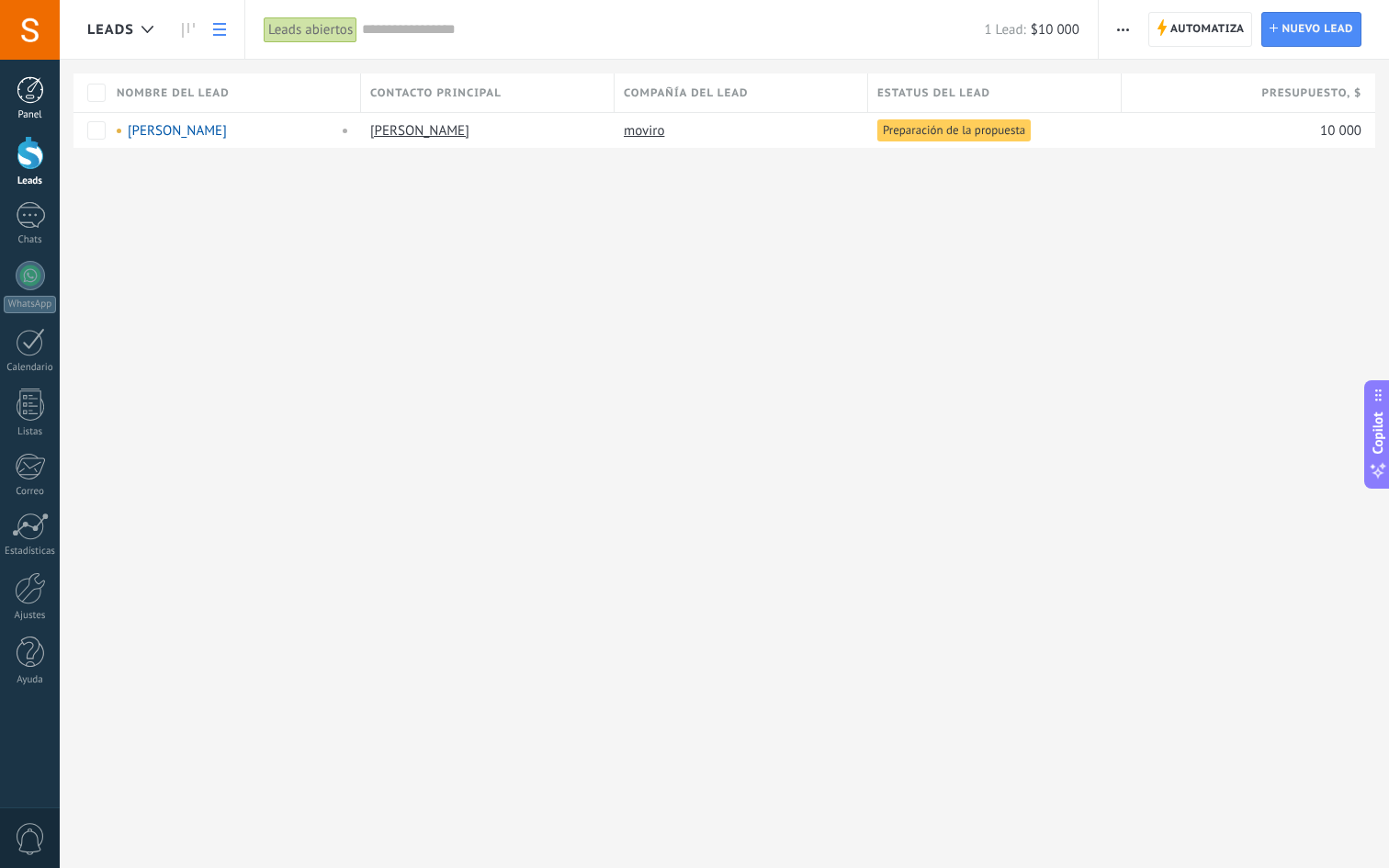
click at [27, 100] on div at bounding box center [30, 90] width 28 height 28
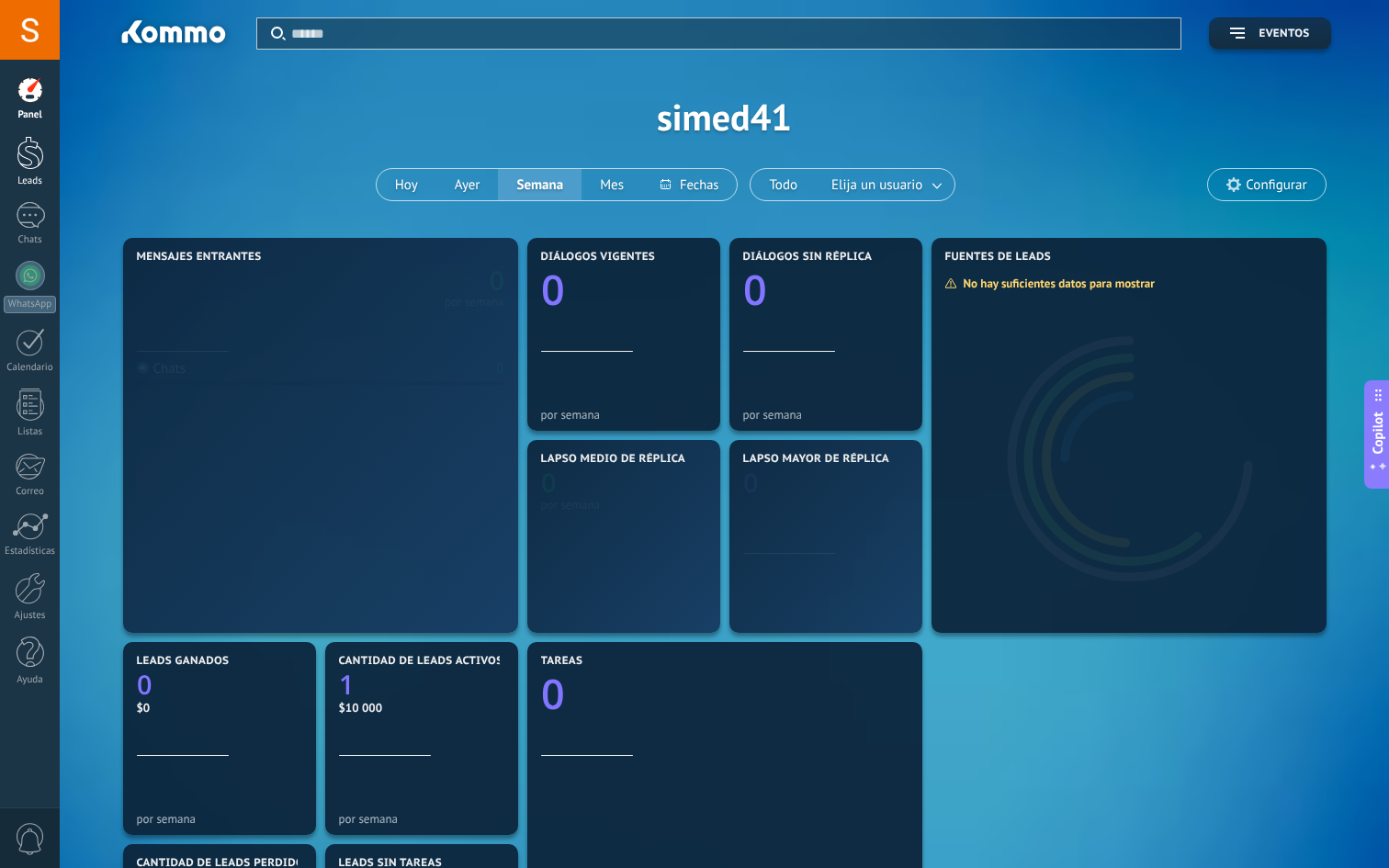
click at [32, 176] on div "Leads" at bounding box center [31, 181] width 54 height 11
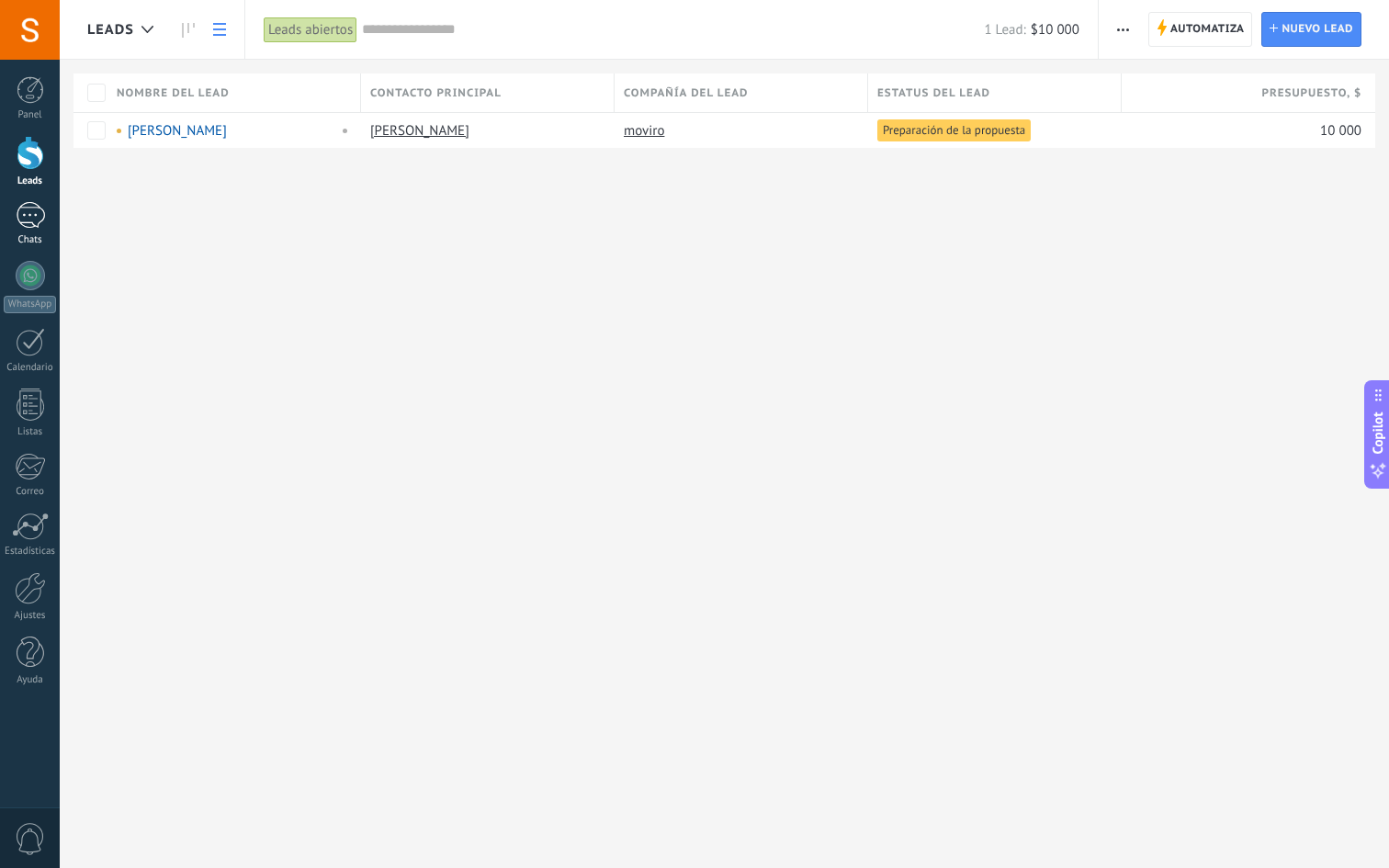
click at [25, 237] on div "Chats" at bounding box center [31, 240] width 54 height 11
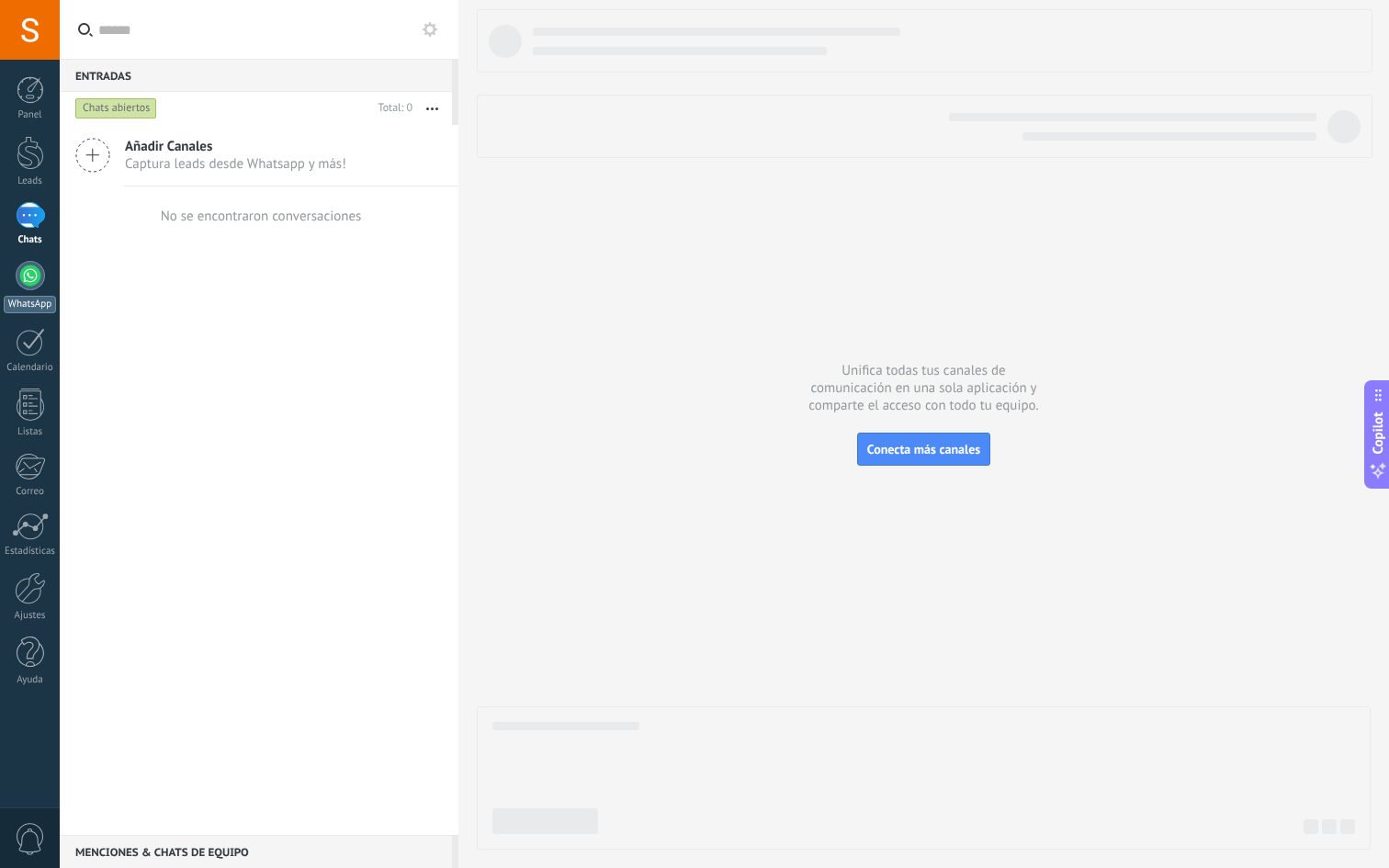
click at [26, 301] on div "WhatsApp" at bounding box center [30, 305] width 53 height 17
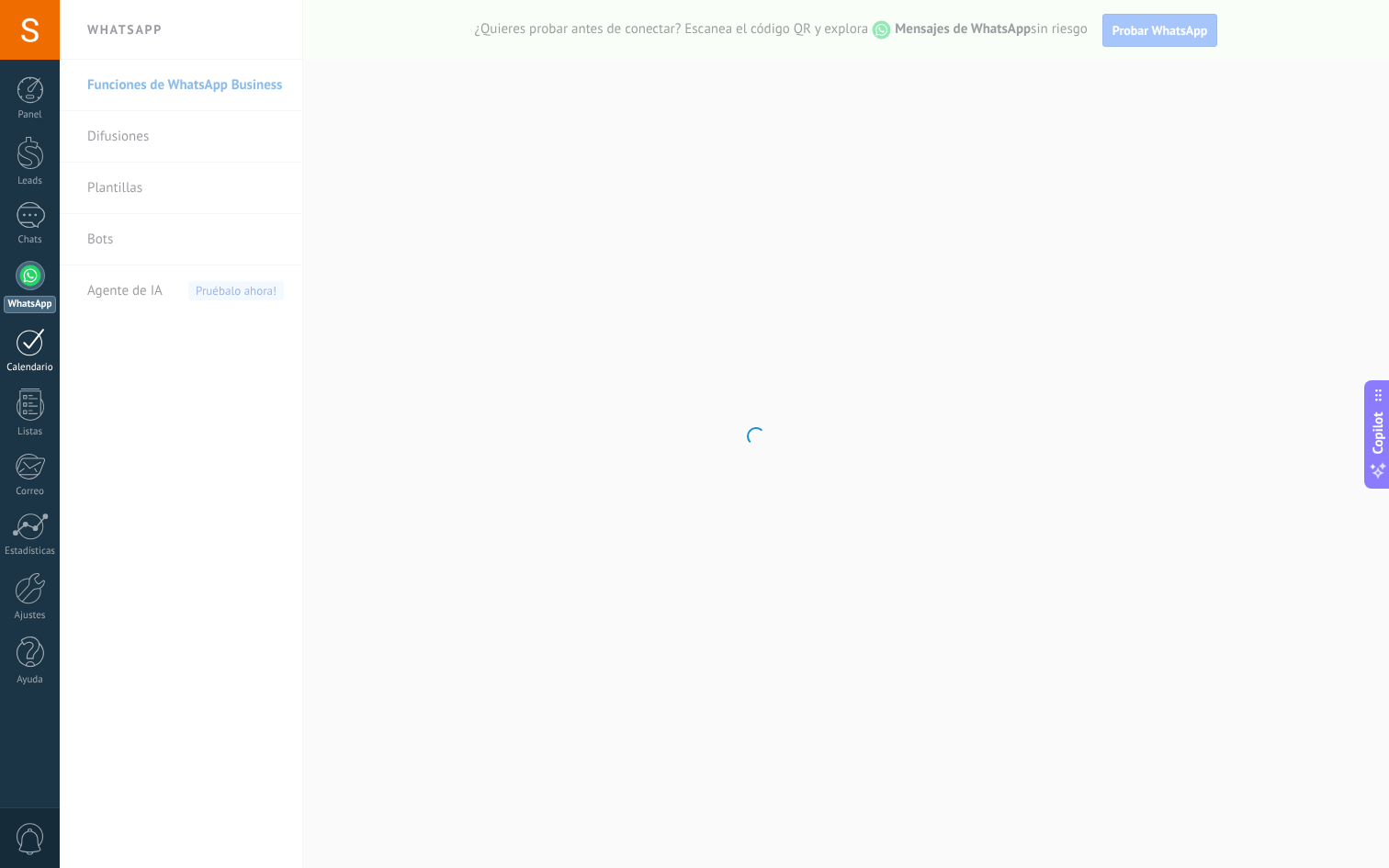
click at [29, 356] on link "Calendario" at bounding box center [30, 351] width 59 height 46
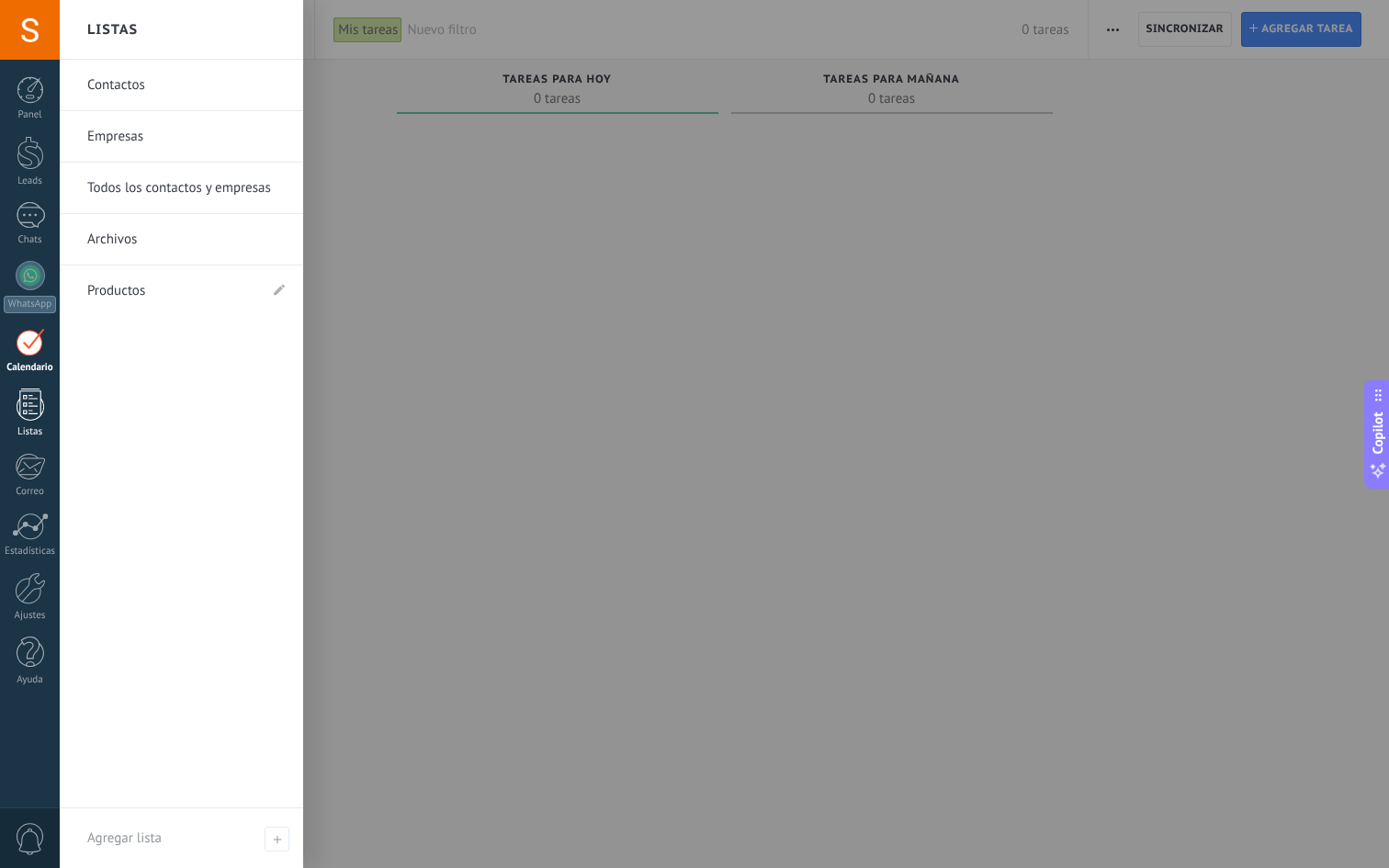
click at [28, 397] on div at bounding box center [30, 404] width 28 height 33
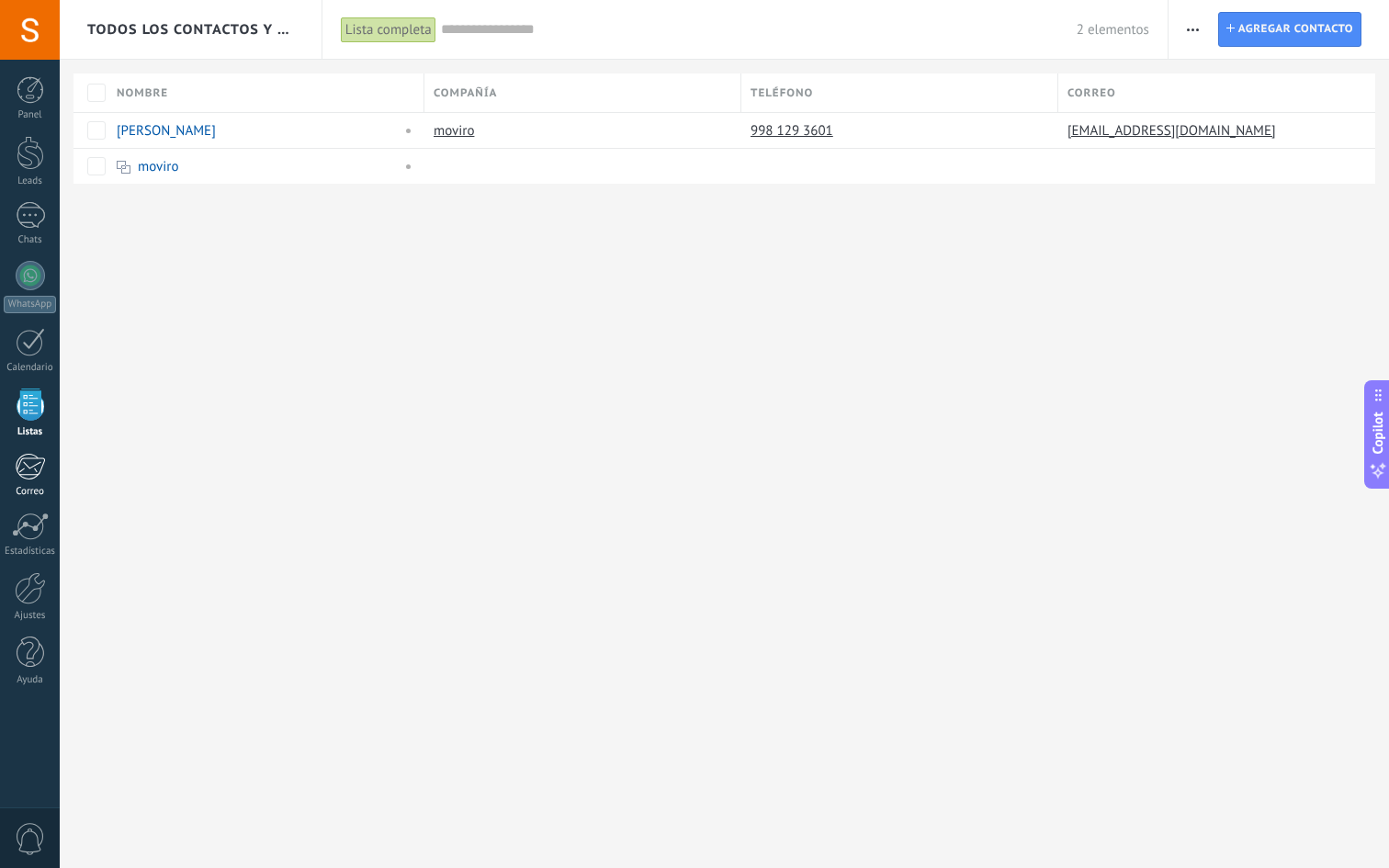
click at [27, 468] on div at bounding box center [30, 467] width 31 height 28
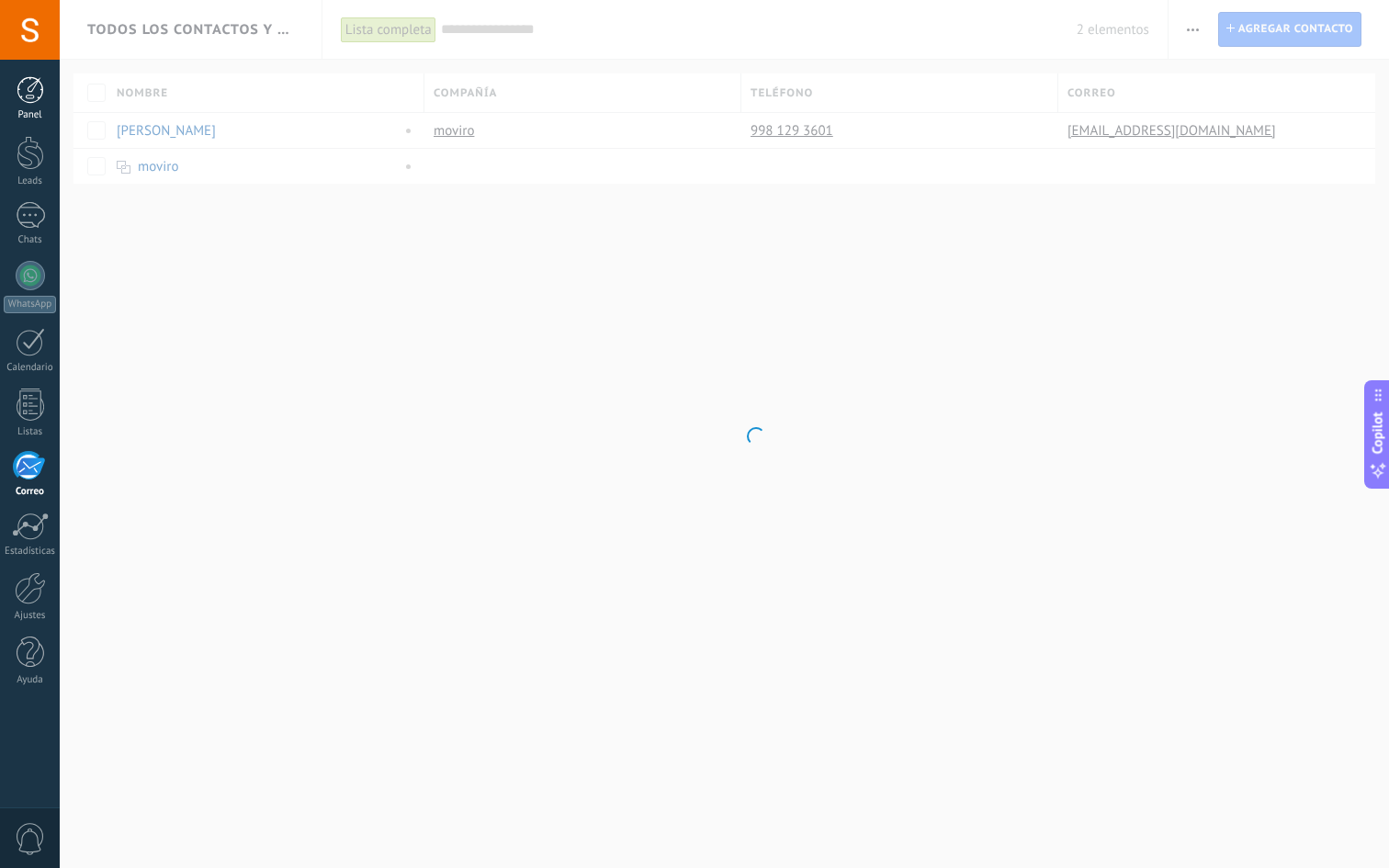
click at [38, 100] on div at bounding box center [30, 90] width 28 height 28
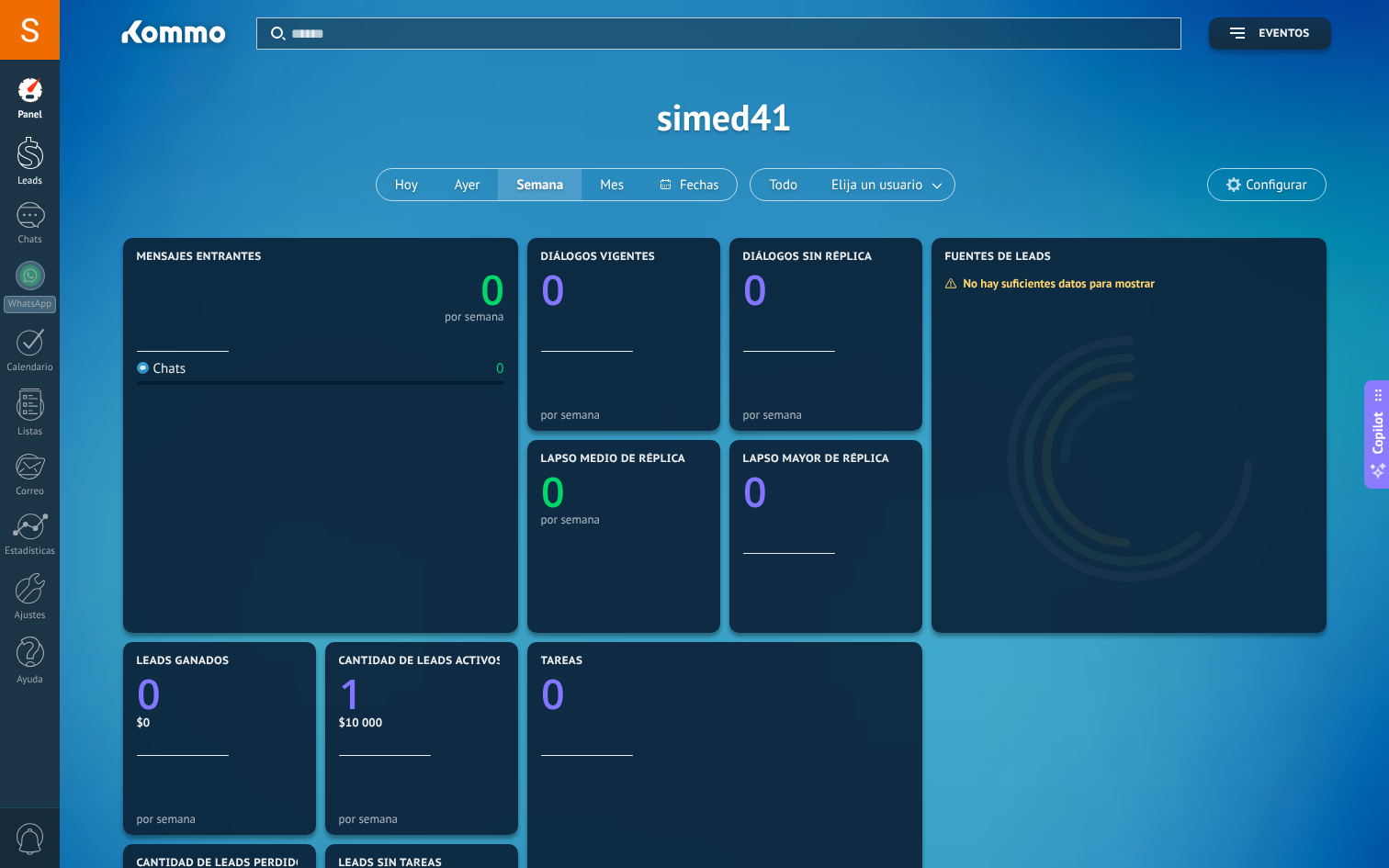
click at [26, 166] on div at bounding box center [30, 152] width 28 height 34
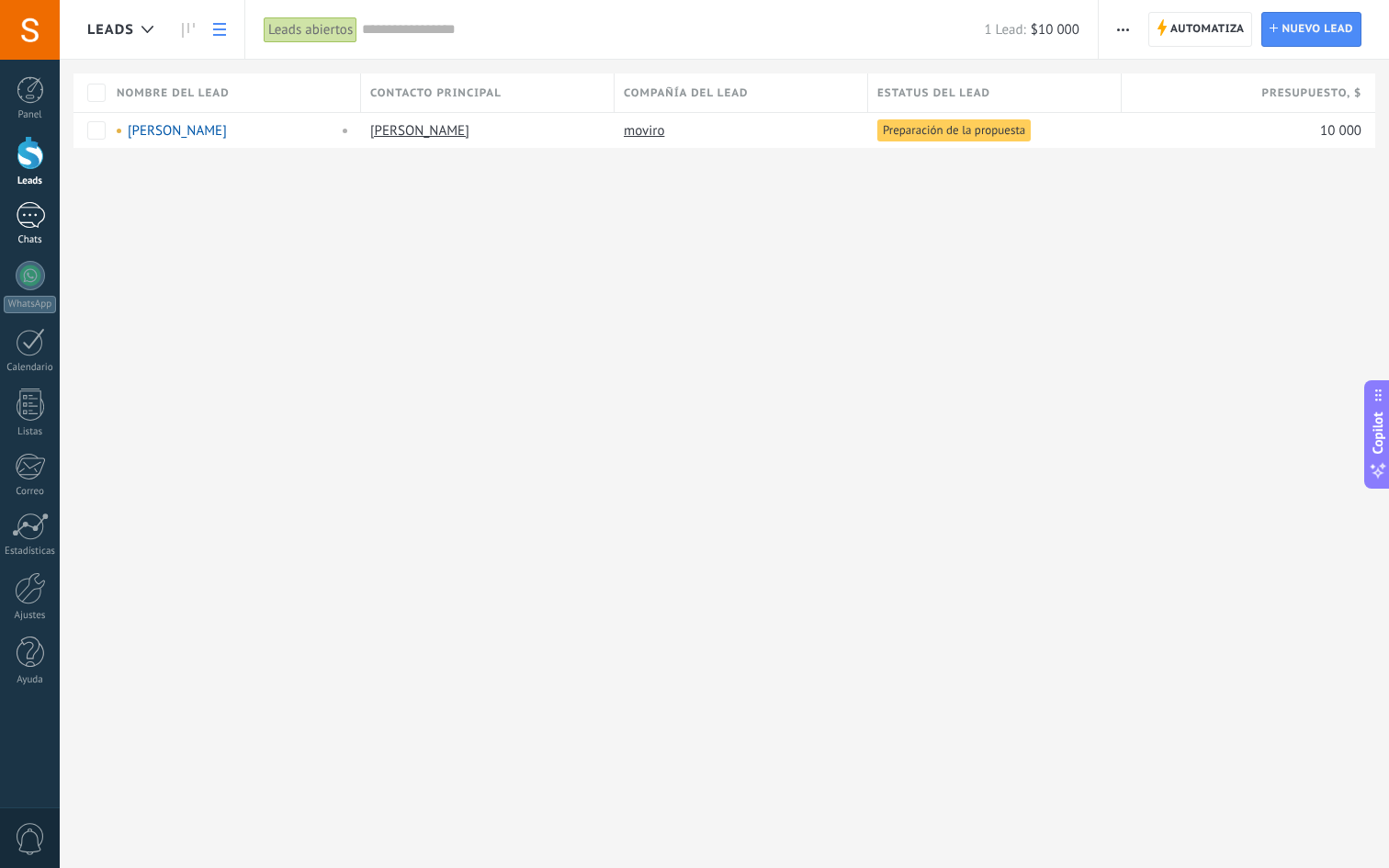
click at [24, 230] on link "Chats" at bounding box center [30, 224] width 59 height 44
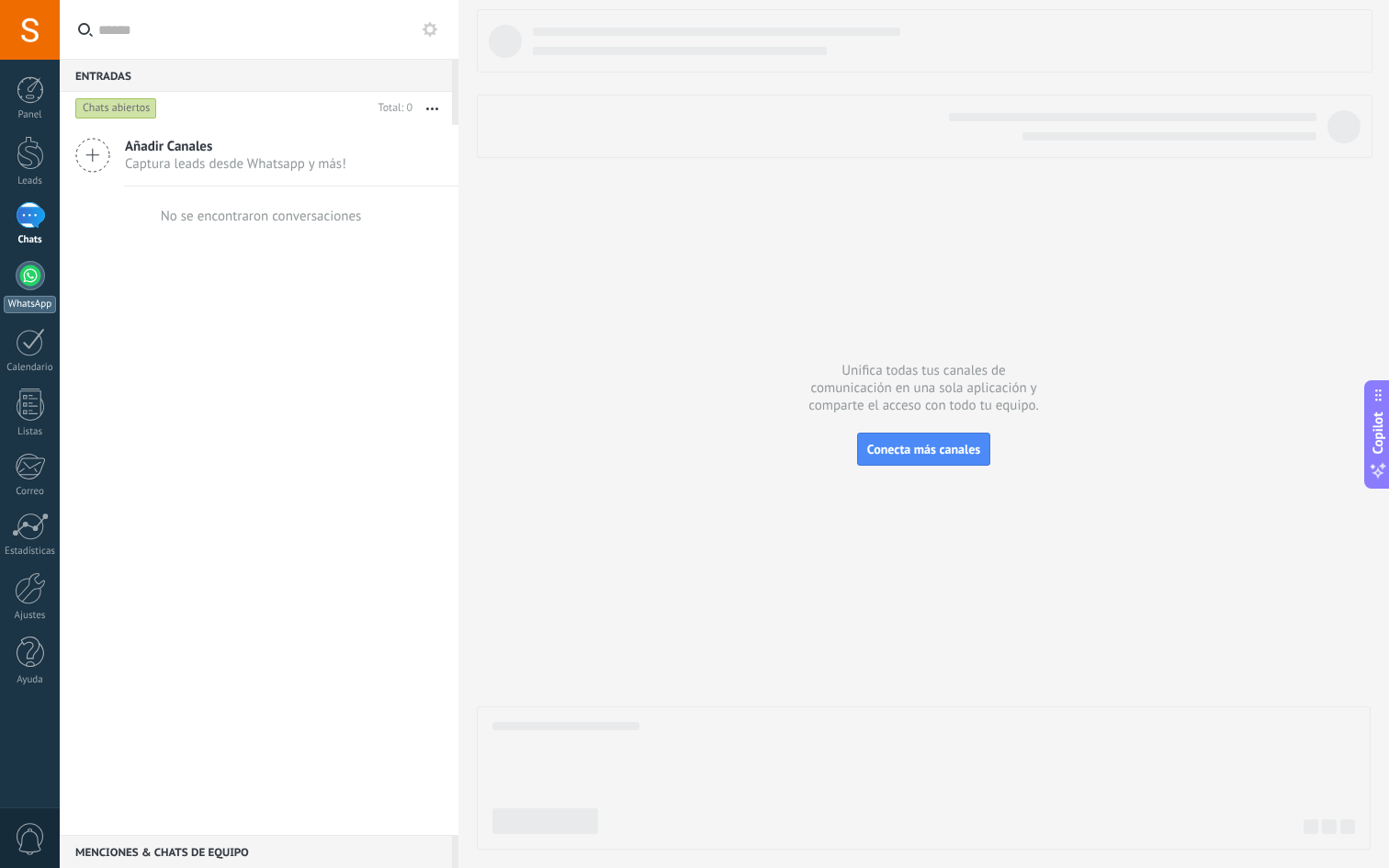
click at [18, 286] on link "WhatsApp" at bounding box center [30, 286] width 59 height 53
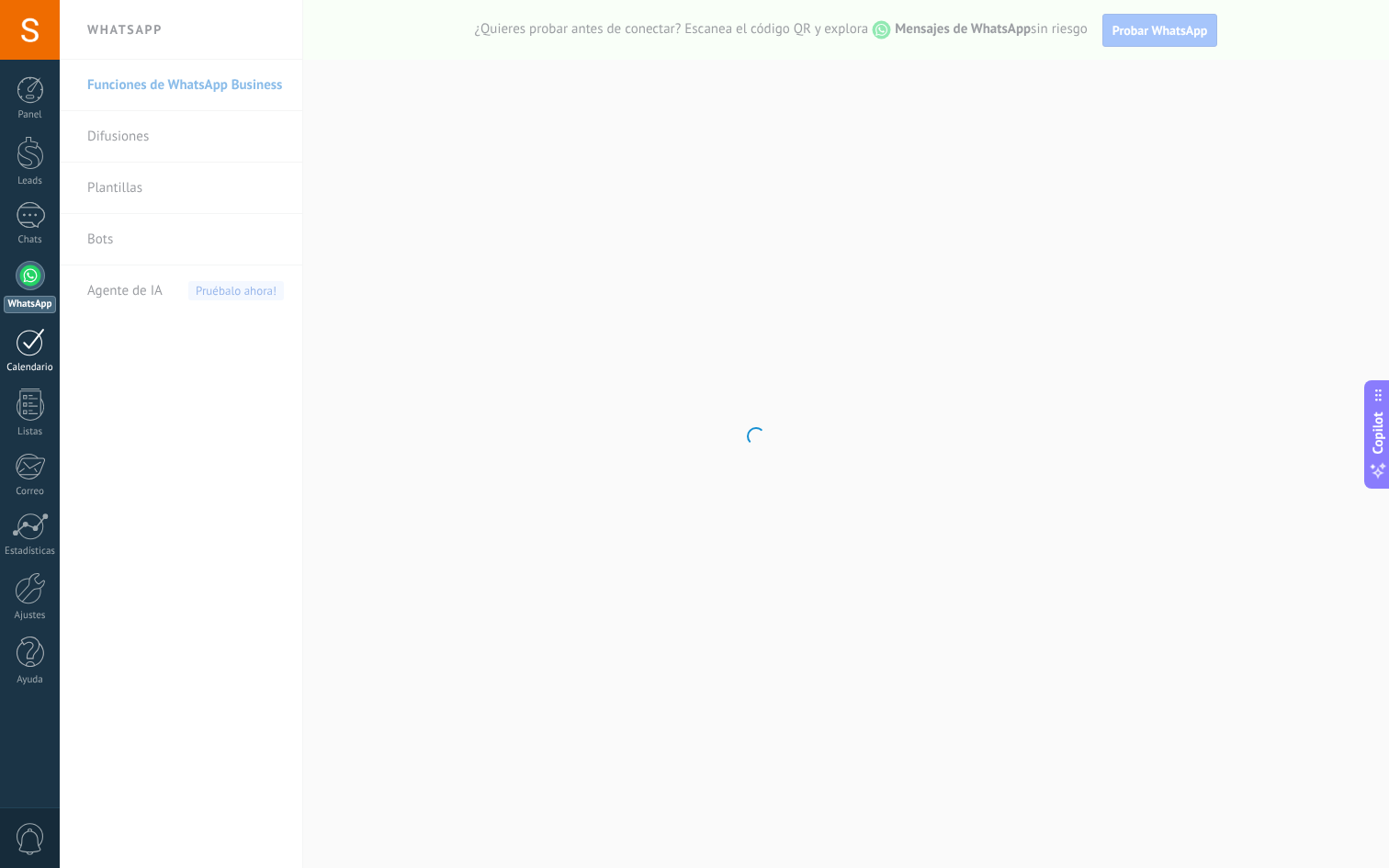
click at [35, 366] on div "Calendario" at bounding box center [31, 368] width 54 height 11
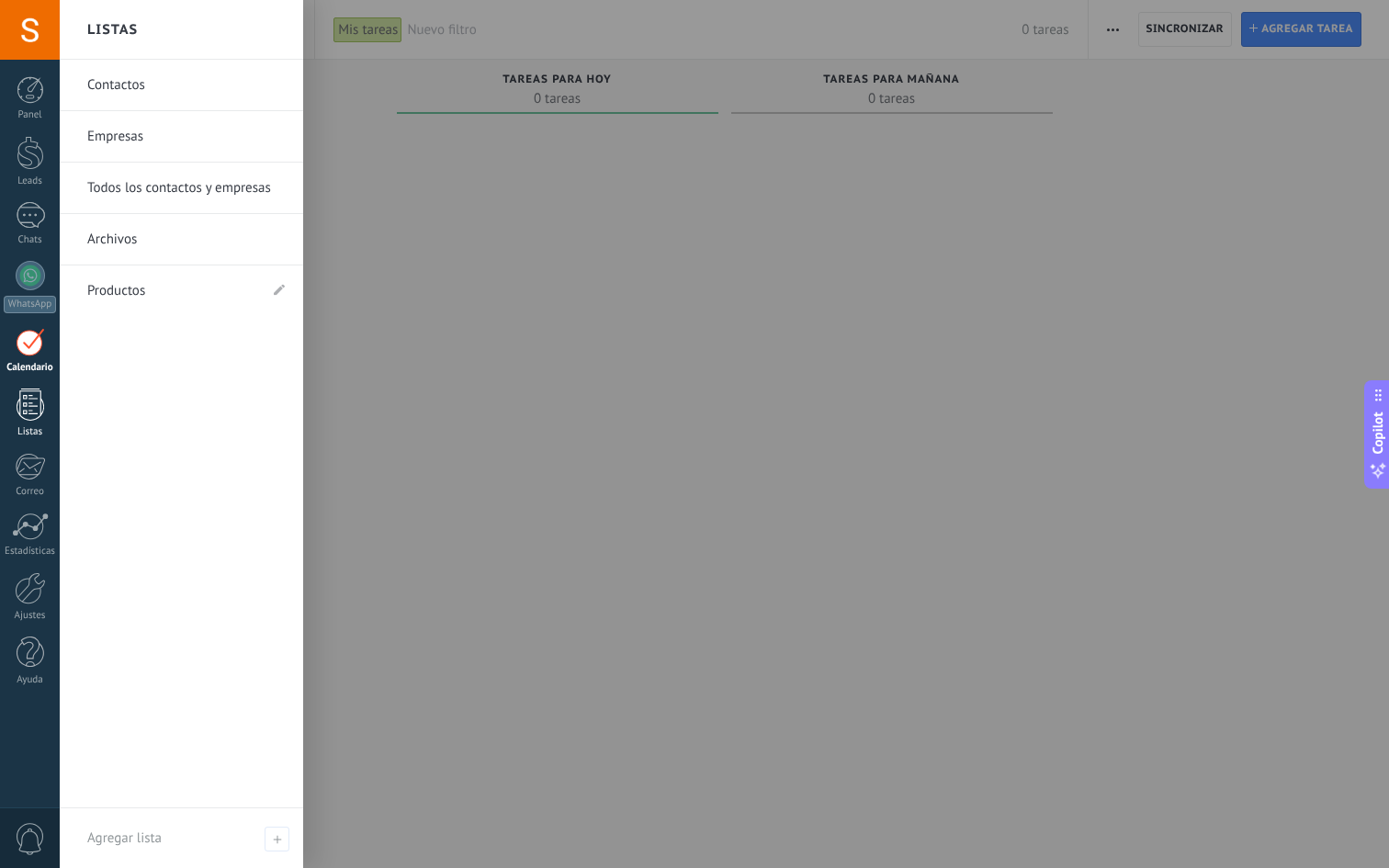
click at [29, 427] on div "Listas" at bounding box center [31, 432] width 54 height 11
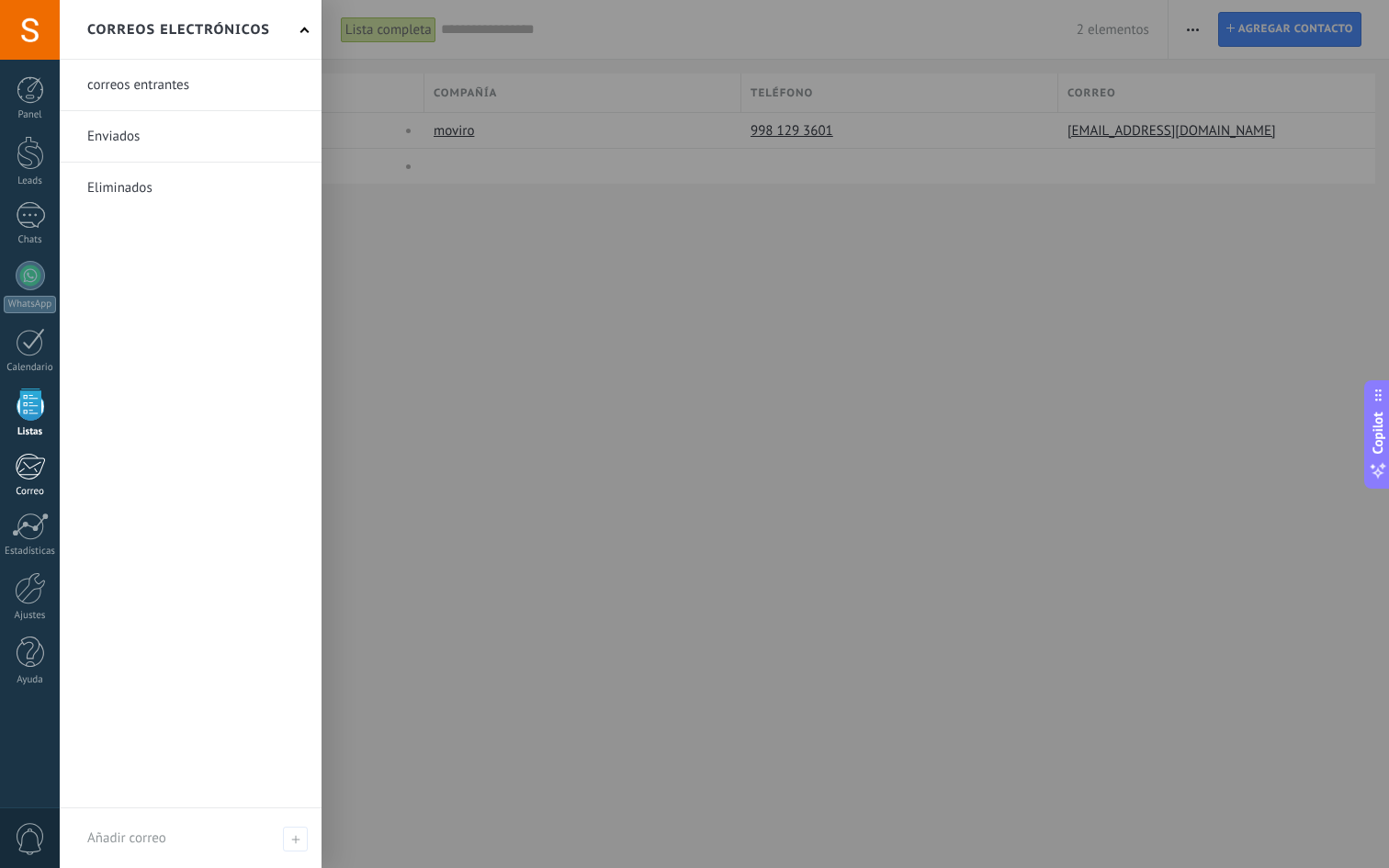
click at [28, 468] on div at bounding box center [30, 467] width 31 height 28
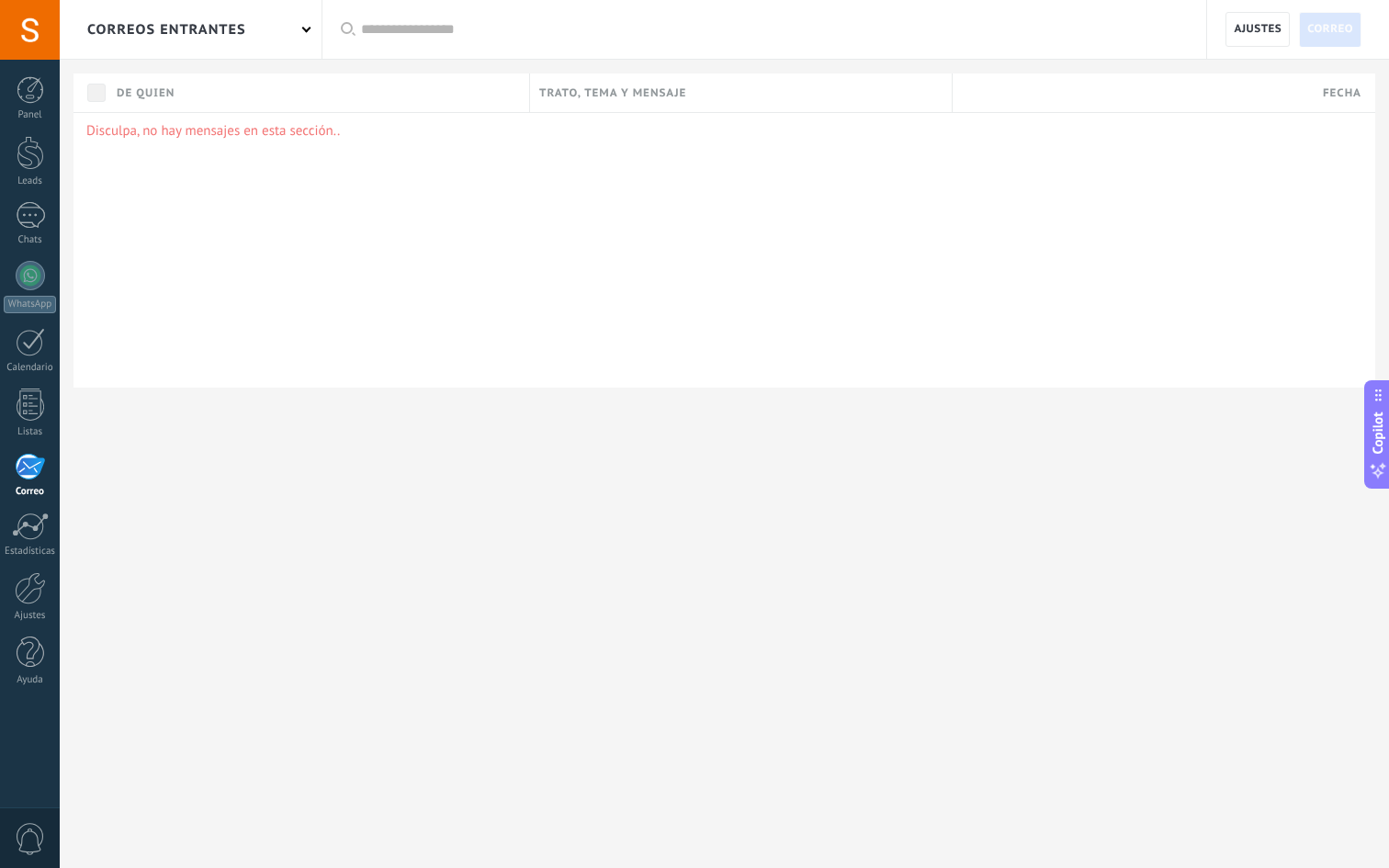
click at [710, 273] on div "Disculpa, no hay mensajes en esta sección.." at bounding box center [725, 250] width 1302 height 276
click at [30, 103] on div at bounding box center [30, 90] width 28 height 28
